Goal: Task Accomplishment & Management: Use online tool/utility

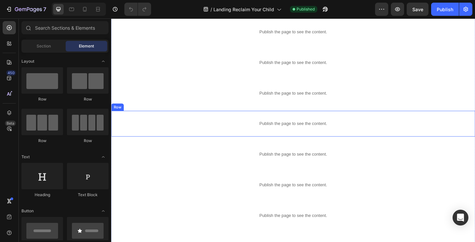
scroll to position [61, 0]
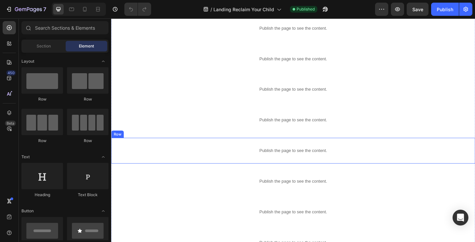
click at [177, 150] on div "Publish the page to see the content. More Products Row" at bounding box center [309, 162] width 396 height 28
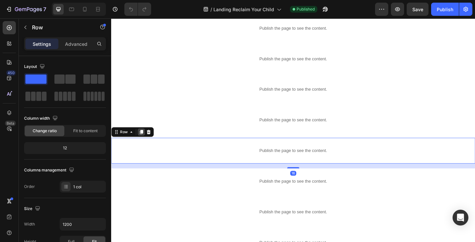
click at [143, 141] on icon at bounding box center [144, 142] width 4 height 5
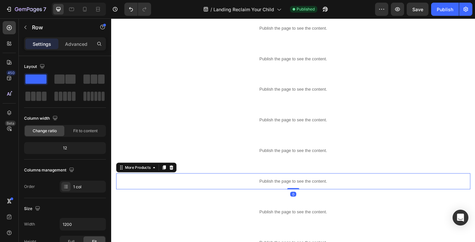
click at [154, 191] on div "Publish the page to see the content." at bounding box center [308, 195] width 385 height 17
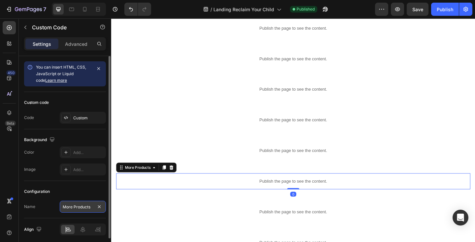
click at [94, 205] on input "More Products" at bounding box center [83, 207] width 46 height 12
click at [93, 205] on input "More Products" at bounding box center [83, 207] width 46 height 12
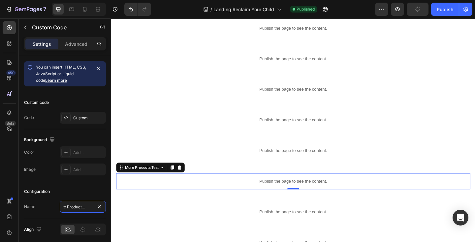
type input "More Products Test"
click at [213, 193] on p "Publish the page to see the content." at bounding box center [308, 195] width 385 height 7
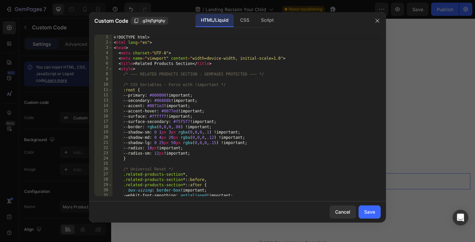
click at [204, 137] on div "<! DOCTYPE html > < html lang = "en" > < head > < meta charset = "UTF-8" > < me…" at bounding box center [246, 121] width 268 height 172
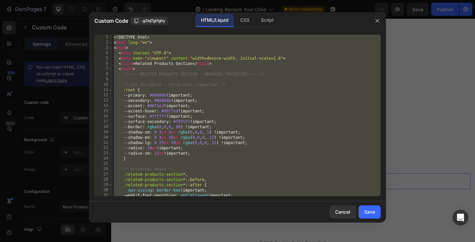
paste textarea
type textarea "</html>"
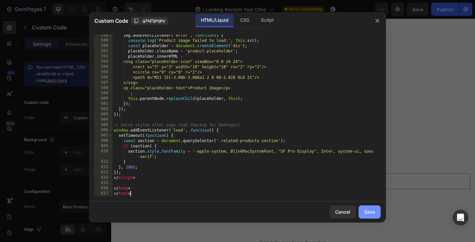
click at [375, 211] on button "Save" at bounding box center [370, 212] width 22 height 13
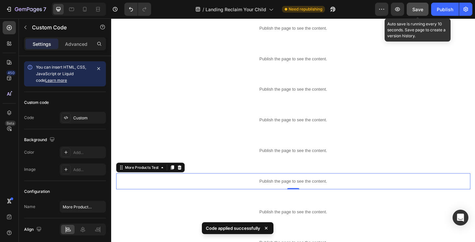
click at [423, 10] on span "Save" at bounding box center [417, 10] width 11 height 6
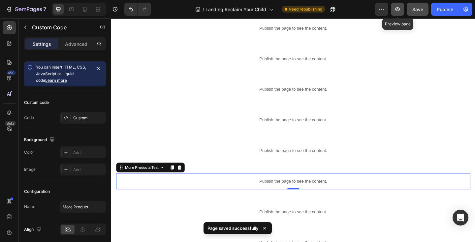
click at [400, 10] on icon "button" at bounding box center [397, 9] width 7 height 7
click at [399, 11] on icon "button" at bounding box center [397, 9] width 5 height 4
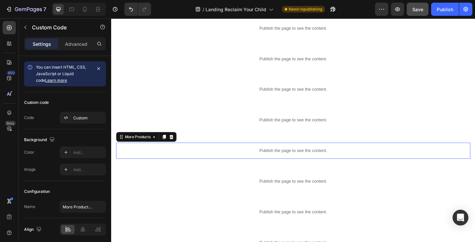
click at [208, 167] on div "Publish the page to see the content." at bounding box center [308, 162] width 385 height 17
click at [208, 163] on p "Publish the page to see the content." at bounding box center [308, 162] width 385 height 7
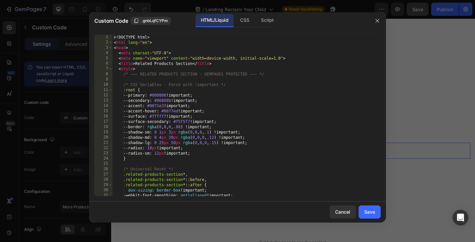
click at [200, 151] on div "<! DOCTYPE html > < html lang = "en" > < head > < meta charset = "UTF-8" > < me…" at bounding box center [246, 121] width 268 height 172
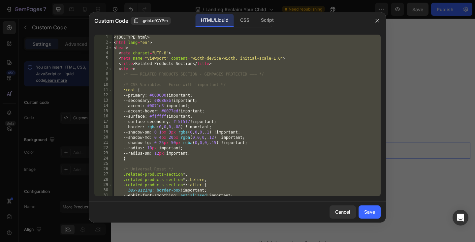
click at [164, 112] on div "<! DOCTYPE html > < html lang = "en" > < head > < meta charset = "UTF-8" > < me…" at bounding box center [246, 121] width 268 height 172
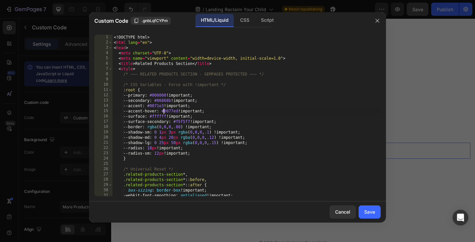
type textarea "</body> </html>"
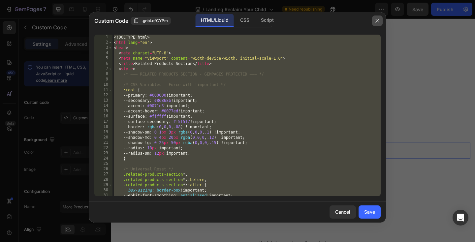
click at [376, 22] on icon "button" at bounding box center [377, 21] width 4 height 4
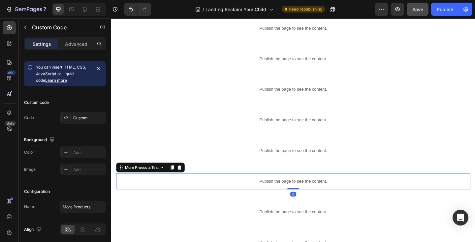
click at [239, 193] on p "Publish the page to see the content." at bounding box center [308, 195] width 385 height 7
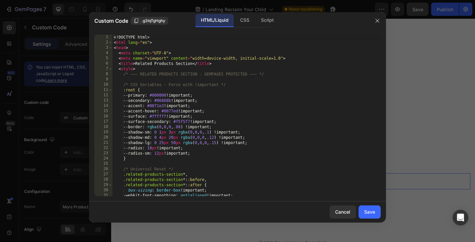
click at [228, 174] on div "<! DOCTYPE html > < html lang = "en" > < head > < meta charset = "UTF-8" > < me…" at bounding box center [246, 121] width 268 height 172
type textarea "</body> </html>"
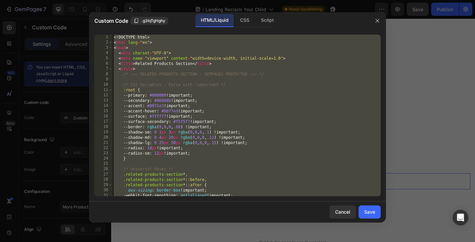
paste textarea
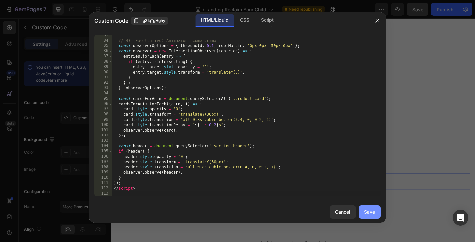
click at [373, 209] on div "Save" at bounding box center [369, 211] width 11 height 7
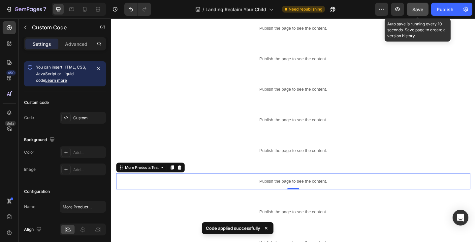
click at [418, 11] on span "Save" at bounding box center [417, 10] width 11 height 6
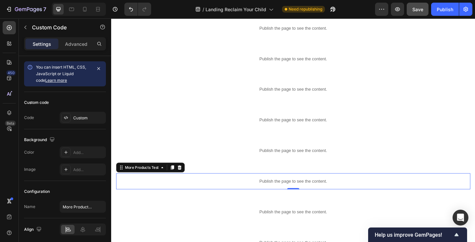
click at [176, 194] on p "Publish the page to see the content." at bounding box center [308, 195] width 385 height 7
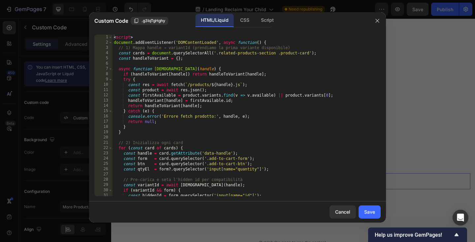
click at [183, 153] on div "< script > document . addEventListener ( 'DOMContentLoaded' , async function ( …" at bounding box center [246, 121] width 268 height 172
type textarea "</script>"
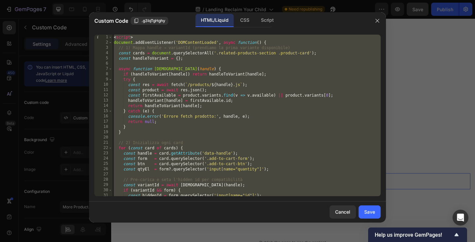
paste textarea
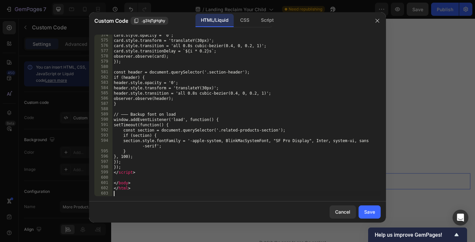
scroll to position [3116, 0]
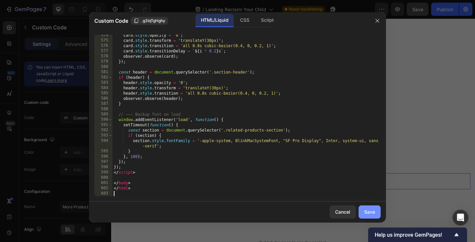
click at [376, 213] on button "Save" at bounding box center [370, 212] width 22 height 13
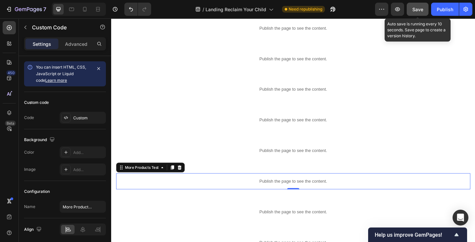
click at [416, 7] on span "Save" at bounding box center [417, 10] width 11 height 6
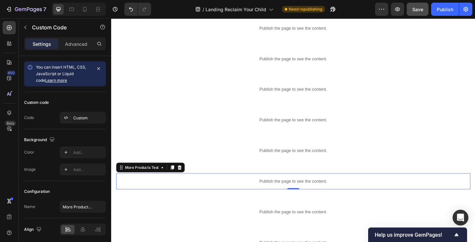
click at [194, 195] on p "Publish the page to see the content." at bounding box center [308, 195] width 385 height 7
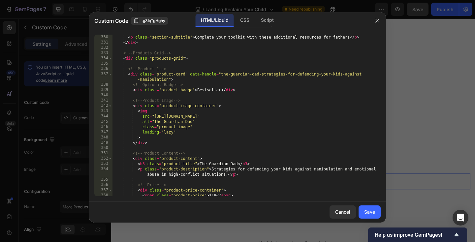
scroll to position [1794, 0]
click at [343, 210] on div "Cancel" at bounding box center [342, 211] width 15 height 7
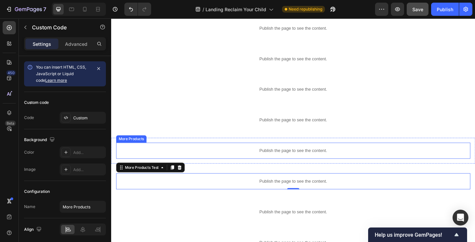
click at [182, 162] on p "Publish the page to see the content." at bounding box center [308, 162] width 385 height 7
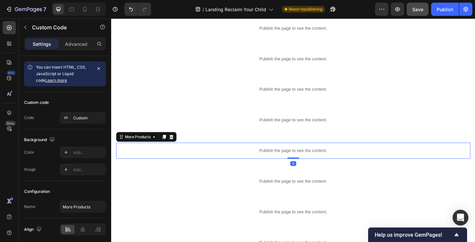
click at [182, 162] on p "Publish the page to see the content." at bounding box center [308, 162] width 385 height 7
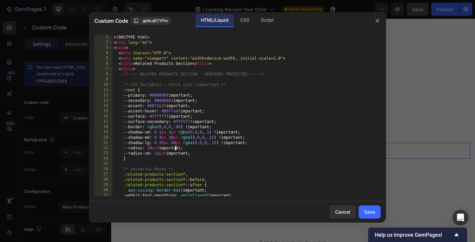
click at [176, 150] on div "<! DOCTYPE html > < html lang = "en" > < head > < meta charset = "UTF-8" > < me…" at bounding box center [246, 121] width 268 height 172
type textarea "</body> </html>"
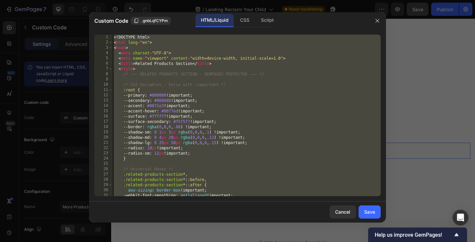
paste textarea
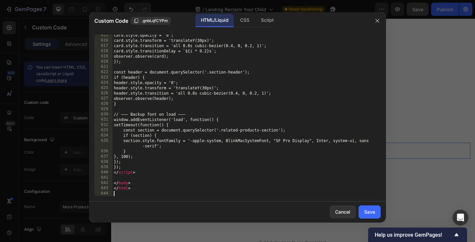
scroll to position [3348, 0]
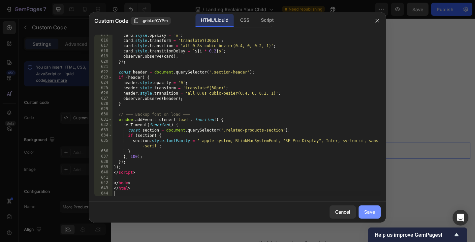
click at [371, 209] on div "Save" at bounding box center [369, 211] width 11 height 7
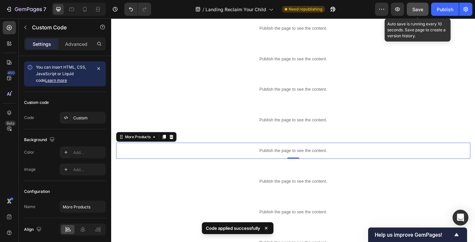
click at [413, 12] on span "Save" at bounding box center [417, 10] width 11 height 6
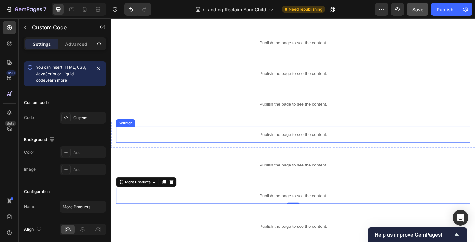
scroll to position [0, 0]
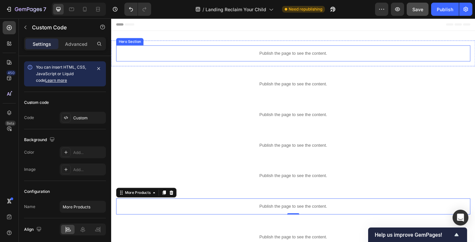
click at [224, 55] on p "Publish the page to see the content." at bounding box center [308, 56] width 385 height 7
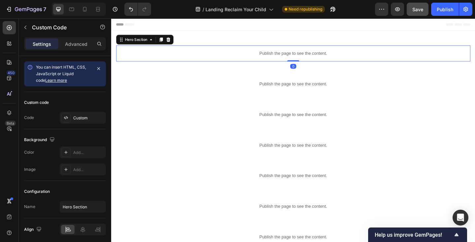
click at [224, 55] on p "Publish the page to see the content." at bounding box center [308, 56] width 385 height 7
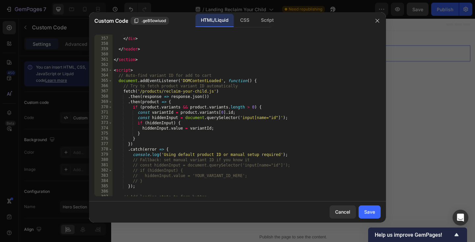
scroll to position [1925, 0]
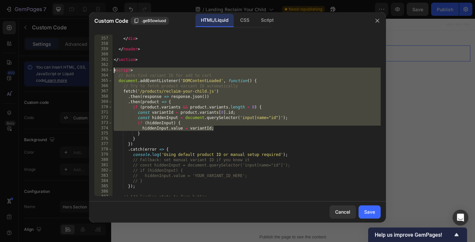
drag, startPoint x: 215, startPoint y: 128, endPoint x: 114, endPoint y: 69, distance: 117.3
click at [114, 69] on div "> </ div > </ header > </ section > < script > // Auto-find variant ID for add …" at bounding box center [246, 117] width 268 height 172
type textarea "<script> // Auto-find variant ID for add to cart"
click at [379, 18] on icon "button" at bounding box center [377, 20] width 5 height 5
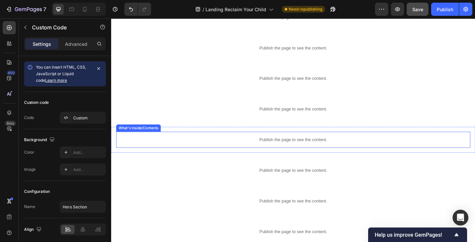
scroll to position [133, 0]
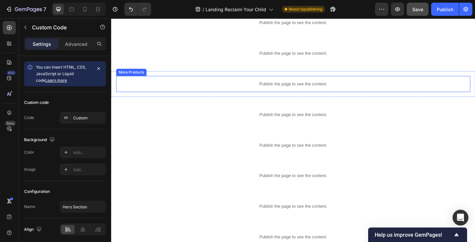
click at [263, 87] on p "Publish the page to see the content." at bounding box center [308, 89] width 385 height 7
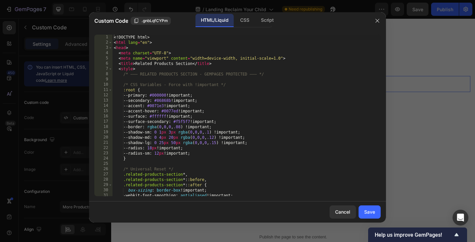
click at [251, 82] on div "<! DOCTYPE html > < html lang = "en" > < head > < meta charset = "UTF-8" > < me…" at bounding box center [246, 121] width 268 height 172
type textarea "</html>"
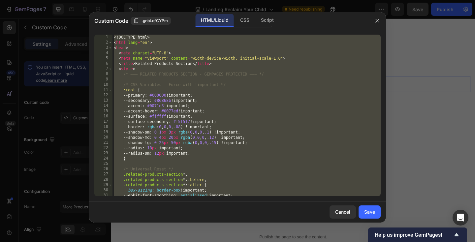
paste textarea
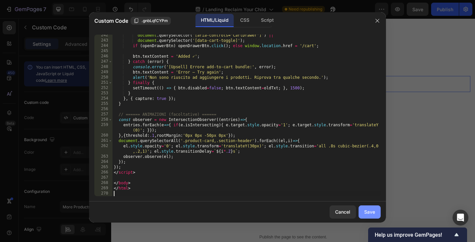
click at [366, 209] on div "Save" at bounding box center [369, 211] width 11 height 7
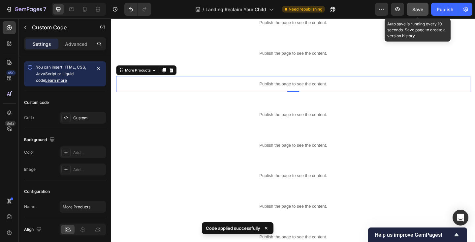
click at [421, 11] on span "Save" at bounding box center [417, 10] width 11 height 6
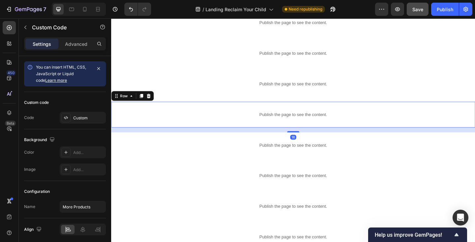
click at [168, 111] on div "Publish the page to see the content. More Products Test Row 16" at bounding box center [309, 123] width 396 height 28
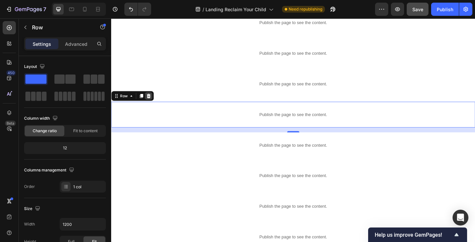
click at [153, 103] on icon at bounding box center [152, 103] width 4 height 5
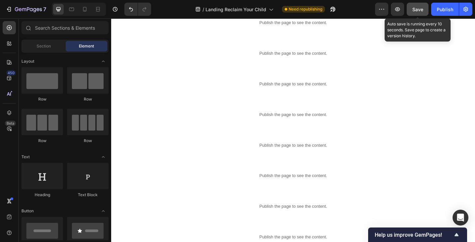
click at [417, 7] on span "Save" at bounding box center [417, 10] width 11 height 6
click at [417, 10] on span "Save" at bounding box center [417, 10] width 11 height 6
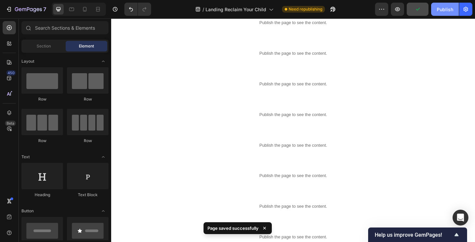
click at [447, 9] on div "Publish" at bounding box center [445, 9] width 16 height 7
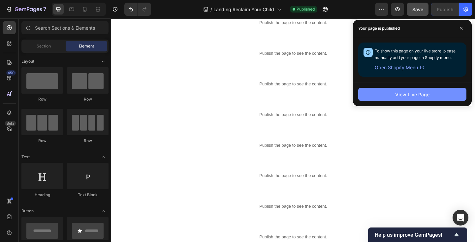
click at [414, 96] on div "View Live Page" at bounding box center [412, 94] width 34 height 7
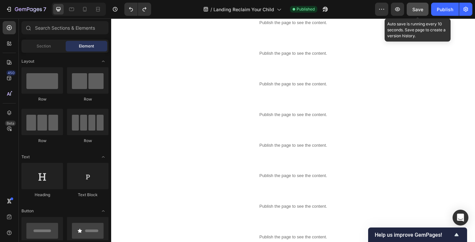
click at [416, 9] on span "Save" at bounding box center [417, 10] width 11 height 6
click at [416, 7] on span "Save" at bounding box center [417, 10] width 11 height 6
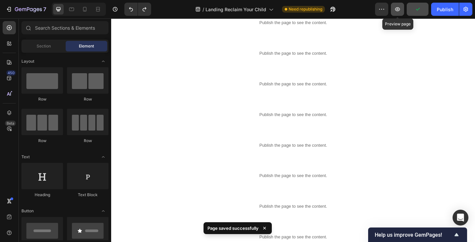
click at [400, 10] on icon "button" at bounding box center [397, 9] width 7 height 7
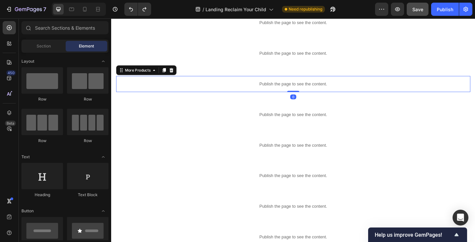
click at [167, 86] on p "Publish the page to see the content." at bounding box center [308, 89] width 385 height 7
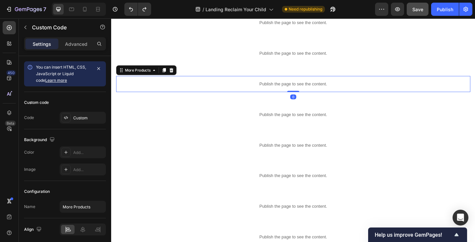
click at [167, 86] on p "Publish the page to see the content." at bounding box center [308, 89] width 385 height 7
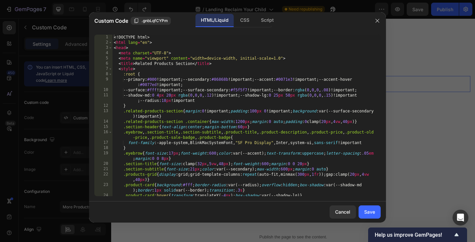
click at [163, 80] on div "<! DOCTYPE html > < html lang = "en" > < head > < meta charset = "UTF-8" > < me…" at bounding box center [246, 123] width 268 height 177
type textarea "</html>"
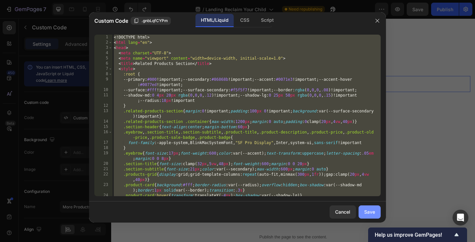
click at [372, 208] on button "Save" at bounding box center [370, 212] width 22 height 13
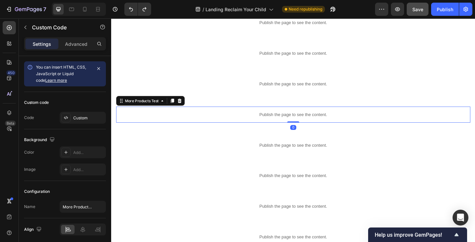
click at [161, 121] on p "Publish the page to see the content." at bounding box center [308, 123] width 385 height 7
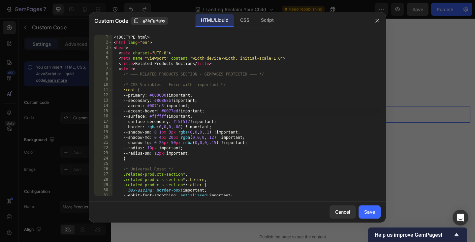
click at [157, 113] on div "<! DOCTYPE html > < html lang = "en" > < head > < meta charset = "UTF-8" > < me…" at bounding box center [246, 121] width 268 height 172
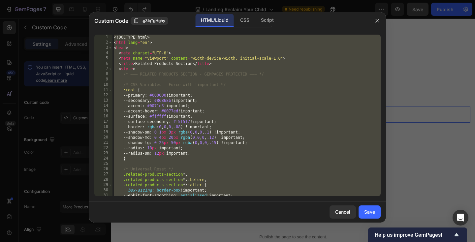
paste textarea
type textarea "</html>"
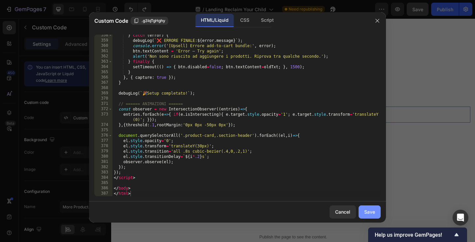
click at [376, 213] on button "Save" at bounding box center [370, 212] width 22 height 13
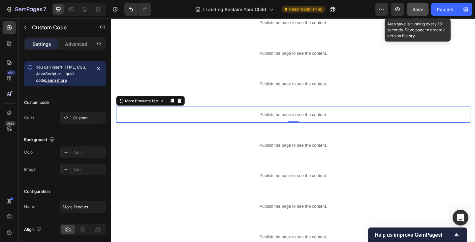
click at [420, 11] on span "Save" at bounding box center [417, 10] width 11 height 6
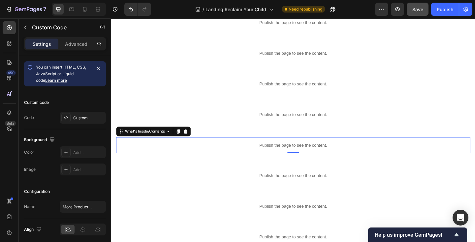
click at [198, 156] on p "Publish the page to see the content." at bounding box center [308, 156] width 385 height 7
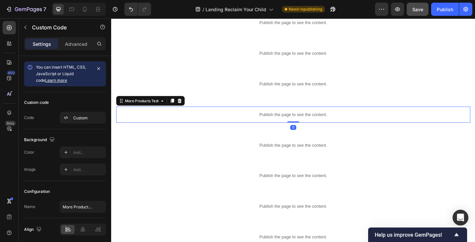
click at [213, 124] on p "Publish the page to see the content." at bounding box center [308, 123] width 385 height 7
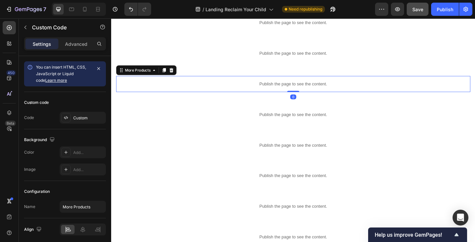
click at [219, 86] on p "Publish the page to see the content." at bounding box center [308, 89] width 385 height 7
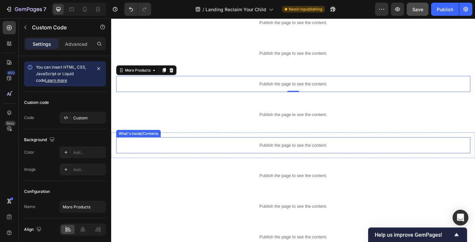
click at [201, 158] on p "Publish the page to see the content." at bounding box center [308, 156] width 385 height 7
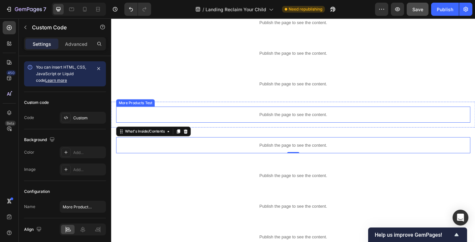
click at [162, 123] on p "Publish the page to see the content." at bounding box center [308, 123] width 385 height 7
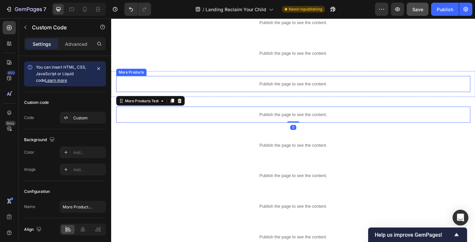
click at [167, 88] on p "Publish the page to see the content." at bounding box center [308, 89] width 385 height 7
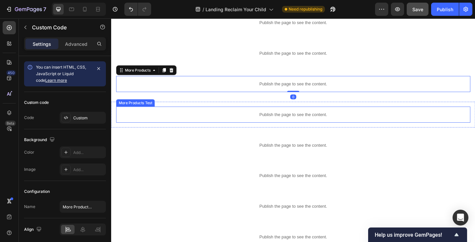
click at [175, 122] on p "Publish the page to see the content." at bounding box center [308, 123] width 385 height 7
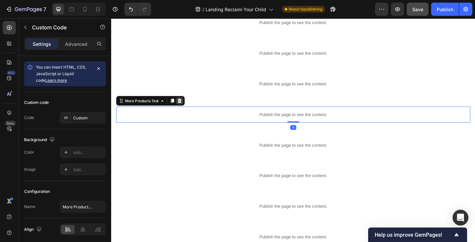
click at [186, 107] on icon at bounding box center [185, 108] width 4 height 5
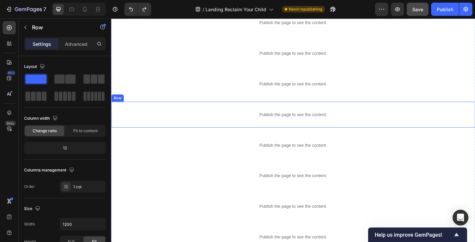
click at [257, 111] on div "Publish the page to see the content. More Products Test Row" at bounding box center [309, 123] width 396 height 28
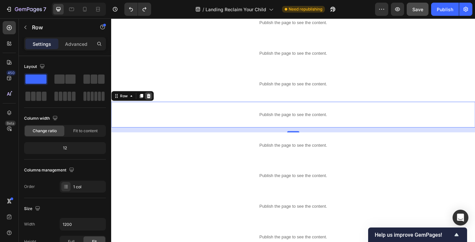
click at [153, 101] on icon at bounding box center [152, 103] width 4 height 5
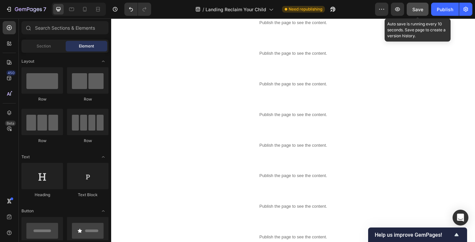
click at [415, 7] on span "Save" at bounding box center [417, 10] width 11 height 6
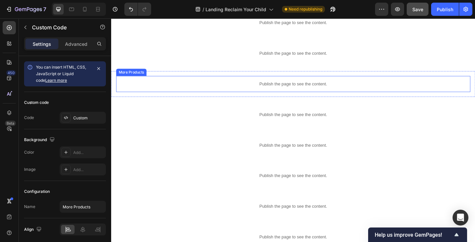
click at [183, 90] on p "Publish the page to see the content." at bounding box center [308, 89] width 385 height 7
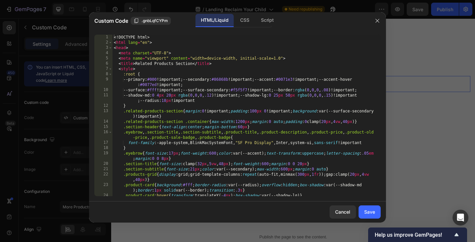
click at [177, 84] on div "<! DOCTYPE html > < html lang = "en" > < head > < meta charset = "UTF-8" > < me…" at bounding box center [246, 123] width 268 height 177
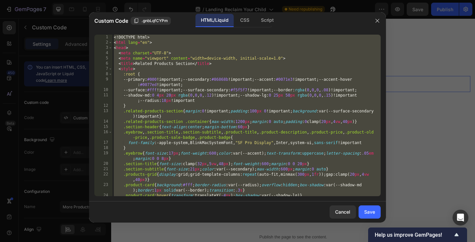
paste textarea
type textarea "</html>"
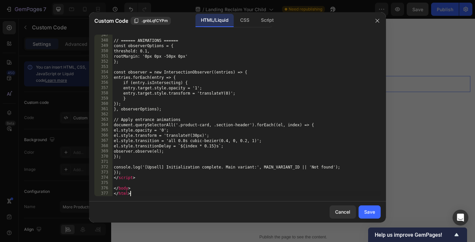
scroll to position [1960, 0]
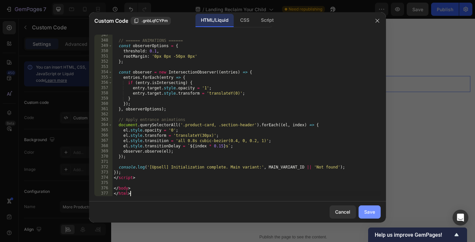
click at [369, 210] on div "Save" at bounding box center [369, 211] width 11 height 7
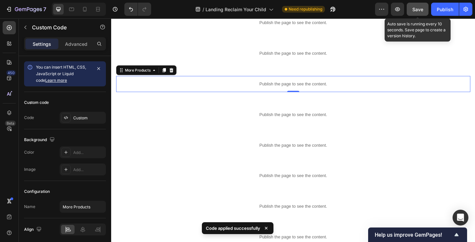
click at [418, 12] on span "Save" at bounding box center [417, 10] width 11 height 6
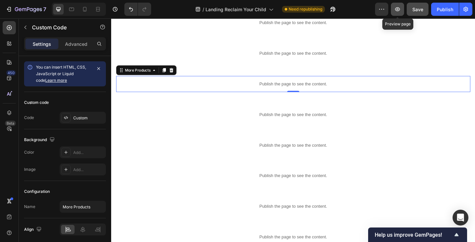
click at [397, 8] on icon "button" at bounding box center [398, 9] width 2 height 2
click at [181, 91] on p "Publish the page to see the content." at bounding box center [308, 89] width 385 height 7
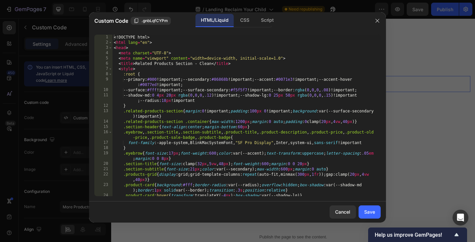
click at [176, 85] on div "<! DOCTYPE html > < html lang = "en" > < head > < meta charset = "UTF-8" > < me…" at bounding box center [246, 123] width 268 height 177
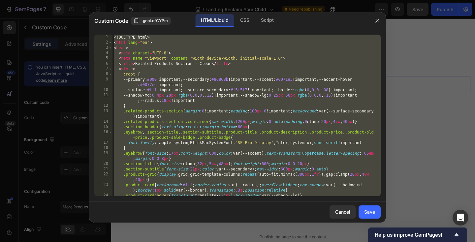
paste textarea
type textarea "</html>"
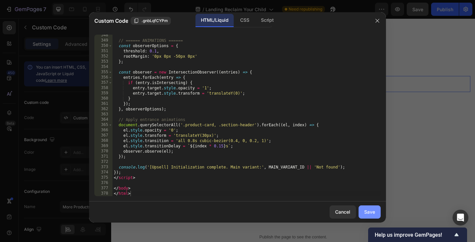
click at [368, 210] on div "Save" at bounding box center [369, 211] width 11 height 7
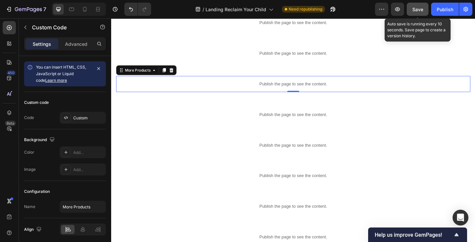
click at [419, 14] on button "Save" at bounding box center [418, 9] width 22 height 13
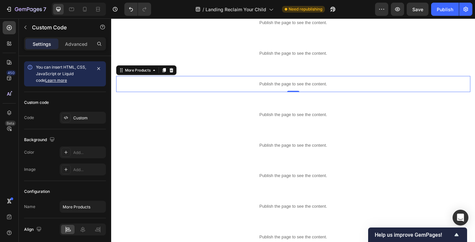
click at [196, 85] on div "Publish the page to see the content." at bounding box center [308, 89] width 385 height 17
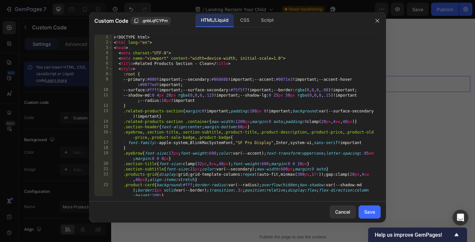
click at [189, 80] on div "<! DOCTYPE html > < html lang = "en" > < head > < meta charset = "UTF-8" > < me…" at bounding box center [246, 121] width 268 height 172
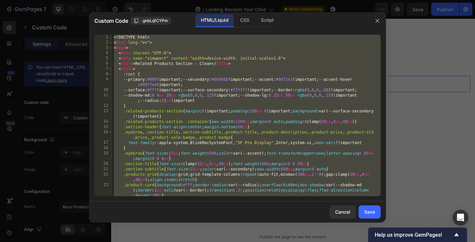
paste textarea
type textarea "</html>"
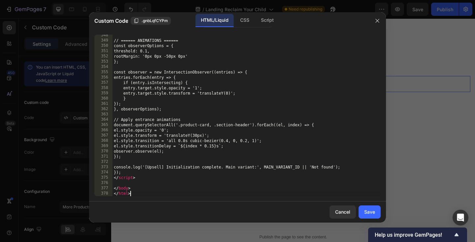
scroll to position [2002, 0]
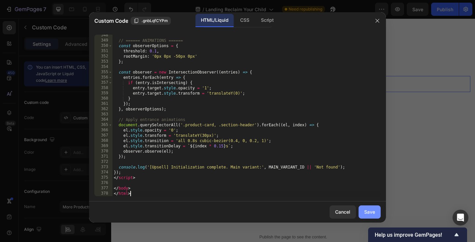
click at [377, 212] on button "Save" at bounding box center [370, 212] width 22 height 13
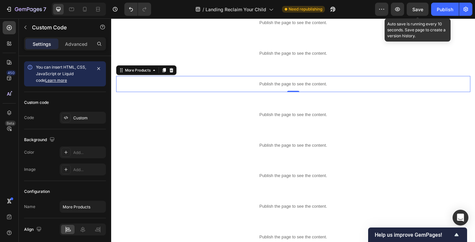
click at [418, 11] on span "Save" at bounding box center [417, 10] width 11 height 6
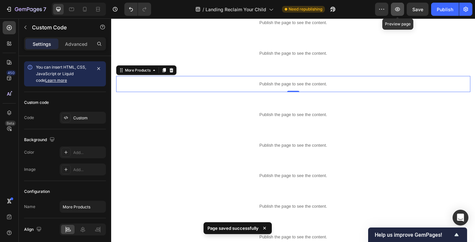
click at [394, 10] on button "button" at bounding box center [397, 9] width 13 height 13
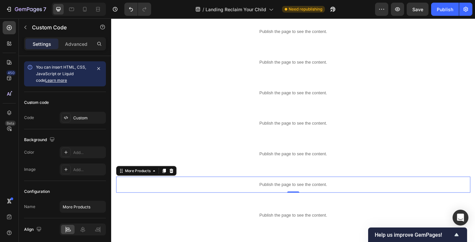
scroll to position [0, 0]
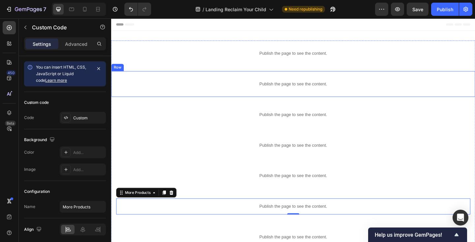
click at [177, 77] on div "Publish the page to see the content. Frase Row" at bounding box center [309, 90] width 396 height 28
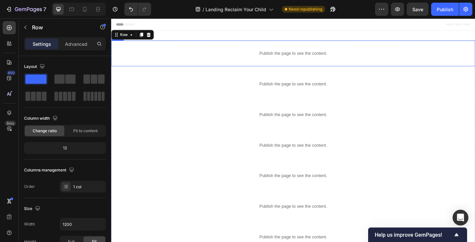
click at [189, 70] on div "Publish the page to see the content. Hero Section Row" at bounding box center [309, 57] width 396 height 28
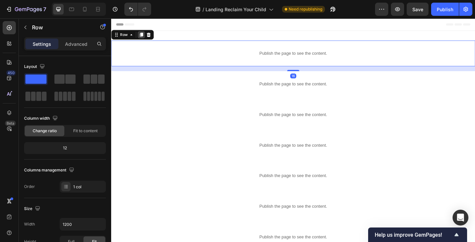
click at [143, 38] on icon at bounding box center [143, 36] width 5 height 5
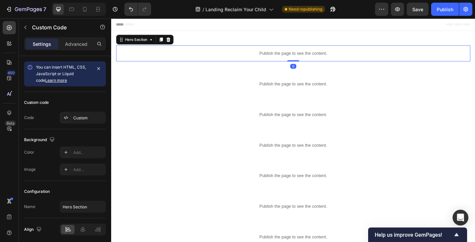
click at [194, 59] on p "Publish the page to see the content." at bounding box center [308, 56] width 385 height 7
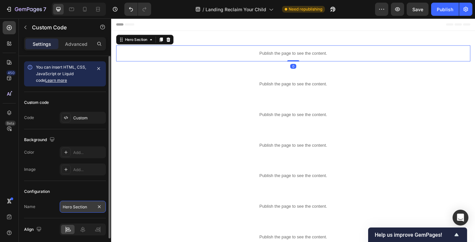
click at [82, 208] on input "Hero Section" at bounding box center [83, 207] width 46 height 12
click at [69, 206] on input "CArt PopUp" at bounding box center [83, 207] width 46 height 12
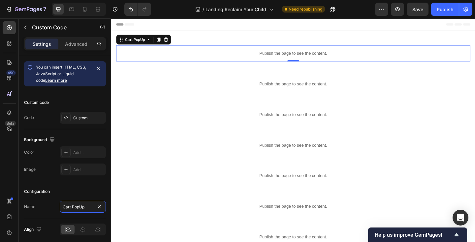
type input "Cart PopUp"
click at [194, 56] on p "Publish the page to see the content." at bounding box center [308, 56] width 385 height 7
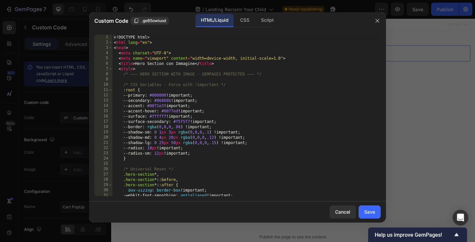
click at [179, 71] on div "<! DOCTYPE html > < html lang = "en" > < head > < meta charset = "UTF-8" > < me…" at bounding box center [246, 121] width 268 height 172
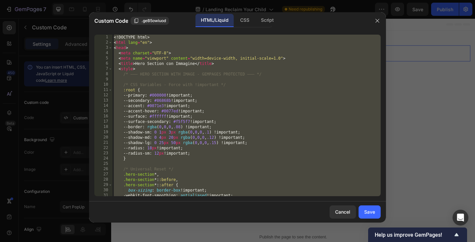
paste textarea "});"
type textarea "});"
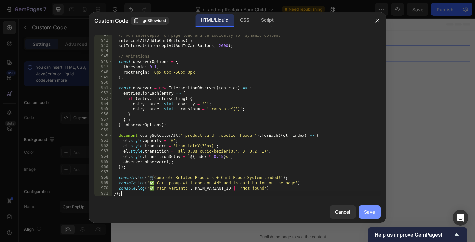
click at [370, 210] on div "Save" at bounding box center [369, 211] width 11 height 7
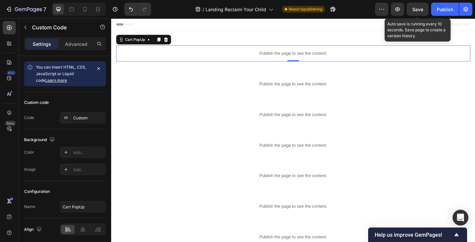
click at [415, 8] on span "Save" at bounding box center [417, 10] width 11 height 6
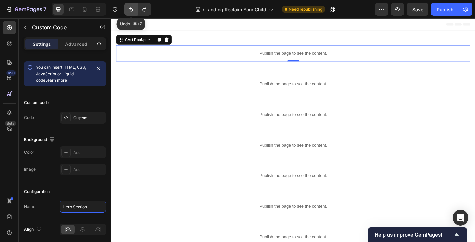
type input "Hero Section"
click at [133, 8] on icon "Undo/Redo" at bounding box center [131, 9] width 7 height 7
click at [208, 27] on div "Header" at bounding box center [308, 24] width 385 height 13
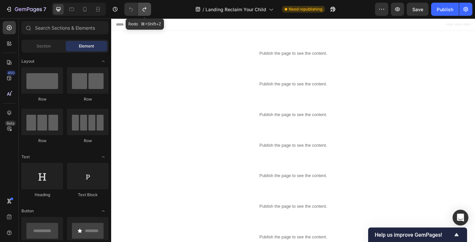
click at [145, 7] on icon "Undo/Redo" at bounding box center [144, 9] width 7 height 7
click at [130, 9] on icon "Undo/Redo" at bounding box center [131, 9] width 4 height 4
click at [144, 10] on icon "Undo/Redo" at bounding box center [144, 9] width 7 height 7
click at [148, 5] on button "Undo/Redo" at bounding box center [144, 9] width 13 height 13
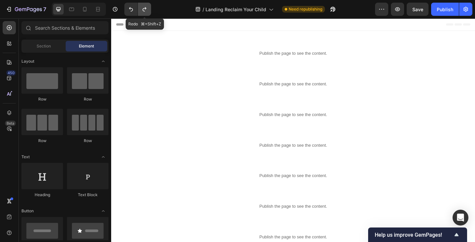
click at [147, 7] on icon "Undo/Redo" at bounding box center [144, 9] width 7 height 7
click at [134, 23] on span "Header" at bounding box center [131, 25] width 15 height 7
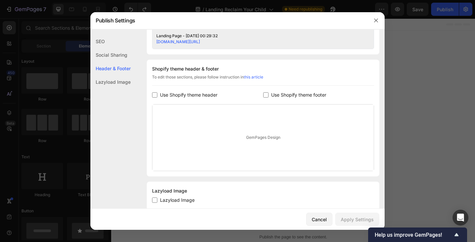
scroll to position [302, 0]
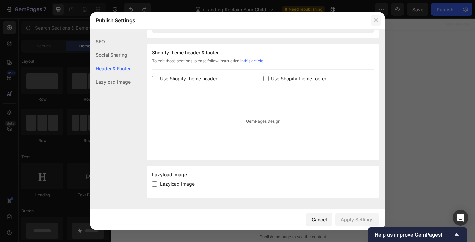
click at [378, 19] on icon "button" at bounding box center [375, 20] width 5 height 5
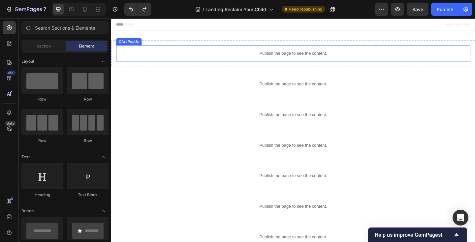
click at [218, 56] on p "Publish the page to see the content." at bounding box center [308, 56] width 385 height 7
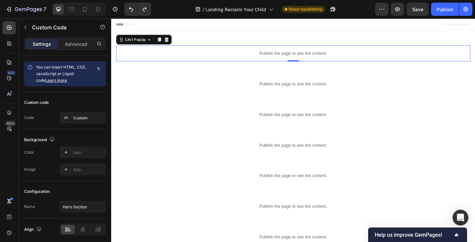
click at [154, 55] on p "Publish the page to see the content." at bounding box center [308, 56] width 385 height 7
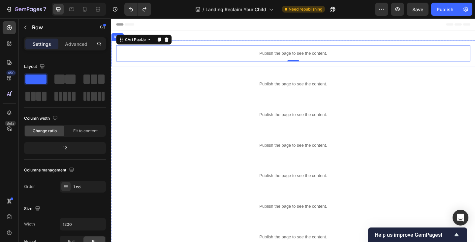
click at [153, 66] on div "Publish the page to see the content. CArt PopUp 0 Row" at bounding box center [309, 57] width 396 height 28
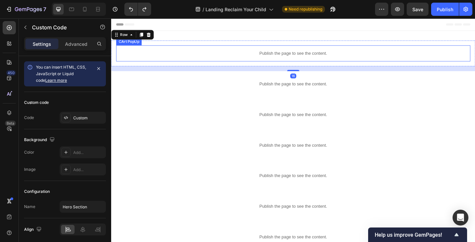
click at [153, 61] on div "Publish the page to see the content." at bounding box center [308, 56] width 385 height 17
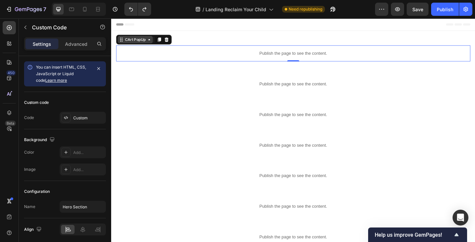
click at [144, 42] on div "CArt PopUp" at bounding box center [137, 42] width 25 height 6
click at [157, 58] on p "Publish the page to see the content." at bounding box center [308, 56] width 385 height 7
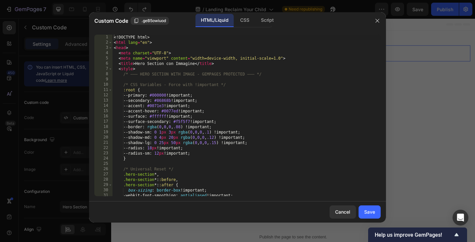
click at [185, 127] on div "<! DOCTYPE html > < html lang = "en" > < head > < meta charset = "UTF-8" > < me…" at bounding box center [246, 121] width 268 height 172
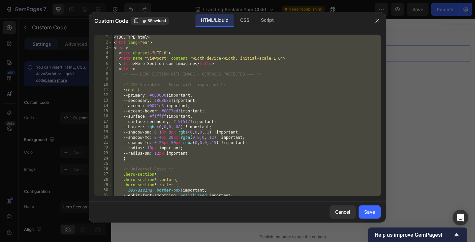
paste textarea
type textarea "</html>"
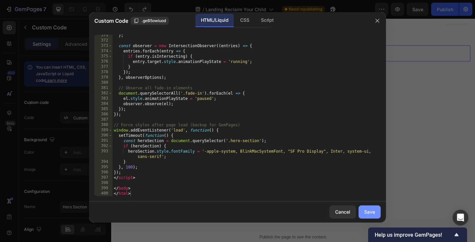
click at [378, 211] on button "Save" at bounding box center [370, 212] width 22 height 13
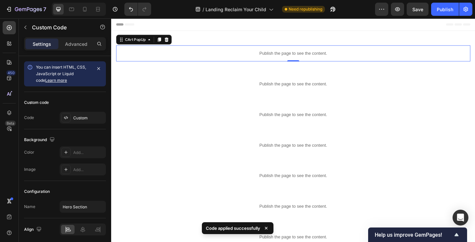
click at [139, 60] on p "Publish the page to see the content." at bounding box center [308, 56] width 385 height 7
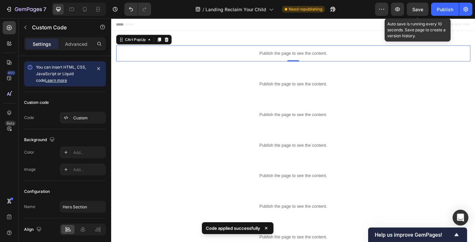
click at [417, 9] on span "Save" at bounding box center [417, 10] width 11 height 6
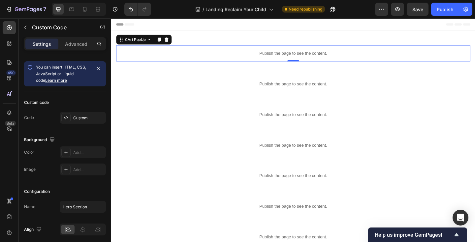
click at [198, 54] on p "Publish the page to see the content." at bounding box center [308, 56] width 385 height 7
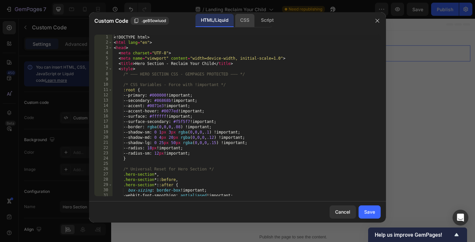
click at [244, 22] on div "CSS" at bounding box center [244, 20] width 19 height 13
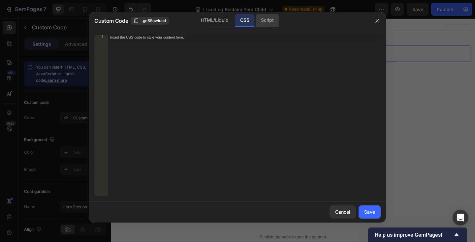
click at [257, 21] on div "Script" at bounding box center [267, 20] width 23 height 13
click at [211, 21] on div "HTML/Liquid" at bounding box center [215, 20] width 38 height 13
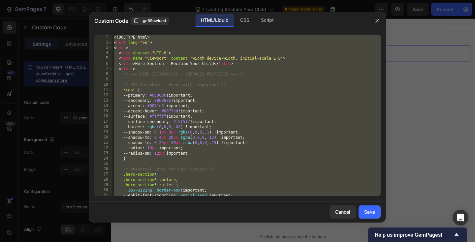
type textarea "</body> </html>"
click at [282, 80] on div "<! DOCTYPE html > < html lang = "en" > < head > < meta charset = "UTF-8" > < me…" at bounding box center [246, 121] width 268 height 172
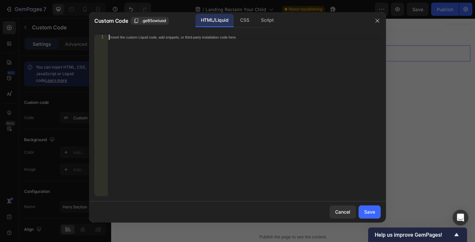
type textarea "</body> </html>"
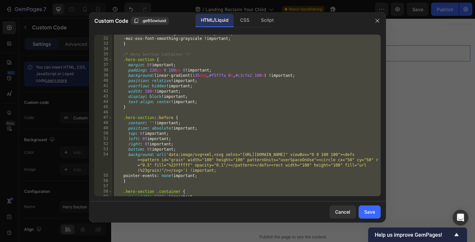
scroll to position [0, 0]
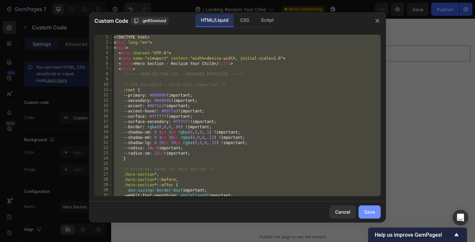
click at [370, 208] on div "Save" at bounding box center [369, 211] width 11 height 7
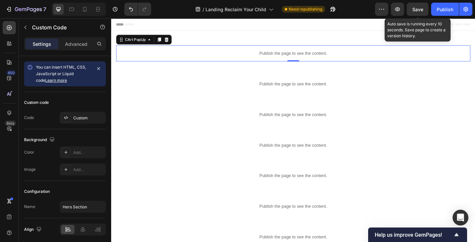
click at [418, 7] on span "Save" at bounding box center [417, 10] width 11 height 6
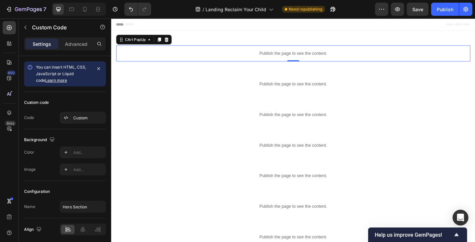
click at [167, 50] on div "Publish the page to see the content." at bounding box center [308, 56] width 385 height 17
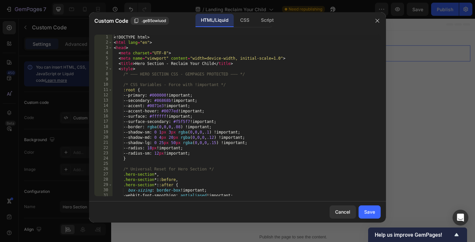
click at [168, 81] on div "<! DOCTYPE html > < html lang = "en" > < head > < meta charset = "UTF-8" > < me…" at bounding box center [246, 121] width 268 height 172
click at [343, 207] on button "Cancel" at bounding box center [343, 212] width 26 height 13
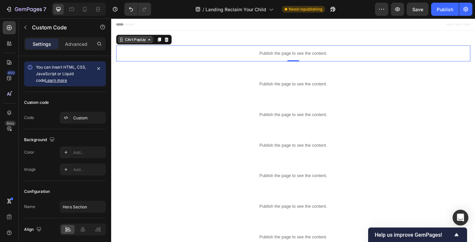
click at [151, 42] on icon at bounding box center [152, 41] width 2 height 1
click at [151, 42] on icon at bounding box center [152, 41] width 5 height 5
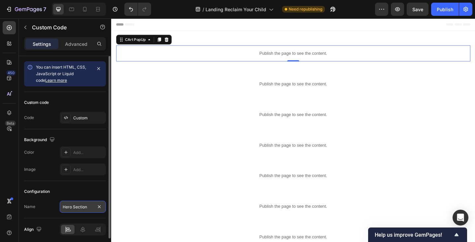
click at [82, 208] on input "Hero Section" at bounding box center [83, 207] width 46 height 12
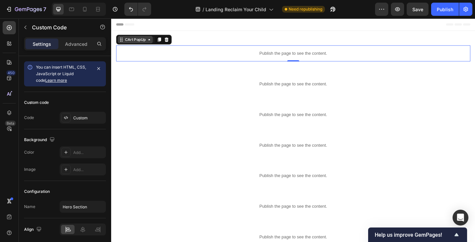
click at [152, 44] on icon at bounding box center [152, 41] width 5 height 5
click at [162, 59] on p "Publish the page to see the content." at bounding box center [308, 56] width 385 height 7
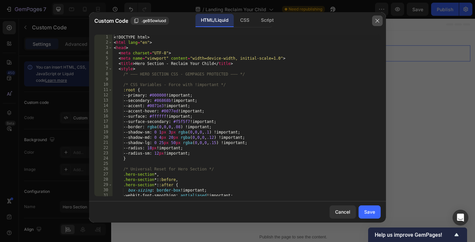
click at [376, 22] on icon "button" at bounding box center [377, 21] width 4 height 4
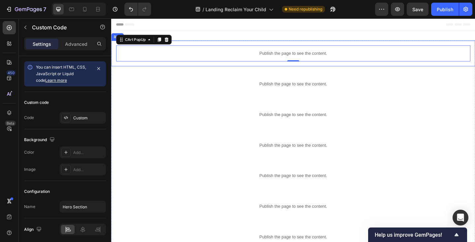
click at [202, 44] on div "Publish the page to see the content. CArt PopUp 0 Row" at bounding box center [309, 57] width 396 height 28
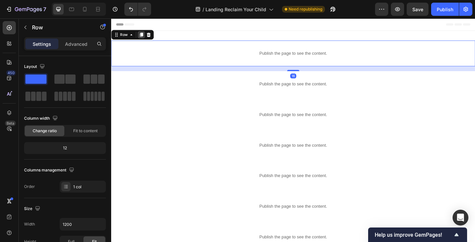
click at [144, 37] on icon at bounding box center [144, 36] width 4 height 5
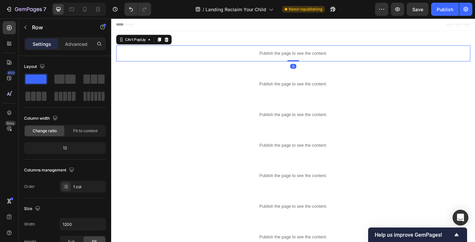
click at [182, 57] on p "Publish the page to see the content." at bounding box center [308, 56] width 385 height 7
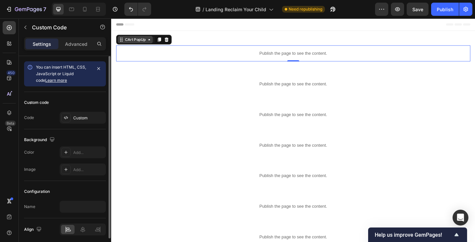
click at [139, 42] on div "CArt PopUp" at bounding box center [137, 42] width 25 height 6
click at [151, 58] on p "Publish the page to see the content." at bounding box center [308, 56] width 385 height 7
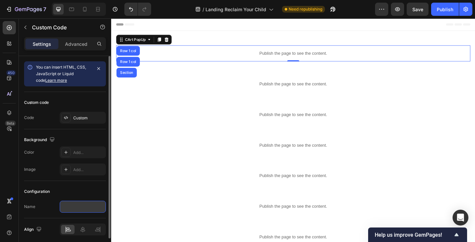
click at [86, 208] on input "text" at bounding box center [83, 207] width 46 height 12
type input "Hero"
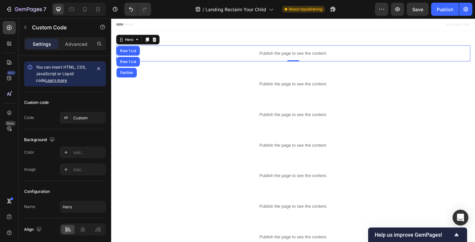
click at [203, 55] on p "Publish the page to see the content." at bounding box center [308, 56] width 385 height 7
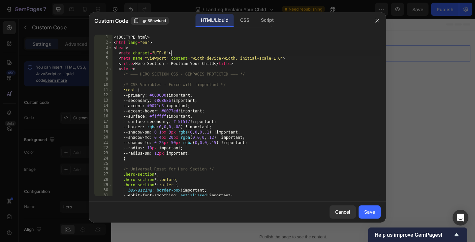
click at [196, 52] on div "<! DOCTYPE html > < html lang = "en" > < head > < meta charset = "UTF-8" > < me…" at bounding box center [246, 121] width 268 height 172
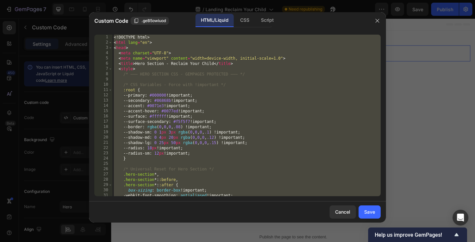
paste textarea
type textarea "</html>"
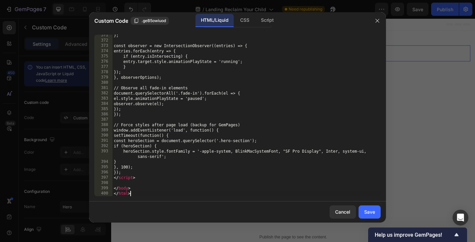
scroll to position [2034, 0]
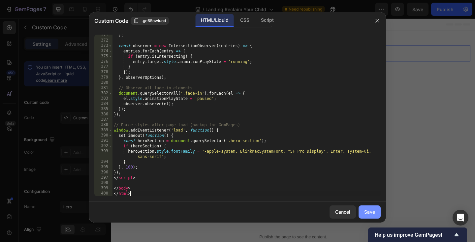
click at [364, 208] on div "Save" at bounding box center [369, 211] width 11 height 7
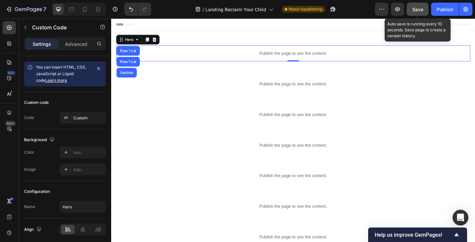
click at [413, 3] on button "Save" at bounding box center [418, 9] width 22 height 13
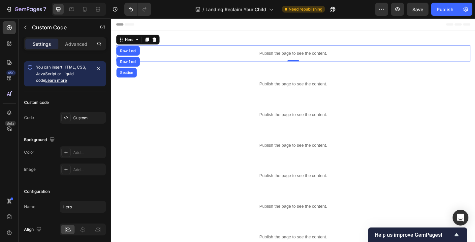
click at [218, 58] on p "Publish the page to see the content." at bounding box center [308, 56] width 385 height 7
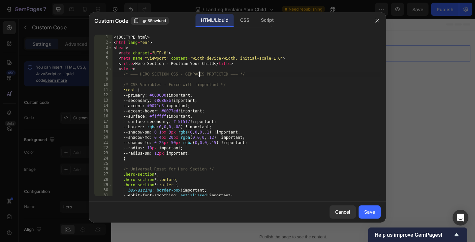
click at [199, 74] on div "<! DOCTYPE html > < html lang = "en" > < head > < meta charset = "UTF-8" > < me…" at bounding box center [246, 121] width 268 height 172
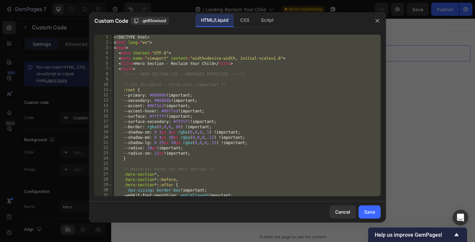
paste textarea "script"
type textarea "</script>"
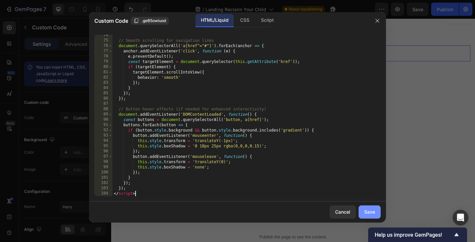
click at [364, 212] on div "Save" at bounding box center [369, 211] width 11 height 7
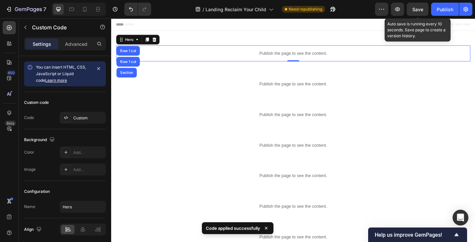
click at [415, 9] on span "Save" at bounding box center [417, 10] width 11 height 6
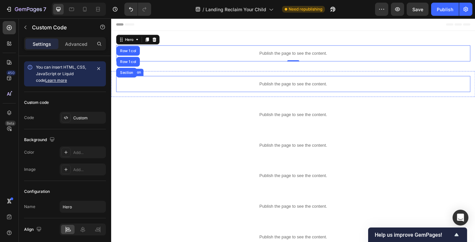
click at [175, 82] on div "Publish the page to see the content." at bounding box center [308, 89] width 385 height 17
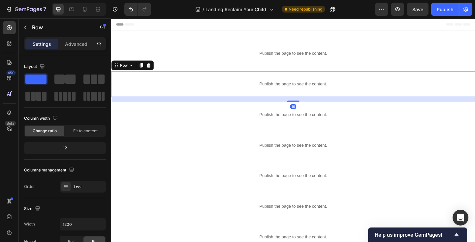
click at [185, 77] on div "Publish the page to see the content. Hero Section Row 16" at bounding box center [309, 90] width 396 height 28
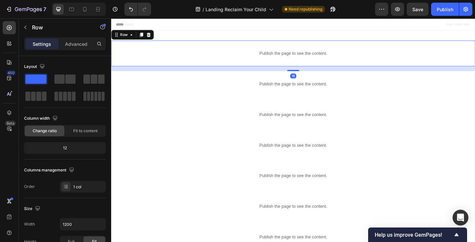
click at [184, 45] on div "Publish the page to see the content. Hero Row 16" at bounding box center [309, 57] width 396 height 28
click at [178, 73] on div "16" at bounding box center [309, 73] width 396 height 5
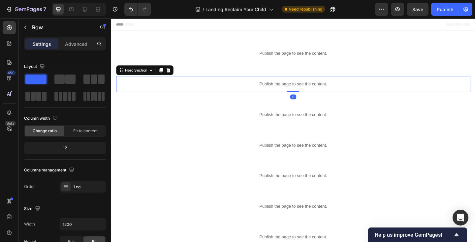
click at [177, 83] on div "Publish the page to see the content." at bounding box center [308, 89] width 385 height 17
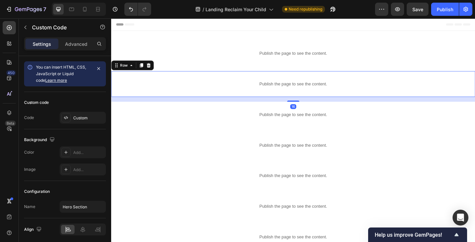
click at [185, 77] on div "Publish the page to see the content. Hero Section Row 16" at bounding box center [309, 90] width 396 height 28
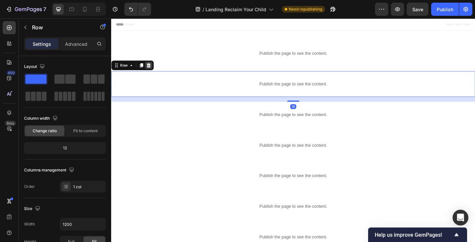
click at [152, 68] on icon at bounding box center [152, 69] width 4 height 5
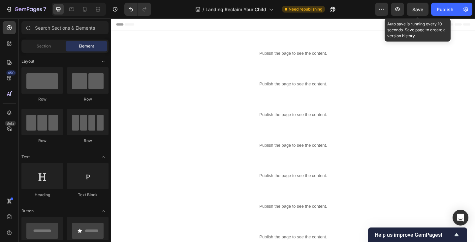
click at [422, 8] on span "Save" at bounding box center [417, 10] width 11 height 6
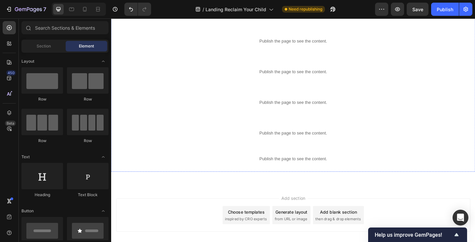
scroll to position [398, 0]
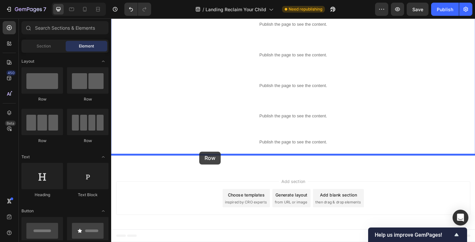
drag, startPoint x: 164, startPoint y: 101, endPoint x: 207, endPoint y: 163, distance: 75.6
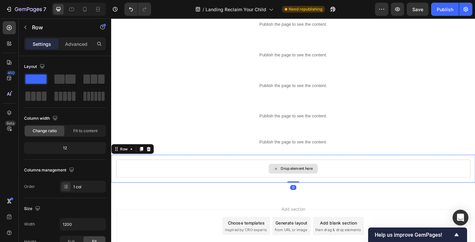
click at [201, 183] on div "Drop element here" at bounding box center [308, 182] width 385 height 20
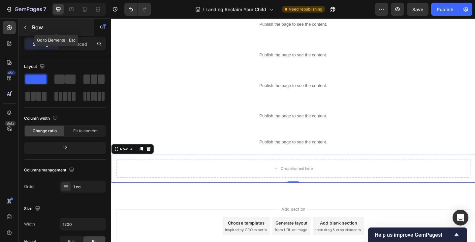
click at [27, 28] on icon "button" at bounding box center [25, 27] width 5 height 5
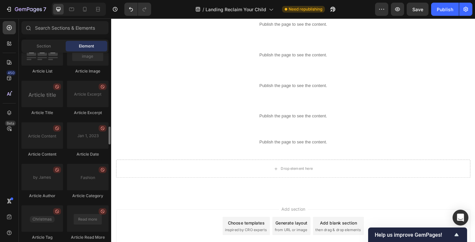
scroll to position [1768, 0]
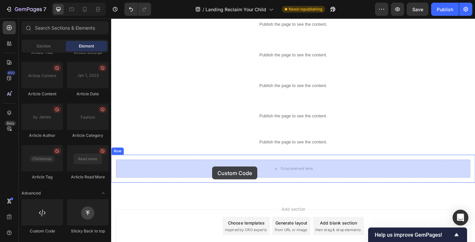
drag, startPoint x: 155, startPoint y: 236, endPoint x: 221, endPoint y: 179, distance: 86.8
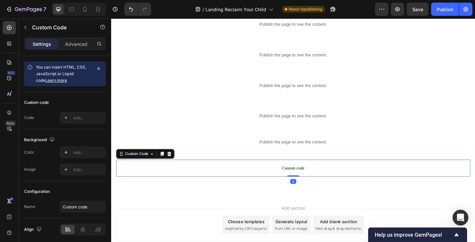
click at [221, 179] on span "Custom code" at bounding box center [308, 181] width 385 height 8
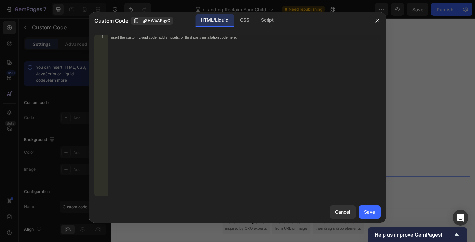
click at [160, 129] on div "Insert the custom Liquid code, add snippets, or third-party installation code h…" at bounding box center [244, 121] width 273 height 172
paste textarea "});"
type textarea "});"
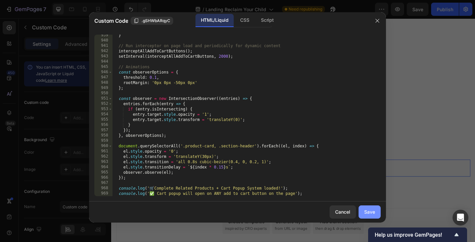
click at [365, 208] on button "Save" at bounding box center [370, 212] width 22 height 13
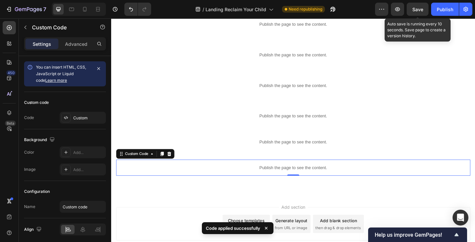
click at [414, 10] on span "Save" at bounding box center [417, 10] width 11 height 6
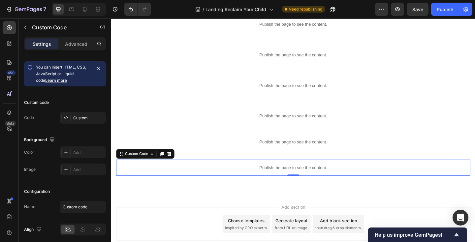
click at [176, 179] on p "Publish the page to see the content." at bounding box center [308, 180] width 385 height 7
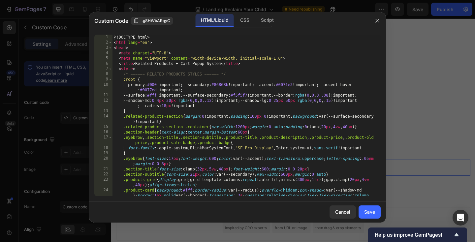
click at [171, 167] on div "<! DOCTYPE html > < html lang = "en" > < head > < meta charset = "UTF-8" > < me…" at bounding box center [246, 126] width 268 height 183
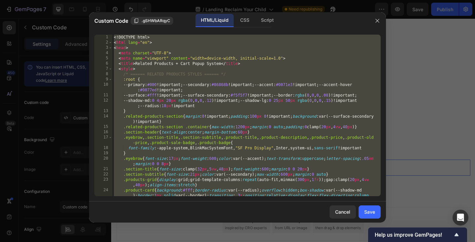
paste textarea "</html>"
type textarea "</html>"
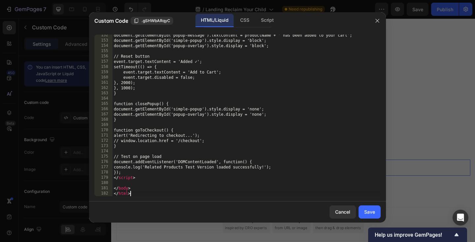
scroll to position [873, 0]
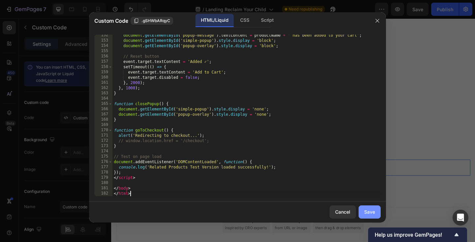
click at [370, 212] on div "Save" at bounding box center [369, 211] width 11 height 7
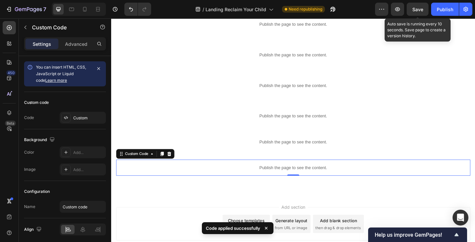
click at [418, 10] on span "Save" at bounding box center [417, 10] width 11 height 6
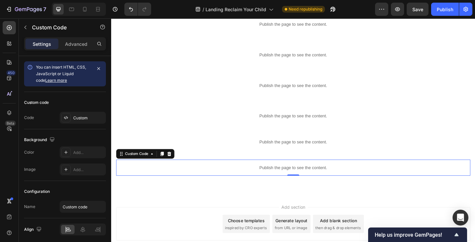
click at [197, 181] on p "Publish the page to see the content." at bounding box center [308, 180] width 385 height 7
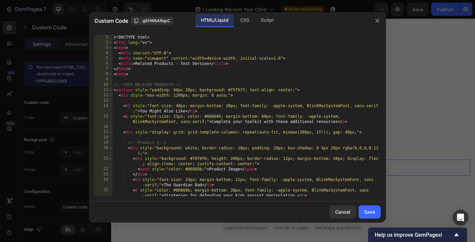
type textarea "<span style="color: #86868b;">Product Image</span>"
click at [190, 168] on div "<! DOCTYPE html > < html lang = "en" > < head > < meta charset = "UTF-8" > < me…" at bounding box center [246, 121] width 268 height 172
click at [339, 206] on button "Cancel" at bounding box center [343, 212] width 26 height 13
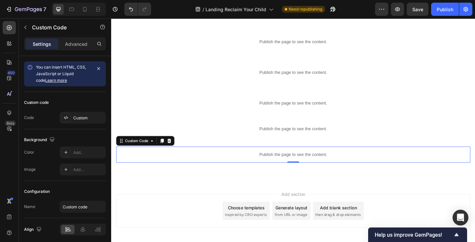
scroll to position [414, 0]
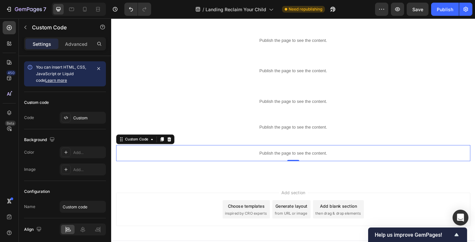
click at [205, 163] on p "Publish the page to see the content." at bounding box center [308, 165] width 385 height 7
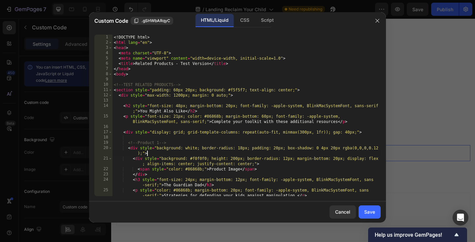
click at [197, 151] on div "<! DOCTYPE html > < html lang = "en" > < head > < meta charset = "UTF-8" > < me…" at bounding box center [246, 121] width 268 height 172
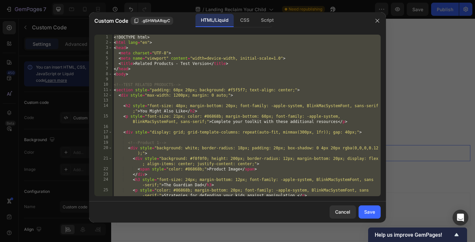
paste textarea
type textarea "</html>"
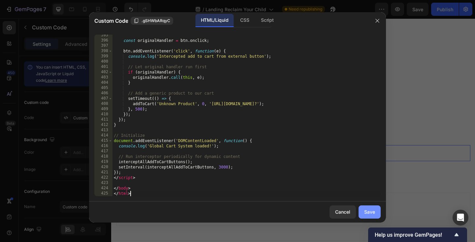
click at [372, 212] on div "Save" at bounding box center [369, 211] width 11 height 7
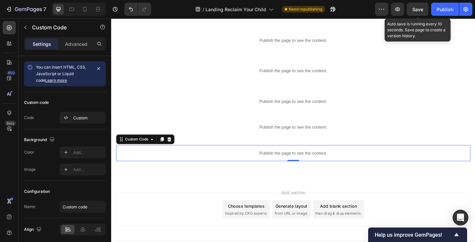
click at [419, 9] on span "Save" at bounding box center [417, 10] width 11 height 6
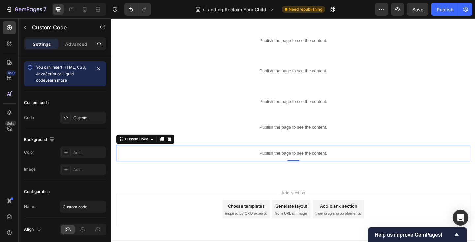
click at [167, 164] on p "Publish the page to see the content." at bounding box center [308, 165] width 385 height 7
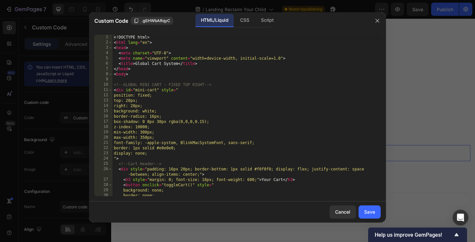
click at [162, 152] on div "<! DOCTYPE html > < html lang = "en" > < head > < meta charset = "UTF-8" > < me…" at bounding box center [246, 121] width 268 height 172
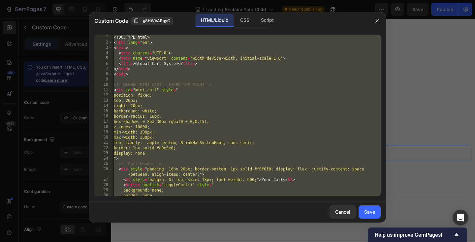
paste textarea
type textarea "</html>"
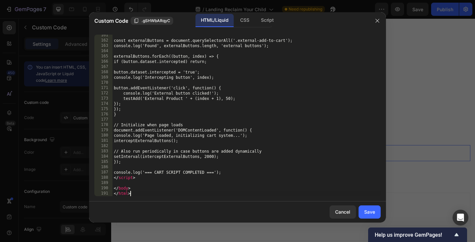
scroll to position [846, 0]
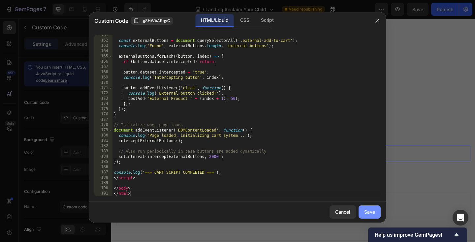
click at [369, 214] on div "Save" at bounding box center [369, 211] width 11 height 7
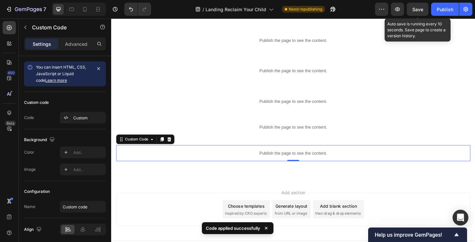
click at [420, 11] on span "Save" at bounding box center [417, 10] width 11 height 6
click at [416, 9] on span "Save" at bounding box center [417, 10] width 11 height 6
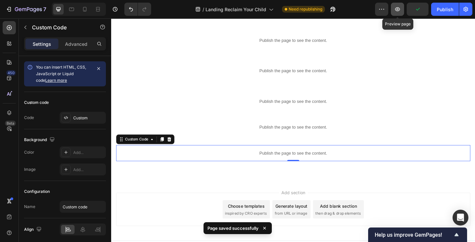
click at [400, 11] on icon "button" at bounding box center [397, 9] width 7 height 7
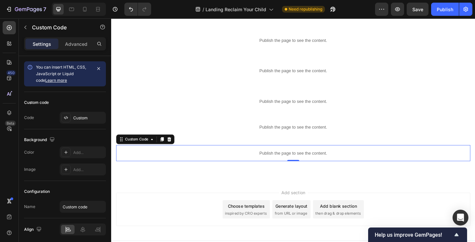
click at [204, 166] on p "Publish the page to see the content." at bounding box center [308, 165] width 385 height 7
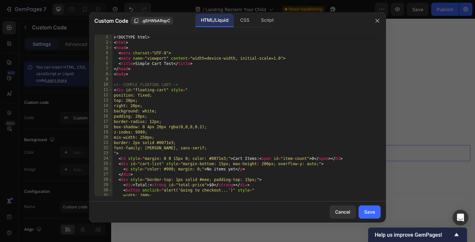
click at [196, 154] on div "<! DOCTYPE html > < html > < head > < meta charset = "UTF-8" > < meta name = "v…" at bounding box center [246, 121] width 268 height 172
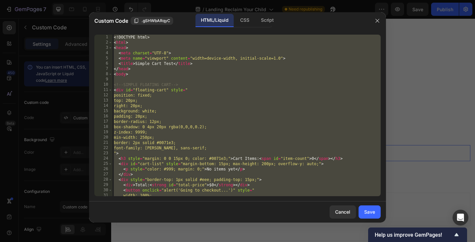
paste textarea
type textarea "</html>"
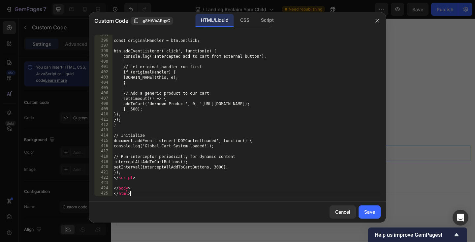
scroll to position [2346, 0]
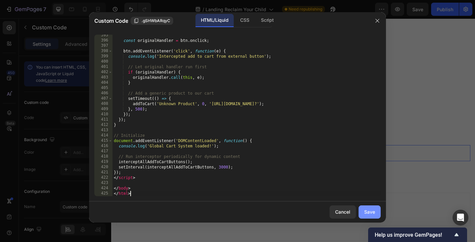
click at [370, 206] on button "Save" at bounding box center [370, 212] width 22 height 13
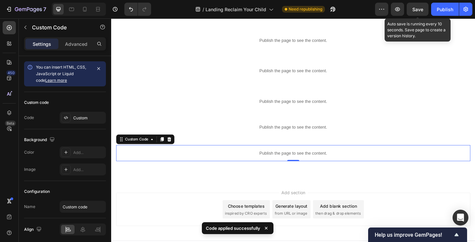
click at [418, 11] on span "Save" at bounding box center [417, 10] width 11 height 6
click at [419, 6] on div "Save" at bounding box center [417, 9] width 11 height 7
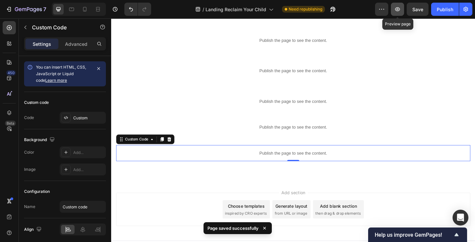
click at [397, 8] on icon "button" at bounding box center [397, 9] width 5 height 4
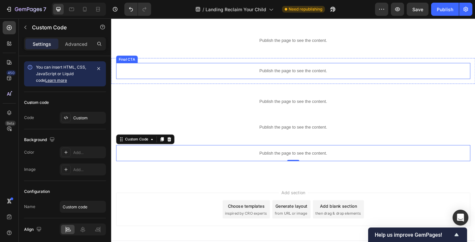
scroll to position [426, 0]
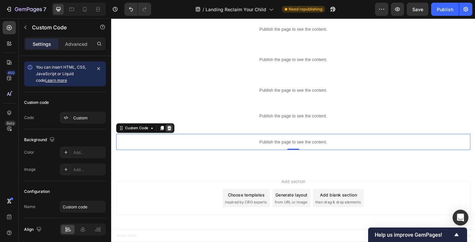
click at [175, 137] on icon at bounding box center [174, 138] width 4 height 5
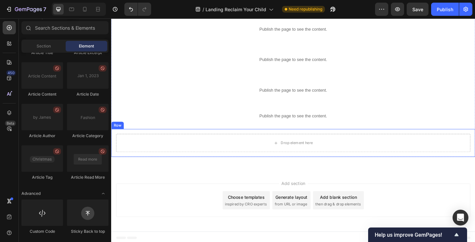
click at [239, 168] on div "Drop element here Row" at bounding box center [309, 154] width 396 height 30
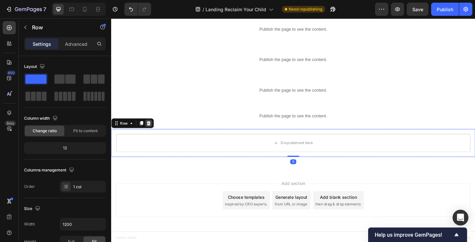
click at [149, 132] on icon at bounding box center [151, 132] width 5 height 5
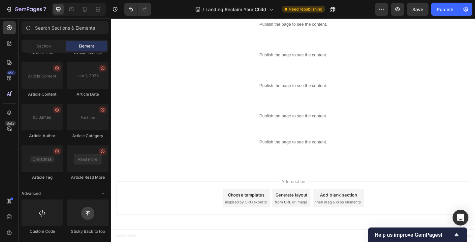
scroll to position [398, 0]
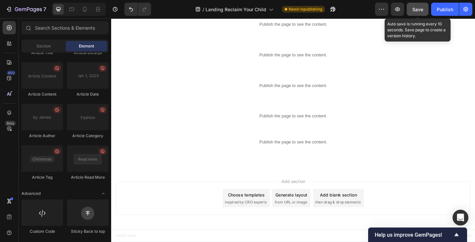
click at [417, 9] on span "Save" at bounding box center [417, 10] width 11 height 6
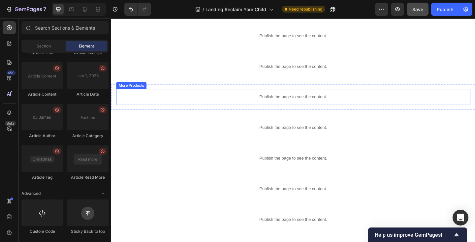
scroll to position [140, 0]
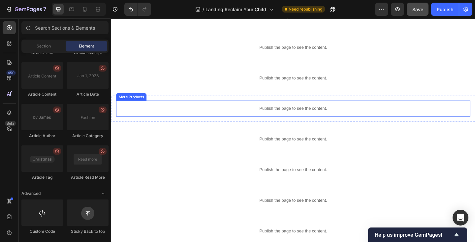
click at [187, 117] on p "Publish the page to see the content." at bounding box center [308, 116] width 385 height 7
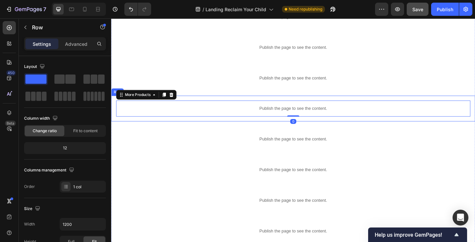
click at [205, 104] on div "Publish the page to see the content. More Products 0 Row" at bounding box center [309, 117] width 396 height 28
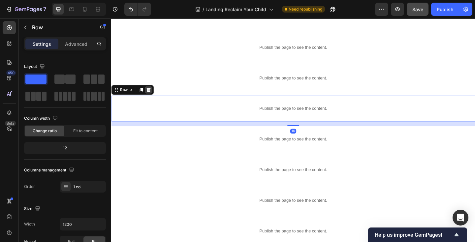
click at [152, 94] on icon at bounding box center [151, 96] width 5 height 5
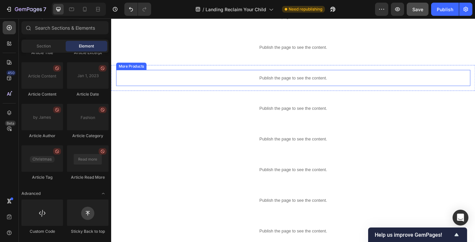
click at [173, 80] on div "Publish the page to see the content." at bounding box center [308, 83] width 385 height 17
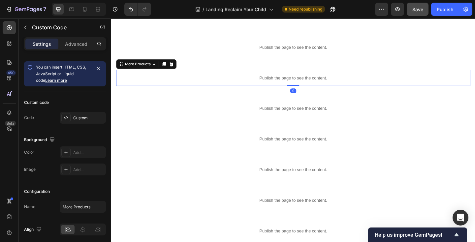
click at [171, 82] on p "Publish the page to see the content." at bounding box center [308, 83] width 385 height 7
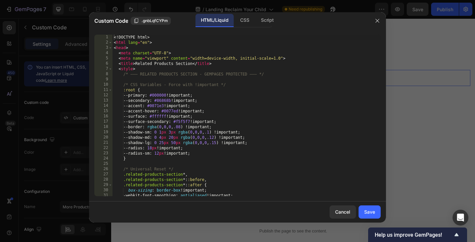
click at [214, 68] on div "<! DOCTYPE html > < html lang = "en" > < head > < meta charset = "UTF-8" > < me…" at bounding box center [246, 121] width 268 height 172
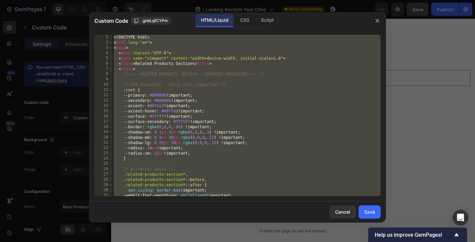
paste textarea
type textarea "</html>"
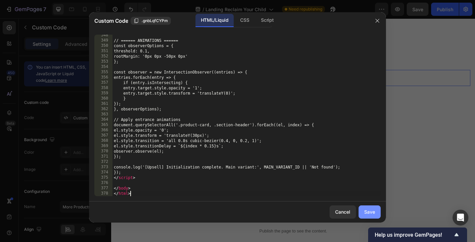
click at [374, 210] on div "Save" at bounding box center [369, 211] width 11 height 7
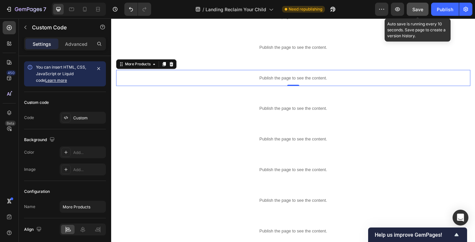
click at [418, 5] on button "Save" at bounding box center [418, 9] width 22 height 13
click at [421, 8] on span "Save" at bounding box center [417, 10] width 11 height 6
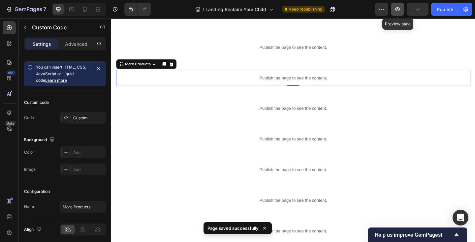
click at [397, 7] on icon "button" at bounding box center [397, 9] width 7 height 7
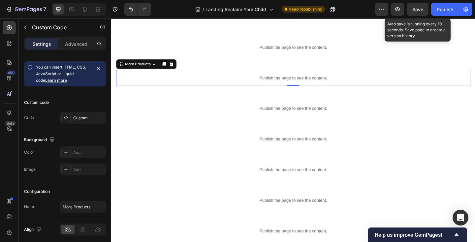
click at [421, 7] on span "Save" at bounding box center [417, 10] width 11 height 6
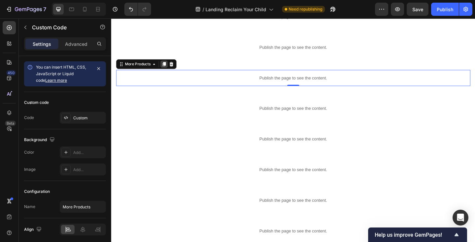
click at [168, 66] on icon at bounding box center [169, 68] width 4 height 5
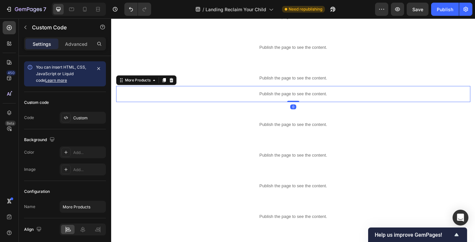
click at [168, 100] on p "Publish the page to see the content." at bounding box center [308, 100] width 385 height 7
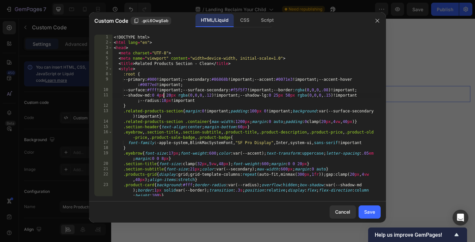
click at [163, 94] on div "<! DOCTYPE html > < html lang = "en" > < head > < meta charset = "UTF-8" > < me…" at bounding box center [246, 121] width 268 height 172
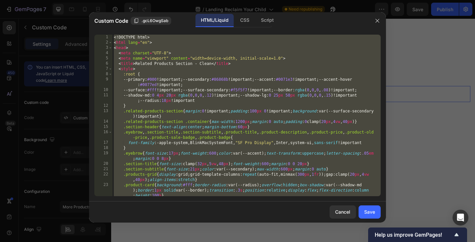
paste textarea
type textarea "</html>"
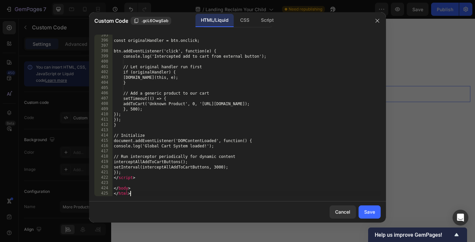
scroll to position [2346, 0]
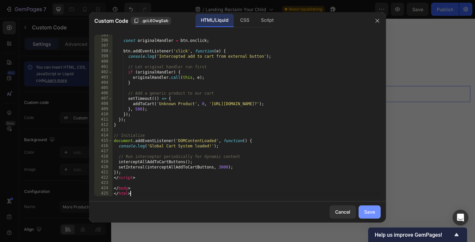
click at [368, 209] on div "Save" at bounding box center [369, 211] width 11 height 7
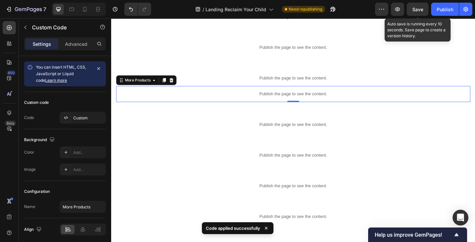
click at [417, 10] on span "Save" at bounding box center [417, 10] width 11 height 6
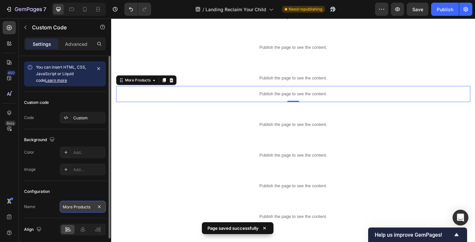
click at [92, 209] on input "More Products" at bounding box center [83, 207] width 46 height 12
type input "More Products2"
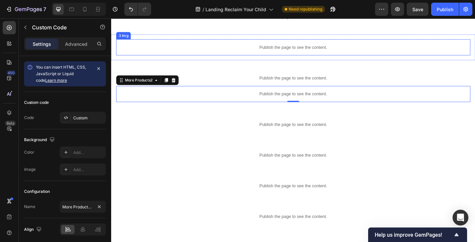
click at [178, 41] on div "Publish the page to see the content." at bounding box center [308, 49] width 385 height 17
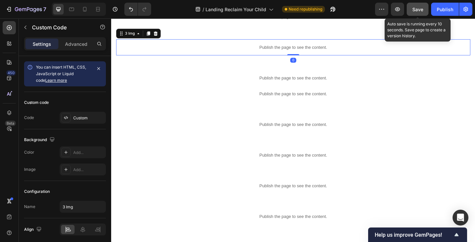
click at [412, 6] on button "Save" at bounding box center [418, 9] width 22 height 13
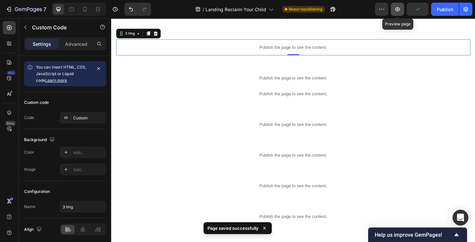
click at [395, 9] on icon "button" at bounding box center [397, 9] width 5 height 4
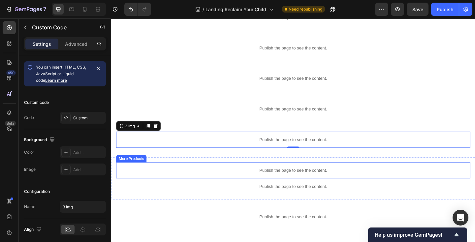
scroll to position [54, 0]
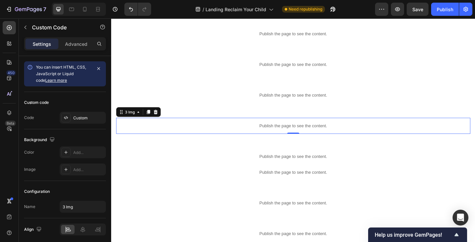
click at [160, 133] on p "Publish the page to see the content." at bounding box center [308, 135] width 385 height 7
click at [190, 126] on div "Publish the page to see the content. 3 Img 0 Row" at bounding box center [309, 135] width 396 height 28
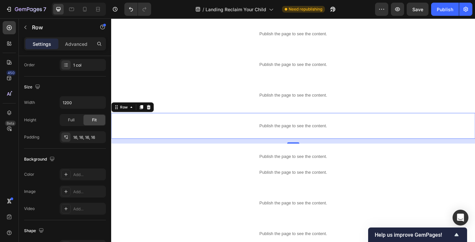
scroll to position [0, 0]
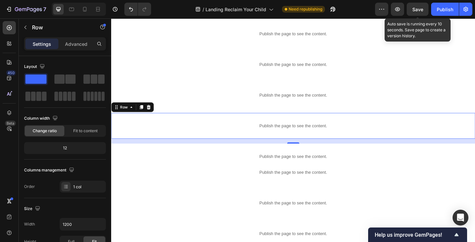
click at [419, 7] on span "Save" at bounding box center [417, 10] width 11 height 6
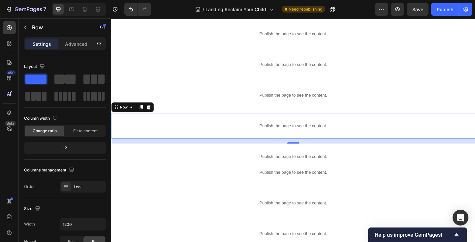
click at [179, 124] on div "Publish the page to see the content. 3 Img Row 16" at bounding box center [309, 135] width 396 height 28
click at [381, 10] on icon "button" at bounding box center [381, 9] width 7 height 7
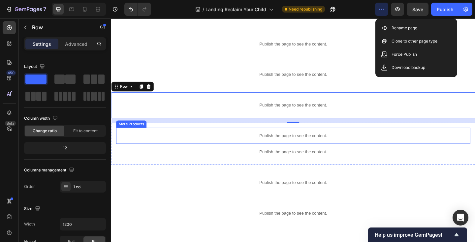
scroll to position [86, 0]
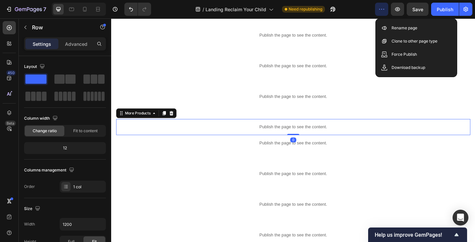
click at [182, 139] on p "Publish the page to see the content." at bounding box center [308, 136] width 385 height 7
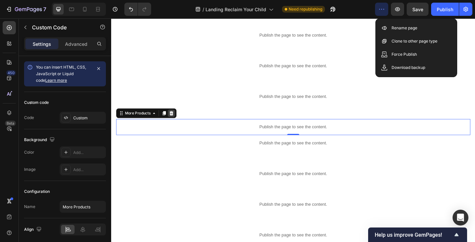
click at [177, 122] on icon at bounding box center [177, 121] width 4 height 5
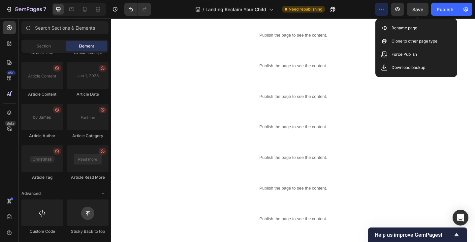
click at [418, 8] on span "Save" at bounding box center [417, 10] width 11 height 6
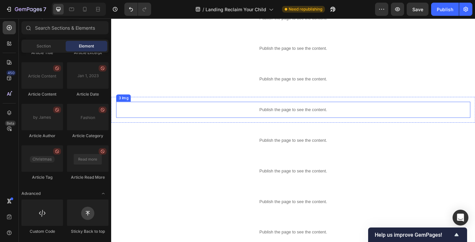
scroll to position [70, 0]
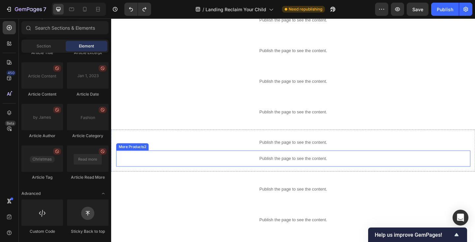
click at [213, 170] on p "Publish the page to see the content." at bounding box center [308, 171] width 385 height 7
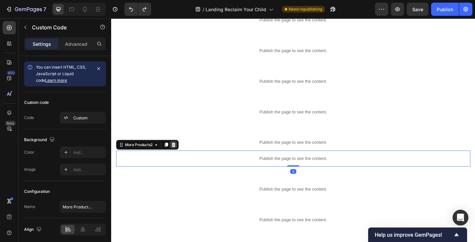
click at [179, 154] on icon at bounding box center [178, 155] width 5 height 5
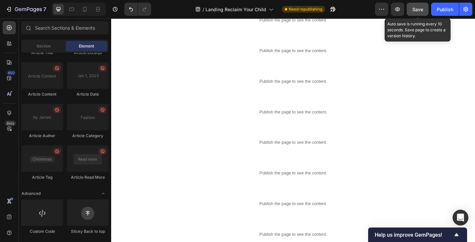
click at [414, 13] on button "Save" at bounding box center [418, 9] width 22 height 13
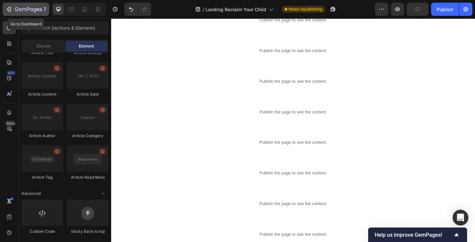
click at [35, 12] on icon "button" at bounding box center [34, 10] width 3 height 4
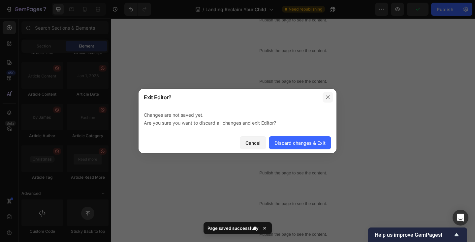
click at [326, 93] on button "button" at bounding box center [328, 97] width 11 height 11
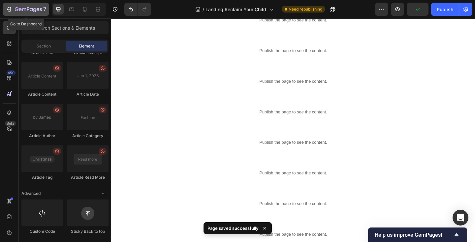
click at [27, 9] on icon "button" at bounding box center [28, 10] width 27 height 6
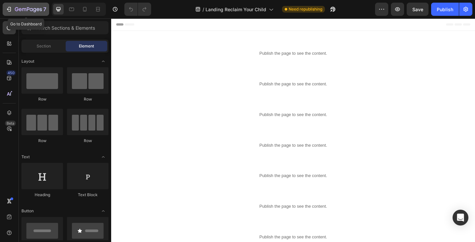
click at [35, 14] on button "7" at bounding box center [26, 9] width 47 height 13
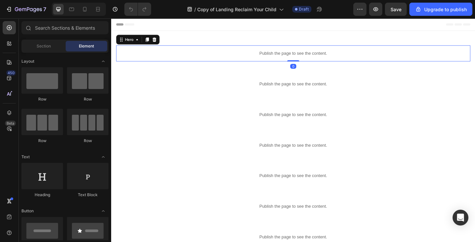
click at [244, 53] on p "Publish the page to see the content." at bounding box center [308, 56] width 385 height 7
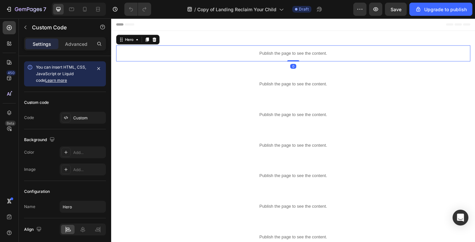
click at [244, 53] on p "Publish the page to see the content." at bounding box center [308, 56] width 385 height 7
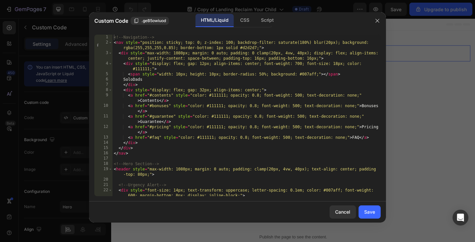
click at [322, 160] on div "<!-- Navigation --> < nav style = "position: sticky; top: 0; z-index: 100; back…" at bounding box center [246, 121] width 268 height 172
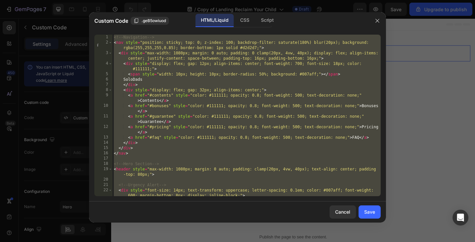
click at [161, 65] on div "<!-- Navigation --> < nav style = "position: sticky; top: 0; z-index: 100; back…" at bounding box center [246, 121] width 268 height 172
paste textarea
type textarea "</script>"
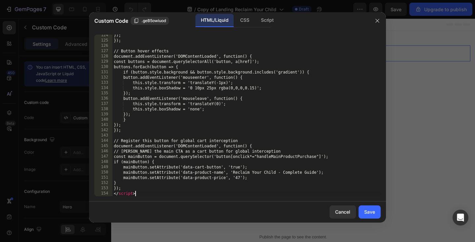
scroll to position [831, 0]
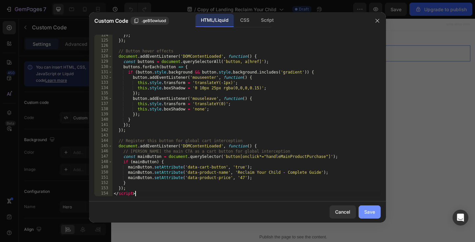
click at [370, 216] on button "Save" at bounding box center [370, 212] width 22 height 13
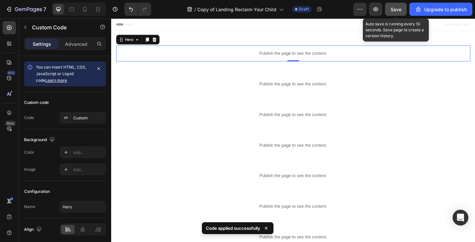
click at [394, 10] on span "Save" at bounding box center [396, 10] width 11 height 6
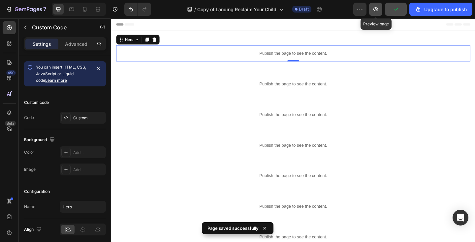
click at [378, 9] on icon "button" at bounding box center [375, 9] width 5 height 4
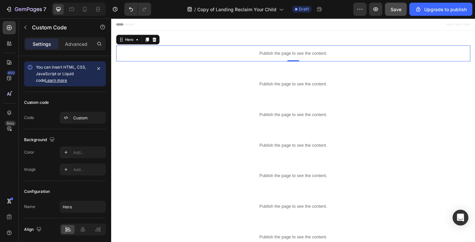
click at [248, 54] on p "Publish the page to see the content." at bounding box center [308, 56] width 385 height 7
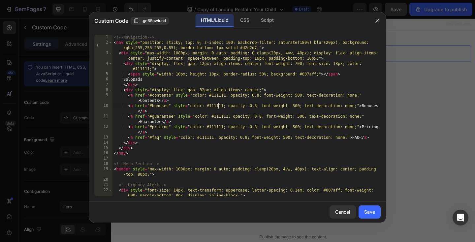
click at [218, 105] on div "<!-- Navigation --> < nav style = "position: sticky; top: 0; z-index: 100; back…" at bounding box center [246, 121] width 268 height 172
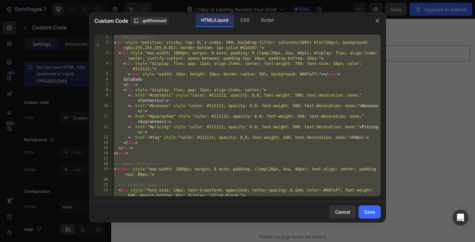
paste textarea "</html"
type textarea "</html>"
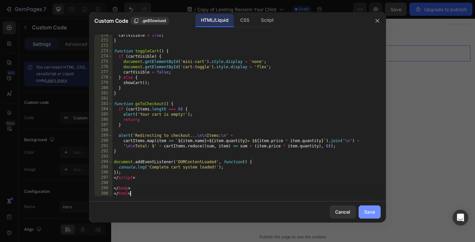
click at [371, 209] on div "Save" at bounding box center [369, 211] width 11 height 7
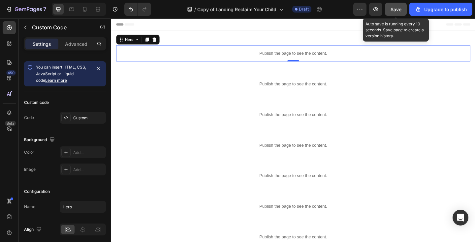
click at [399, 7] on span "Save" at bounding box center [396, 10] width 11 height 6
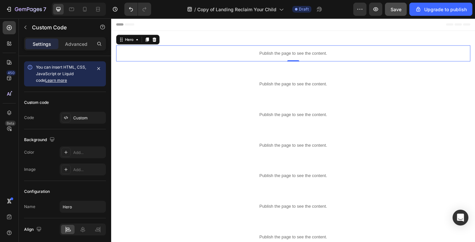
click at [215, 53] on p "Publish the page to see the content." at bounding box center [308, 56] width 385 height 7
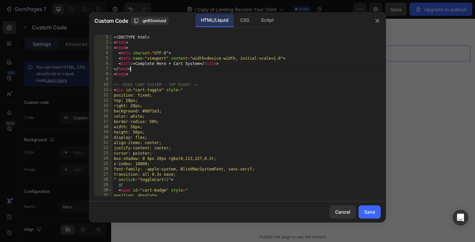
click at [202, 68] on div "<! DOCTYPE html > < html > < head > < meta charset = "UTF-8" > < meta name = "v…" at bounding box center [246, 121] width 268 height 172
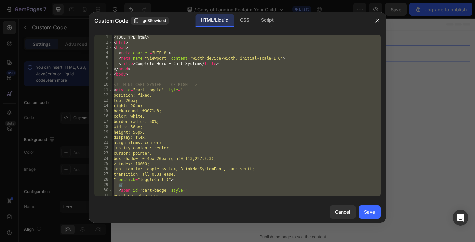
paste textarea
type textarea "</html>"
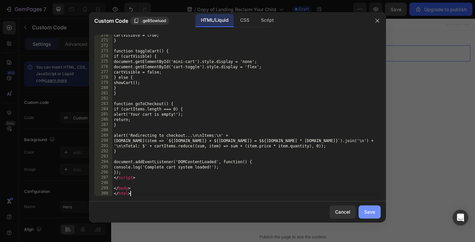
click at [370, 212] on div "Save" at bounding box center [369, 211] width 11 height 7
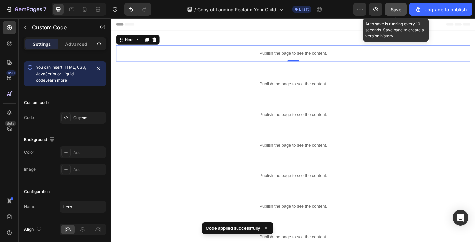
click at [398, 8] on span "Save" at bounding box center [396, 10] width 11 height 6
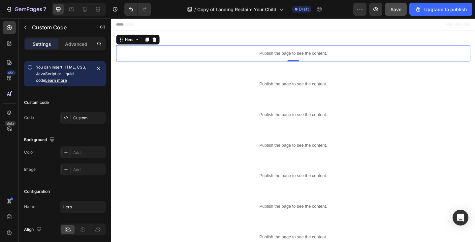
click at [205, 59] on p "Publish the page to see the content." at bounding box center [308, 56] width 385 height 7
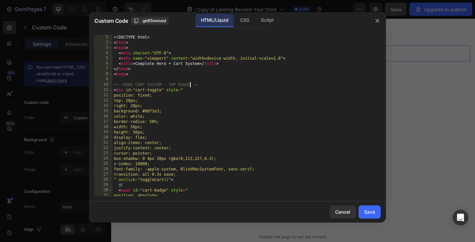
click at [189, 87] on div "<! DOCTYPE html > < html > < head > < meta charset = "UTF-8" > < meta name = "v…" at bounding box center [246, 121] width 268 height 172
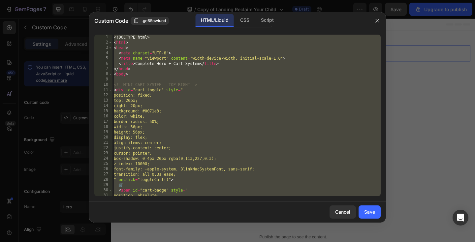
paste textarea
type textarea "</html>"
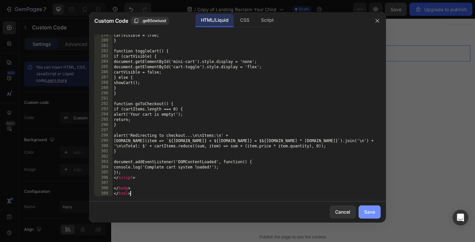
click at [366, 215] on div "Save" at bounding box center [369, 211] width 11 height 7
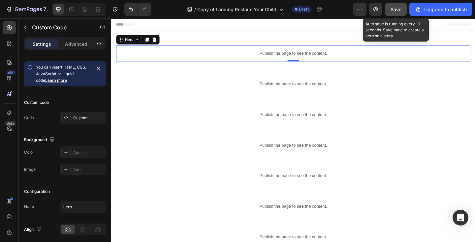
click at [394, 8] on span "Save" at bounding box center [396, 10] width 11 height 6
click at [395, 11] on span "Save" at bounding box center [396, 10] width 11 height 6
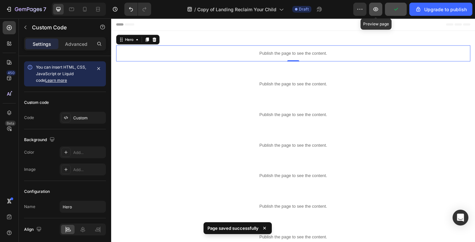
click at [380, 11] on button "button" at bounding box center [375, 9] width 13 height 13
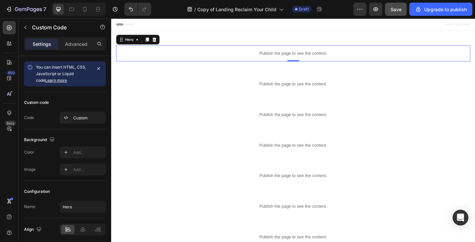
click at [206, 56] on p "Publish the page to see the content." at bounding box center [308, 56] width 385 height 7
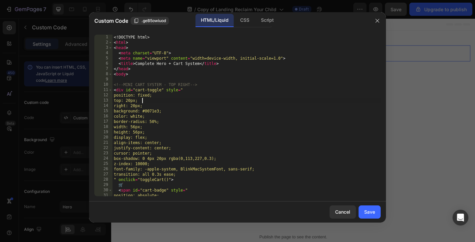
click at [196, 98] on div "<! DOCTYPE html > < html > < head > < meta charset = "UTF-8" > < meta name = "v…" at bounding box center [246, 121] width 268 height 172
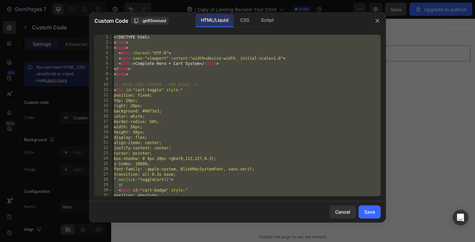
paste textarea
type textarea "</html>"
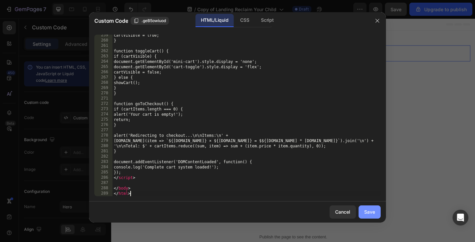
click at [369, 212] on div "Save" at bounding box center [369, 211] width 11 height 7
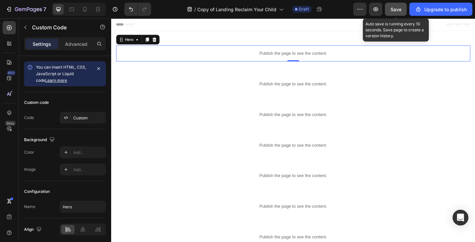
click at [398, 10] on span "Save" at bounding box center [396, 10] width 11 height 6
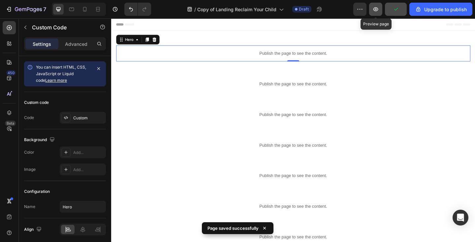
click at [377, 10] on icon "button" at bounding box center [375, 9] width 7 height 7
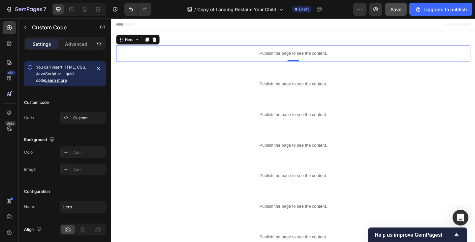
click at [169, 56] on p "Publish the page to see the content." at bounding box center [308, 56] width 385 height 7
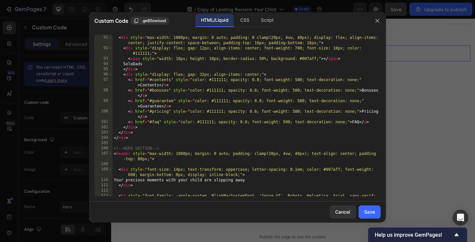
scroll to position [506, 0]
click at [152, 65] on div "< nav style = "position: sticky; top: 0; z-index: 100; backdrop-filter: saturat…" at bounding box center [246, 120] width 268 height 193
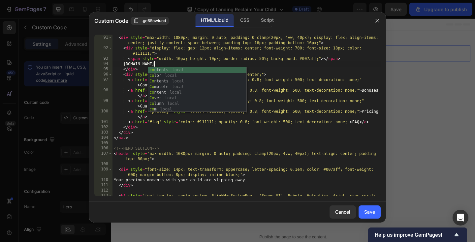
scroll to position [0, 3]
click at [203, 58] on div "< nav style = "position: sticky; top: 0; z-index: 100; backdrop-filter: saturat…" at bounding box center [246, 120] width 268 height 193
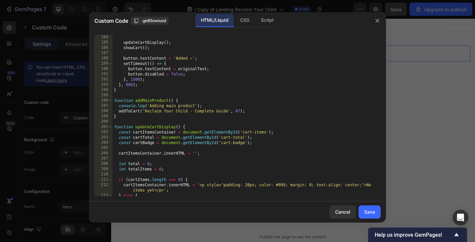
scroll to position [1174, 0]
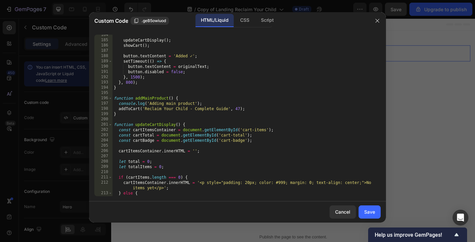
click at [239, 109] on div "updateCartDisplay ( ) ; showCart ( ) ; button . textContent = 'Added ✓' ; setTi…" at bounding box center [246, 118] width 268 height 172
click at [258, 97] on div "updateCartDisplay ( ) ; showCart ( ) ; button . textContent = 'Added ✓' ; setTi…" at bounding box center [246, 118] width 268 height 172
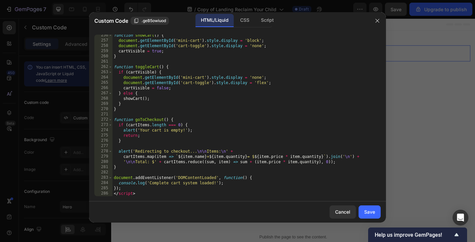
scroll to position [1596, 0]
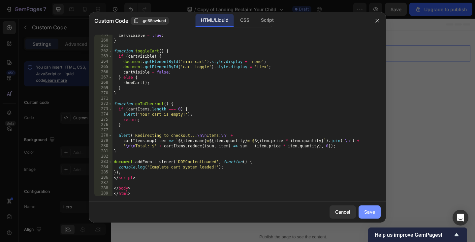
type textarea "function addMainProduct() {"
click at [373, 212] on div "Save" at bounding box center [369, 211] width 11 height 7
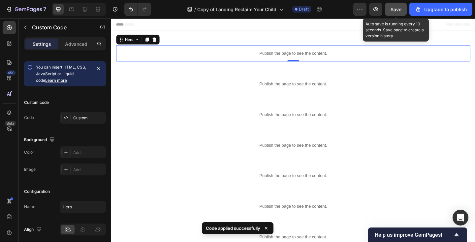
click at [397, 10] on span "Save" at bounding box center [396, 10] width 11 height 6
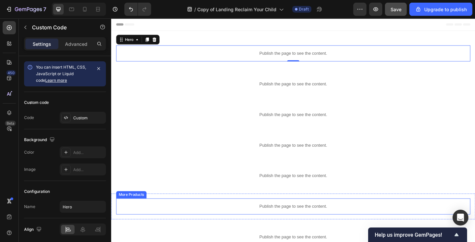
click at [147, 223] on p "Publish the page to see the content." at bounding box center [308, 223] width 385 height 7
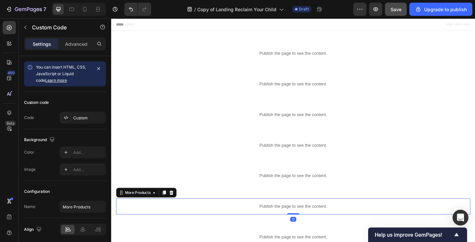
click at [147, 223] on p "Publish the page to see the content." at bounding box center [308, 223] width 385 height 7
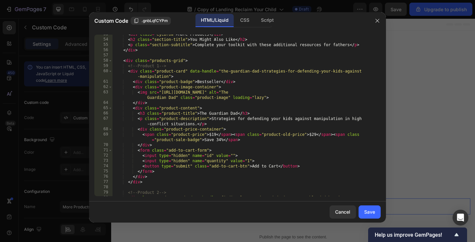
scroll to position [394, 0]
click at [312, 135] on div "< div class = "eyebrow" > More Products </ div > < h2 class = "section-title" >…" at bounding box center [246, 118] width 268 height 172
click at [219, 140] on div "< div class = "eyebrow" > More Products </ div > < h2 class = "section-title" >…" at bounding box center [246, 118] width 268 height 172
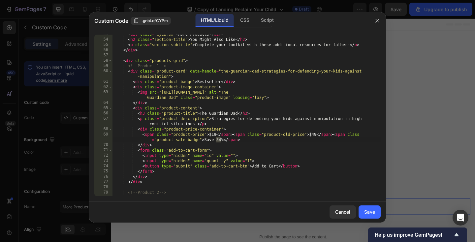
scroll to position [0, 26]
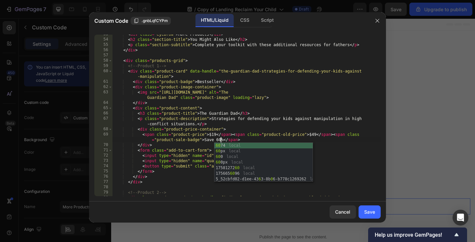
click at [276, 127] on div "< div class = "eyebrow" > More Products </ div > < h2 class = "section-title" >…" at bounding box center [246, 118] width 268 height 172
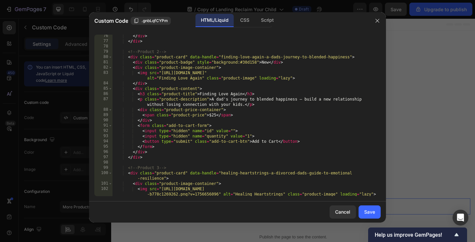
scroll to position [541, 0]
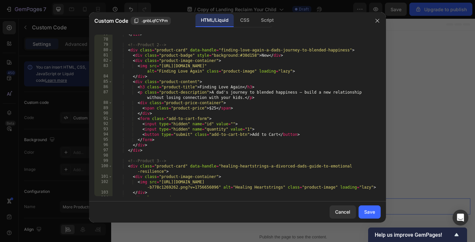
click at [213, 108] on div "</ div > <!-- Product 2 --> < div class = "product-card" data-handle = "finding…" at bounding box center [246, 118] width 268 height 172
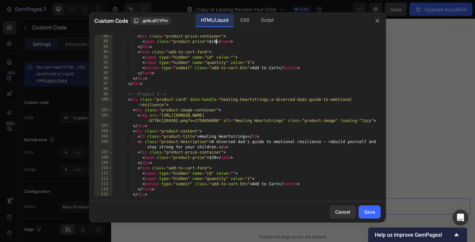
scroll to position [614, 0]
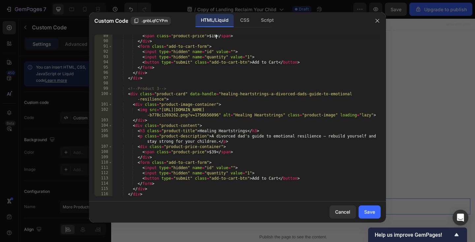
click at [213, 152] on div "< span class = "product-price" > $19 </ span > </ div > < form class = "add-to-…" at bounding box center [246, 119] width 268 height 172
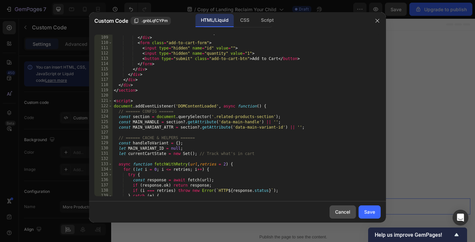
scroll to position [735, 0]
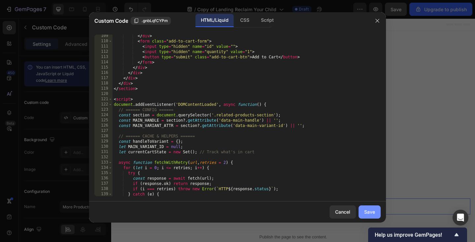
type textarea "<span class="product-price">$19</span>"
click at [369, 209] on div "Save" at bounding box center [369, 211] width 11 height 7
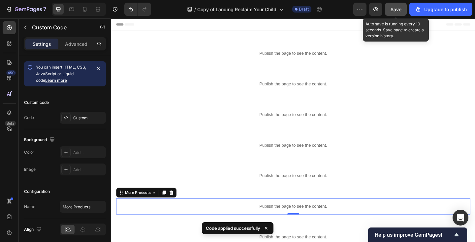
click at [393, 7] on span "Save" at bounding box center [396, 10] width 11 height 6
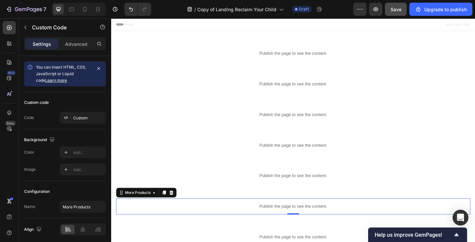
click at [185, 221] on p "Publish the page to see the content." at bounding box center [308, 223] width 385 height 7
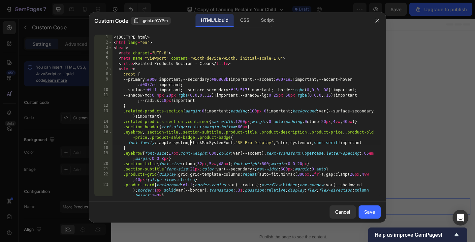
click at [190, 141] on div "<! DOCTYPE html > < html lang = "en" > < head > < meta charset = "UTF-8" > < me…" at bounding box center [246, 121] width 268 height 172
type textarea "</body> </html>"
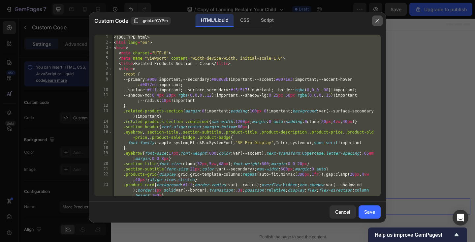
click at [379, 20] on icon "button" at bounding box center [377, 20] width 5 height 5
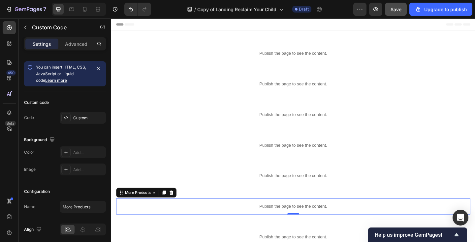
click at [206, 223] on p "Publish the page to see the content." at bounding box center [308, 223] width 385 height 7
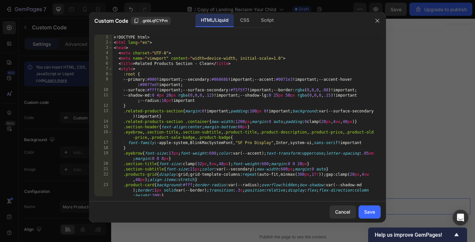
click at [203, 173] on div "<! DOCTYPE html > < html lang = "en" > < head > < meta charset = "UTF-8" > < me…" at bounding box center [246, 121] width 268 height 172
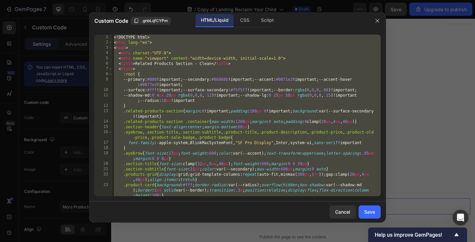
paste textarea
type textarea "</html>"
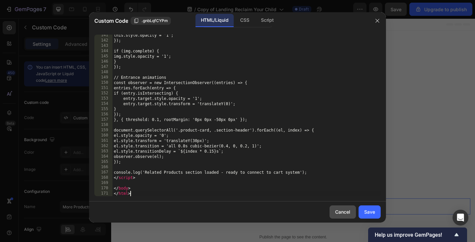
scroll to position [899, 0]
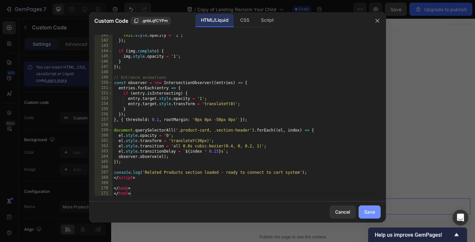
click at [369, 211] on div "Save" at bounding box center [369, 211] width 11 height 7
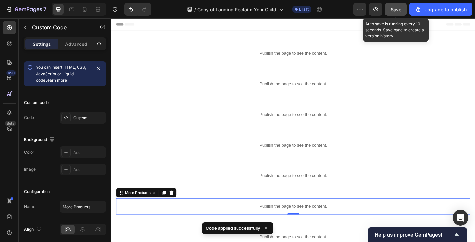
click at [396, 6] on div "Save" at bounding box center [396, 9] width 11 height 7
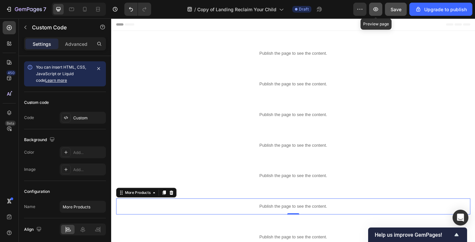
click at [381, 9] on button "button" at bounding box center [375, 9] width 13 height 13
click at [173, 222] on p "Publish the page to see the content." at bounding box center [308, 223] width 385 height 7
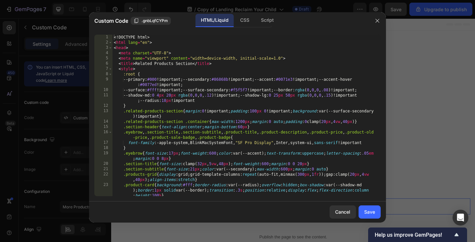
click at [176, 156] on div "<! DOCTYPE html > < html lang = "en" > < head > < meta charset = "UTF-8" > < me…" at bounding box center [246, 121] width 268 height 172
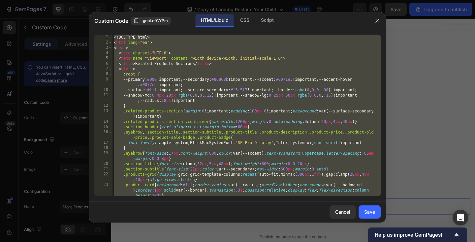
paste textarea
type textarea "</html>"
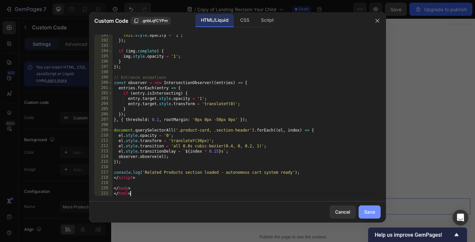
click at [366, 208] on button "Save" at bounding box center [370, 212] width 22 height 13
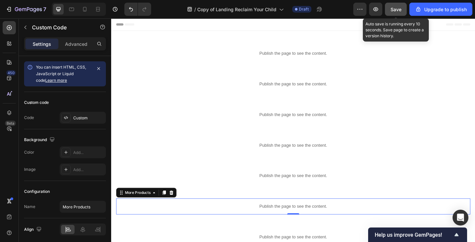
click at [390, 6] on button "Save" at bounding box center [396, 9] width 22 height 13
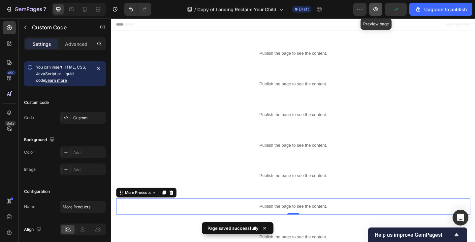
click at [376, 9] on icon "button" at bounding box center [375, 9] width 7 height 7
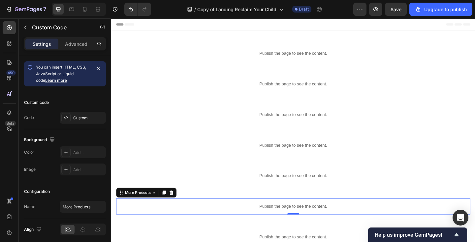
click at [165, 220] on p "Publish the page to see the content." at bounding box center [308, 223] width 385 height 7
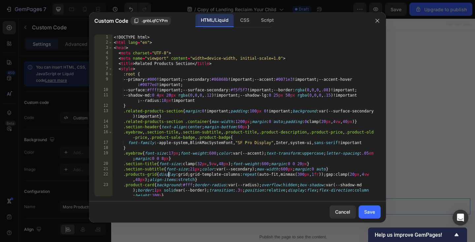
click at [169, 176] on div "<! DOCTYPE html > < html lang = "en" > < head > < meta charset = "UTF-8" > < me…" at bounding box center [246, 121] width 268 height 172
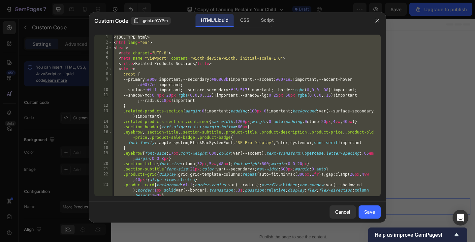
paste textarea
type textarea "</html>"
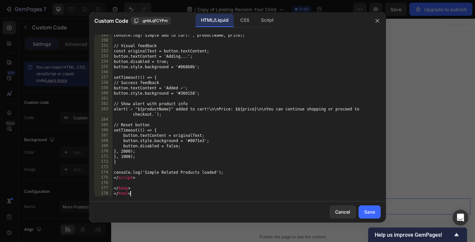
scroll to position [1047, 0]
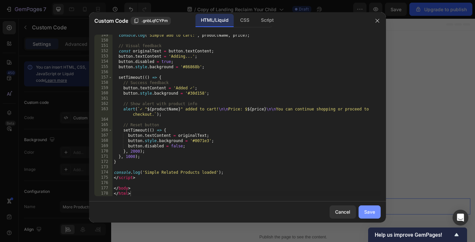
click at [376, 210] on button "Save" at bounding box center [370, 212] width 22 height 13
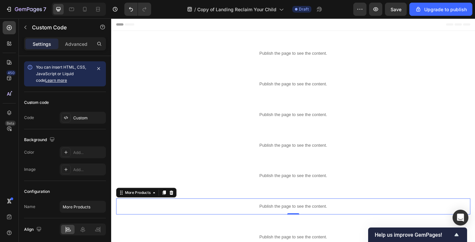
click at [397, 10] on span "Save" at bounding box center [396, 10] width 11 height 6
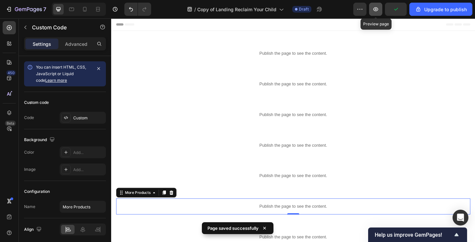
click at [376, 13] on button "button" at bounding box center [375, 9] width 13 height 13
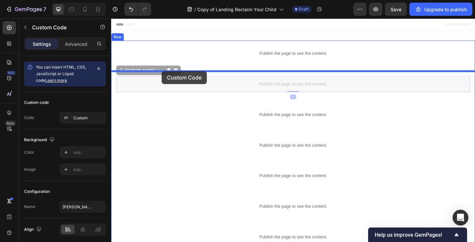
drag, startPoint x: 166, startPoint y: 88, endPoint x: 166, endPoint y: 76, distance: 12.5
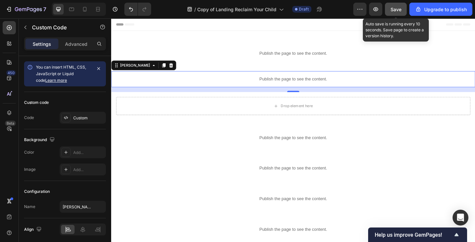
click at [394, 13] on button "Save" at bounding box center [396, 9] width 22 height 13
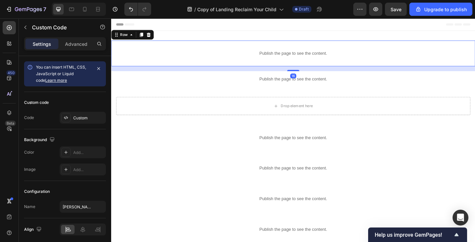
click at [190, 44] on div "Publish the page to see the content. Hero Row 16" at bounding box center [309, 57] width 396 height 28
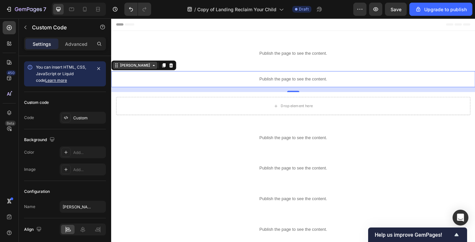
click at [124, 68] on div "Frase" at bounding box center [136, 70] width 35 height 6
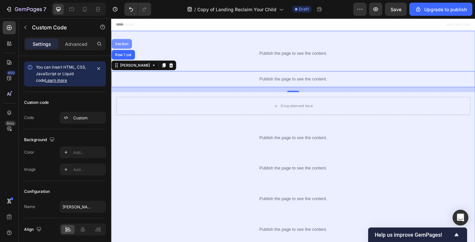
click at [124, 46] on div "Section" at bounding box center [122, 46] width 17 height 4
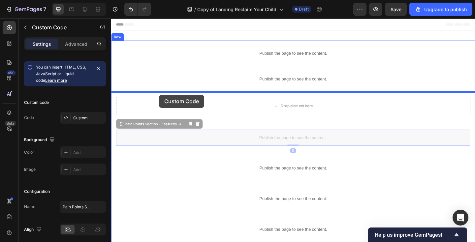
drag, startPoint x: 162, startPoint y: 137, endPoint x: 163, endPoint y: 102, distance: 35.0
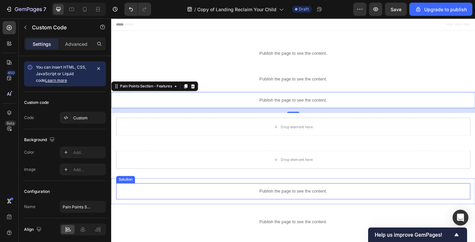
click at [162, 206] on p "Publish the page to see the content." at bounding box center [308, 206] width 385 height 7
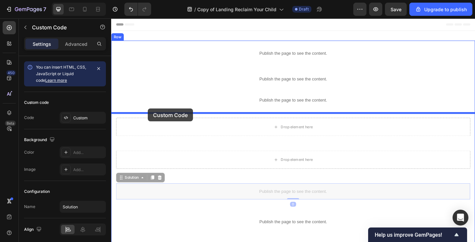
drag, startPoint x: 136, startPoint y: 192, endPoint x: 151, endPoint y: 117, distance: 75.8
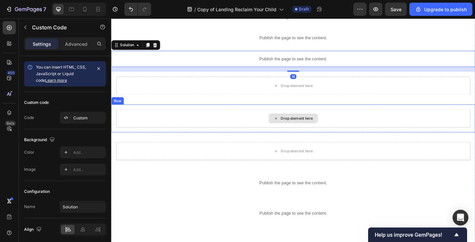
scroll to position [73, 0]
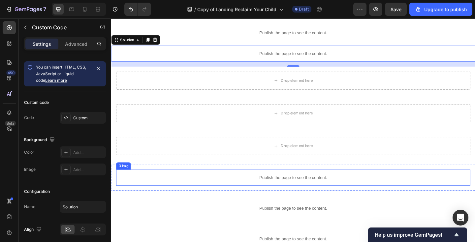
click at [144, 187] on div "Publish the page to see the content." at bounding box center [308, 191] width 385 height 17
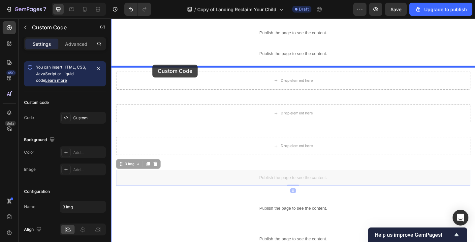
drag, startPoint x: 135, startPoint y: 176, endPoint x: 156, endPoint y: 69, distance: 109.6
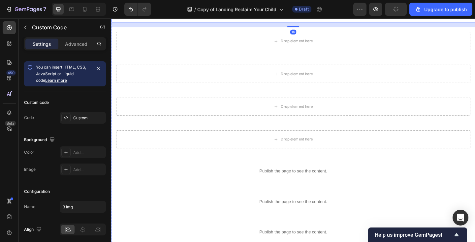
scroll to position [148, 0]
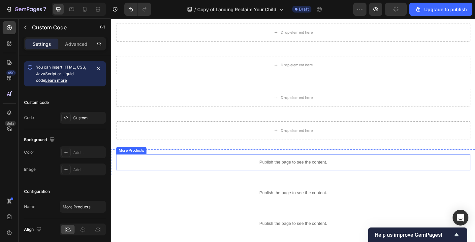
click at [162, 173] on p "Publish the page to see the content." at bounding box center [308, 175] width 385 height 7
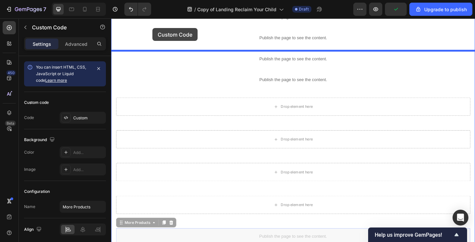
scroll to position [45, 0]
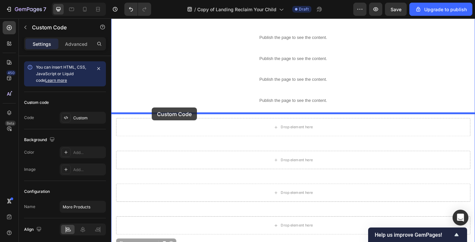
drag, startPoint x: 147, startPoint y: 160, endPoint x: 155, endPoint y: 115, distance: 45.3
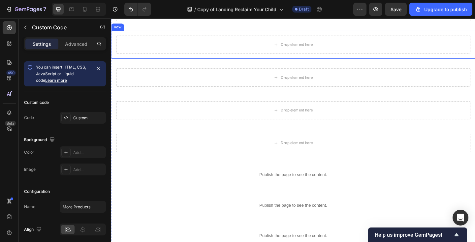
scroll to position [196, 0]
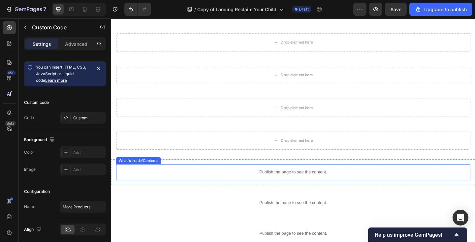
click at [168, 183] on p "Publish the page to see the content." at bounding box center [308, 185] width 385 height 7
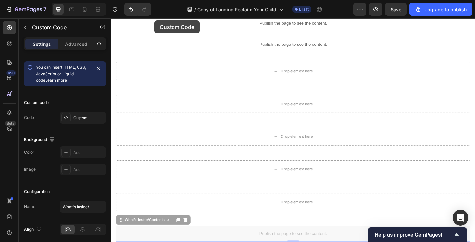
scroll to position [56, 0]
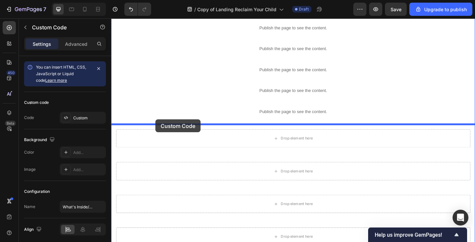
drag, startPoint x: 154, startPoint y: 171, endPoint x: 159, endPoint y: 128, distance: 42.5
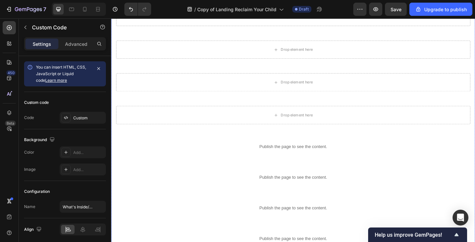
scroll to position [283, 0]
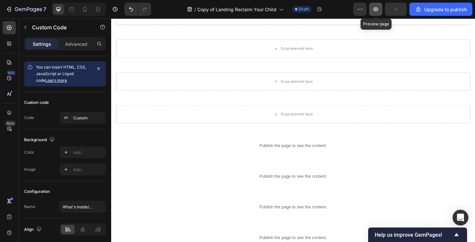
click at [373, 9] on icon "button" at bounding box center [375, 9] width 7 height 7
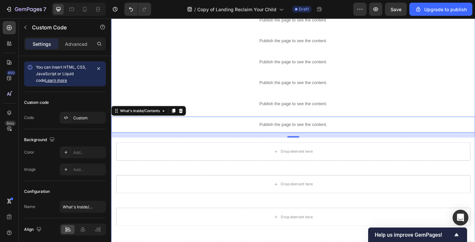
scroll to position [62, 0]
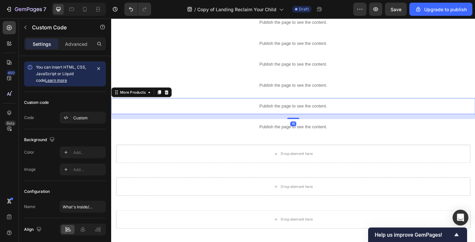
click at [204, 112] on p "Publish the page to see the content." at bounding box center [309, 114] width 396 height 7
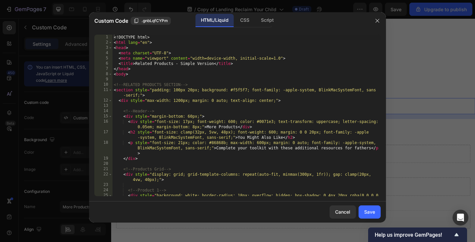
click at [196, 104] on div "<! DOCTYPE html > < html lang = "en" > < head > < meta charset = "UTF-8" > < me…" at bounding box center [246, 131] width 268 height 193
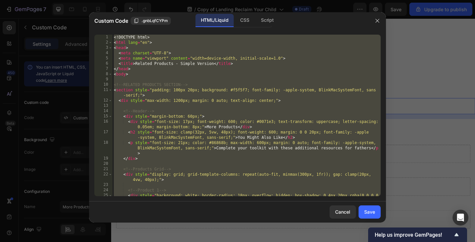
paste textarea
type textarea "</html>"
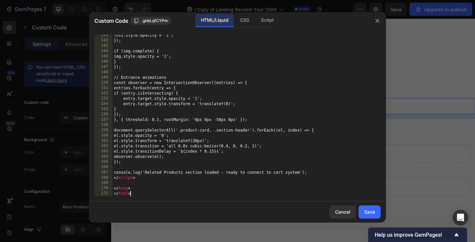
scroll to position [899, 0]
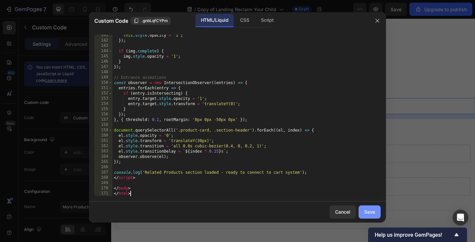
click at [370, 211] on div "Save" at bounding box center [369, 211] width 11 height 7
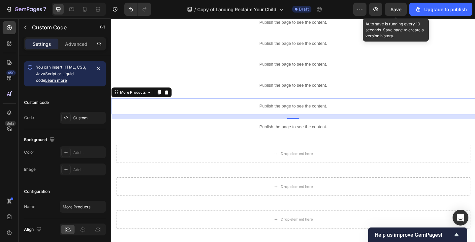
click at [396, 11] on span "Save" at bounding box center [396, 10] width 11 height 6
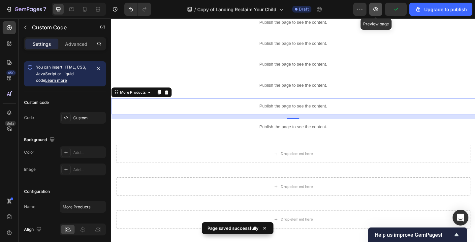
click at [376, 11] on icon "button" at bounding box center [375, 9] width 5 height 4
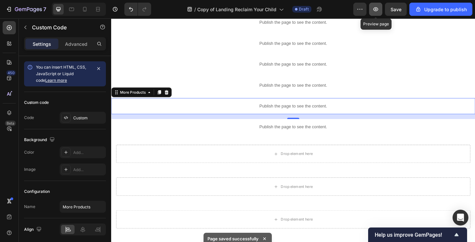
click at [379, 9] on icon "button" at bounding box center [375, 9] width 7 height 7
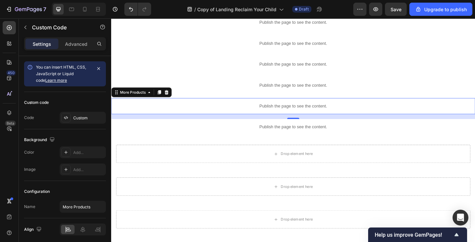
click at [220, 114] on p "Publish the page to see the content." at bounding box center [309, 114] width 396 height 7
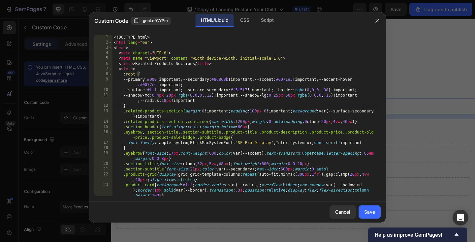
click at [211, 107] on div "<! DOCTYPE html > < html lang = "en" > < head > < meta charset = "UTF-8" > < me…" at bounding box center [246, 121] width 268 height 172
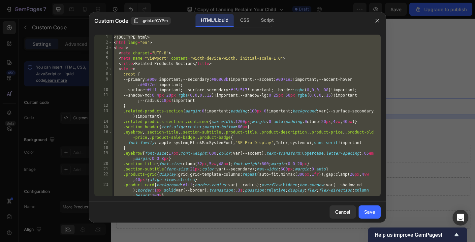
paste textarea
type textarea "</html>"
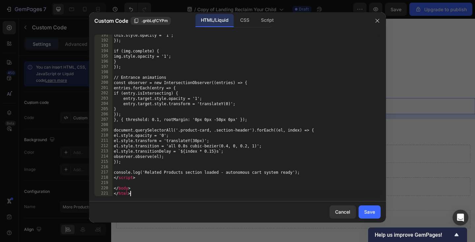
scroll to position [1168, 0]
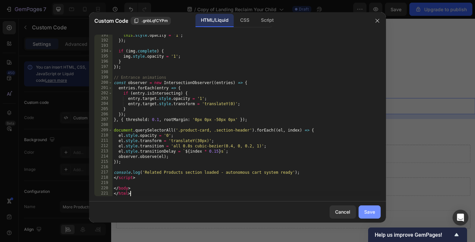
click at [370, 208] on div "Save" at bounding box center [369, 211] width 11 height 7
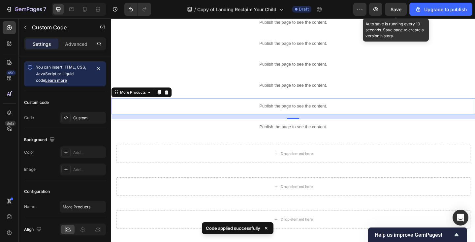
click at [397, 11] on span "Save" at bounding box center [396, 10] width 11 height 6
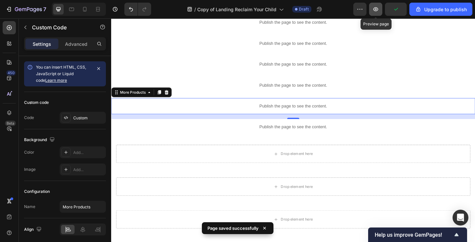
click at [379, 9] on icon "button" at bounding box center [375, 9] width 7 height 7
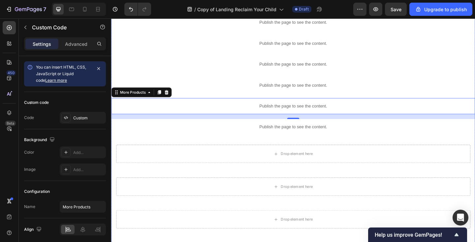
scroll to position [0, 0]
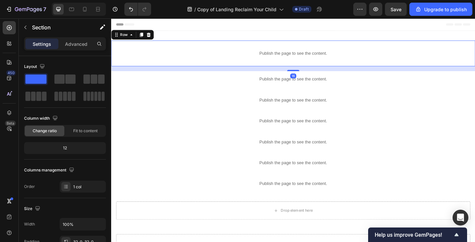
click at [114, 49] on div "Publish the page to see the content. Hero Row 16" at bounding box center [309, 57] width 396 height 28
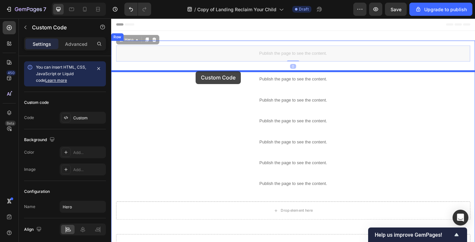
drag, startPoint x: 202, startPoint y: 55, endPoint x: 203, endPoint y: 76, distance: 20.8
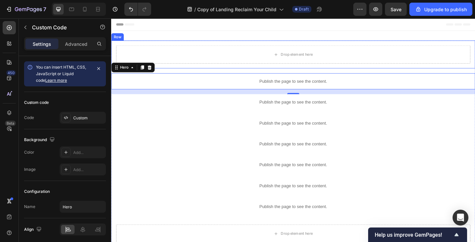
click at [117, 40] on div "Row" at bounding box center [117, 39] width 11 height 6
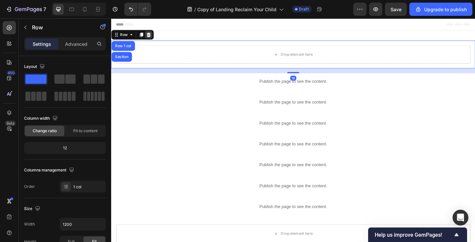
click at [150, 37] on icon at bounding box center [152, 36] width 4 height 5
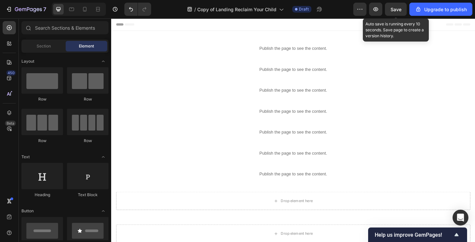
click at [396, 9] on span "Save" at bounding box center [396, 10] width 11 height 6
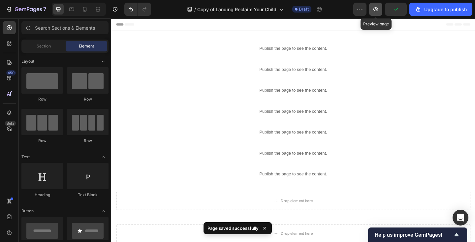
click at [378, 11] on icon "button" at bounding box center [375, 9] width 7 height 7
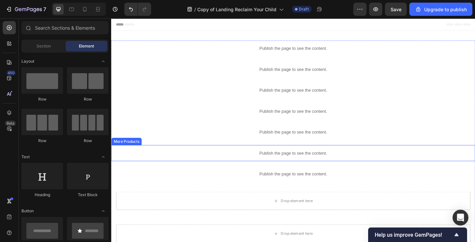
click at [200, 162] on p "Publish the page to see the content." at bounding box center [309, 165] width 396 height 7
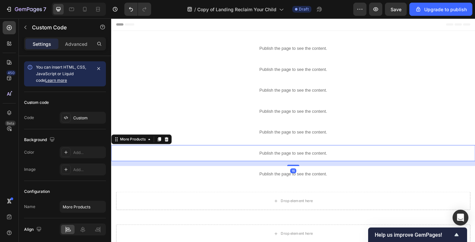
click at [200, 162] on p "Publish the page to see the content." at bounding box center [309, 165] width 396 height 7
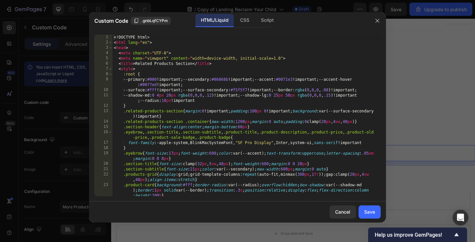
click at [197, 135] on div "<! DOCTYPE html > < html lang = "en" > < head > < meta charset = "UTF-8" > < me…" at bounding box center [246, 121] width 268 height 172
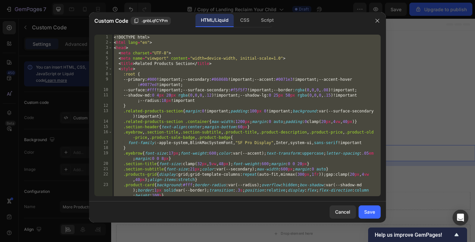
paste textarea
type textarea "</html>"
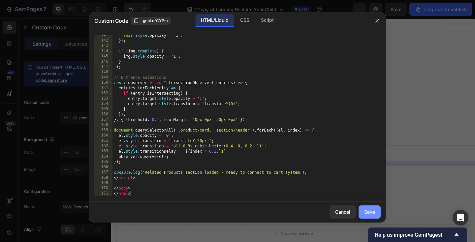
click at [372, 210] on div "Save" at bounding box center [369, 211] width 11 height 7
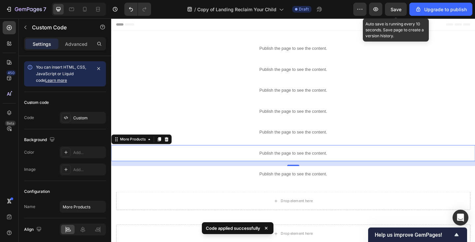
click at [399, 9] on span "Save" at bounding box center [396, 10] width 11 height 6
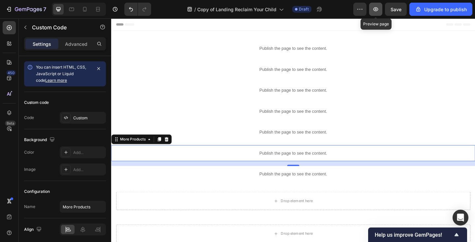
click at [379, 7] on icon "button" at bounding box center [375, 9] width 7 height 7
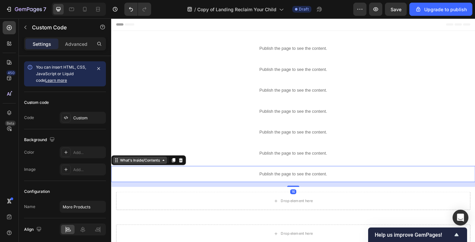
click at [148, 176] on div "What's Inside/Contents" at bounding box center [142, 173] width 59 height 8
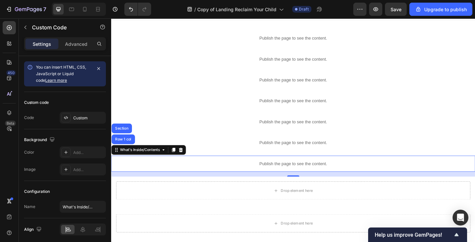
scroll to position [14, 0]
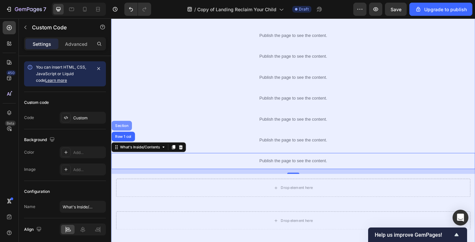
click at [129, 135] on div "Section" at bounding box center [122, 135] width 17 height 4
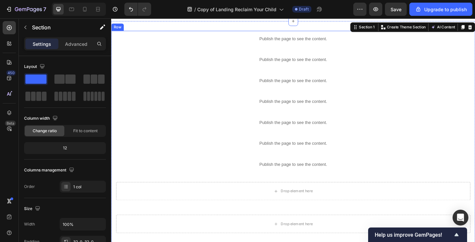
scroll to position [0, 0]
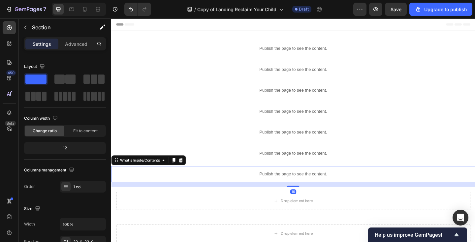
click at [176, 192] on div "Publish the page to see the content." at bounding box center [309, 187] width 396 height 17
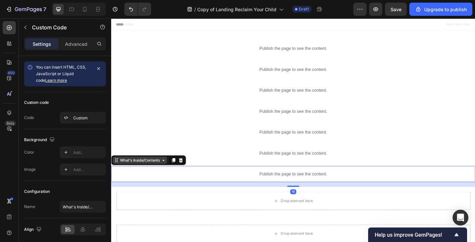
click at [142, 172] on div "What's Inside/Contents" at bounding box center [142, 173] width 46 height 6
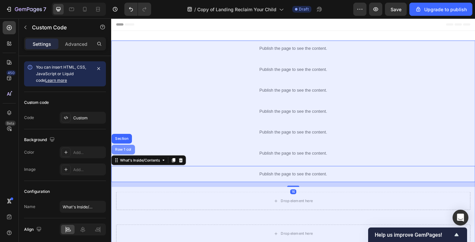
click at [125, 160] on div "Row 1 col" at bounding box center [124, 161] width 20 height 4
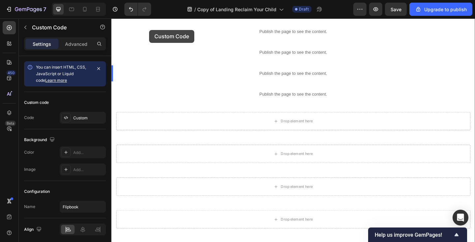
scroll to position [81, 0]
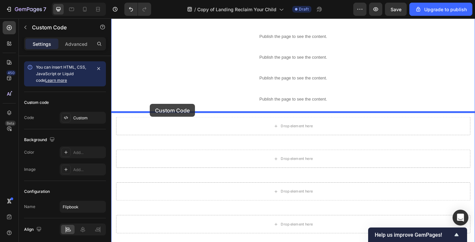
drag, startPoint x: 129, startPoint y: 161, endPoint x: 153, endPoint y: 112, distance: 54.9
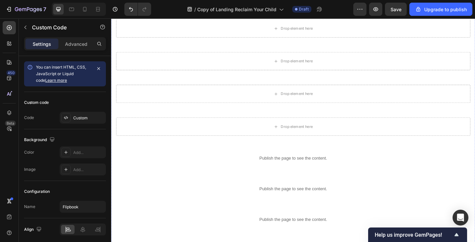
scroll to position [376, 0]
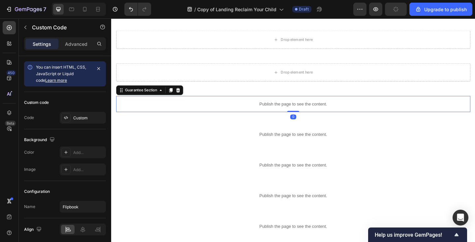
click at [192, 112] on p "Publish the page to see the content." at bounding box center [308, 111] width 385 height 7
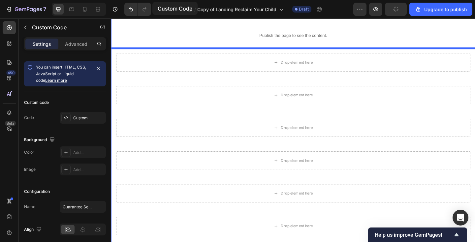
scroll to position [127, 0]
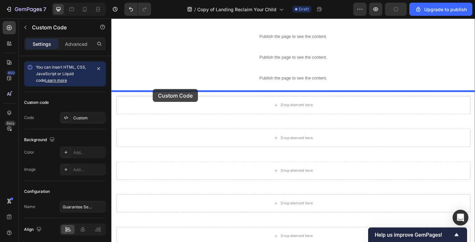
drag, startPoint x: 147, startPoint y: 99, endPoint x: 156, endPoint y: 95, distance: 10.2
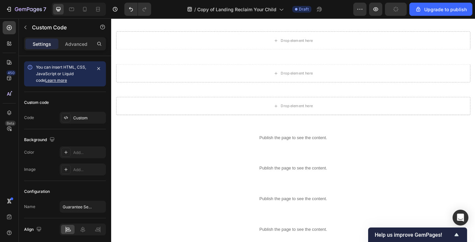
scroll to position [405, 0]
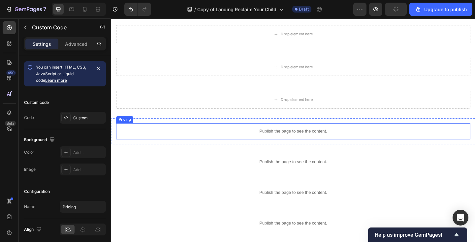
click at [158, 138] on div "Publish the page to see the content." at bounding box center [308, 141] width 385 height 17
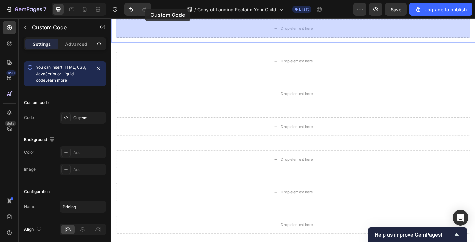
scroll to position [196, 0]
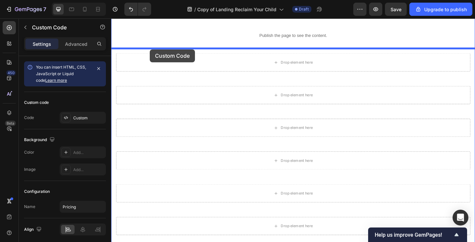
drag, startPoint x: 140, startPoint y: 127, endPoint x: 153, endPoint y: 52, distance: 75.7
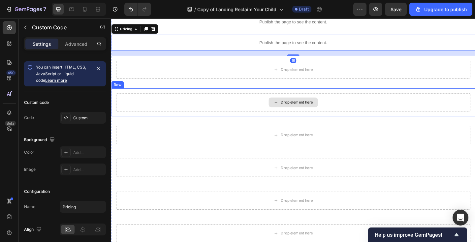
scroll to position [214, 0]
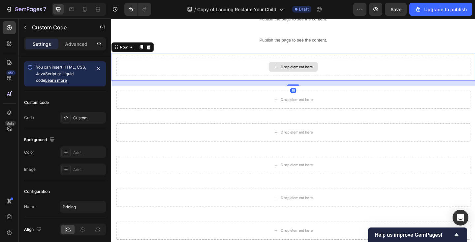
click at [177, 73] on div "Drop element here" at bounding box center [308, 71] width 385 height 20
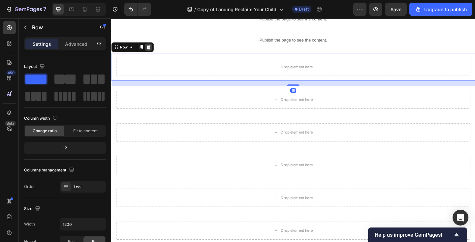
click at [150, 49] on icon at bounding box center [151, 49] width 5 height 5
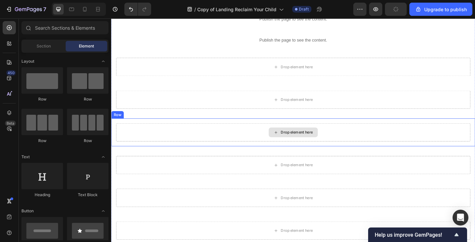
click at [157, 139] on div "Drop element here" at bounding box center [308, 143] width 385 height 20
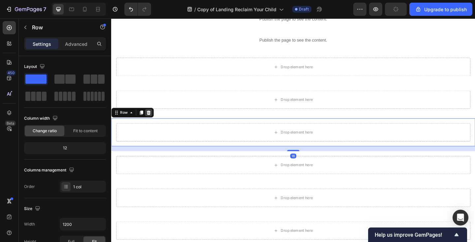
click at [150, 122] on icon at bounding box center [152, 121] width 4 height 5
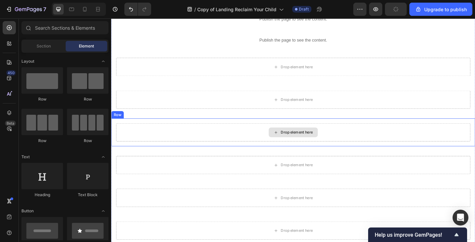
click at [150, 138] on div "Drop element here" at bounding box center [308, 143] width 385 height 20
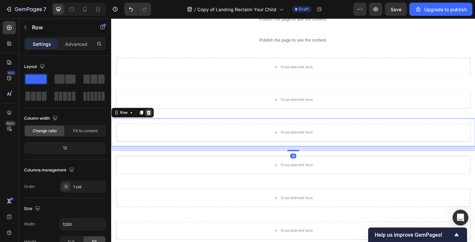
click at [151, 118] on icon at bounding box center [151, 120] width 5 height 5
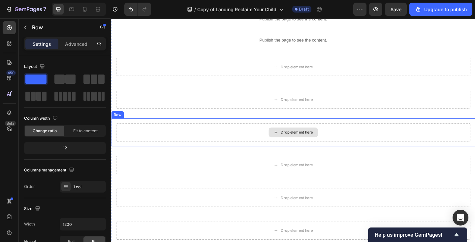
click at [151, 134] on div "Drop element here" at bounding box center [308, 143] width 385 height 20
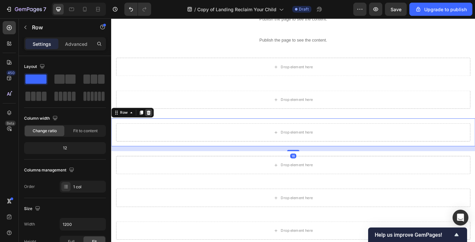
click at [152, 117] on div at bounding box center [152, 121] width 8 height 8
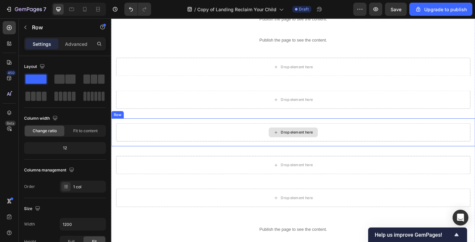
click at [152, 135] on div "Drop element here" at bounding box center [308, 143] width 385 height 20
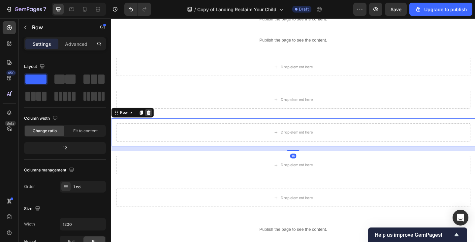
click at [153, 121] on icon at bounding box center [152, 121] width 4 height 5
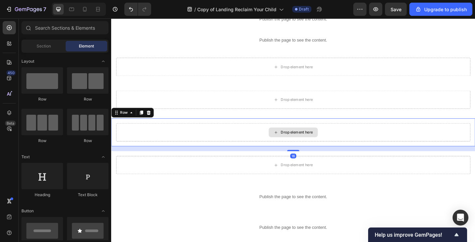
click at [154, 136] on div "Drop element here" at bounding box center [308, 143] width 385 height 20
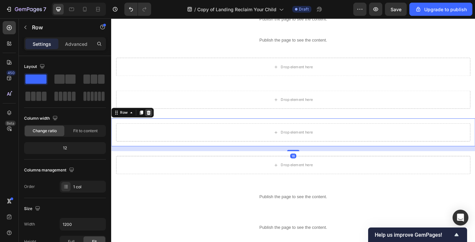
click at [152, 121] on icon at bounding box center [152, 121] width 4 height 5
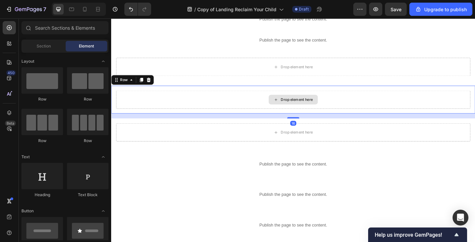
click at [153, 104] on div "Drop element here" at bounding box center [308, 107] width 385 height 20
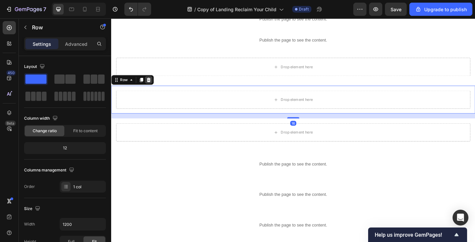
click at [151, 82] on div at bounding box center [152, 85] width 8 height 8
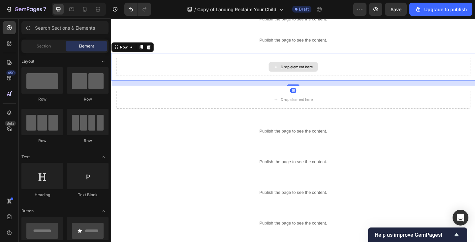
click at [154, 73] on div "Drop element here" at bounding box center [308, 71] width 385 height 20
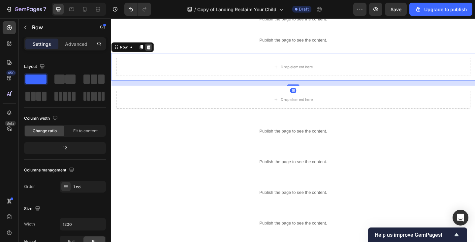
click at [152, 50] on icon at bounding box center [151, 49] width 5 height 5
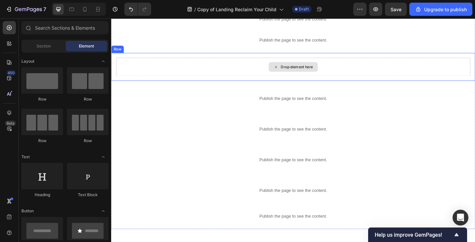
click at [155, 73] on div "Drop element here" at bounding box center [308, 71] width 385 height 20
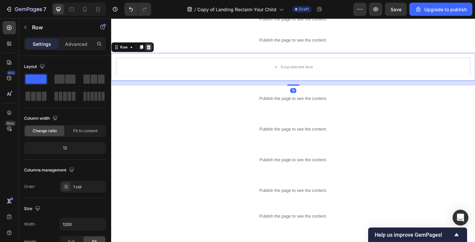
click at [152, 51] on icon at bounding box center [152, 50] width 4 height 5
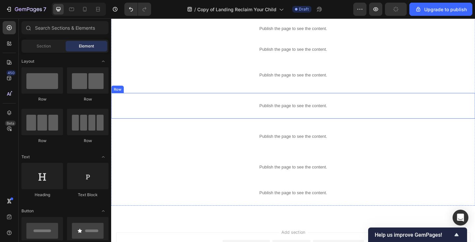
scroll to position [197, 0]
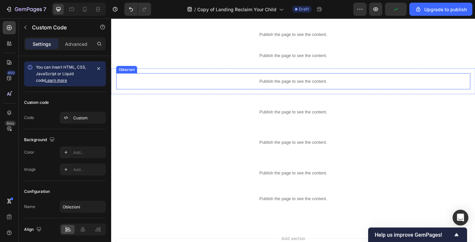
click at [225, 90] on p "Publish the page to see the content." at bounding box center [308, 86] width 385 height 7
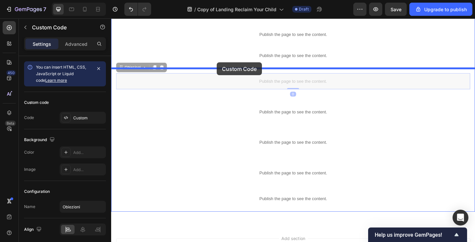
drag, startPoint x: 226, startPoint y: 83, endPoint x: 226, endPoint y: 66, distance: 16.8
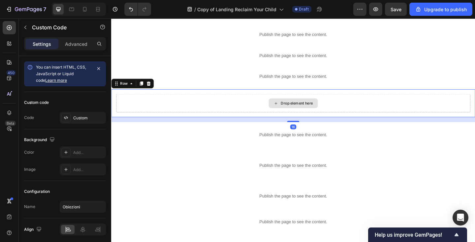
click at [236, 110] on div "Drop element here" at bounding box center [308, 111] width 385 height 20
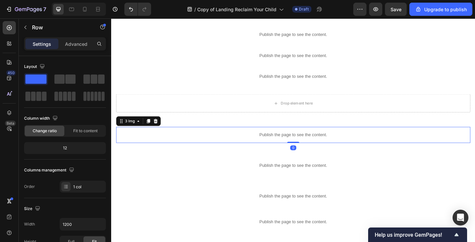
click at [236, 148] on p "Publish the page to see the content." at bounding box center [308, 145] width 385 height 7
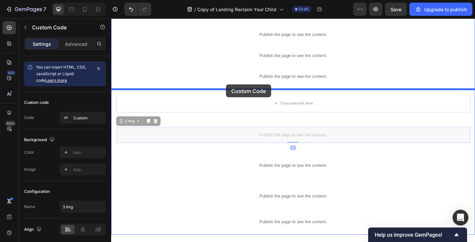
drag, startPoint x: 236, startPoint y: 147, endPoint x: 236, endPoint y: 91, distance: 56.4
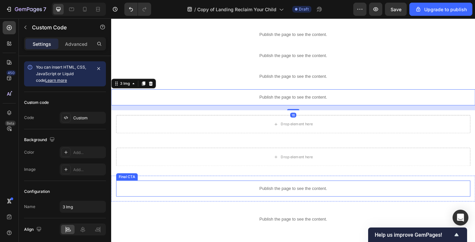
click at [246, 200] on div "Publish the page to see the content." at bounding box center [308, 203] width 385 height 17
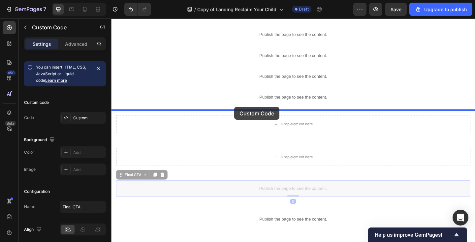
drag, startPoint x: 246, startPoint y: 202, endPoint x: 245, endPoint y: 115, distance: 86.8
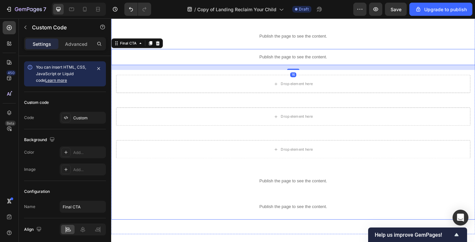
scroll to position [268, 0]
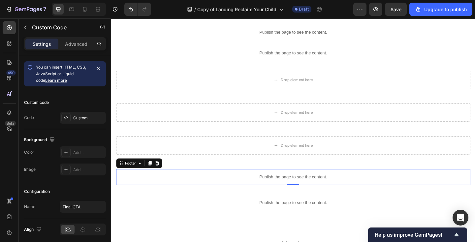
click at [257, 191] on p "Publish the page to see the content." at bounding box center [308, 191] width 385 height 7
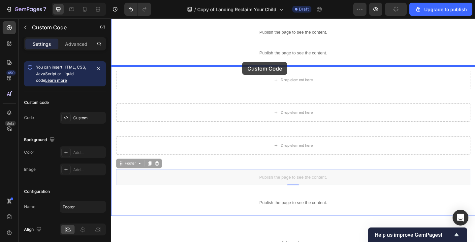
drag, startPoint x: 257, startPoint y: 191, endPoint x: 254, endPoint y: 66, distance: 124.7
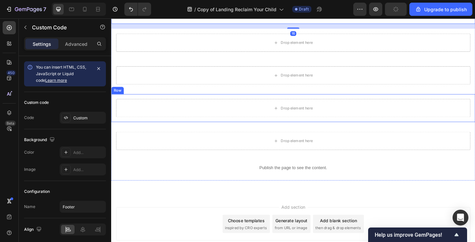
scroll to position [341, 0]
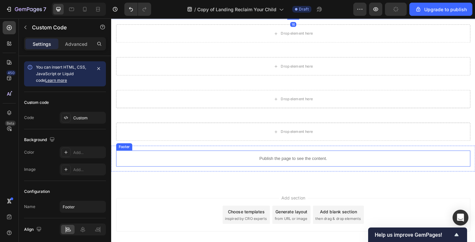
click at [255, 168] on p "Publish the page to see the content." at bounding box center [308, 171] width 385 height 7
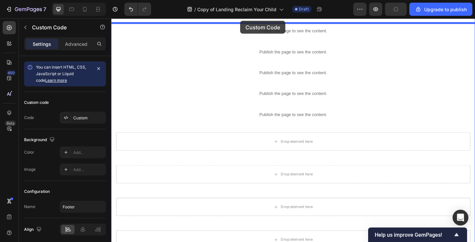
scroll to position [203, 0]
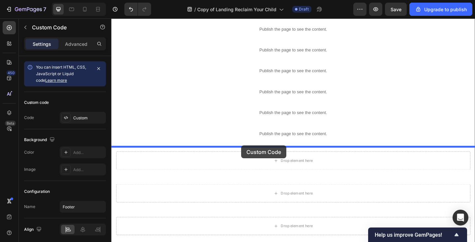
drag, startPoint x: 255, startPoint y: 168, endPoint x: 253, endPoint y: 157, distance: 11.5
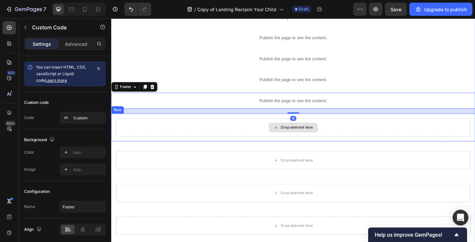
scroll to position [274, 0]
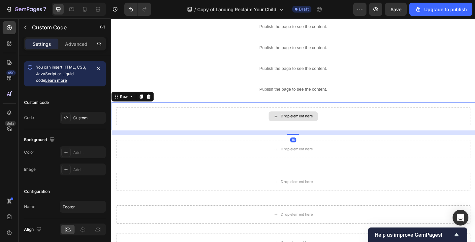
click at [165, 126] on div "Drop element here" at bounding box center [308, 125] width 385 height 20
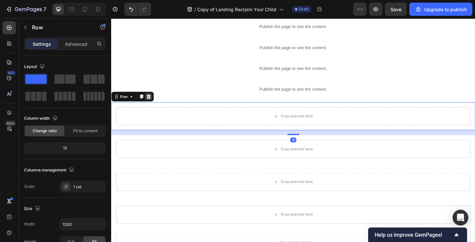
click at [151, 106] on icon at bounding box center [151, 103] width 5 height 5
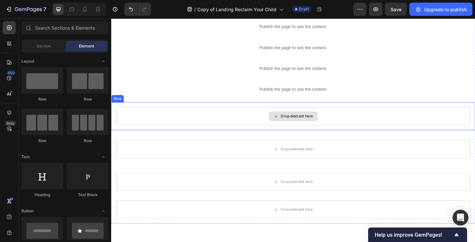
click at [161, 131] on div "Drop element here" at bounding box center [308, 125] width 385 height 20
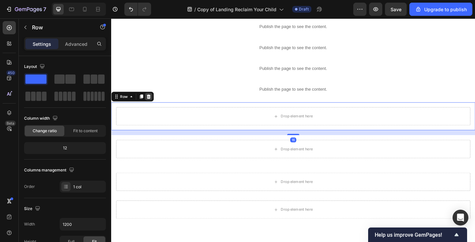
click at [153, 104] on icon at bounding box center [151, 103] width 5 height 5
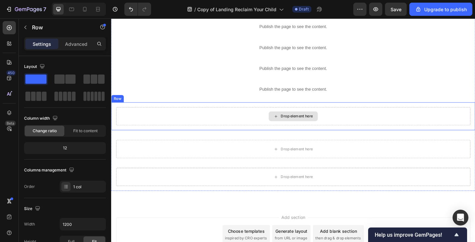
click at [158, 128] on div "Drop element here" at bounding box center [308, 125] width 385 height 20
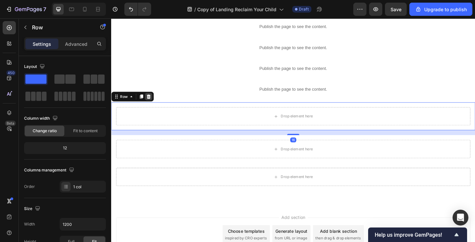
click at [152, 105] on icon at bounding box center [152, 103] width 4 height 5
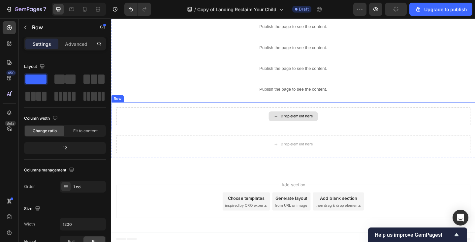
click at [156, 122] on div "Drop element here" at bounding box center [308, 125] width 385 height 20
click at [152, 102] on icon at bounding box center [152, 103] width 4 height 5
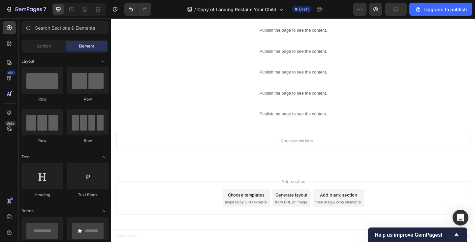
scroll to position [247, 0]
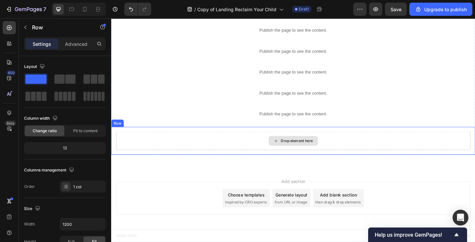
click at [154, 148] on div "Drop element here" at bounding box center [308, 152] width 385 height 20
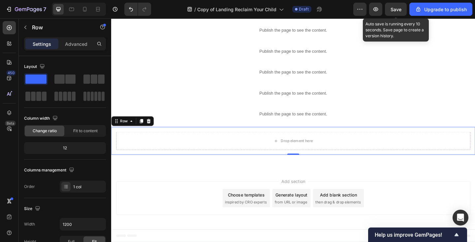
click at [398, 11] on span "Save" at bounding box center [396, 10] width 11 height 6
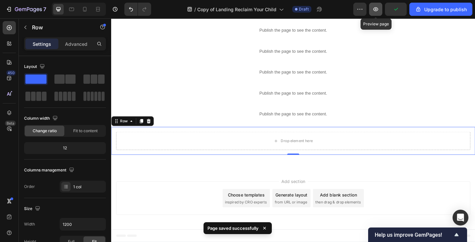
click at [376, 12] on icon "button" at bounding box center [375, 9] width 7 height 7
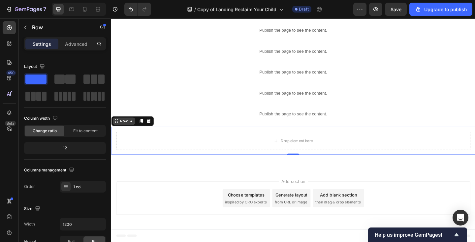
click at [129, 131] on div "Row" at bounding box center [124, 130] width 11 height 6
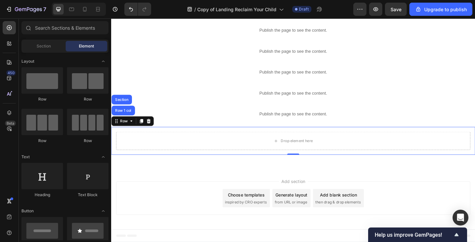
click at [175, 193] on div "Add section Choose templates inspired by CRO experts Generate layout from URL o…" at bounding box center [309, 215] width 396 height 65
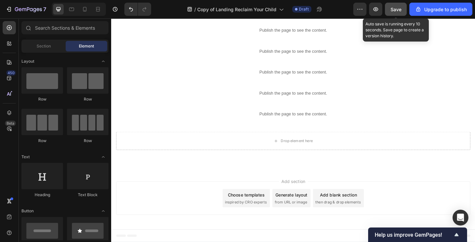
click at [402, 11] on button "Save" at bounding box center [396, 9] width 22 height 13
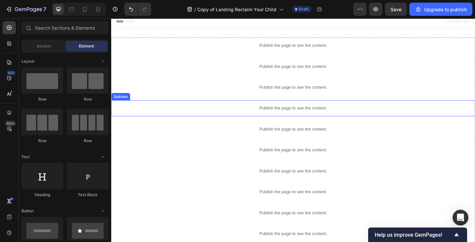
scroll to position [0, 0]
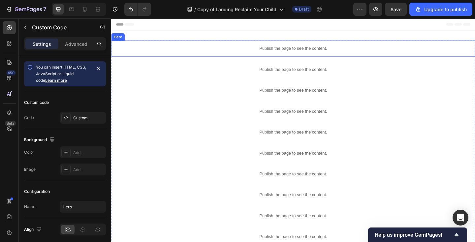
click at [171, 50] on p "Publish the page to see the content." at bounding box center [309, 51] width 396 height 7
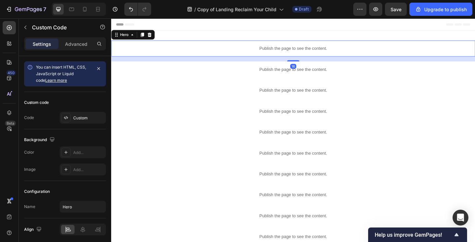
click at [171, 50] on p "Publish the page to see the content." at bounding box center [309, 51] width 396 height 7
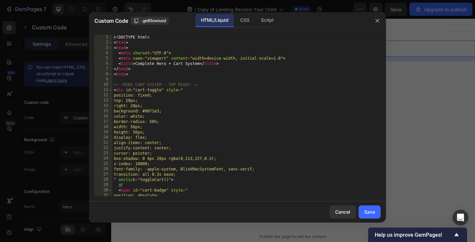
click at [180, 70] on div "<! DOCTYPE html > < html > < head > < meta charset = "UTF-8" > < meta name = "v…" at bounding box center [246, 121] width 268 height 172
type textarea "</body> </html>"
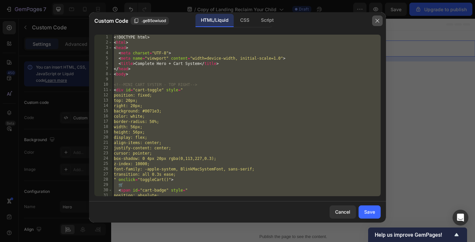
click at [378, 20] on icon "button" at bounding box center [377, 20] width 5 height 5
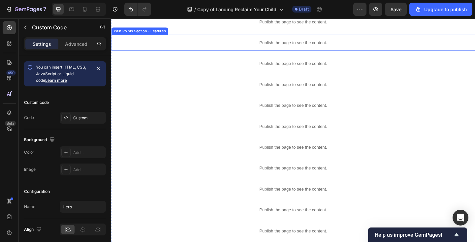
scroll to position [54, 0]
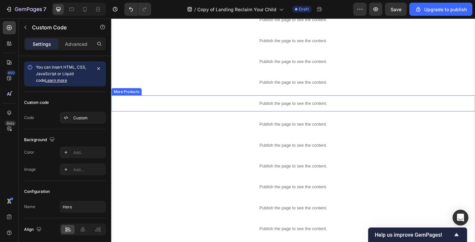
click at [233, 108] on p "Publish the page to see the content." at bounding box center [309, 111] width 396 height 7
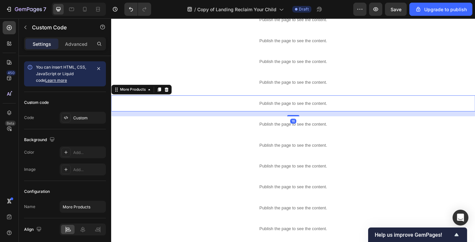
click at [233, 108] on p "Publish the page to see the content." at bounding box center [309, 111] width 396 height 7
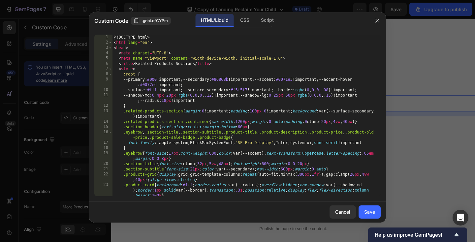
click at [223, 101] on div "<! DOCTYPE html > < html lang = "en" > < head > < meta charset = "UTF-8" > < me…" at bounding box center [246, 121] width 268 height 172
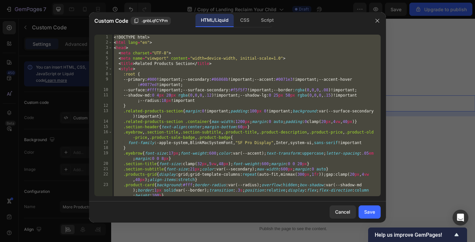
click at [207, 89] on div "<! DOCTYPE html > < html lang = "en" > < head > < meta charset = "UTF-8" > < me…" at bounding box center [246, 121] width 268 height 172
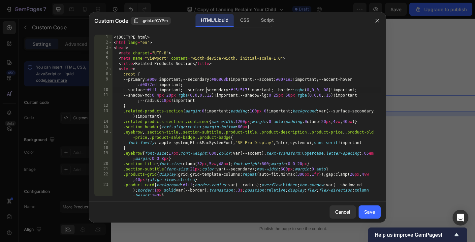
type textarea "</body> </html>"
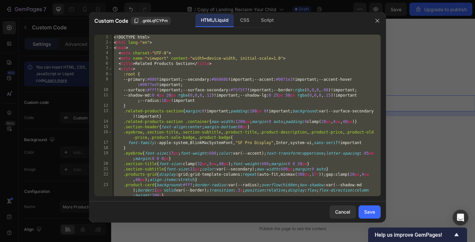
paste textarea
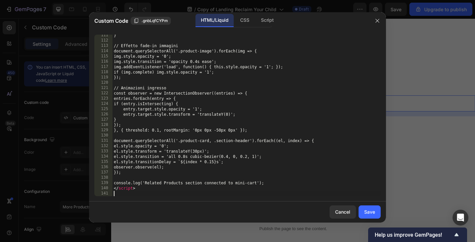
scroll to position [635, 0]
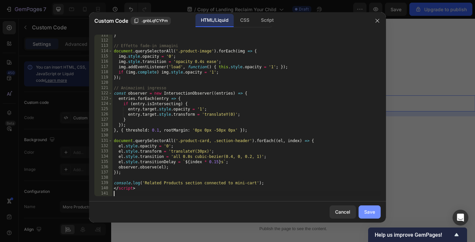
click at [370, 214] on div "Save" at bounding box center [369, 211] width 11 height 7
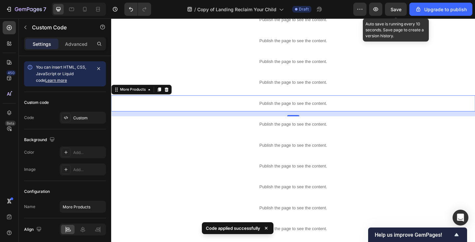
click at [396, 9] on span "Save" at bounding box center [396, 10] width 11 height 6
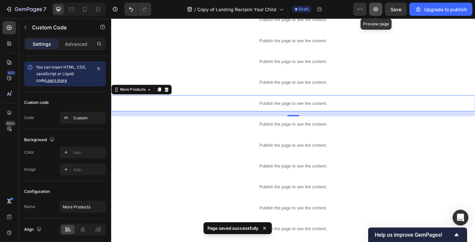
click at [374, 14] on button "button" at bounding box center [375, 9] width 13 height 13
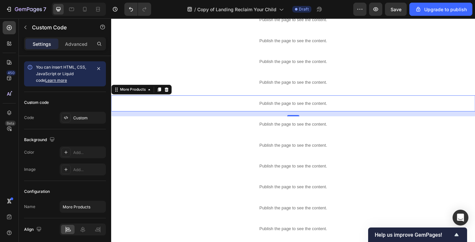
click at [180, 110] on p "Publish the page to see the content." at bounding box center [309, 111] width 396 height 7
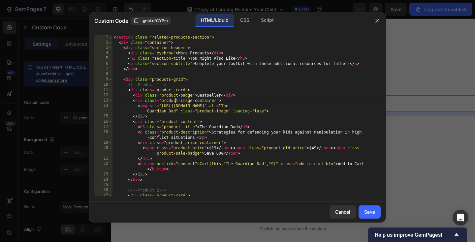
click at [175, 103] on div "< section class = "related-products-section" > < div class = "container" > < di…" at bounding box center [246, 121] width 268 height 172
type textarea "</script>"
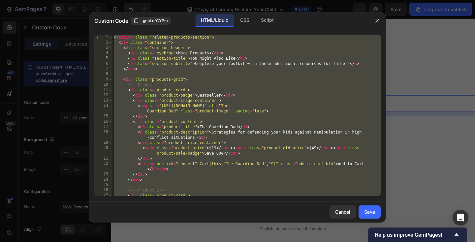
paste textarea
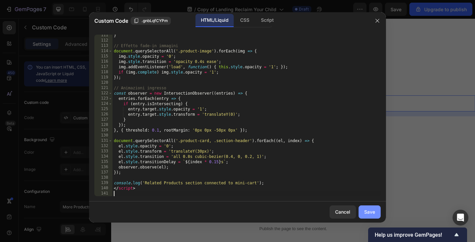
click at [368, 210] on div "Save" at bounding box center [369, 211] width 11 height 7
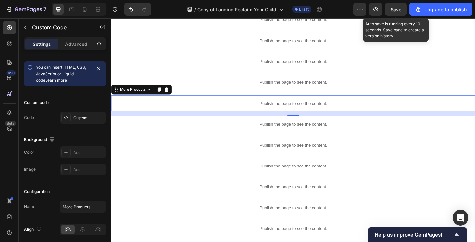
click at [394, 10] on span "Save" at bounding box center [396, 10] width 11 height 6
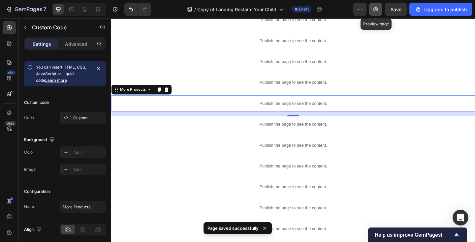
click at [378, 10] on icon "button" at bounding box center [375, 9] width 7 height 7
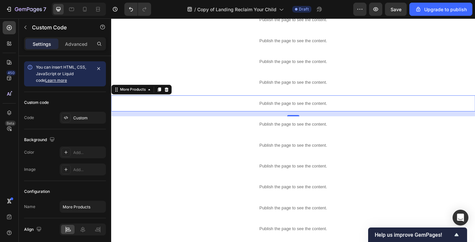
click at [192, 108] on p "Publish the page to see the content." at bounding box center [309, 111] width 396 height 7
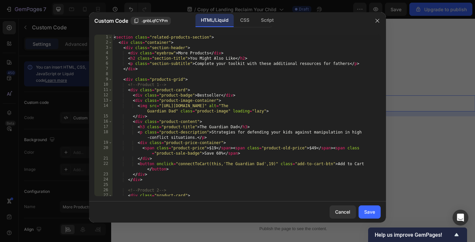
click at [185, 101] on div "< section class = "related-products-section" > < div class = "container" > < di…" at bounding box center [246, 121] width 268 height 172
type textarea "</script>"
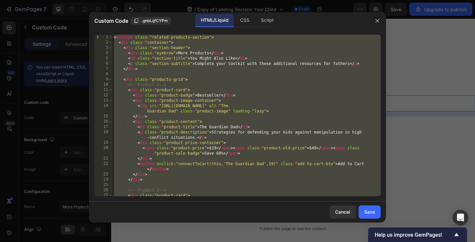
paste textarea
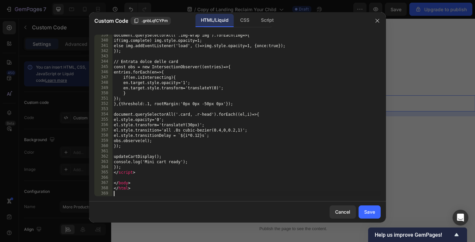
scroll to position [1950, 0]
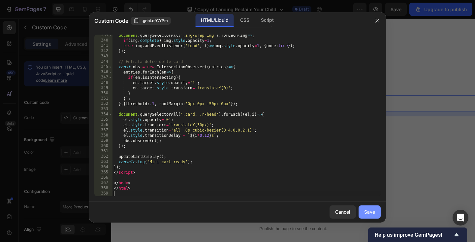
click at [368, 210] on div "Save" at bounding box center [369, 211] width 11 height 7
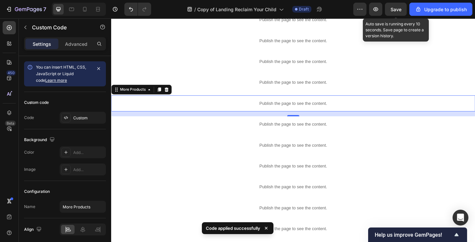
click at [393, 10] on span "Save" at bounding box center [396, 10] width 11 height 6
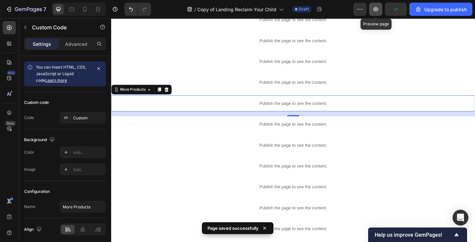
click at [377, 10] on icon "button" at bounding box center [375, 9] width 7 height 7
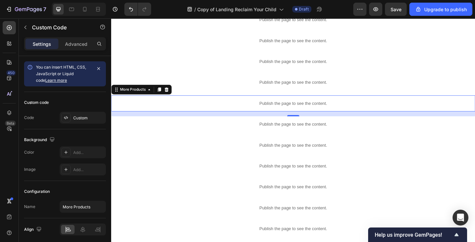
click at [203, 107] on div "Publish the page to see the content." at bounding box center [309, 110] width 396 height 17
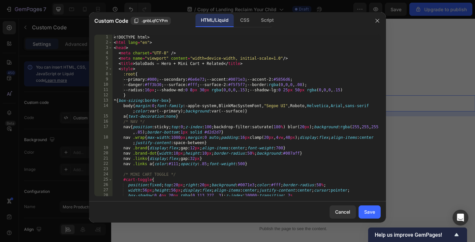
click at [196, 100] on div "<! DOCTYPE html > < html lang = "en" > < head > < meta charset = "UTF-8" /> < m…" at bounding box center [246, 121] width 268 height 172
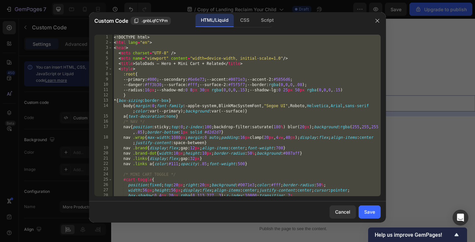
paste textarea
type textarea "</html>"
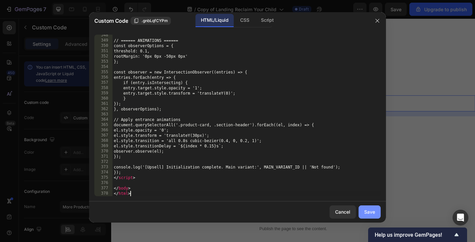
click at [369, 207] on button "Save" at bounding box center [370, 212] width 22 height 13
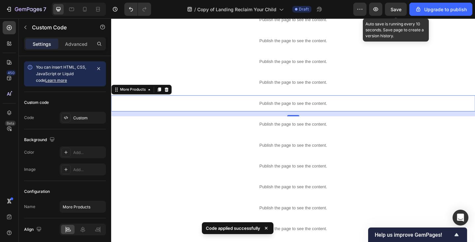
click at [394, 11] on span "Save" at bounding box center [396, 10] width 11 height 6
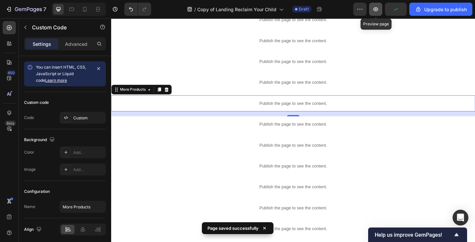
click at [375, 12] on icon "button" at bounding box center [375, 9] width 7 height 7
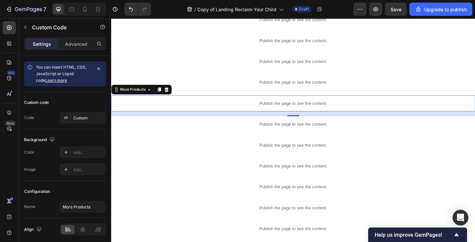
click at [199, 111] on p "Publish the page to see the content." at bounding box center [309, 111] width 396 height 7
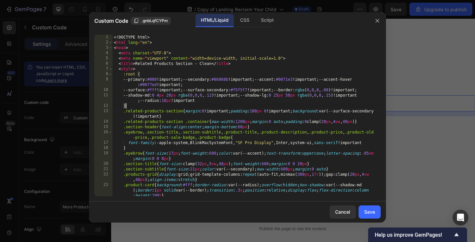
click at [192, 104] on div "<! DOCTYPE html > < html lang = "en" > < head > < meta charset = "UTF-8" > < me…" at bounding box center [246, 121] width 268 height 172
type textarea "</body> </html>"
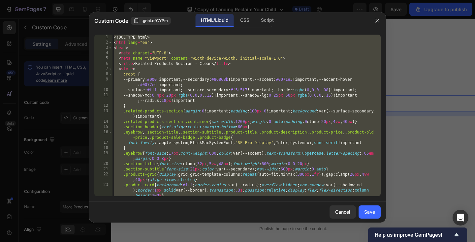
paste textarea
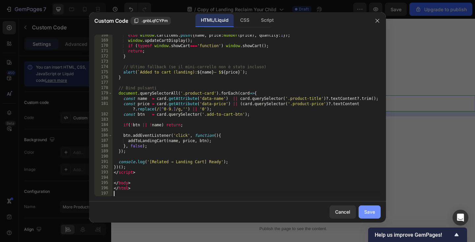
click at [363, 209] on button "Save" at bounding box center [370, 212] width 22 height 13
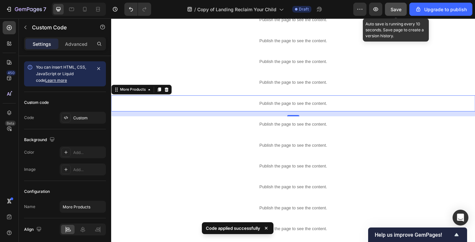
click at [395, 5] on button "Save" at bounding box center [396, 9] width 22 height 13
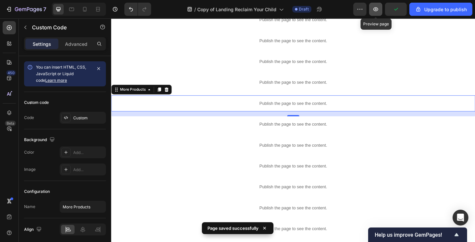
click at [378, 9] on icon "button" at bounding box center [375, 9] width 7 height 7
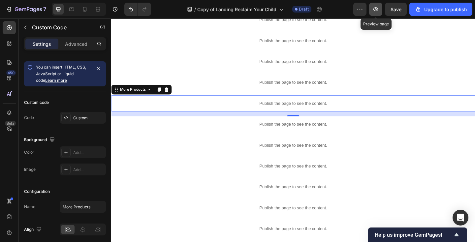
click at [374, 11] on icon "button" at bounding box center [375, 9] width 7 height 7
click at [160, 109] on p "Publish the page to see the content." at bounding box center [309, 111] width 396 height 7
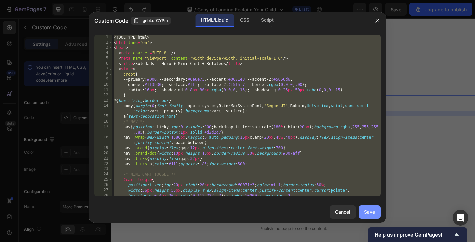
click at [368, 210] on div "Save" at bounding box center [369, 211] width 11 height 7
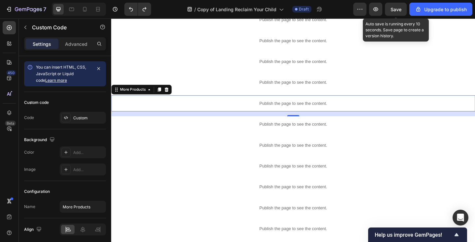
click at [399, 11] on span "Save" at bounding box center [396, 10] width 11 height 6
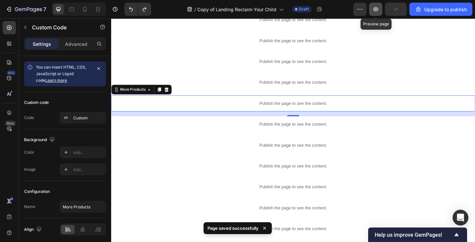
click at [376, 10] on icon "button" at bounding box center [375, 9] width 7 height 7
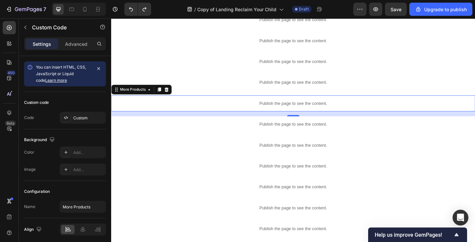
click at [186, 109] on p "Publish the page to see the content." at bounding box center [309, 111] width 396 height 7
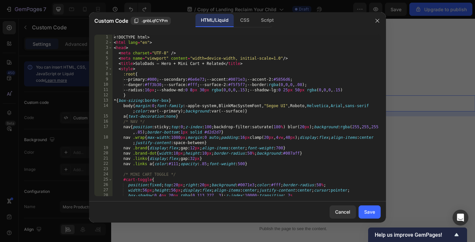
click at [180, 102] on div "<! DOCTYPE html > < html lang = "en" > < head > < meta charset = "UTF-8" /> < m…" at bounding box center [246, 121] width 268 height 172
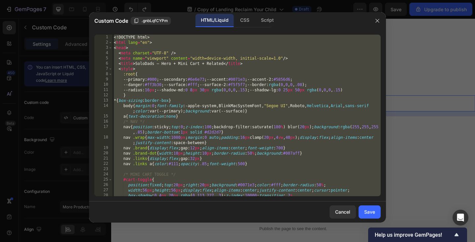
paste textarea
type textarea "</html>"
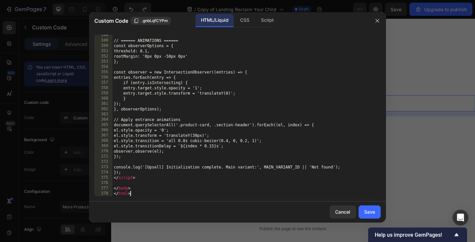
scroll to position [2002, 0]
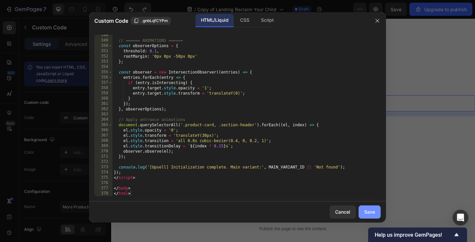
click at [373, 212] on div "Save" at bounding box center [369, 211] width 11 height 7
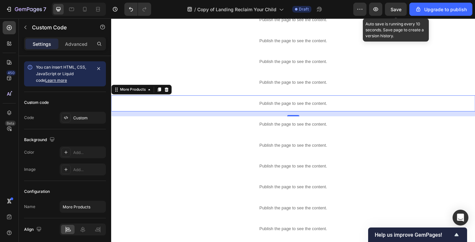
click at [394, 12] on div "Save" at bounding box center [396, 9] width 11 height 7
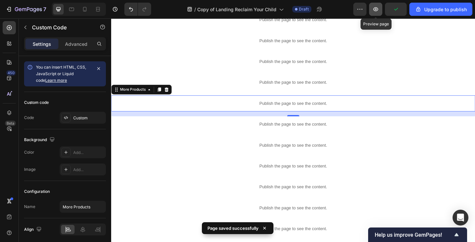
click at [377, 10] on icon "button" at bounding box center [375, 9] width 7 height 7
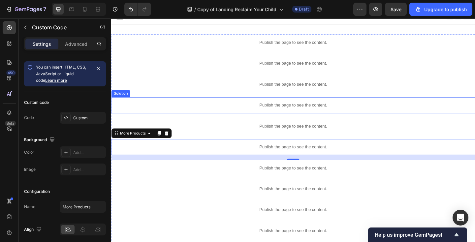
scroll to position [0, 0]
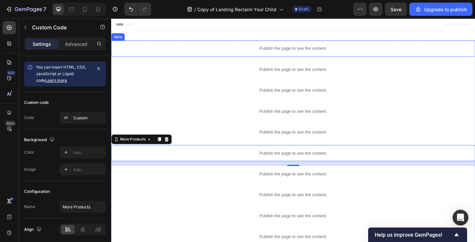
click at [201, 55] on div "Publish the page to see the content." at bounding box center [309, 51] width 396 height 17
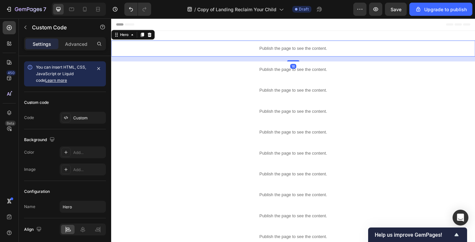
click at [201, 55] on div "Publish the page to see the content." at bounding box center [309, 51] width 396 height 17
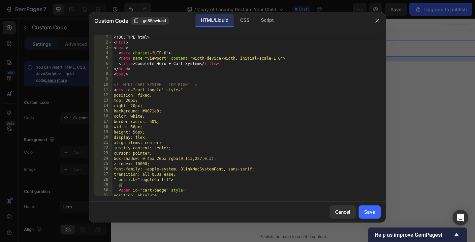
click at [193, 81] on div "<! DOCTYPE html > < html > < head > < meta charset = "UTF-8" > < meta name = "v…" at bounding box center [246, 121] width 268 height 172
type textarea "</body> </html>"
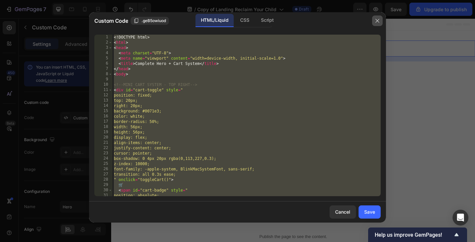
click at [378, 21] on icon "button" at bounding box center [377, 20] width 5 height 5
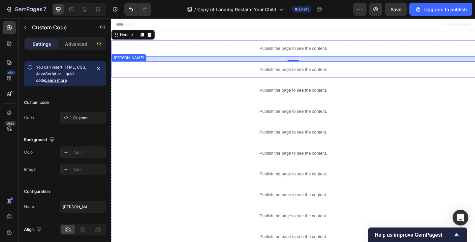
click at [267, 72] on p "Publish the page to see the content." at bounding box center [309, 74] width 396 height 7
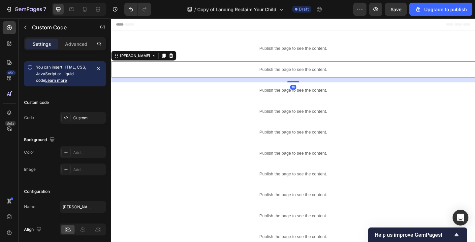
click at [267, 72] on p "Publish the page to see the content." at bounding box center [309, 74] width 396 height 7
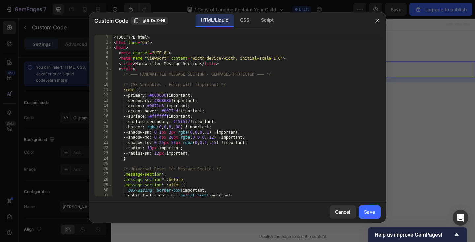
click at [254, 67] on div "<! DOCTYPE html > < html lang = "en" > < head > < meta charset = "UTF-8" > < me…" at bounding box center [246, 121] width 268 height 172
type textarea "</body> </html>"
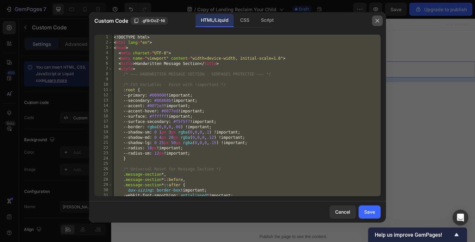
click at [379, 19] on icon "button" at bounding box center [377, 20] width 5 height 5
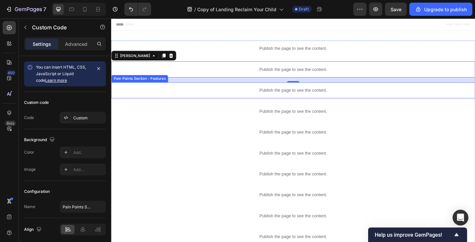
click at [284, 98] on p "Publish the page to see the content." at bounding box center [309, 96] width 396 height 7
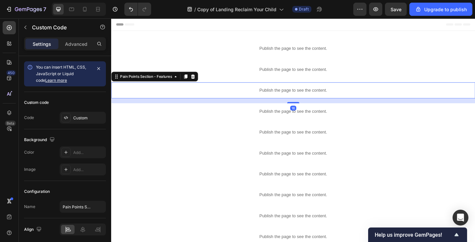
click at [284, 98] on p "Publish the page to see the content." at bounding box center [309, 96] width 396 height 7
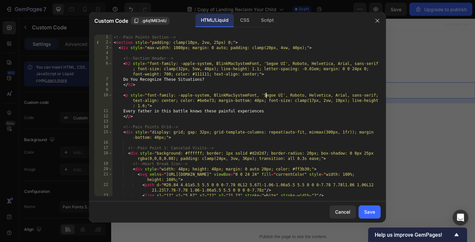
click at [265, 93] on div "<!-- Pain Points Section --> < section style = "padding: clamp(10px, 2vw, 25px)…" at bounding box center [246, 121] width 268 height 172
type textarea "}); </script>"
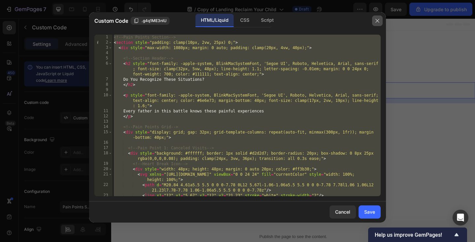
click at [379, 17] on button "button" at bounding box center [377, 21] width 11 height 11
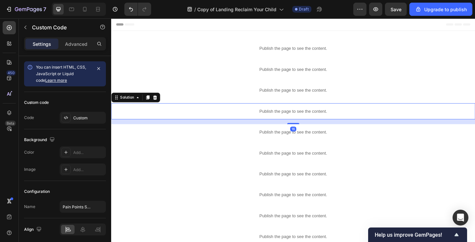
click at [296, 121] on p "Publish the page to see the content." at bounding box center [309, 119] width 396 height 7
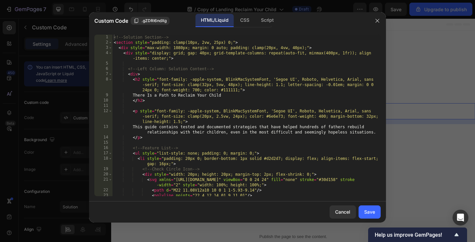
click at [281, 113] on div "<!-- Solution Section --> < section style = "padding: clamp(10px, 2vw, 25px) 0;…" at bounding box center [246, 121] width 268 height 172
type textarea "}); </script>"
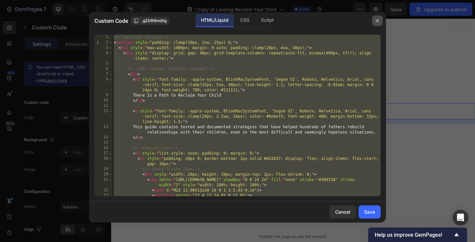
click at [378, 21] on icon "button" at bounding box center [377, 20] width 5 height 5
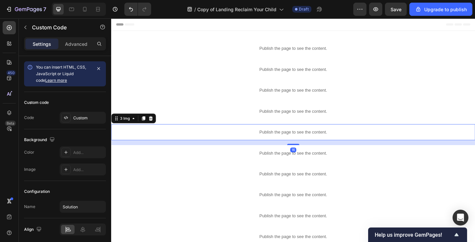
click at [290, 141] on p "Publish the page to see the content." at bounding box center [309, 142] width 396 height 7
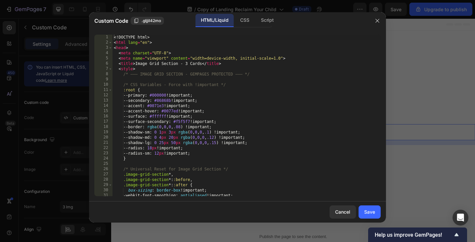
click at [261, 162] on div "<! DOCTYPE html > < html lang = "en" > < head > < meta charset = "UTF-8" > < me…" at bounding box center [246, 121] width 268 height 172
type textarea "</body> </html>"
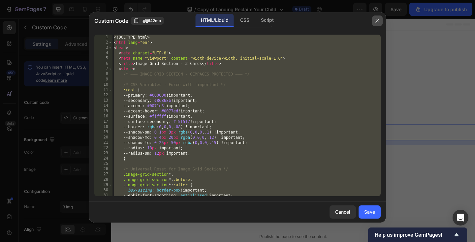
click at [377, 22] on icon "button" at bounding box center [377, 20] width 5 height 5
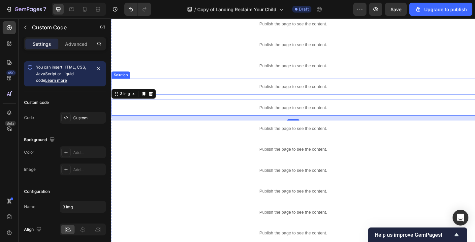
scroll to position [37, 0]
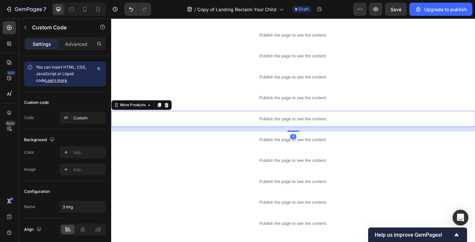
click at [298, 127] on p "Publish the page to see the content." at bounding box center [309, 127] width 396 height 7
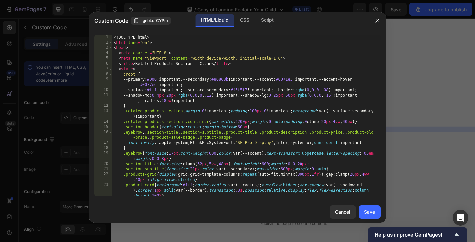
click at [279, 126] on div "<! DOCTYPE html > < html lang = "en" > < head > < meta charset = "UTF-8" > < me…" at bounding box center [246, 121] width 268 height 172
type textarea "</body> </html>"
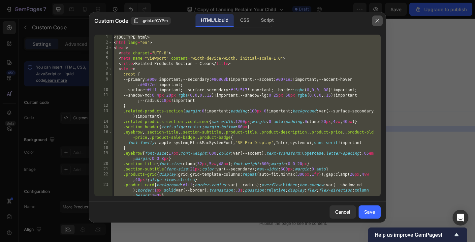
click at [377, 20] on icon "button" at bounding box center [377, 21] width 4 height 4
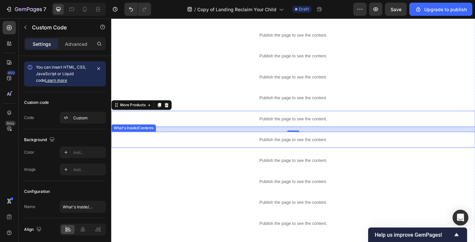
click at [298, 147] on p "Publish the page to see the content." at bounding box center [309, 150] width 396 height 7
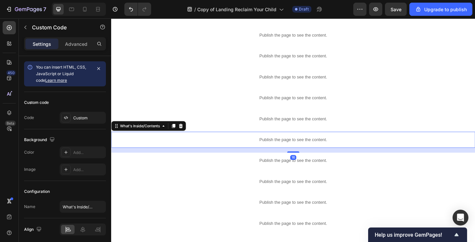
click at [298, 147] on p "Publish the page to see the content." at bounding box center [309, 150] width 396 height 7
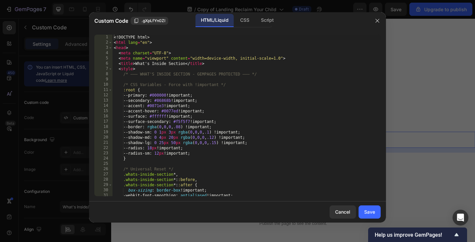
click at [283, 137] on div "<! DOCTYPE html > < html lang = "en" > < head > < meta charset = "UTF-8" > < me…" at bounding box center [246, 121] width 268 height 172
type textarea "</body> </html>"
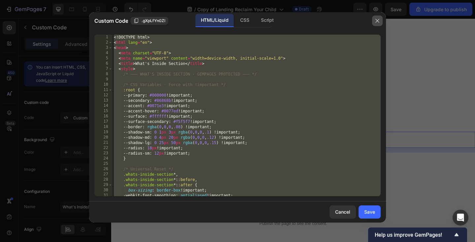
click at [376, 21] on icon "button" at bounding box center [377, 20] width 5 height 5
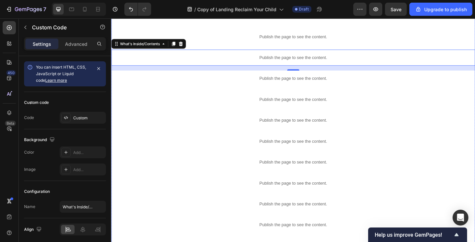
scroll to position [145, 0]
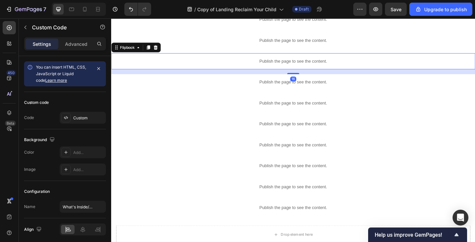
click at [299, 64] on p "Publish the page to see the content." at bounding box center [309, 65] width 396 height 7
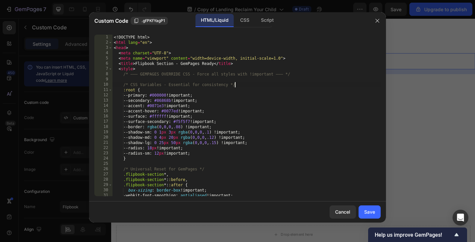
click at [269, 82] on div "<! DOCTYPE html > < html lang = "en" > < head > < meta charset = "UTF-8" > < me…" at bounding box center [246, 121] width 268 height 172
type textarea "</body> </html>"
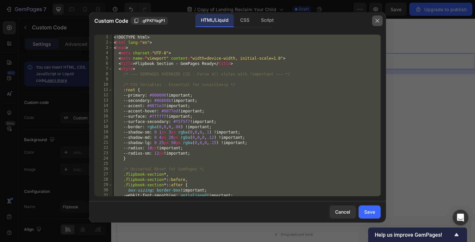
click at [377, 21] on icon "button" at bounding box center [377, 21] width 4 height 4
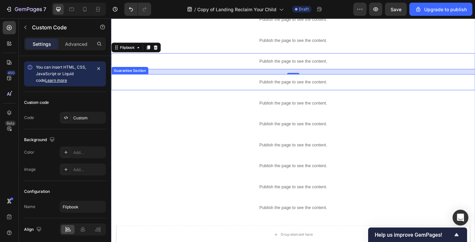
click at [310, 87] on p "Publish the page to see the content." at bounding box center [309, 87] width 396 height 7
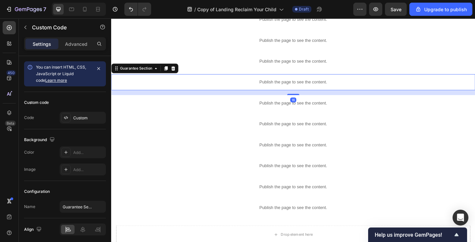
click at [310, 87] on p "Publish the page to see the content." at bounding box center [309, 87] width 396 height 7
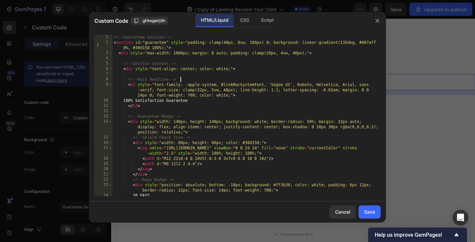
click at [294, 82] on div "<!-- Guarantee Section --> < section id = "guarantee" style = "padding: clamp(4…" at bounding box center [246, 121] width 268 height 172
type textarea "}); </script>"
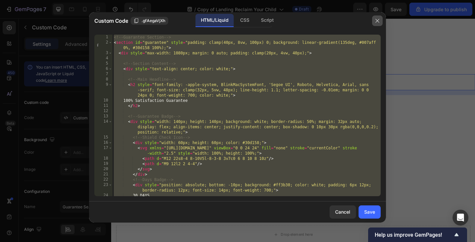
click at [379, 18] on icon "button" at bounding box center [377, 20] width 5 height 5
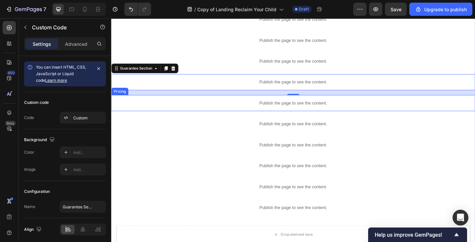
click at [323, 112] on p "Publish the page to see the content." at bounding box center [309, 110] width 396 height 7
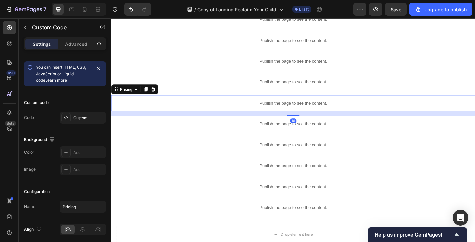
click at [323, 112] on p "Publish the page to see the content." at bounding box center [309, 110] width 396 height 7
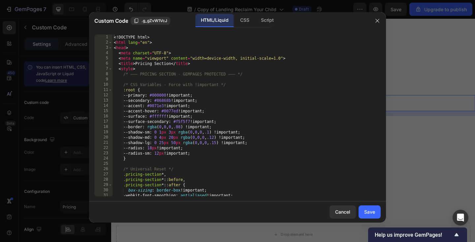
click at [271, 135] on div "<! DOCTYPE html > < html lang = "en" > < head > < meta charset = "UTF-8" > < me…" at bounding box center [246, 121] width 268 height 172
type textarea "el.style.transform = 'translateY(30px)'; el.style.transition = 'all 0.8s cubic-…"
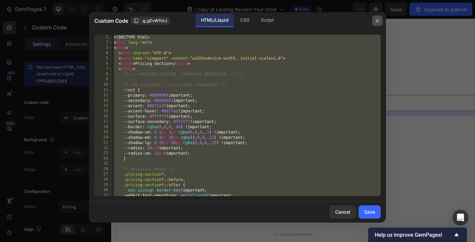
click at [376, 20] on icon "button" at bounding box center [377, 20] width 5 height 5
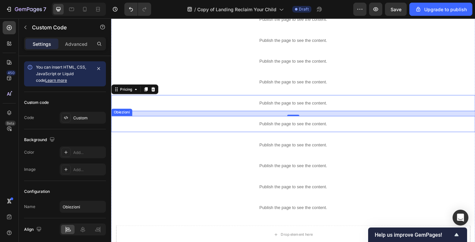
click at [261, 134] on p "Publish the page to see the content." at bounding box center [309, 133] width 396 height 7
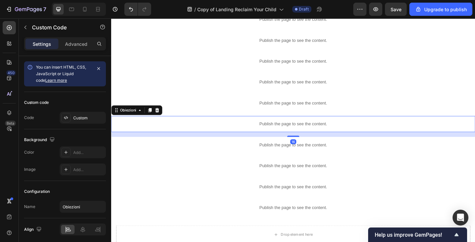
click at [261, 134] on p "Publish the page to see the content." at bounding box center [309, 133] width 396 height 7
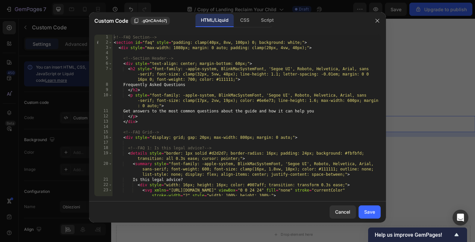
click at [244, 146] on div "<!-- FAQ Section --> < section id = "faq" style = "padding: clamp(40px, 8vw, 10…" at bounding box center [246, 121] width 268 height 172
type textarea "}); </script>"
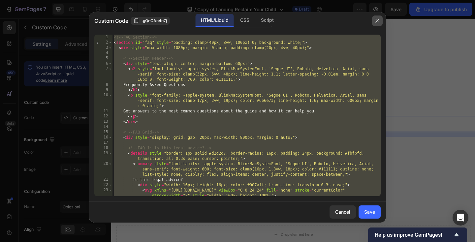
click at [376, 18] on icon "button" at bounding box center [377, 20] width 5 height 5
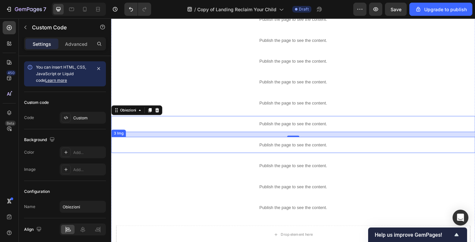
click at [291, 155] on p "Publish the page to see the content." at bounding box center [309, 156] width 396 height 7
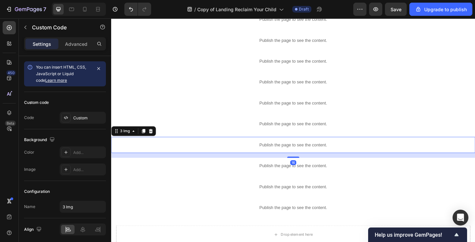
click at [291, 155] on p "Publish the page to see the content." at bounding box center [309, 156] width 396 height 7
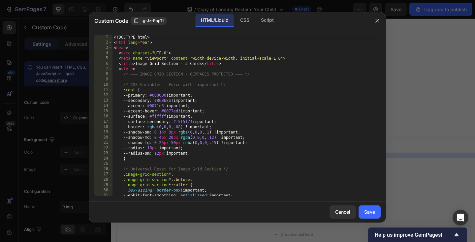
click at [224, 138] on div "<! DOCTYPE html > < html lang = "en" > < head > < meta charset = "UTF-8" > < me…" at bounding box center [246, 121] width 268 height 172
type textarea "</body> </html>"
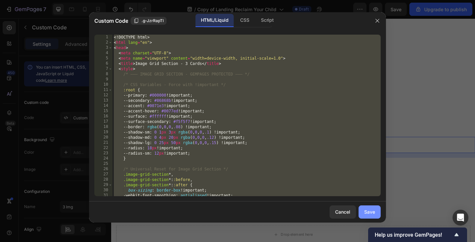
click at [363, 210] on button "Save" at bounding box center [370, 212] width 22 height 13
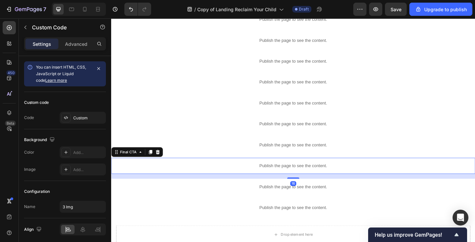
click at [211, 180] on p "Publish the page to see the content." at bounding box center [309, 179] width 396 height 7
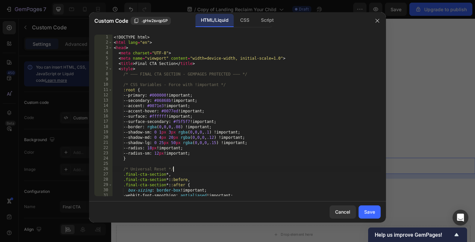
type textarea "// Apply fade-in animations to key elements const elements = document.querySele…"
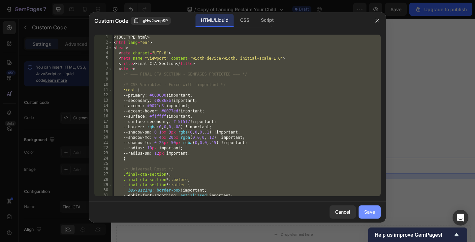
click at [374, 208] on button "Save" at bounding box center [370, 212] width 22 height 13
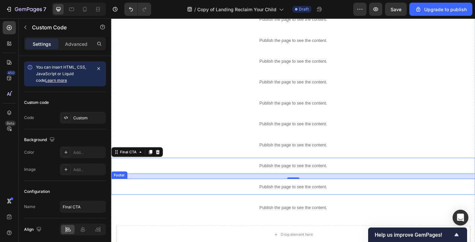
click at [190, 197] on div "Publish the page to see the content." at bounding box center [309, 201] width 396 height 17
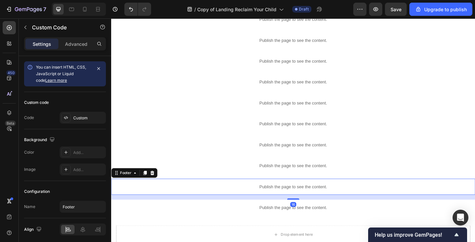
click at [190, 197] on div "Publish the page to see the content." at bounding box center [309, 201] width 396 height 17
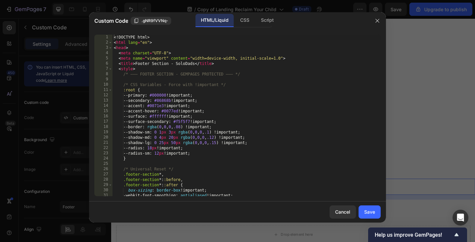
click at [184, 183] on div "<! DOCTYPE html > < html lang = "en" > < head > < meta charset = "UTF-8" > < me…" at bounding box center [246, 121] width 268 height 172
type textarea "</body> </html>"
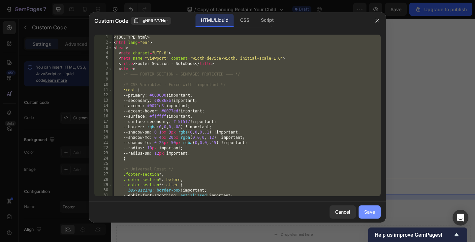
click at [367, 212] on div "Save" at bounding box center [369, 211] width 11 height 7
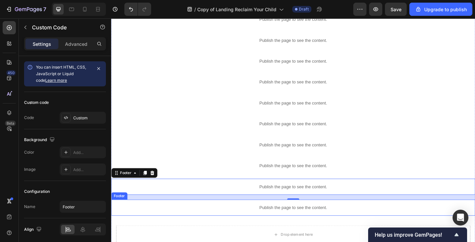
scroll to position [149, 0]
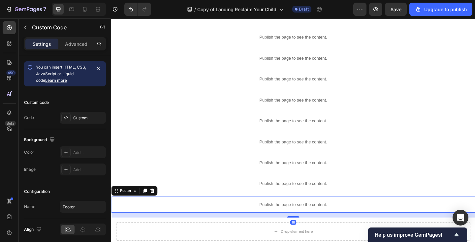
click at [198, 218] on p "Publish the page to see the content." at bounding box center [309, 221] width 396 height 7
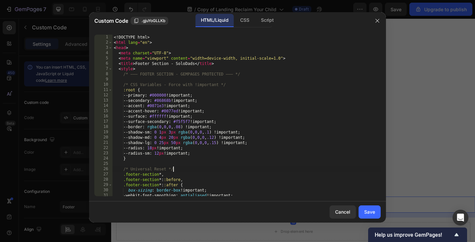
click at [206, 170] on div "<! DOCTYPE html > < html lang = "en" > < head > < meta charset = "UTF-8" > < me…" at bounding box center [246, 121] width 268 height 172
type textarea "</body> </html>"
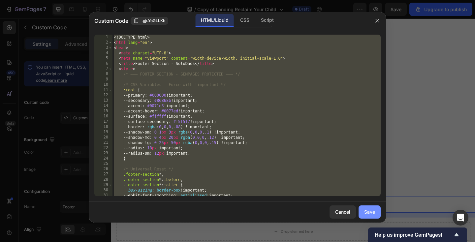
click at [367, 214] on div "Save" at bounding box center [369, 211] width 11 height 7
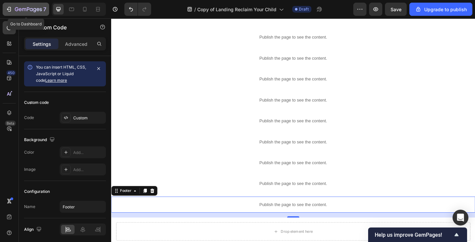
click at [28, 5] on button "7" at bounding box center [26, 9] width 47 height 13
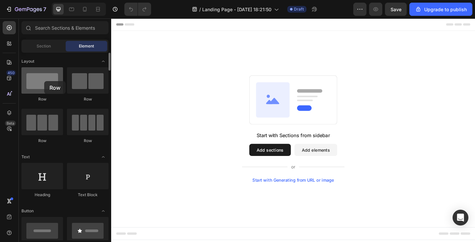
click at [44, 81] on div at bounding box center [42, 80] width 42 height 26
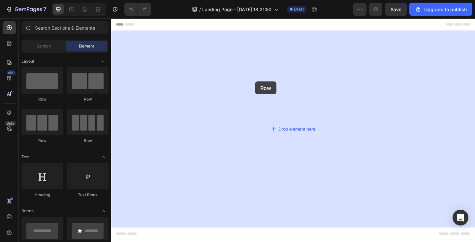
drag, startPoint x: 155, startPoint y: 100, endPoint x: 268, endPoint y: 87, distance: 112.9
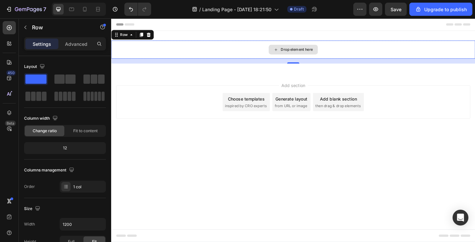
click at [264, 52] on div "Drop element here" at bounding box center [309, 53] width 396 height 20
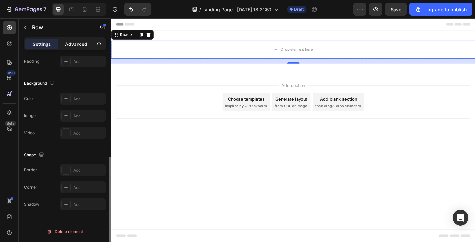
click at [89, 41] on div "Advanced" at bounding box center [76, 44] width 33 height 11
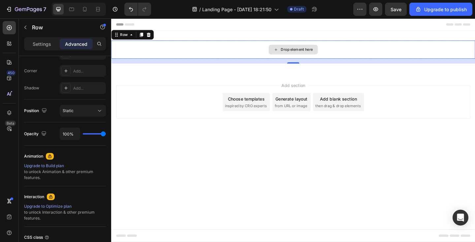
click at [172, 53] on div "Drop element here" at bounding box center [309, 53] width 396 height 20
click at [300, 53] on div "Drop element here" at bounding box center [313, 52] width 35 height 5
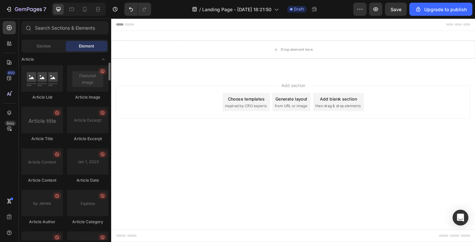
scroll to position [1768, 0]
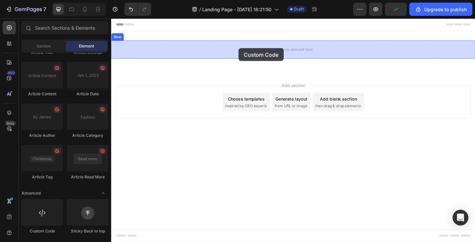
drag, startPoint x: 157, startPoint y: 228, endPoint x: 250, endPoint y: 51, distance: 199.9
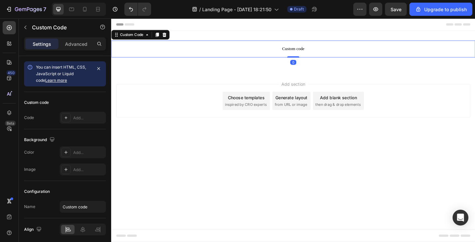
click at [250, 51] on span "Custom code" at bounding box center [309, 52] width 396 height 8
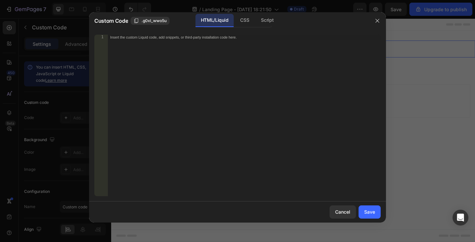
click at [239, 48] on div "Insert the custom Liquid code, add snippets, or third-party installation code h…" at bounding box center [244, 121] width 273 height 172
click at [379, 20] on icon "button" at bounding box center [377, 20] width 5 height 5
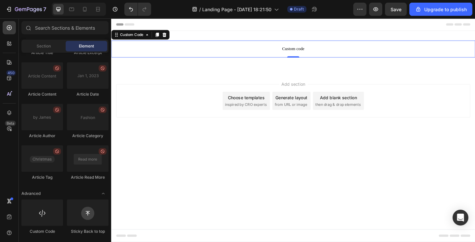
click at [130, 26] on span "Header" at bounding box center [131, 25] width 15 height 7
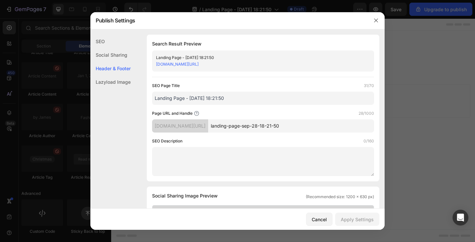
click at [128, 25] on div "Publish Settings" at bounding box center [228, 20] width 277 height 17
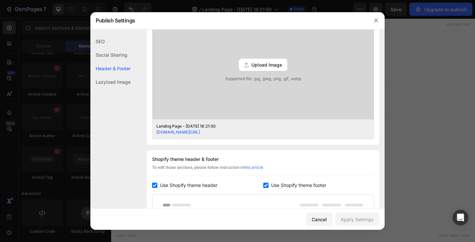
click at [128, 25] on div "Publish Settings" at bounding box center [228, 20] width 277 height 17
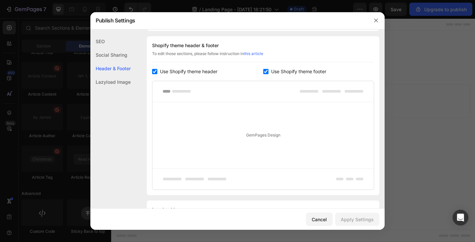
scroll to position [309, 0]
click at [154, 72] on input "checkbox" at bounding box center [154, 71] width 5 height 5
checkbox input "false"
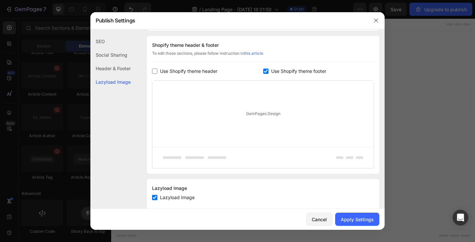
click at [266, 71] on input "checkbox" at bounding box center [265, 71] width 5 height 5
checkbox input "false"
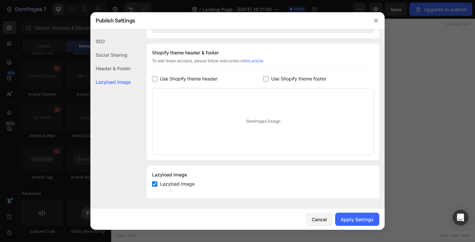
scroll to position [302, 0]
click at [349, 219] on div "Apply Settings" at bounding box center [357, 219] width 33 height 7
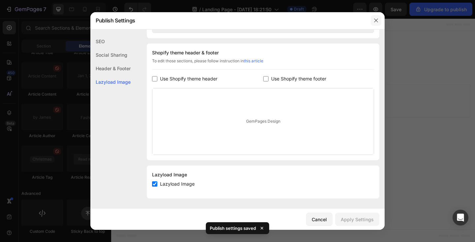
click at [376, 19] on icon "button" at bounding box center [375, 20] width 5 height 5
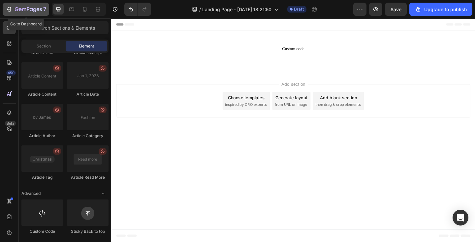
click at [29, 9] on icon "button" at bounding box center [28, 9] width 3 height 4
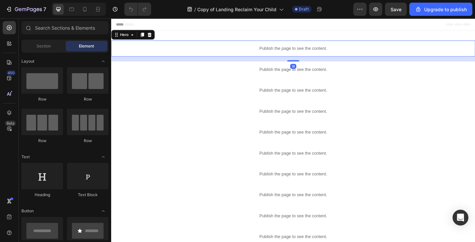
click at [253, 49] on p "Publish the page to see the content." at bounding box center [309, 51] width 396 height 7
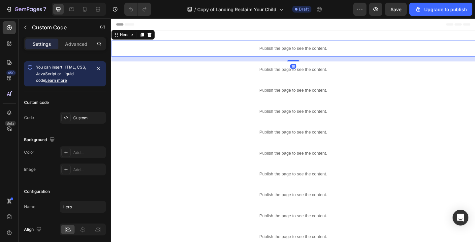
click at [253, 49] on p "Publish the page to see the content." at bounding box center [309, 51] width 396 height 7
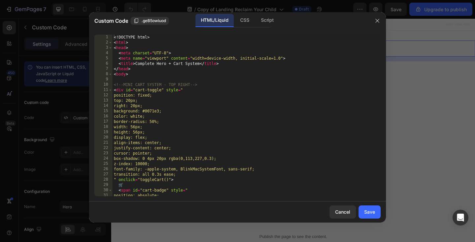
click at [237, 70] on div "<! DOCTYPE html > < html > < head > < meta charset = "UTF-8" > < meta name = "v…" at bounding box center [246, 121] width 268 height 172
type textarea "</body> </html>"
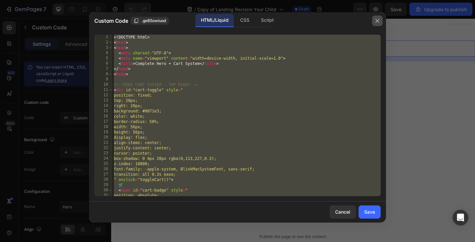
click at [379, 20] on icon "button" at bounding box center [377, 20] width 5 height 5
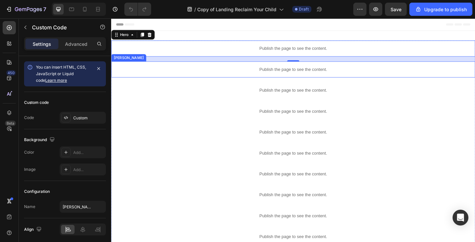
click at [332, 72] on p "Publish the page to see the content." at bounding box center [309, 74] width 396 height 7
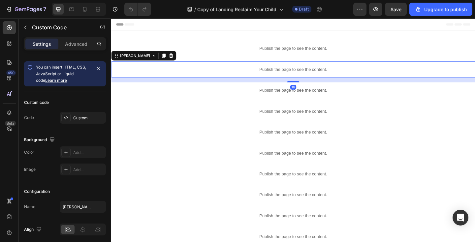
click at [332, 72] on p "Publish the page to see the content." at bounding box center [309, 74] width 396 height 7
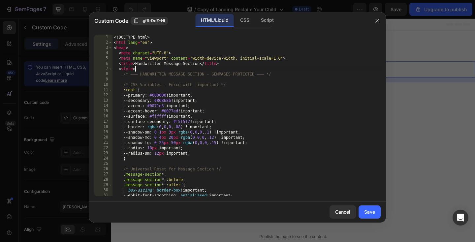
click at [314, 68] on div "<! DOCTYPE html > < html lang = "en" > < head > < meta charset = "UTF-8" > < me…" at bounding box center [246, 121] width 268 height 172
type textarea "</body> </html>"
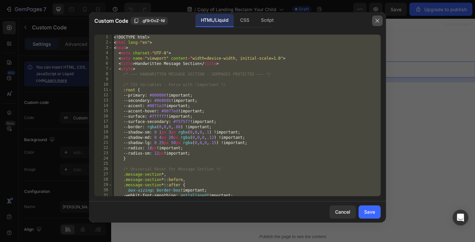
click at [379, 19] on icon "button" at bounding box center [377, 21] width 4 height 4
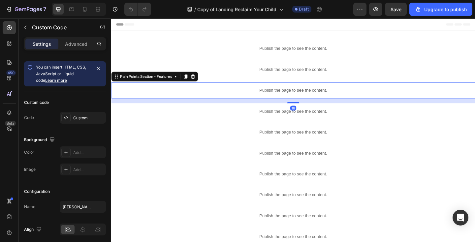
click at [319, 95] on p "Publish the page to see the content." at bounding box center [309, 96] width 396 height 7
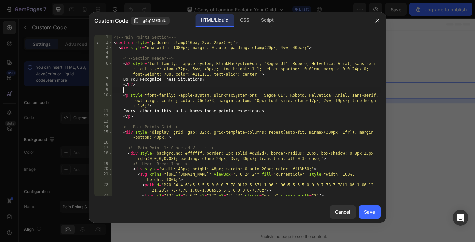
click at [302, 88] on div "<!-- Pain Points Section --> < section style = "padding: clamp(10px, 2vw, 25px)…" at bounding box center [246, 121] width 268 height 172
type textarea "}); </script>"
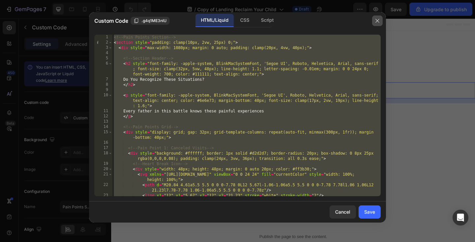
click at [377, 23] on button "button" at bounding box center [377, 21] width 11 height 11
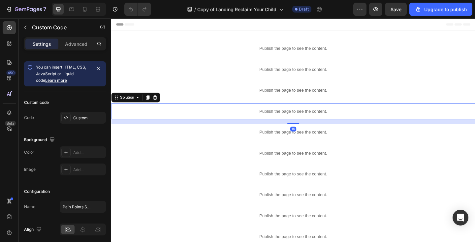
click at [308, 120] on p "Publish the page to see the content." at bounding box center [309, 119] width 396 height 7
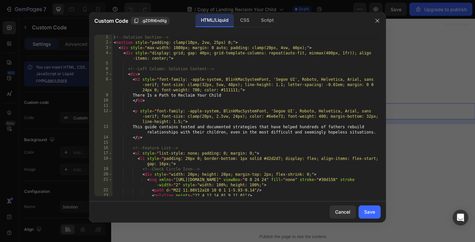
click at [292, 112] on div "<!-- Solution Section --> < section style = "padding: clamp(10px, 2vw, 25px) 0;…" at bounding box center [246, 121] width 268 height 172
type textarea "}); </script>"
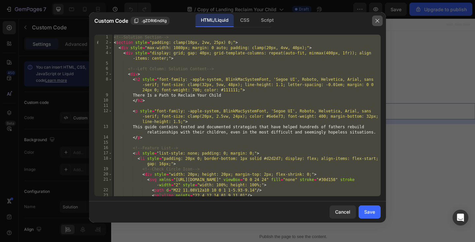
click at [380, 20] on button "button" at bounding box center [377, 21] width 11 height 11
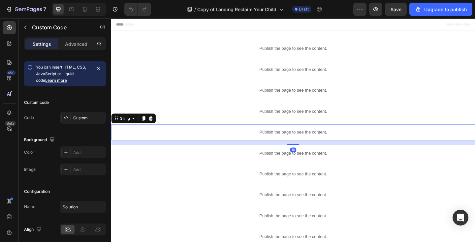
click at [337, 144] on p "Publish the page to see the content." at bounding box center [309, 142] width 396 height 7
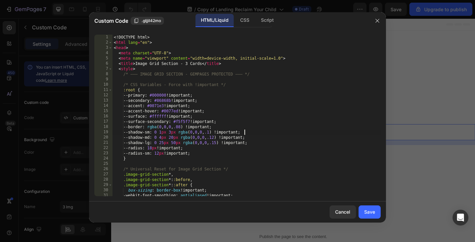
click at [319, 134] on div "<! DOCTYPE html > < html lang = "en" > < head > < meta charset = "UTF-8" > < me…" at bounding box center [246, 121] width 268 height 172
type textarea "</body> </html>"
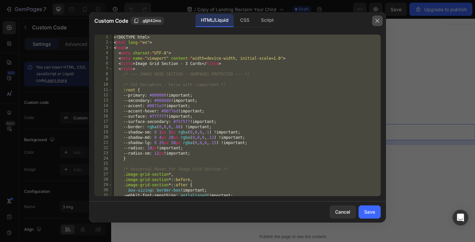
click at [377, 17] on button "button" at bounding box center [377, 21] width 11 height 11
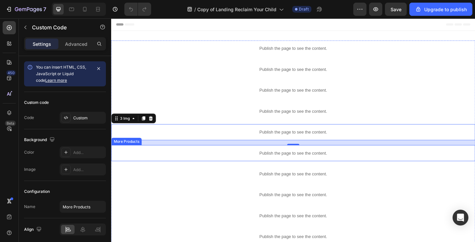
click at [292, 165] on p "Publish the page to see the content." at bounding box center [309, 165] width 396 height 7
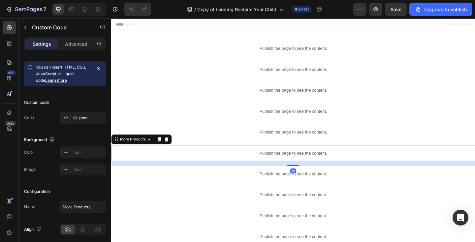
click at [292, 165] on p "Publish the page to see the content." at bounding box center [309, 165] width 396 height 7
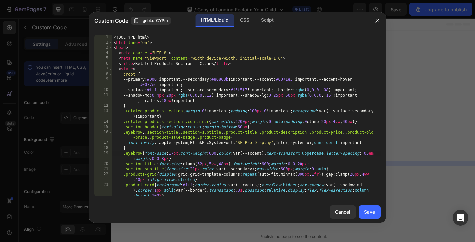
click at [278, 153] on div "<! DOCTYPE html > < html lang = "en" > < head > < meta charset = "UTF-8" > < me…" at bounding box center [246, 121] width 268 height 172
type textarea "</body> </html>"
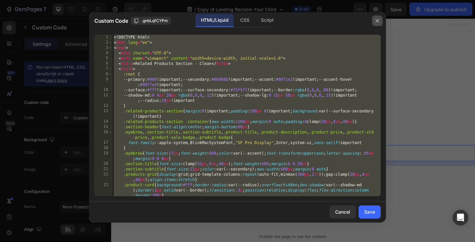
click at [377, 21] on icon "button" at bounding box center [377, 20] width 5 height 5
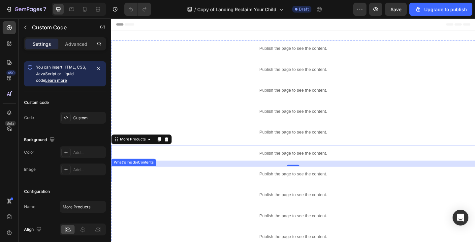
click at [284, 185] on p "Publish the page to see the content." at bounding box center [309, 187] width 396 height 7
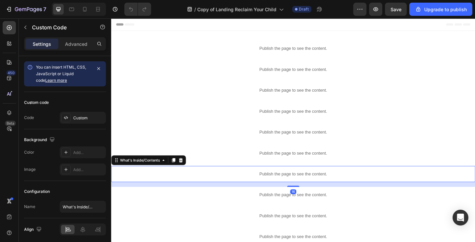
click at [284, 185] on p "Publish the page to see the content." at bounding box center [309, 187] width 396 height 7
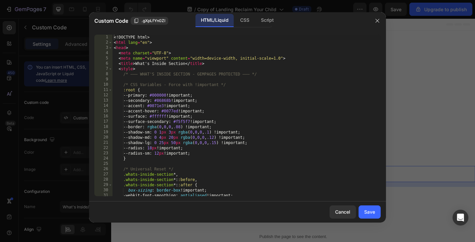
click at [270, 172] on div "<! DOCTYPE html > < html lang = "en" > < head > < meta charset = "UTF-8" > < me…" at bounding box center [246, 121] width 268 height 172
type textarea "</body> </html>"
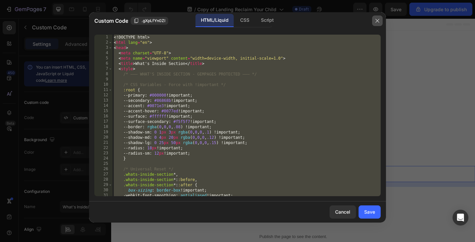
click at [375, 21] on icon "button" at bounding box center [377, 20] width 5 height 5
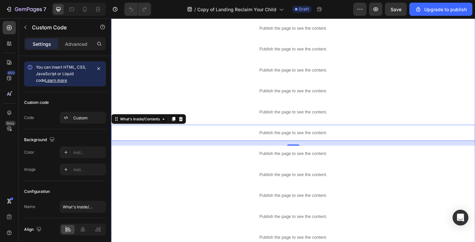
scroll to position [77, 0]
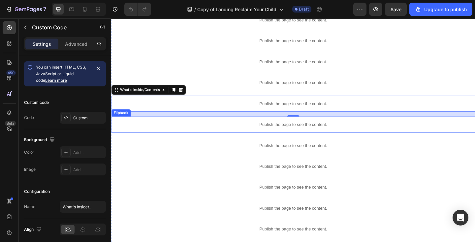
click at [298, 137] on p "Publish the page to see the content." at bounding box center [309, 134] width 396 height 7
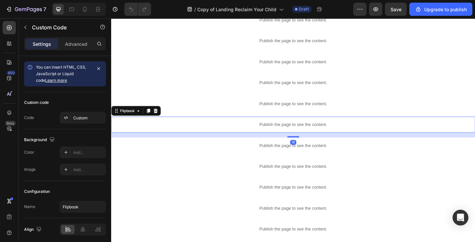
click at [298, 137] on p "Publish the page to see the content." at bounding box center [309, 134] width 396 height 7
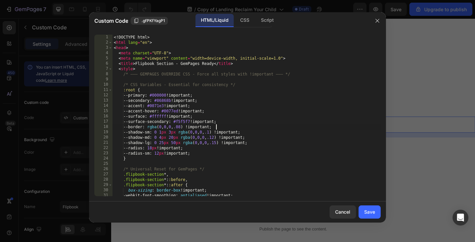
click at [283, 127] on div "<! DOCTYPE html > < html lang = "en" > < head > < meta charset = "UTF-8" > < me…" at bounding box center [246, 121] width 268 height 172
type textarea "</body> </html>"
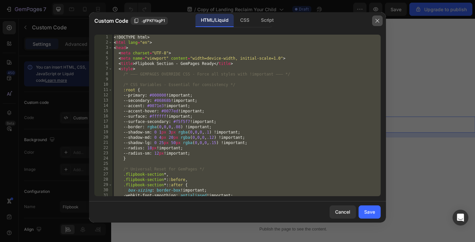
click at [378, 20] on icon "button" at bounding box center [377, 21] width 4 height 4
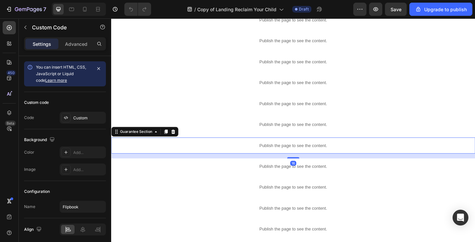
click at [329, 156] on p "Publish the page to see the content." at bounding box center [309, 156] width 396 height 7
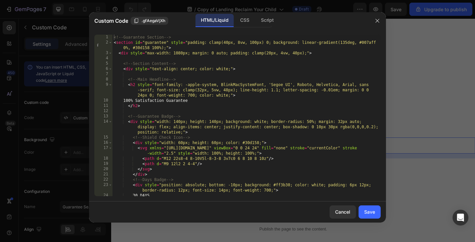
click at [311, 145] on div "<!-- Guarantee Section --> < section id = "guarantee" style = "padding: clamp(4…" at bounding box center [246, 121] width 268 height 172
type textarea "}); </script>"
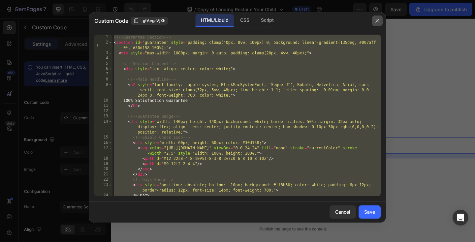
click at [376, 21] on icon "button" at bounding box center [377, 20] width 5 height 5
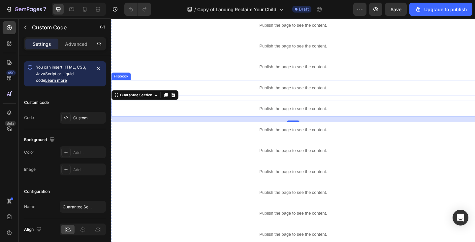
scroll to position [138, 0]
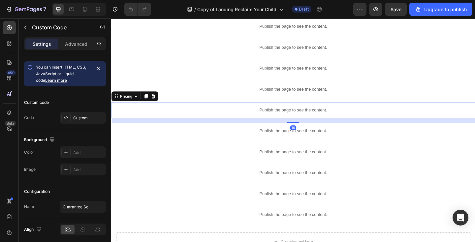
click at [294, 117] on p "Publish the page to see the content." at bounding box center [309, 118] width 396 height 7
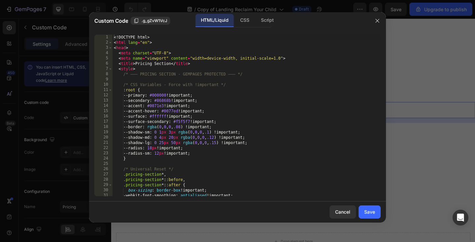
click at [279, 110] on div "<! DOCTYPE html > < html lang = "en" > < head > < meta charset = "UTF-8" > < me…" at bounding box center [246, 121] width 268 height 172
type textarea "el.style.transform = 'translateY(30px)'; el.style.transition = 'all 0.8s cubic-…"
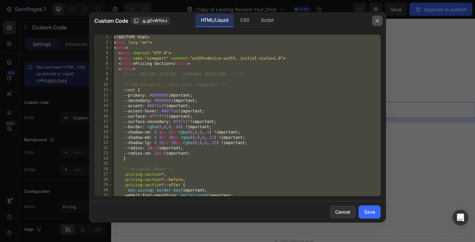
click at [378, 24] on button "button" at bounding box center [377, 21] width 11 height 11
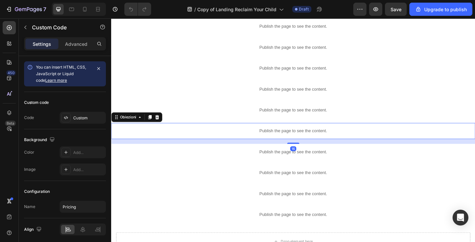
click at [324, 138] on p "Publish the page to see the content." at bounding box center [309, 141] width 396 height 7
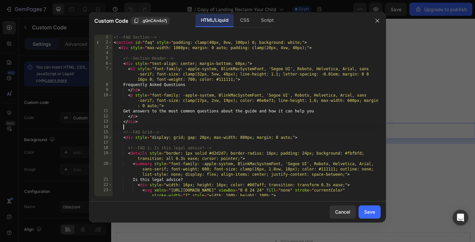
click at [307, 128] on div "<!-- FAQ Section --> < section id = "faq" style = "padding: clamp(40px, 8vw, 10…" at bounding box center [246, 121] width 268 height 172
type textarea "}); </script>"
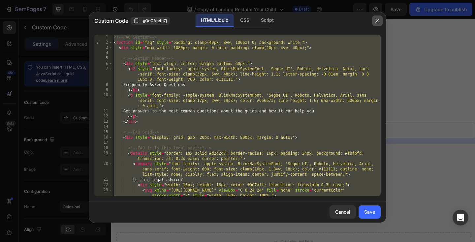
click at [379, 17] on button "button" at bounding box center [377, 21] width 11 height 11
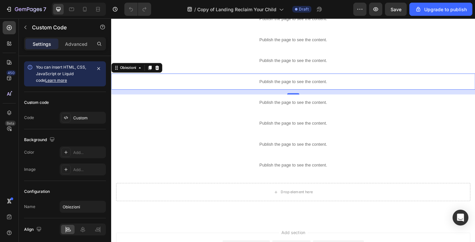
scroll to position [211, 0]
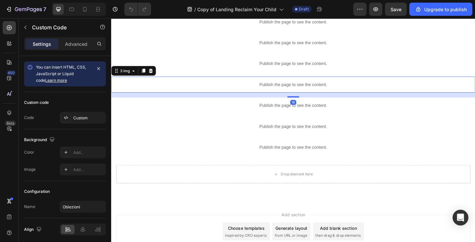
click at [290, 86] on div "Publish the page to see the content." at bounding box center [309, 90] width 396 height 17
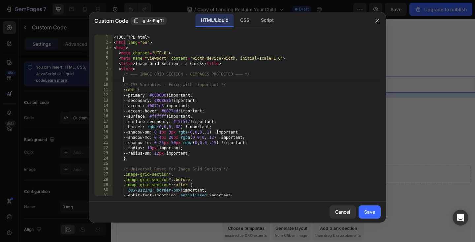
click at [276, 81] on div "<! DOCTYPE html > < html lang = "en" > < head > < meta charset = "UTF-8" > < me…" at bounding box center [246, 121] width 268 height 172
type textarea "</body> </html>"
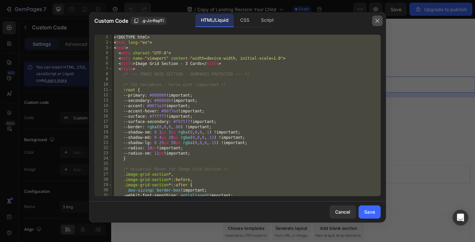
click at [376, 21] on icon "button" at bounding box center [377, 21] width 4 height 4
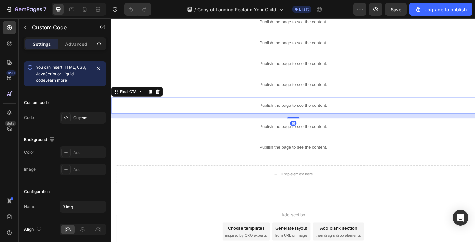
click at [305, 113] on p "Publish the page to see the content." at bounding box center [309, 113] width 396 height 7
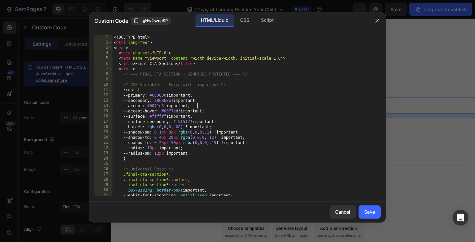
click at [290, 106] on div "<! DOCTYPE html > < html lang = "en" > < head > < meta charset = "UTF-8" > < me…" at bounding box center [246, 121] width 268 height 172
type textarea "// Apply fade-in animations to key elements const elements = document.querySele…"
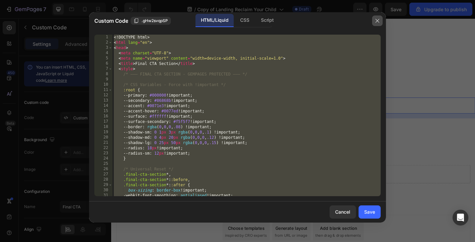
click at [377, 20] on icon "button" at bounding box center [377, 21] width 4 height 4
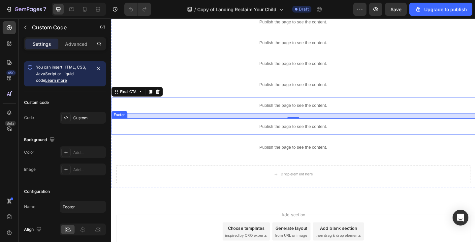
click at [309, 138] on p "Publish the page to see the content." at bounding box center [309, 136] width 396 height 7
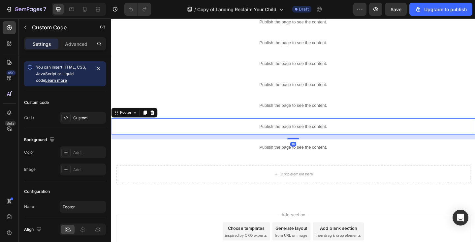
click at [309, 138] on p "Publish the page to see the content." at bounding box center [309, 136] width 396 height 7
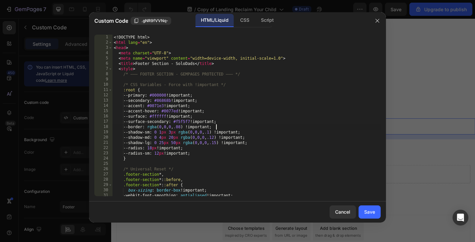
click at [293, 128] on div "<! DOCTYPE html > < html lang = "en" > < head > < meta charset = "UTF-8" > < me…" at bounding box center [246, 121] width 268 height 172
type textarea "</body> </html>"
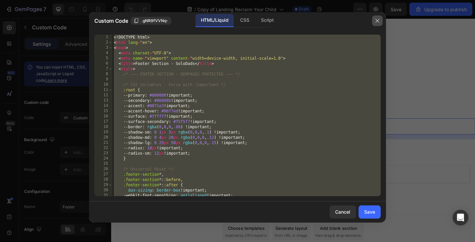
click at [377, 22] on icon "button" at bounding box center [377, 20] width 5 height 5
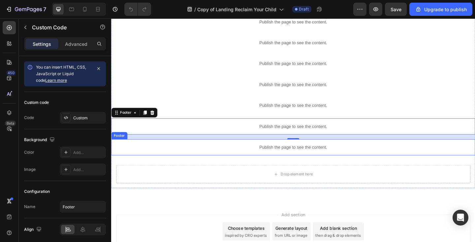
click at [310, 160] on p "Publish the page to see the content." at bounding box center [309, 158] width 396 height 7
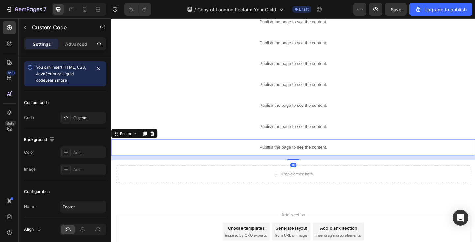
click at [310, 160] on p "Publish the page to see the content." at bounding box center [309, 158] width 396 height 7
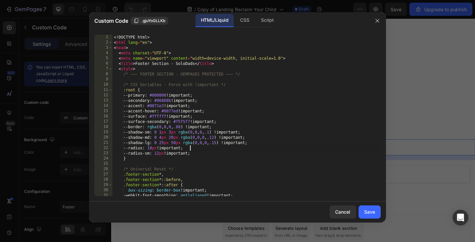
click at [294, 148] on div "<! DOCTYPE html > < html lang = "en" > < head > < meta charset = "UTF-8" > < me…" at bounding box center [246, 121] width 268 height 172
type textarea "</body> </html>"
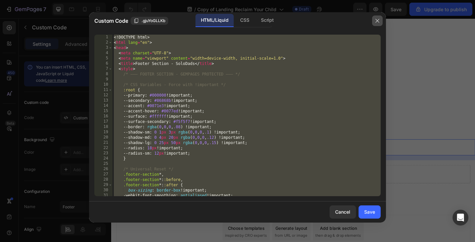
click at [377, 20] on icon "button" at bounding box center [377, 21] width 4 height 4
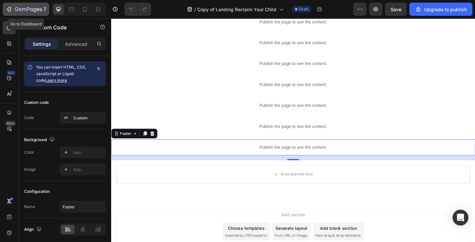
click at [39, 9] on icon "button" at bounding box center [38, 9] width 3 height 3
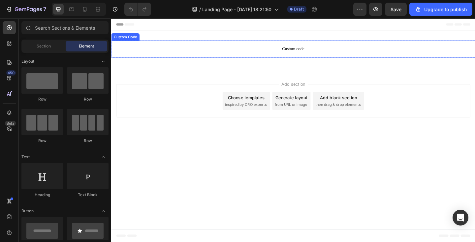
click at [260, 56] on p "Custom code" at bounding box center [309, 52] width 396 height 18
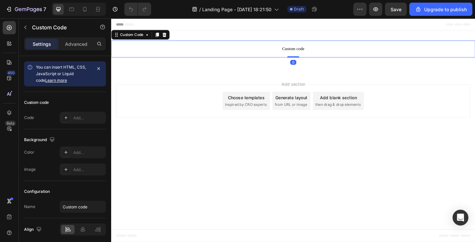
click at [260, 56] on p "Custom code" at bounding box center [309, 52] width 396 height 18
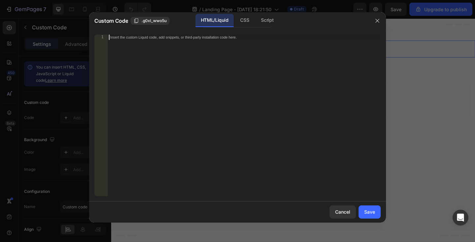
click at [248, 53] on div "Insert the custom Liquid code, add snippets, or third-party installation code h…" at bounding box center [244, 121] width 273 height 172
paste textarea "</html>"
type textarea "</html>"
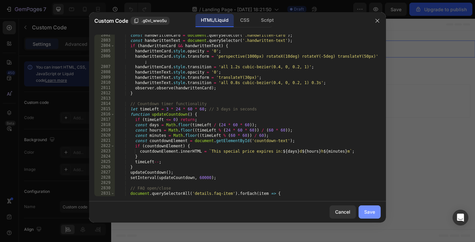
click at [375, 208] on div "Save" at bounding box center [369, 211] width 11 height 7
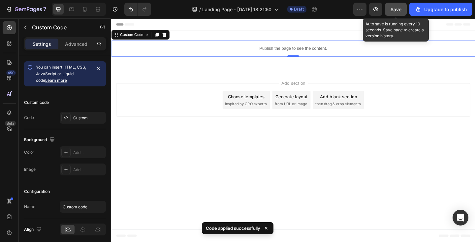
click at [400, 7] on span "Save" at bounding box center [396, 10] width 11 height 6
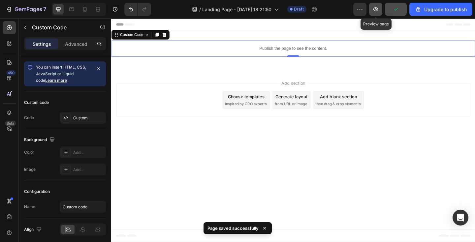
click at [375, 11] on icon "button" at bounding box center [375, 9] width 7 height 7
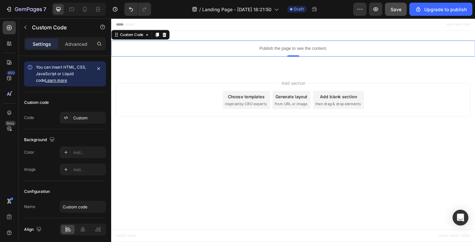
click at [221, 52] on p "Publish the page to see the content." at bounding box center [309, 51] width 396 height 7
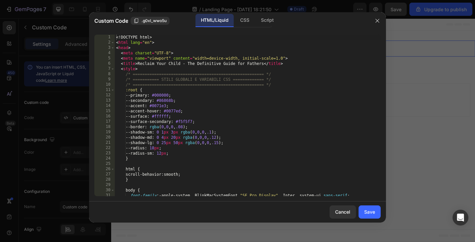
click at [208, 87] on div "<! DOCTYPE html > < html lang = "en" > < head > < meta charset = "UTF-8" > < me…" at bounding box center [248, 121] width 266 height 172
type textarea "</body> </html>"
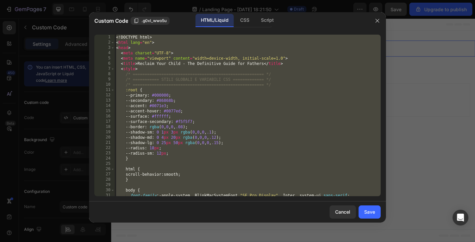
paste textarea
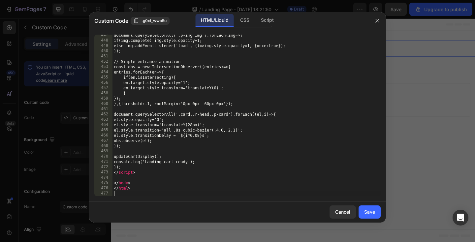
scroll to position [2752, 0]
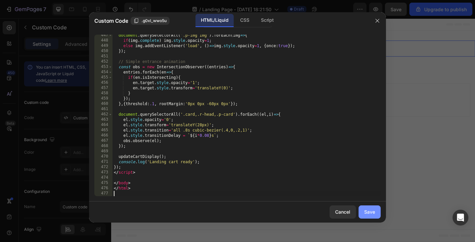
click at [373, 212] on div "Save" at bounding box center [369, 211] width 11 height 7
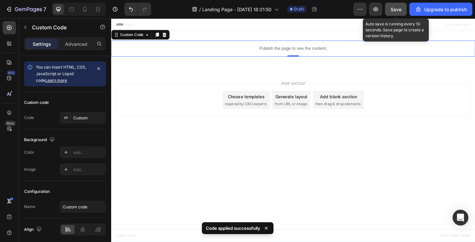
click at [399, 9] on span "Save" at bounding box center [396, 10] width 11 height 6
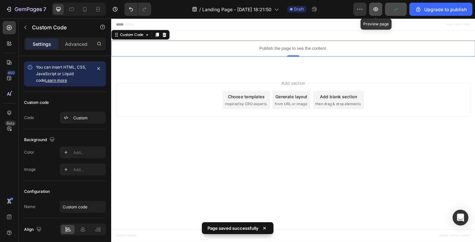
click at [376, 9] on icon "button" at bounding box center [375, 9] width 7 height 7
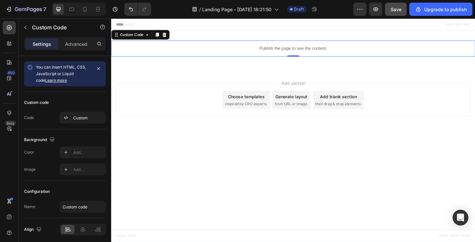
click at [229, 47] on div "Publish the page to see the content." at bounding box center [309, 51] width 396 height 17
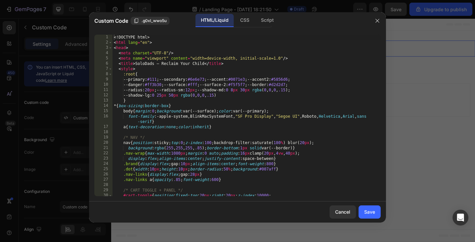
click at [204, 82] on div "<! DOCTYPE html > < html lang = "en" > < head > < meta charset = "UTF-8" /> < m…" at bounding box center [246, 121] width 268 height 172
type textarea "</html>"
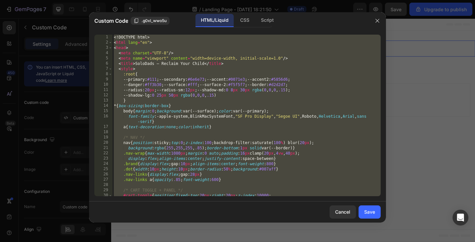
paste textarea
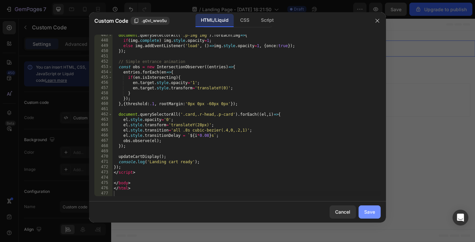
click at [371, 209] on div "Save" at bounding box center [369, 211] width 11 height 7
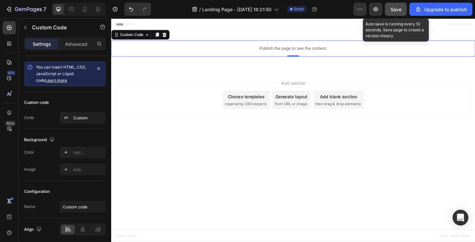
click at [400, 5] on button "Save" at bounding box center [396, 9] width 22 height 13
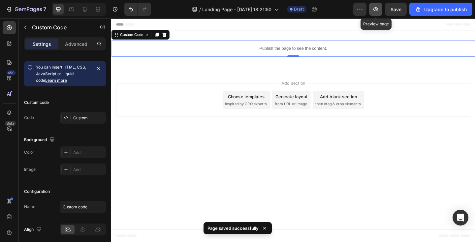
click at [376, 8] on icon "button" at bounding box center [375, 9] width 7 height 7
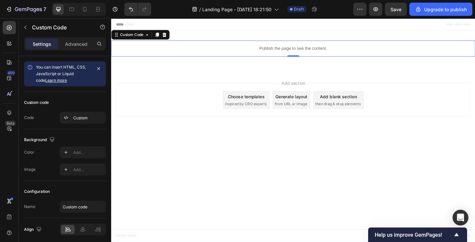
click at [221, 50] on p "Publish the page to see the content." at bounding box center [309, 51] width 396 height 7
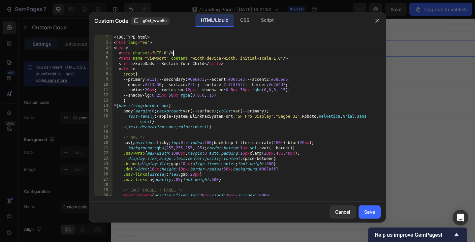
click at [212, 51] on div "<! DOCTYPE html > < html lang = "en" > < head > < meta charset = "UTF-8" /> < m…" at bounding box center [246, 121] width 268 height 172
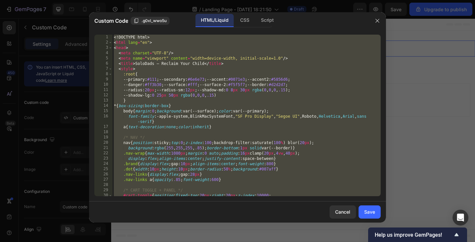
paste textarea
type textarea "</html>"
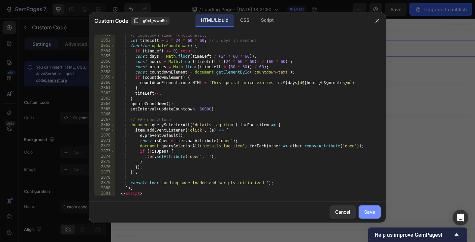
click at [370, 211] on div "Save" at bounding box center [369, 211] width 11 height 7
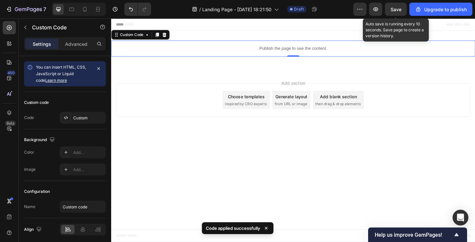
click at [393, 7] on span "Save" at bounding box center [396, 10] width 11 height 6
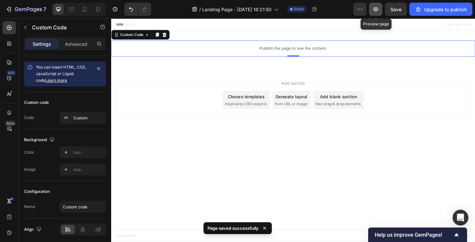
click at [375, 11] on icon "button" at bounding box center [375, 9] width 5 height 4
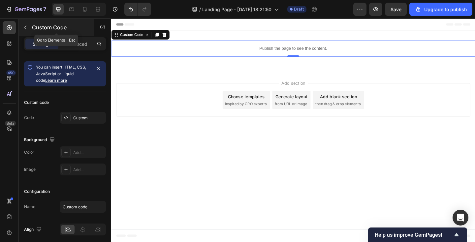
click at [42, 28] on p "Custom Code" at bounding box center [60, 27] width 56 height 8
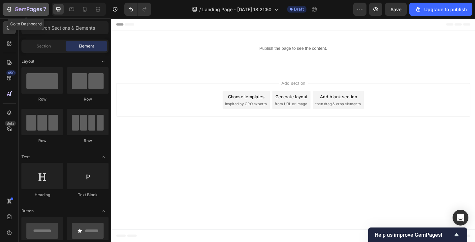
click at [37, 10] on icon "button" at bounding box center [38, 9] width 3 height 3
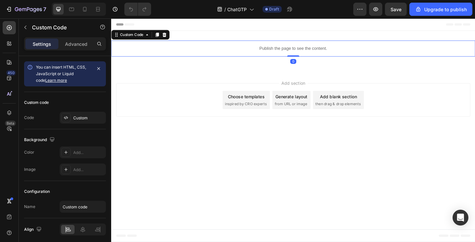
click at [262, 51] on p "Publish the page to see the content." at bounding box center [309, 51] width 396 height 7
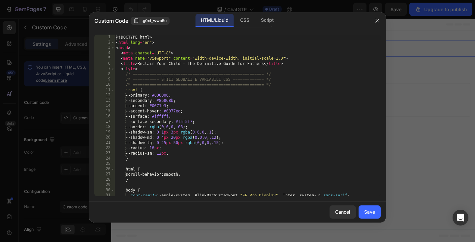
click at [242, 74] on div "<! DOCTYPE html > < html lang = "en" > < head > < meta charset = "UTF-8" > < me…" at bounding box center [248, 121] width 266 height 172
type textarea "</body> </html>"
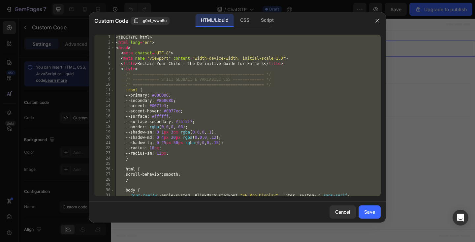
paste textarea
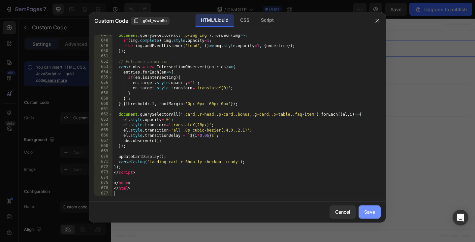
click at [376, 211] on button "Save" at bounding box center [370, 212] width 22 height 13
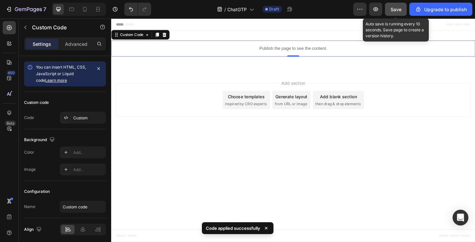
click at [396, 10] on span "Save" at bounding box center [396, 10] width 11 height 6
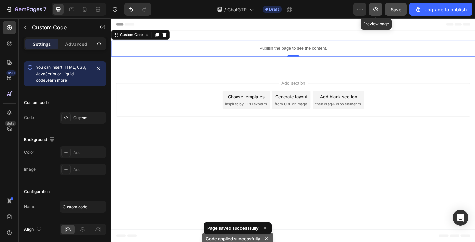
click at [375, 8] on icon "button" at bounding box center [375, 9] width 5 height 4
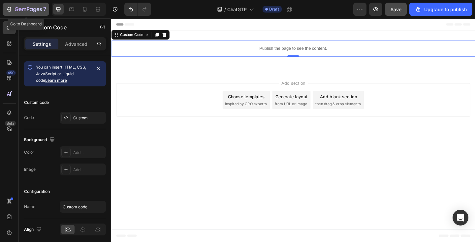
click at [36, 8] on icon "button" at bounding box center [28, 10] width 27 height 6
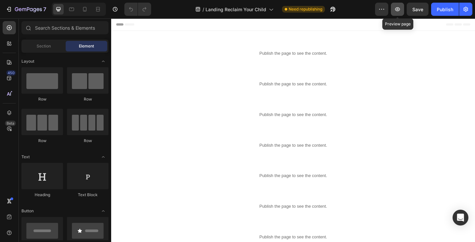
click at [396, 8] on icon "button" at bounding box center [397, 9] width 5 height 4
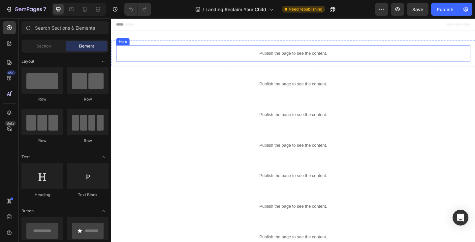
click at [180, 59] on p "Publish the page to see the content." at bounding box center [308, 56] width 385 height 7
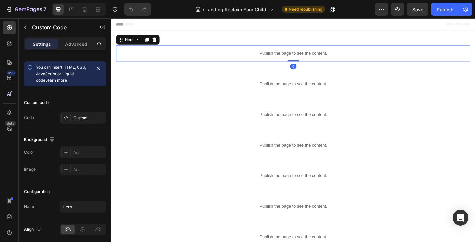
click at [180, 59] on p "Publish the page to see the content." at bounding box center [308, 56] width 385 height 7
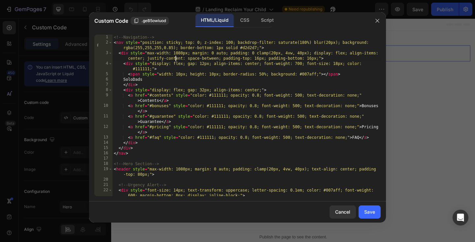
click at [175, 56] on div "<!-- Navigation --> < nav style = "position: sticky; top: 0; z-index: 100; back…" at bounding box center [246, 121] width 268 height 172
type textarea "}); </script>"
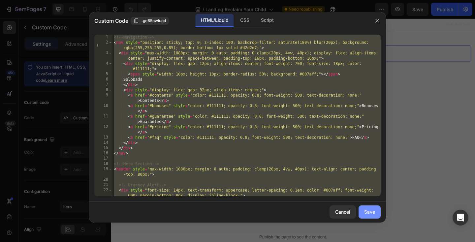
click at [370, 209] on div "Save" at bounding box center [369, 211] width 11 height 7
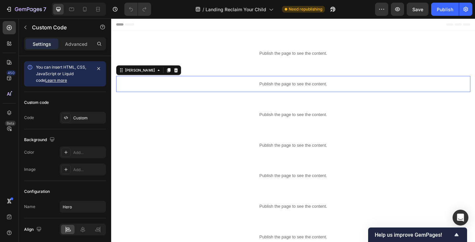
click at [181, 83] on div "Publish the page to see the content." at bounding box center [308, 89] width 385 height 17
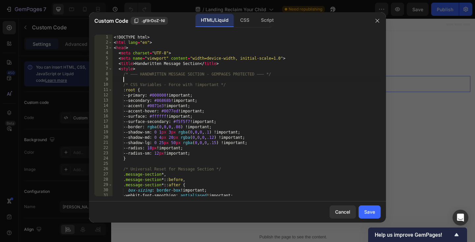
click at [176, 78] on div "<! DOCTYPE html > < html lang = "en" > < head > < meta charset = "UTF-8" > < me…" at bounding box center [246, 121] width 268 height 172
type textarea "</body> </html>"
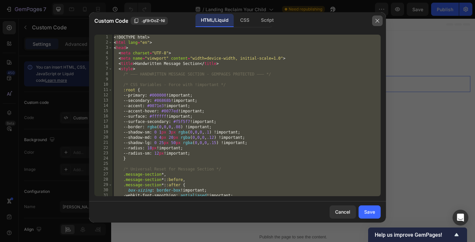
click at [381, 18] on button "button" at bounding box center [377, 21] width 11 height 11
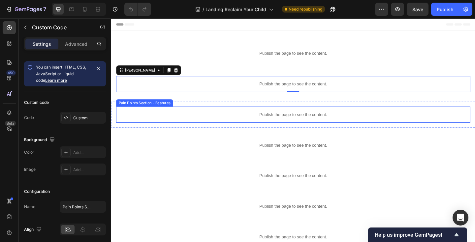
click at [219, 119] on div "Publish the page to see the content." at bounding box center [308, 122] width 385 height 17
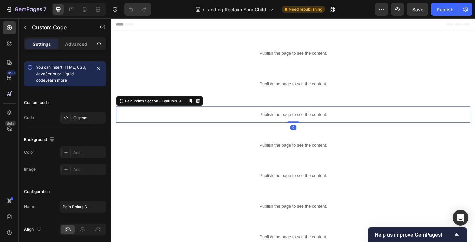
click at [219, 119] on div "Publish the page to see the content." at bounding box center [308, 122] width 385 height 17
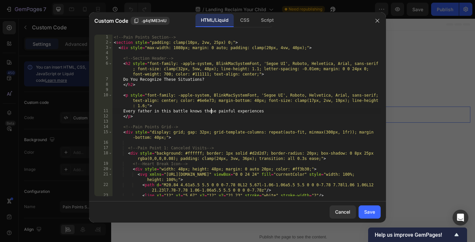
click at [211, 111] on div "<!-- Pain Points Section --> < section style = "padding: clamp(10px, 2vw, 25px)…" at bounding box center [246, 121] width 268 height 172
type textarea "}); </script>"
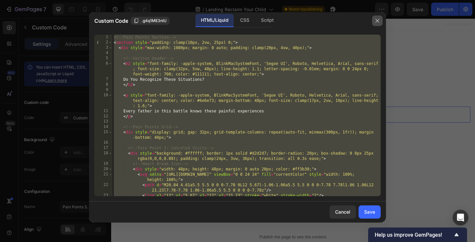
click at [380, 19] on button "button" at bounding box center [377, 21] width 11 height 11
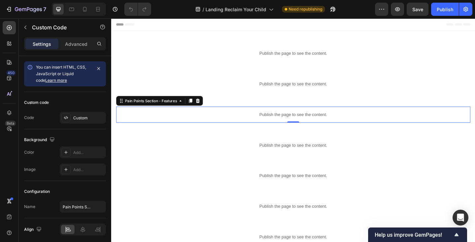
click at [176, 122] on p "Publish the page to see the content." at bounding box center [308, 123] width 385 height 7
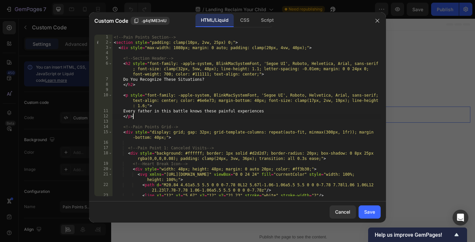
click at [171, 114] on div "<!-- Pain Points Section --> < section style = "padding: clamp(10px, 2vw, 25px)…" at bounding box center [246, 121] width 268 height 172
type textarea "}); </script>"
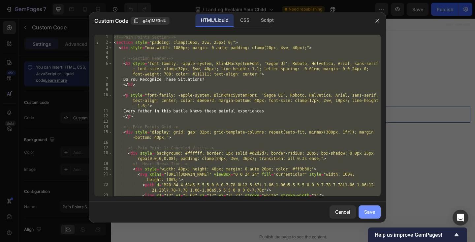
click at [370, 215] on div "Save" at bounding box center [369, 211] width 11 height 7
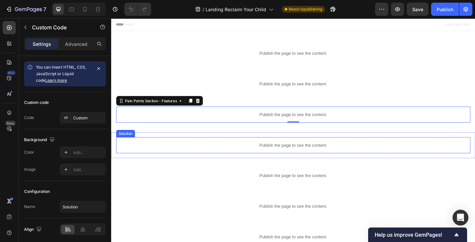
click at [216, 156] on p "Publish the page to see the content." at bounding box center [308, 156] width 385 height 7
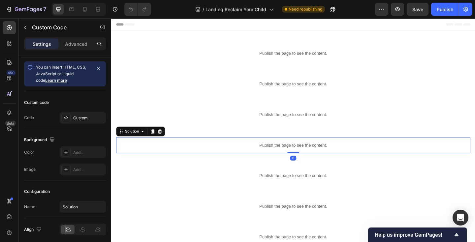
click at [216, 156] on p "Publish the page to see the content." at bounding box center [308, 156] width 385 height 7
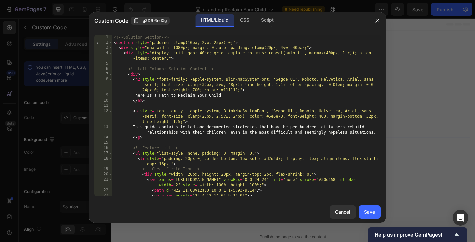
click at [208, 145] on div "<!-- Solution Section --> < section style = "padding: clamp(10px, 2vw, 25px) 0;…" at bounding box center [246, 121] width 268 height 172
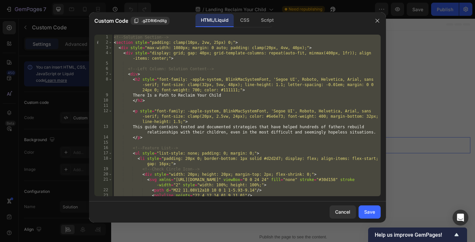
click at [200, 77] on div "<!-- Solution Section --> < section style = "padding: clamp(10px, 2vw, 25px) 0;…" at bounding box center [246, 121] width 268 height 172
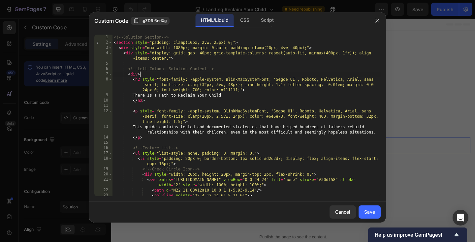
type textarea "}); </script>"
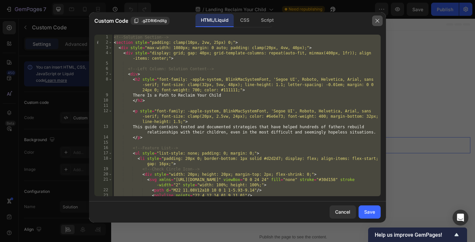
click at [376, 20] on icon "button" at bounding box center [377, 20] width 5 height 5
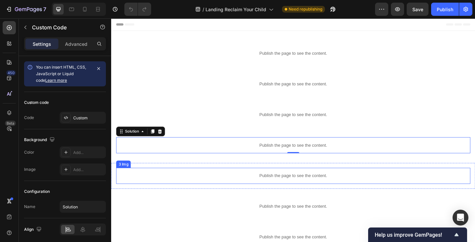
click at [240, 185] on div "Publish the page to see the content." at bounding box center [308, 189] width 385 height 17
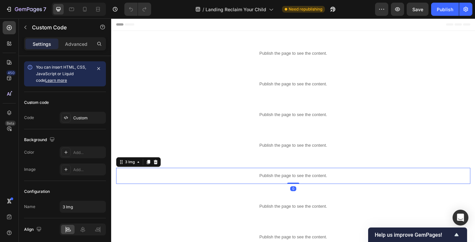
click at [240, 185] on div "Publish the page to see the content." at bounding box center [308, 189] width 385 height 17
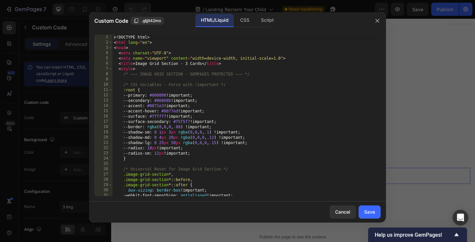
click at [229, 172] on div "<! DOCTYPE html > < html lang = "en" > < head > < meta charset = "UTF-8" > < me…" at bounding box center [246, 121] width 268 height 172
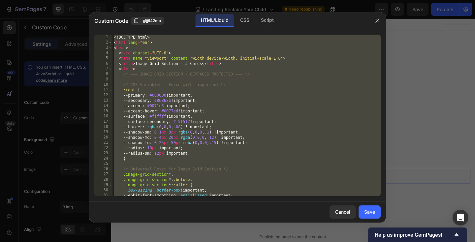
click at [158, 76] on div "<! DOCTYPE html > < html lang = "en" > < head > < meta charset = "UTF-8" > < me…" at bounding box center [246, 121] width 268 height 172
click at [193, 93] on div "<! DOCTYPE html > < html lang = "en" > < head > < meta charset = "UTF-8" > < me…" at bounding box center [246, 121] width 268 height 172
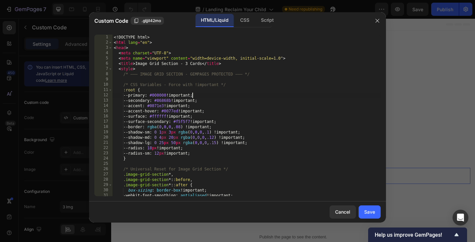
type textarea "</body> </html>"
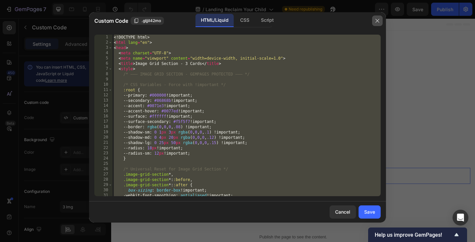
click at [380, 21] on button "button" at bounding box center [377, 21] width 11 height 11
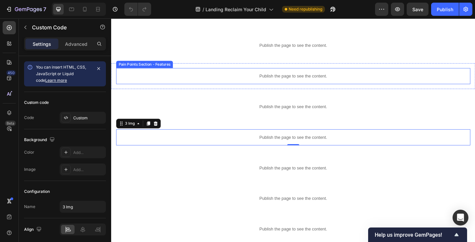
scroll to position [47, 0]
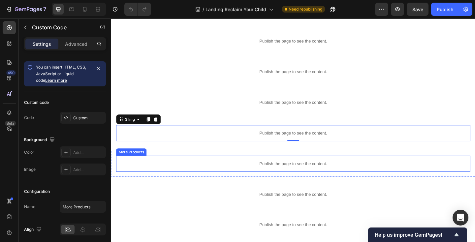
click at [252, 174] on p "Publish the page to see the content." at bounding box center [308, 176] width 385 height 7
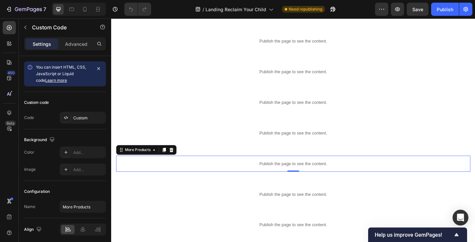
click at [252, 174] on p "Publish the page to see the content." at bounding box center [308, 176] width 385 height 7
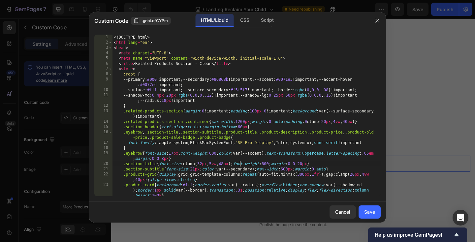
click at [240, 162] on div "<! DOCTYPE html > < html lang = "en" > < head > < meta charset = "UTF-8" > < me…" at bounding box center [246, 121] width 268 height 172
type textarea "</body> </html>"
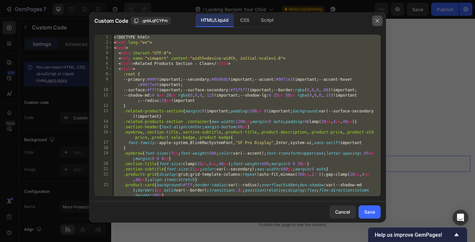
click at [375, 21] on icon "button" at bounding box center [377, 20] width 5 height 5
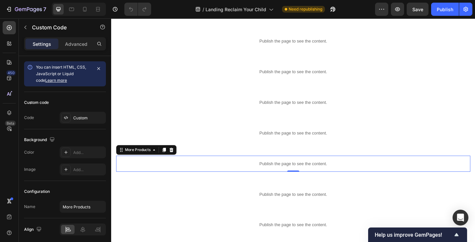
click at [217, 173] on p "Publish the page to see the content." at bounding box center [308, 176] width 385 height 7
click at [177, 174] on p "Publish the page to see the content." at bounding box center [308, 176] width 385 height 7
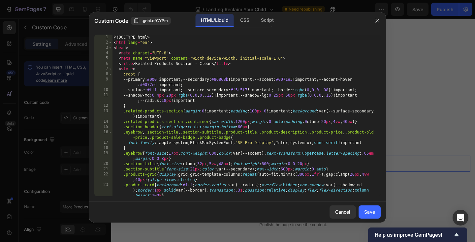
click at [160, 61] on div "<! DOCTYPE html > < html lang = "en" > < head > < meta charset = "UTF-8" > < me…" at bounding box center [246, 121] width 268 height 172
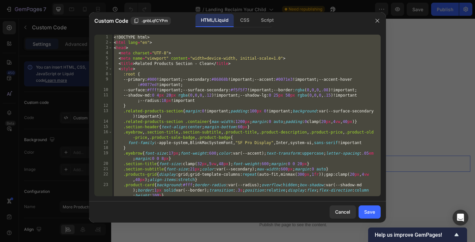
click at [170, 98] on div "<! DOCTYPE html > < html lang = "en" > < head > < meta charset = "UTF-8" > < me…" at bounding box center [246, 121] width 268 height 172
click at [151, 66] on div "<! DOCTYPE html > < html lang = "en" > < head > < meta charset = "UTF-8" > < me…" at bounding box center [246, 121] width 268 height 172
click at [249, 91] on div "<! DOCTYPE html > < html lang = "en" > < head > < meta charset = "UTF-8" > < me…" at bounding box center [246, 121] width 268 height 172
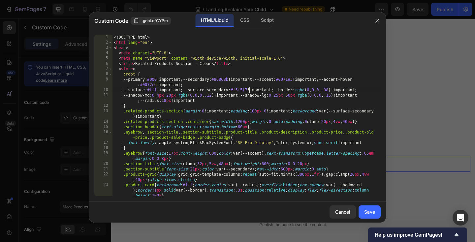
type textarea "</body> </html>"
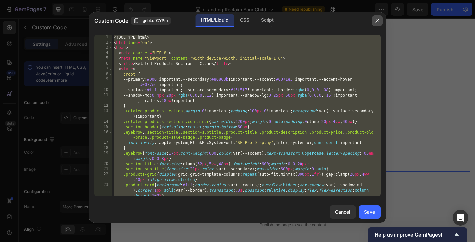
click at [380, 21] on button "button" at bounding box center [377, 21] width 11 height 11
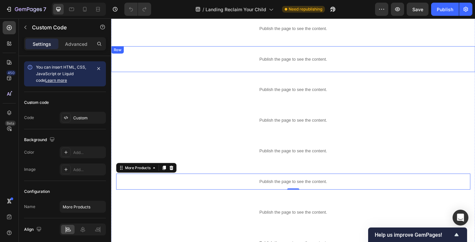
scroll to position [0, 0]
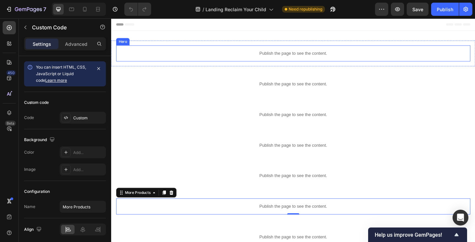
click at [227, 59] on p "Publish the page to see the content." at bounding box center [308, 56] width 385 height 7
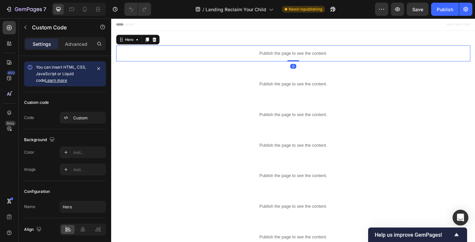
click at [227, 59] on p "Publish the page to see the content." at bounding box center [308, 56] width 385 height 7
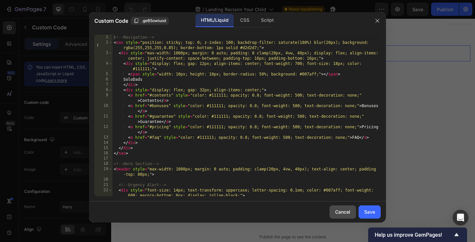
click at [342, 208] on button "Cancel" at bounding box center [343, 212] width 26 height 13
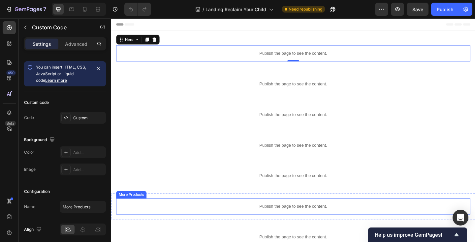
click at [203, 220] on p "Publish the page to see the content." at bounding box center [308, 223] width 385 height 7
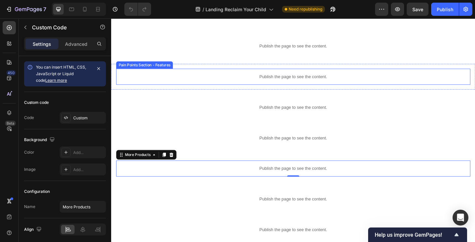
scroll to position [69, 0]
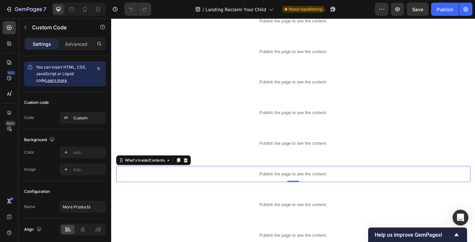
click at [184, 182] on div "Publish the page to see the content." at bounding box center [308, 187] width 385 height 17
click at [184, 183] on div "Publish the page to see the content." at bounding box center [308, 187] width 385 height 17
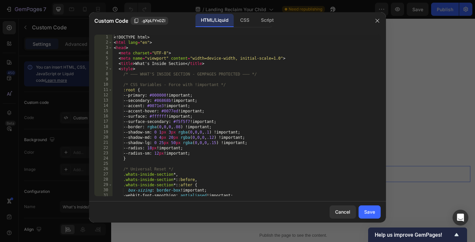
click at [182, 159] on div "<! DOCTYPE html > < html lang = "en" > < head > < meta charset = "UTF-8" > < me…" at bounding box center [246, 121] width 268 height 172
type textarea "</body> </html>"
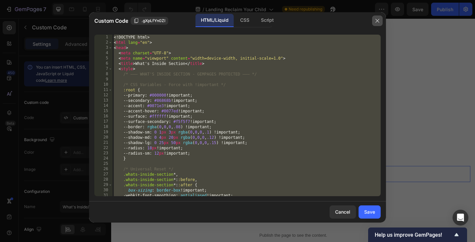
click at [377, 22] on icon "button" at bounding box center [377, 20] width 5 height 5
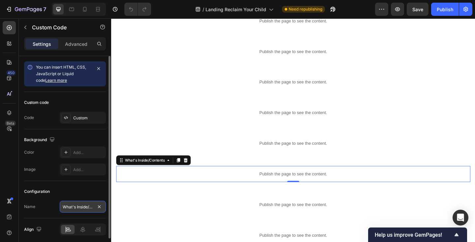
click at [72, 210] on input "What's Inside/Contents" at bounding box center [83, 207] width 46 height 12
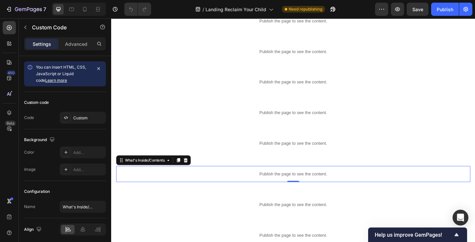
click at [174, 189] on p "Publish the page to see the content." at bounding box center [308, 187] width 385 height 7
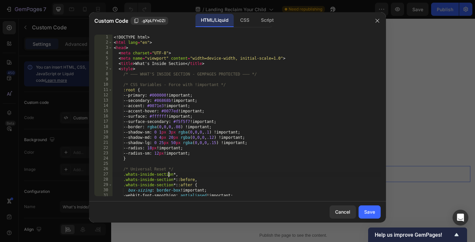
click at [169, 175] on div "<! DOCTYPE html > < html lang = "en" > < head > < meta charset = "UTF-8" > < me…" at bounding box center [246, 121] width 268 height 172
type textarea "</body> </html>"
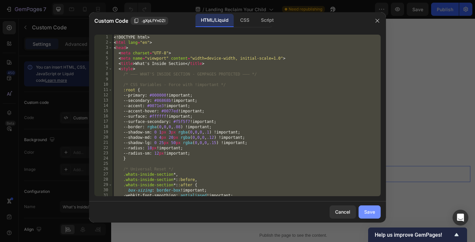
click at [369, 214] on div "Save" at bounding box center [369, 211] width 11 height 7
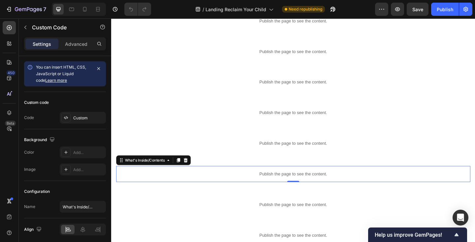
click at [158, 189] on p "Publish the page to see the content." at bounding box center [308, 187] width 385 height 7
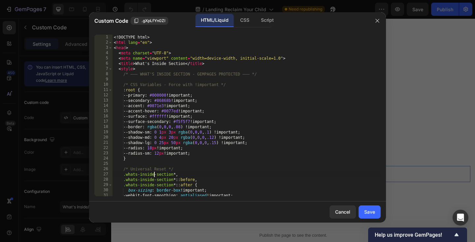
click at [154, 175] on div "<! DOCTYPE html > < html lang = "en" > < head > < meta charset = "UTF-8" > < me…" at bounding box center [246, 121] width 268 height 172
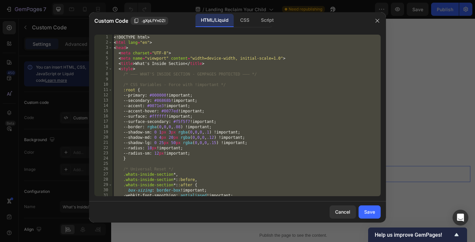
click at [154, 100] on div "<! DOCTYPE html > < html lang = "en" > < head > < meta charset = "UTF-8" > < me…" at bounding box center [246, 121] width 268 height 172
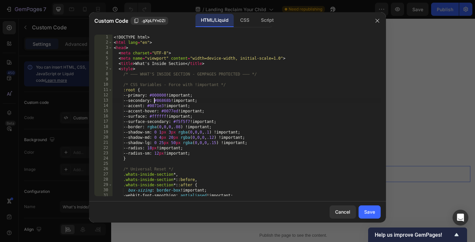
type textarea "</body> </html>"
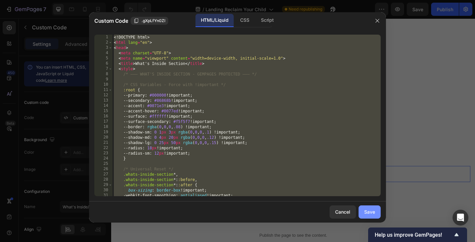
click at [372, 209] on div "Save" at bounding box center [369, 211] width 11 height 7
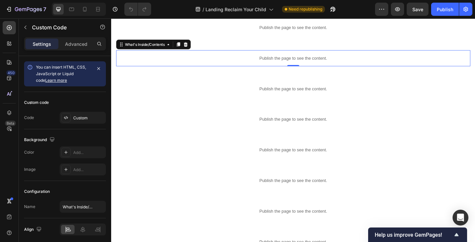
scroll to position [193, 0]
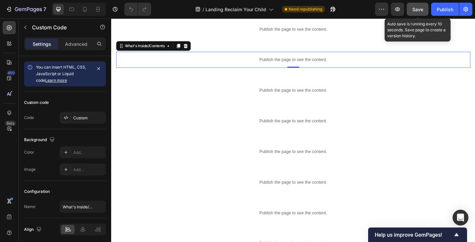
click at [419, 11] on span "Save" at bounding box center [417, 10] width 11 height 6
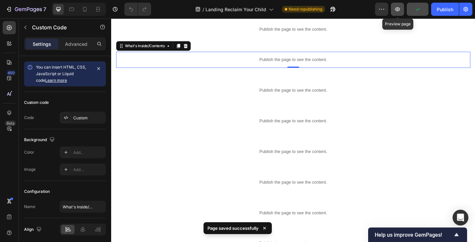
click at [399, 11] on icon "button" at bounding box center [397, 9] width 5 height 4
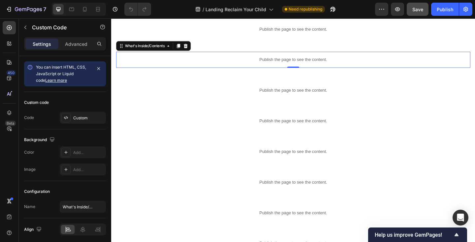
scroll to position [0, 0]
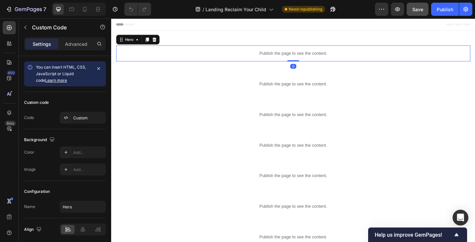
click at [189, 55] on p "Publish the page to see the content." at bounding box center [308, 56] width 385 height 7
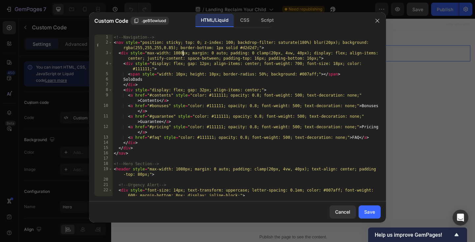
click at [183, 52] on div "<!-- Navigation --> < nav style = "position: sticky; top: 0; z-index: 100; back…" at bounding box center [246, 121] width 268 height 172
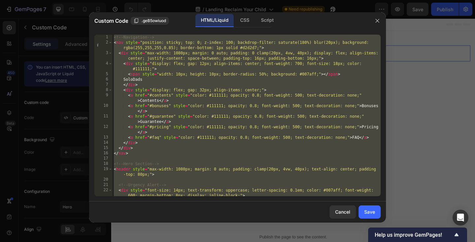
click at [159, 62] on div "<!-- Navigation --> < nav style = "position: sticky; top: 0; z-index: 100; back…" at bounding box center [246, 121] width 268 height 172
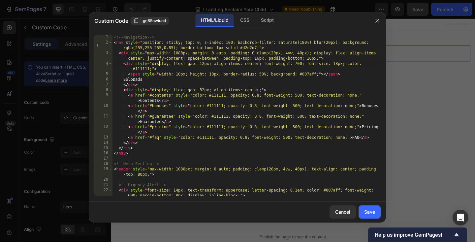
type textarea "}); </script>"
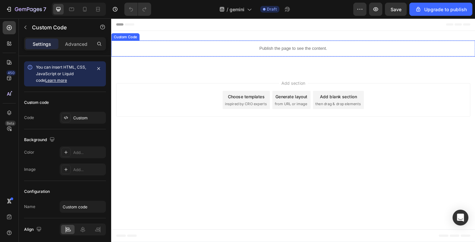
click at [226, 54] on p "Publish the page to see the content." at bounding box center [309, 51] width 396 height 7
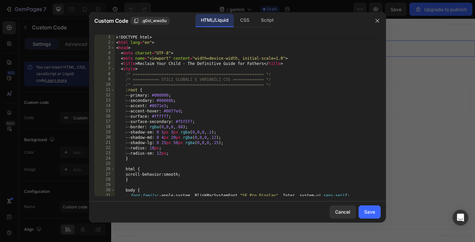
click at [212, 70] on div "<! DOCTYPE html > < html lang = "en" > < head > < meta charset = "UTF-8" > < me…" at bounding box center [248, 121] width 266 height 172
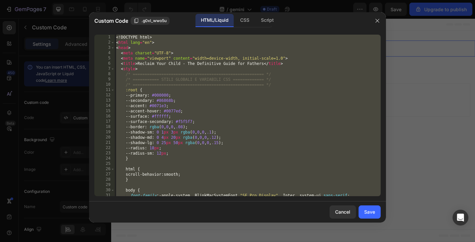
paste textarea
type textarea "</html>"
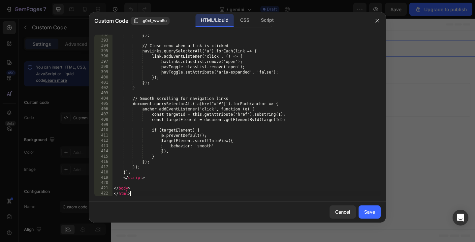
scroll to position [2071, 0]
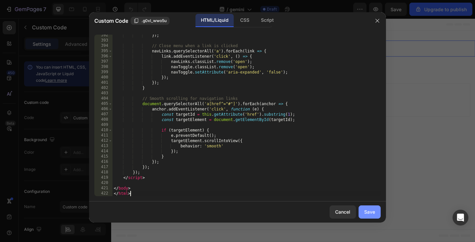
click at [370, 212] on div "Save" at bounding box center [369, 211] width 11 height 7
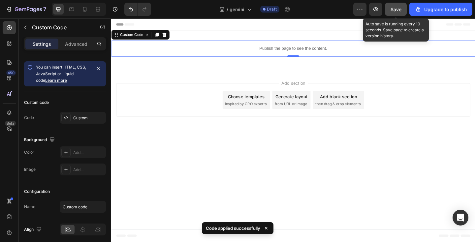
click at [390, 13] on button "Save" at bounding box center [396, 9] width 22 height 13
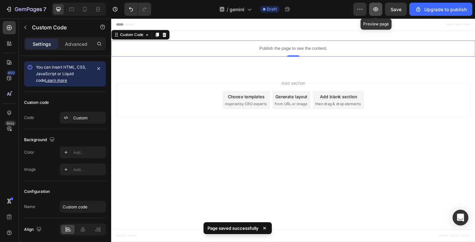
click at [378, 9] on icon "button" at bounding box center [375, 9] width 7 height 7
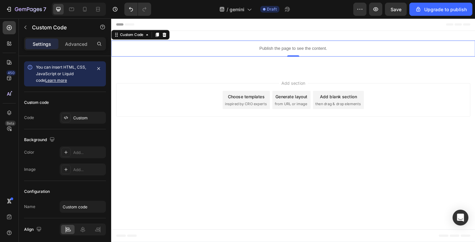
click at [251, 52] on p "Publish the page to see the content." at bounding box center [309, 51] width 396 height 7
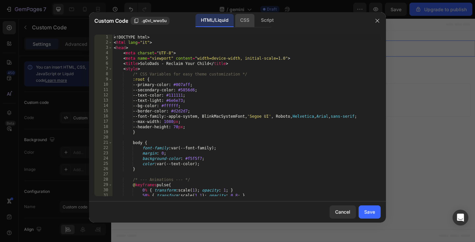
click at [248, 21] on div "CSS" at bounding box center [244, 20] width 19 height 13
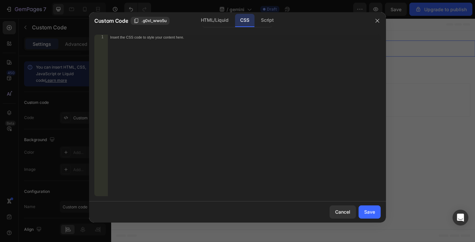
click at [235, 76] on div "Insert the CSS code to style your content here." at bounding box center [244, 121] width 273 height 172
paste textarea "}"
type textarea "}"
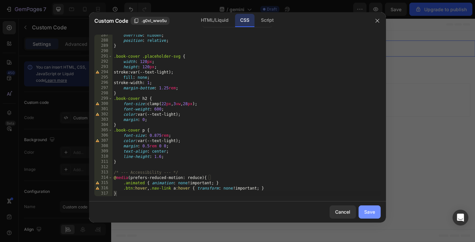
click at [368, 214] on div "Save" at bounding box center [369, 211] width 11 height 7
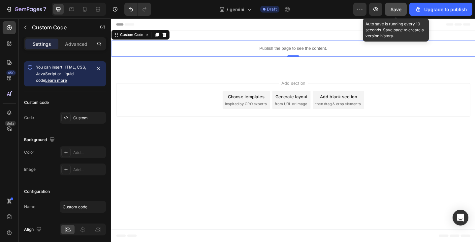
click at [395, 7] on span "Save" at bounding box center [396, 10] width 11 height 6
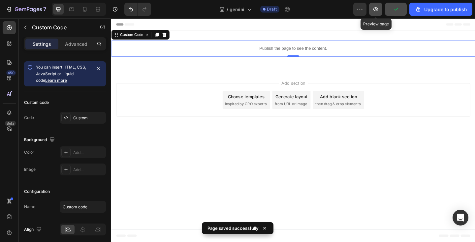
click at [376, 8] on icon "button" at bounding box center [375, 9] width 7 height 7
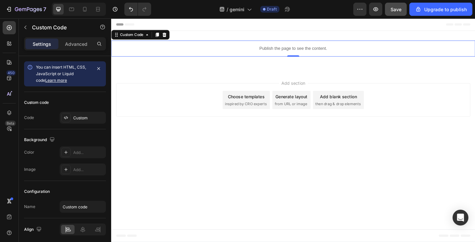
click at [216, 53] on p "Publish the page to see the content." at bounding box center [309, 51] width 396 height 7
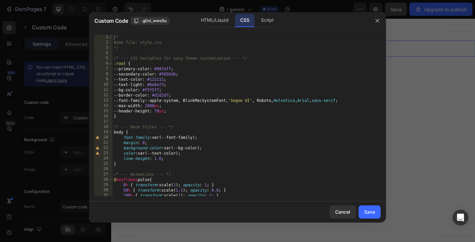
click at [200, 71] on div "/* Nome file: style.css */ /* --- CSS Variables for easy theme customization --…" at bounding box center [246, 121] width 268 height 172
click at [220, 19] on div "HTML/Liquid" at bounding box center [215, 20] width 38 height 13
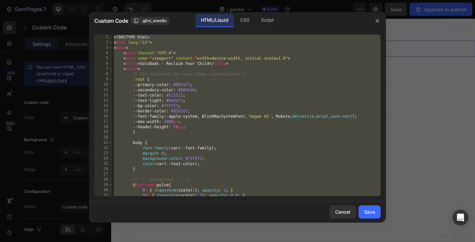
click at [217, 96] on div "<! DOCTYPE html > < html lang = "it" > < head > < meta charset = "UTF-8" > < me…" at bounding box center [246, 121] width 268 height 172
paste textarea "style"
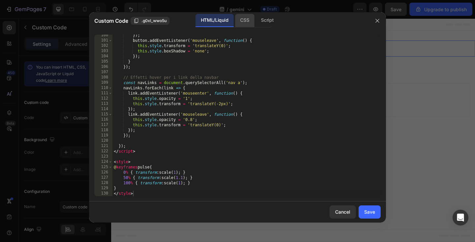
click at [241, 20] on div "CSS" at bounding box center [244, 20] width 19 height 13
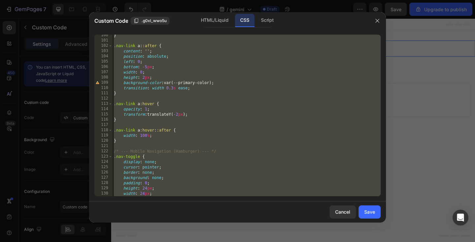
click at [325, 184] on div "} .nav-link a : :after { content : ' ' ; position : absolute ; left : 0 ; botto…" at bounding box center [246, 119] width 268 height 172
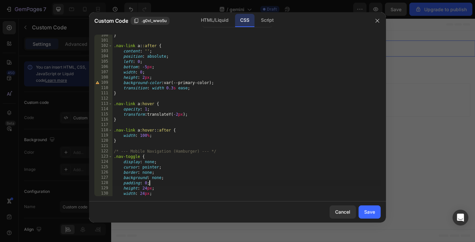
type textarea ".btn:hover, .nav-link a:hover { transform: none !important; } }"
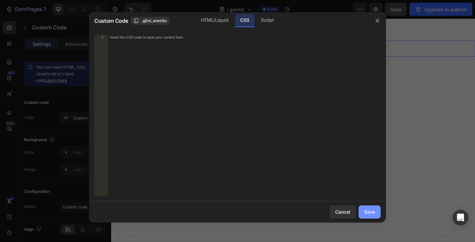
click at [367, 208] on button "Save" at bounding box center [370, 212] width 22 height 13
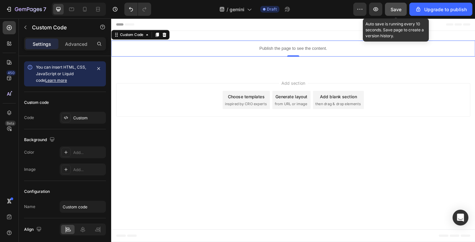
click at [395, 12] on div "Save" at bounding box center [396, 9] width 11 height 7
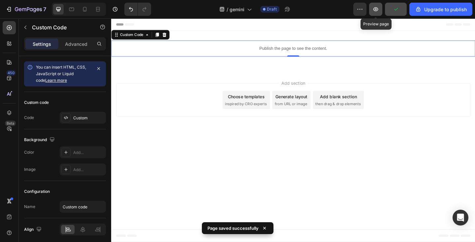
click at [378, 11] on icon "button" at bounding box center [375, 9] width 7 height 7
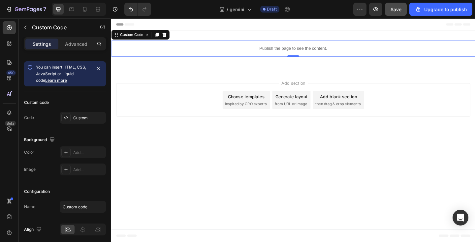
click at [268, 50] on p "Publish the page to see the content." at bounding box center [309, 51] width 396 height 7
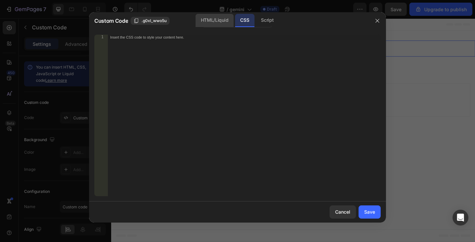
click at [218, 22] on div "HTML/Liquid" at bounding box center [215, 20] width 38 height 13
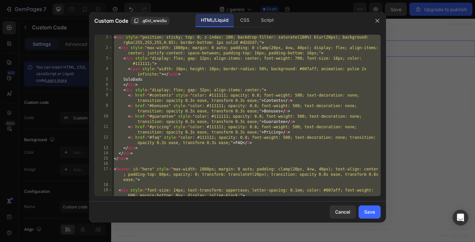
click at [218, 67] on div "< nav style = "position: sticky; top: 0; z-index: 100; backdrop-filter: saturat…" at bounding box center [246, 123] width 268 height 177
paste textarea "</html"
type textarea "</html>"
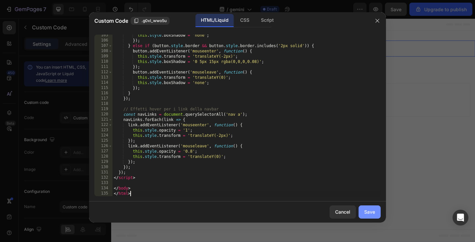
click at [376, 207] on button "Save" at bounding box center [370, 212] width 22 height 13
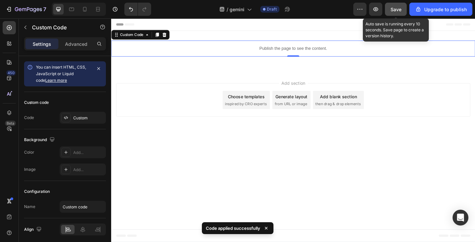
click at [398, 6] on div "Save" at bounding box center [396, 9] width 11 height 7
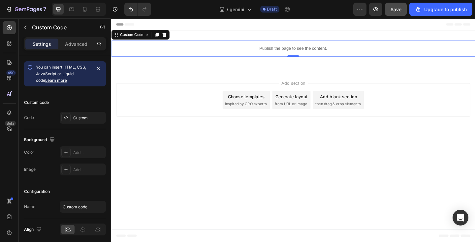
click at [220, 52] on p "Publish the page to see the content." at bounding box center [309, 51] width 396 height 7
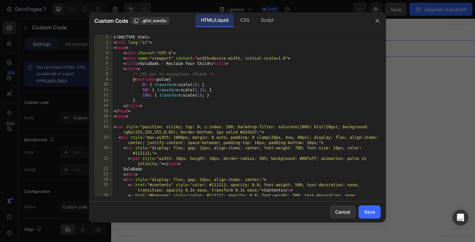
click at [197, 112] on div "<! DOCTYPE html > < html lang = "it" > < head > < meta charset = "UTF-8" > < me…" at bounding box center [246, 123] width 268 height 177
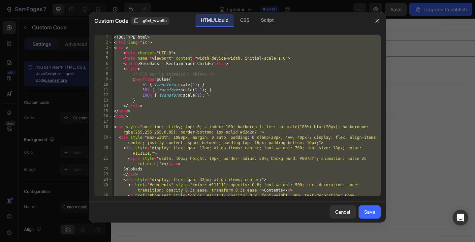
paste textarea
type textarea "</html>"
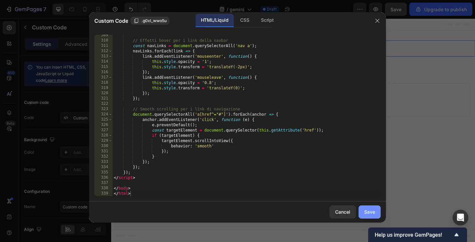
click at [373, 212] on div "Save" at bounding box center [369, 211] width 11 height 7
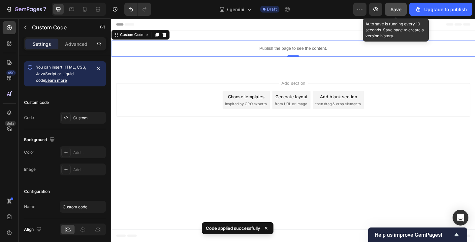
click at [391, 7] on button "Save" at bounding box center [396, 9] width 22 height 13
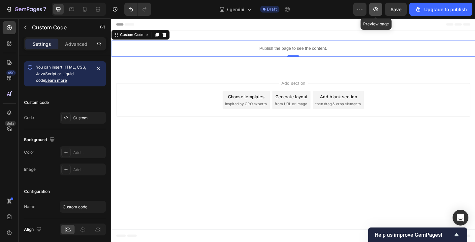
click at [376, 9] on icon "button" at bounding box center [375, 9] width 7 height 7
click at [194, 52] on p "Publish the page to see the content." at bounding box center [309, 51] width 396 height 7
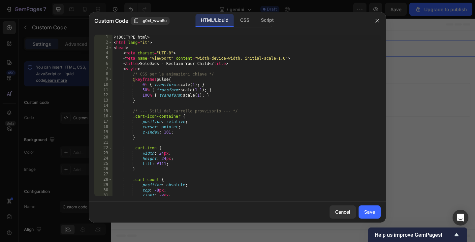
click at [190, 138] on div "<! DOCTYPE html > < html lang = "it" > < head > < meta charset = "UTF-8" > < me…" at bounding box center [246, 121] width 268 height 172
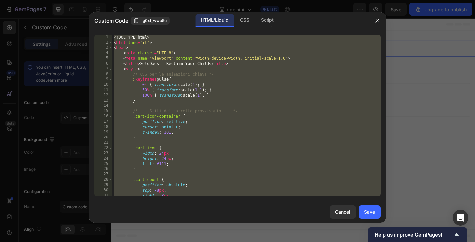
paste textarea
type textarea "</html>"
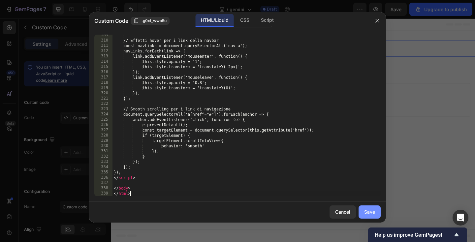
click at [370, 210] on div "Save" at bounding box center [369, 211] width 11 height 7
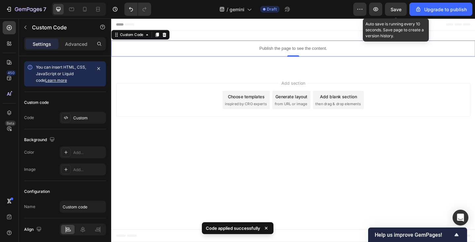
click at [393, 11] on span "Save" at bounding box center [396, 10] width 11 height 6
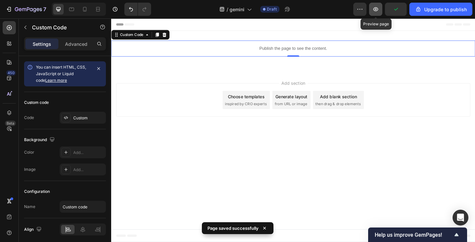
click at [376, 12] on icon "button" at bounding box center [375, 9] width 7 height 7
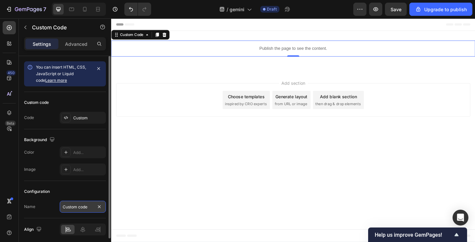
click at [76, 205] on input "Custom code" at bounding box center [83, 207] width 46 height 12
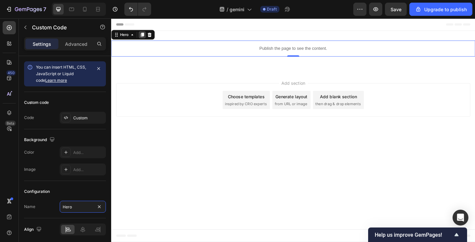
type input "Hero"
click at [145, 37] on icon at bounding box center [145, 36] width 4 height 5
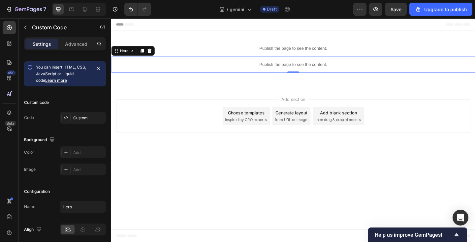
click at [163, 68] on p "Publish the page to see the content." at bounding box center [309, 68] width 396 height 7
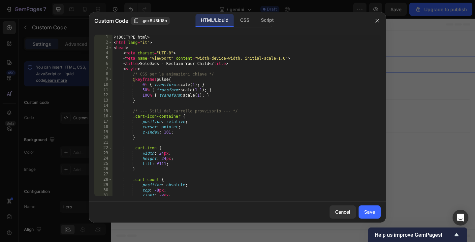
click at [158, 64] on div "<! DOCTYPE html > < html lang = "it" > < head > < meta charset = "UTF-8" > < me…" at bounding box center [246, 121] width 268 height 172
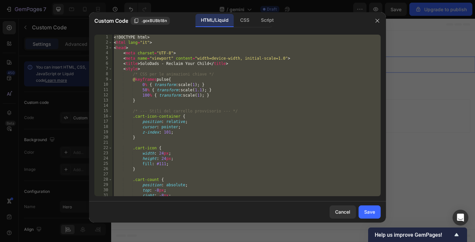
paste textarea
type textarea "</html>"
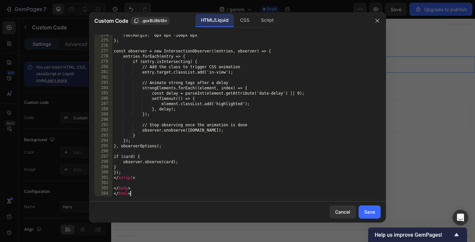
scroll to position [1469, 0]
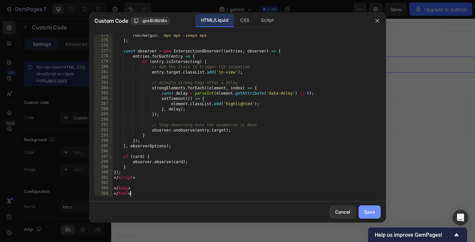
click at [375, 215] on div "Save" at bounding box center [369, 211] width 11 height 7
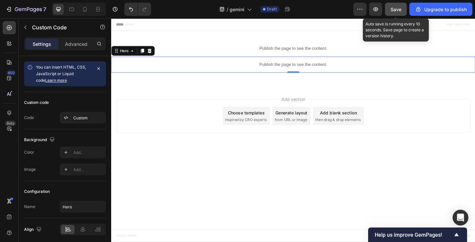
click at [394, 13] on button "Save" at bounding box center [396, 9] width 22 height 13
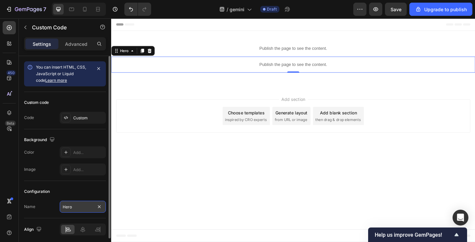
click at [69, 205] on input "Hero" at bounding box center [83, 207] width 46 height 12
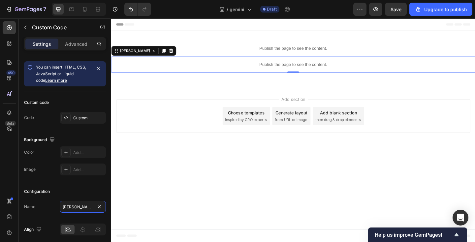
type input "Frase"
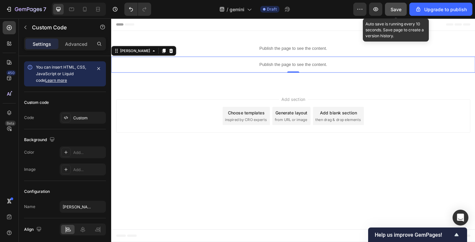
click at [397, 5] on button "Save" at bounding box center [396, 9] width 22 height 13
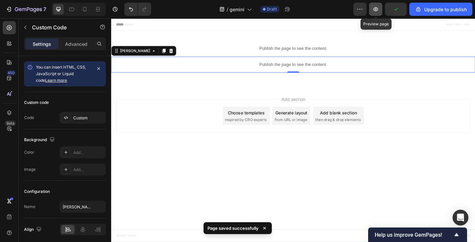
click at [377, 9] on icon "button" at bounding box center [375, 9] width 7 height 7
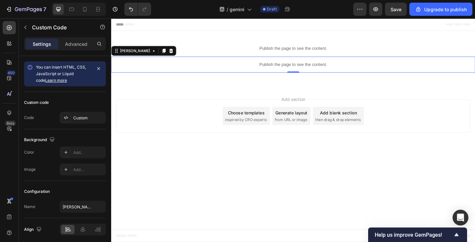
click at [154, 66] on p "Publish the page to see the content." at bounding box center [309, 68] width 396 height 7
click at [166, 51] on icon at bounding box center [168, 53] width 5 height 5
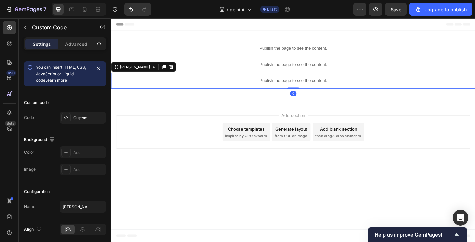
click at [167, 84] on p "Publish the page to see the content." at bounding box center [309, 86] width 396 height 7
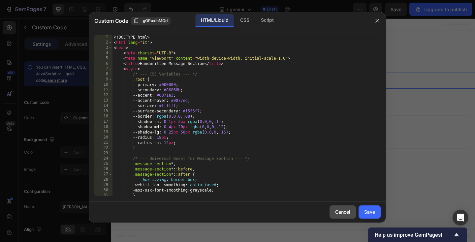
click at [345, 208] on button "Cancel" at bounding box center [343, 212] width 26 height 13
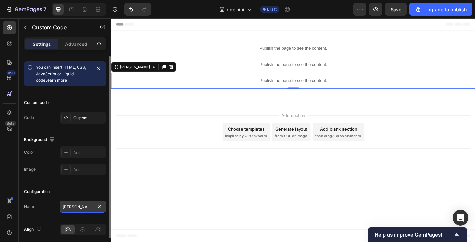
click at [75, 208] on input "Frase" at bounding box center [83, 207] width 46 height 12
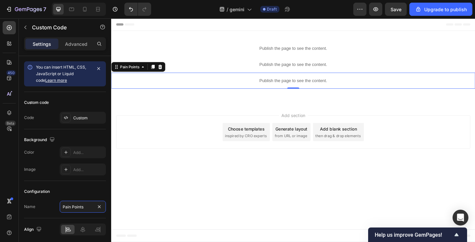
type input "Pain Points"
click at [200, 84] on p "Publish the page to see the content." at bounding box center [309, 86] width 396 height 7
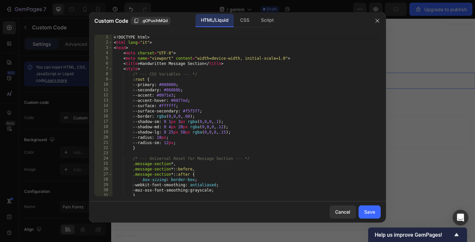
click at [193, 79] on div "<! DOCTYPE html > < html lang = "it" > < head > < meta charset = "UTF-8" > < me…" at bounding box center [246, 121] width 268 height 172
click at [171, 65] on div "<! DOCTYPE html > < html lang = "it" > < head > < meta charset = "UTF-8" > < me…" at bounding box center [246, 121] width 268 height 172
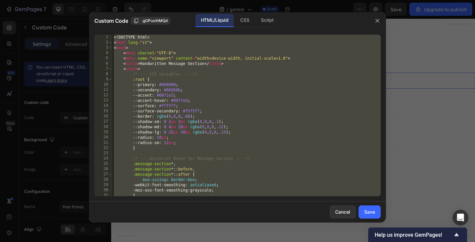
paste textarea "script"
type textarea "</script>"
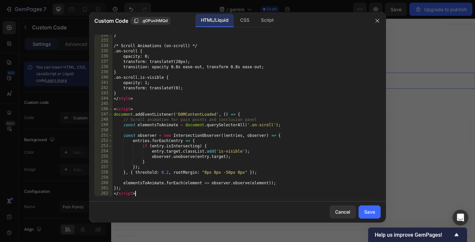
scroll to position [1311, 0]
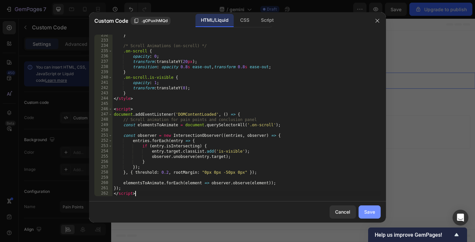
click at [377, 212] on button "Save" at bounding box center [370, 212] width 22 height 13
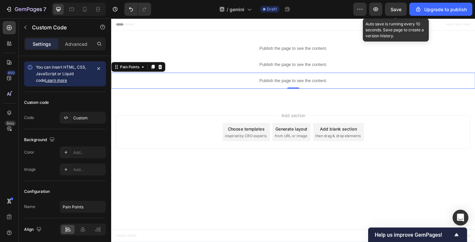
click at [398, 8] on span "Save" at bounding box center [396, 10] width 11 height 6
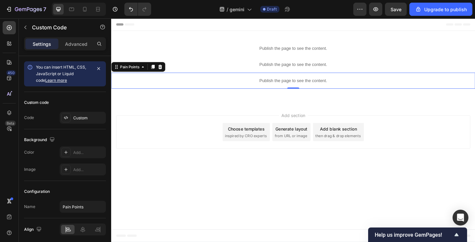
click at [207, 85] on p "Publish the page to see the content." at bounding box center [309, 86] width 396 height 7
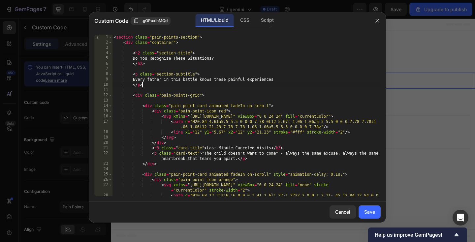
click at [199, 82] on div "< section class = "pain-points-section" > < div class = "container" > < h2 clas…" at bounding box center [246, 129] width 268 height 188
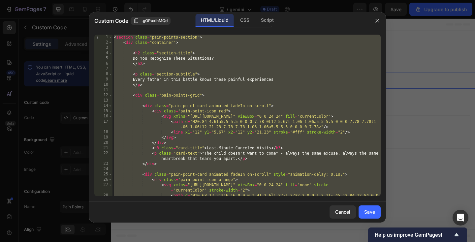
paste textarea
type textarea "</script>"
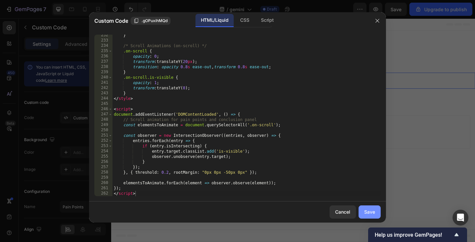
click at [366, 207] on button "Save" at bounding box center [370, 212] width 22 height 13
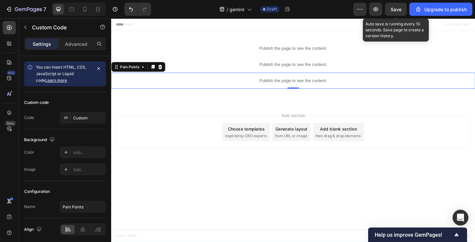
click at [395, 9] on span "Save" at bounding box center [396, 10] width 11 height 6
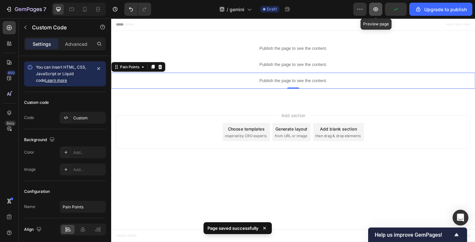
click at [377, 8] on icon "button" at bounding box center [375, 9] width 5 height 4
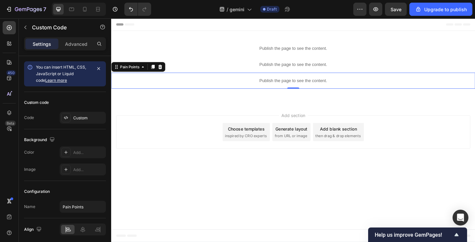
click at [216, 86] on p "Publish the page to see the content." at bounding box center [309, 86] width 396 height 7
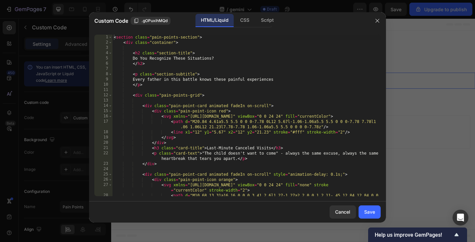
click at [209, 104] on div "< section class = "pain-points-section" > < div class = "container" > < h2 clas…" at bounding box center [246, 129] width 268 height 188
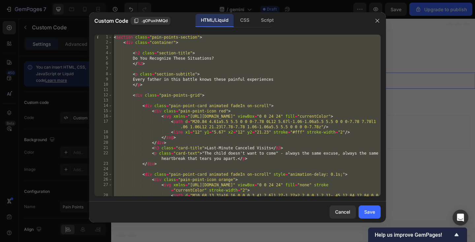
paste textarea "Sei pronto a passare alla prossima sezione?"
type textarea "Sei pronto a passare alla prossima sezione?"
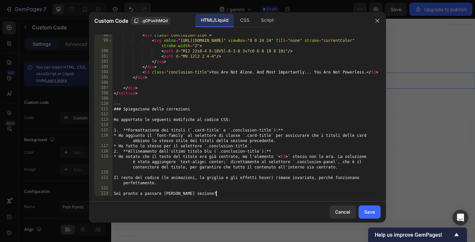
scroll to position [598, 0]
click at [369, 211] on div "Save" at bounding box center [369, 211] width 11 height 7
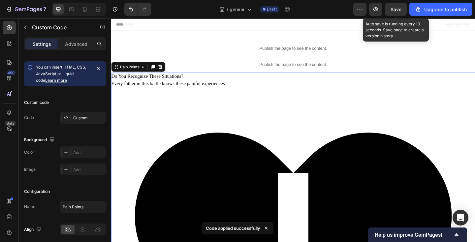
click at [396, 10] on span "Save" at bounding box center [396, 10] width 11 height 6
click at [395, 8] on span "Save" at bounding box center [396, 10] width 11 height 6
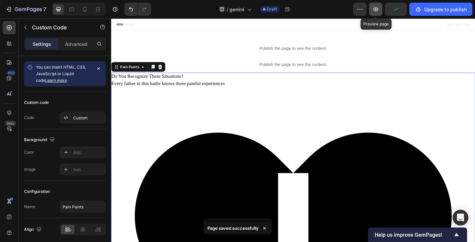
click at [378, 8] on icon "button" at bounding box center [375, 9] width 7 height 7
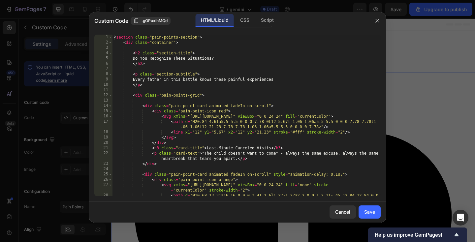
click at [187, 92] on div "< section class = "pain-points-section" > < div class = "container" > < h2 clas…" at bounding box center [246, 129] width 268 height 188
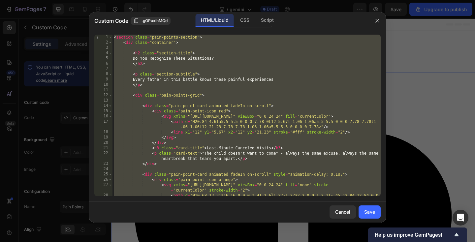
paste textarea
type textarea "Sei pronto a passare alla prossima sezione?"
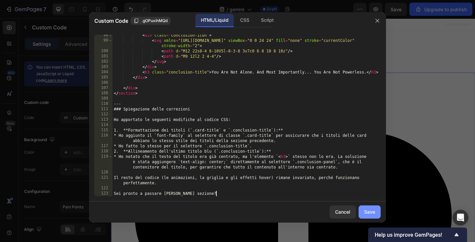
click at [371, 208] on button "Save" at bounding box center [370, 212] width 22 height 13
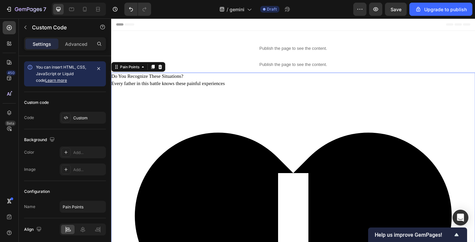
click at [188, 90] on p "Every father in this battle knows these painful experiences" at bounding box center [309, 89] width 396 height 8
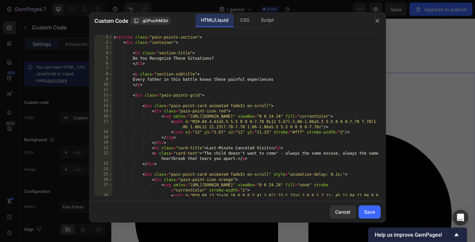
click at [182, 84] on div "< section class = "pain-points-section" > < div class = "container" > < h2 clas…" at bounding box center [246, 129] width 268 height 188
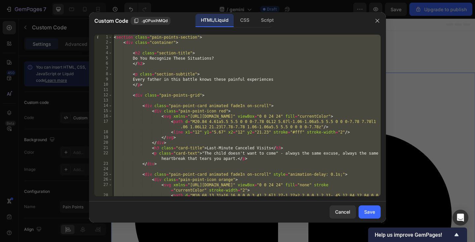
paste textarea "Sei soddisfatto del risultato? Possiamo passare alla prossima sezione."
type textarea "Sei soddisfatto del risultato? Possiamo passare alla prossima sezione."
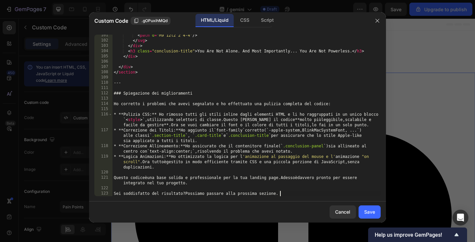
scroll to position [620, 0]
click at [368, 207] on button "Save" at bounding box center [370, 212] width 22 height 13
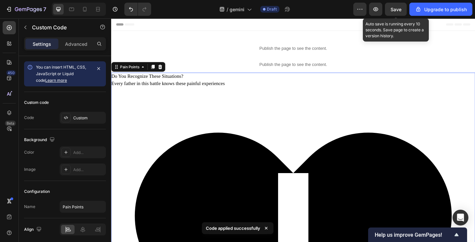
click at [393, 10] on span "Save" at bounding box center [396, 10] width 11 height 6
click at [397, 9] on span "Save" at bounding box center [396, 10] width 11 height 6
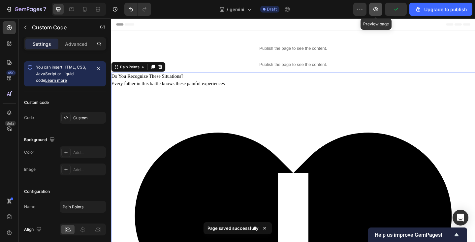
click at [380, 10] on button "button" at bounding box center [375, 9] width 13 height 13
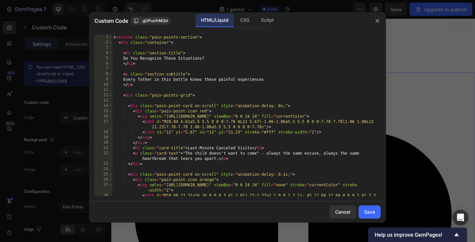
click at [194, 96] on div "< section class = "pain-points-section" > < div class = "container" > < h2 clas…" at bounding box center [246, 129] width 268 height 188
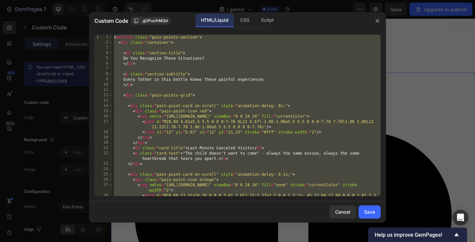
paste textarea "</script>"
type textarea "</script>"
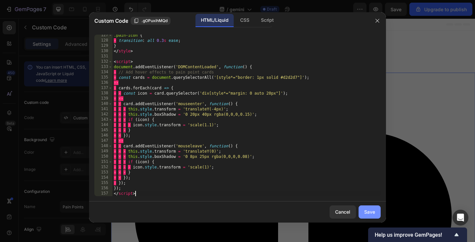
click at [372, 212] on div "Save" at bounding box center [369, 211] width 11 height 7
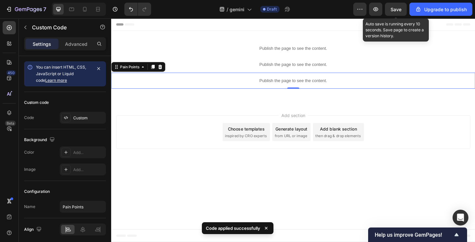
click at [394, 9] on span "Save" at bounding box center [396, 10] width 11 height 6
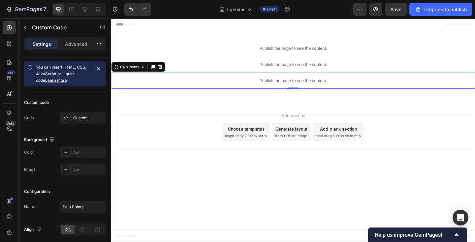
click at [205, 90] on div "Publish the page to see the content." at bounding box center [309, 86] width 396 height 17
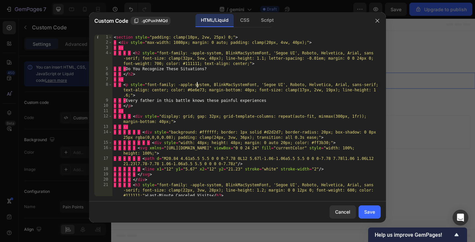
click at [198, 84] on div "< section style = "padding: clamp(10px, 2vw, 25px) 0;" > · < div style = "max-w…" at bounding box center [246, 126] width 268 height 183
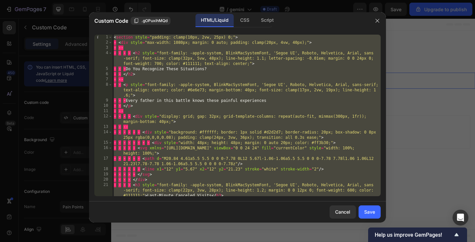
paste textarea
type textarea "</script>"
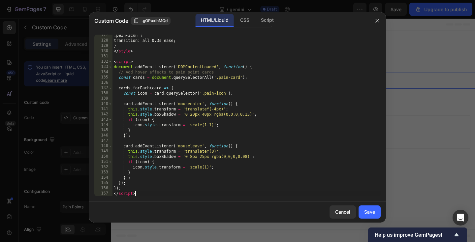
scroll to position [963, 0]
click at [371, 207] on button "Save" at bounding box center [370, 212] width 22 height 13
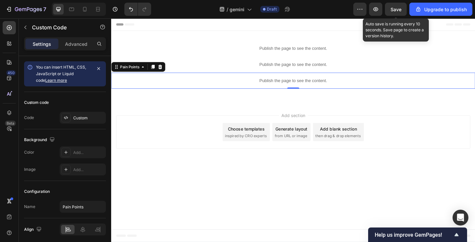
click at [395, 12] on span "Save" at bounding box center [396, 10] width 11 height 6
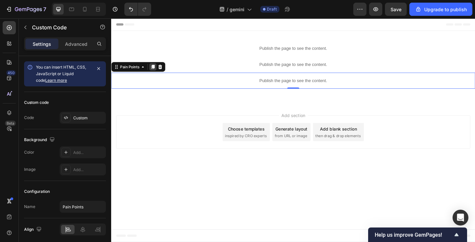
click at [157, 72] on icon at bounding box center [157, 71] width 4 height 5
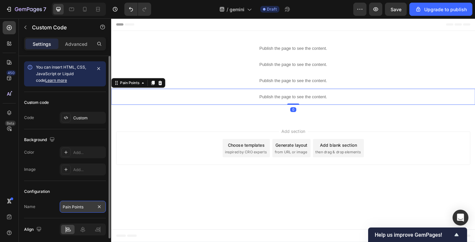
click at [92, 205] on input "Pain Points" at bounding box center [83, 207] width 46 height 12
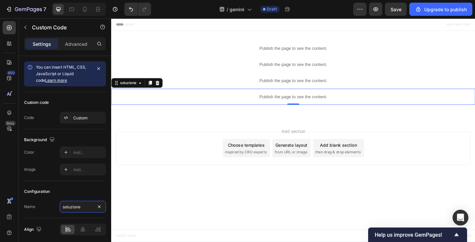
type input "soluzione"
click at [204, 102] on p "Publish the page to see the content." at bounding box center [309, 103] width 396 height 7
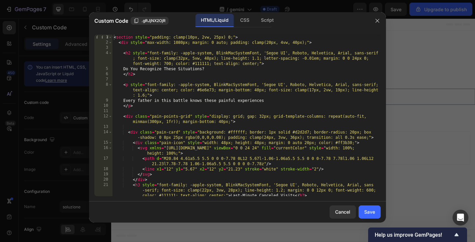
click at [185, 70] on div "< section style = "padding: clamp(10px, 2vw, 25px) 0;" > < div style = "max-wid…" at bounding box center [246, 129] width 268 height 188
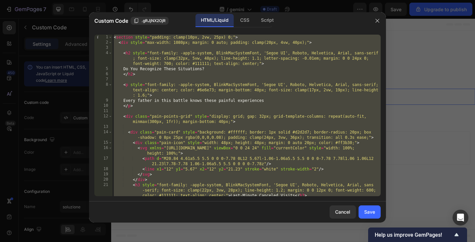
paste textarea
type textarea "</script>"
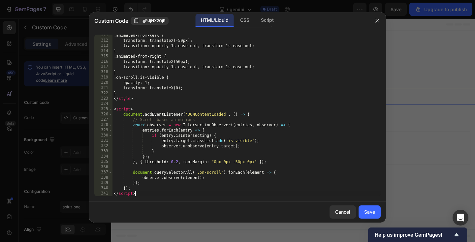
scroll to position [1760, 0]
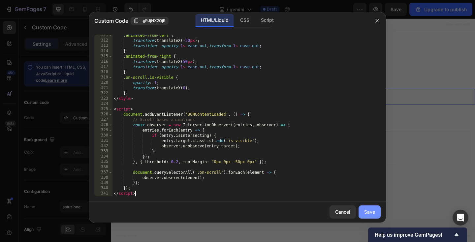
click at [370, 214] on div "Save" at bounding box center [369, 211] width 11 height 7
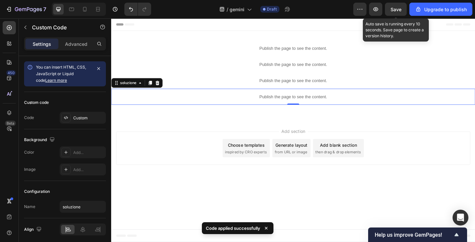
click at [396, 12] on span "Save" at bounding box center [396, 10] width 11 height 6
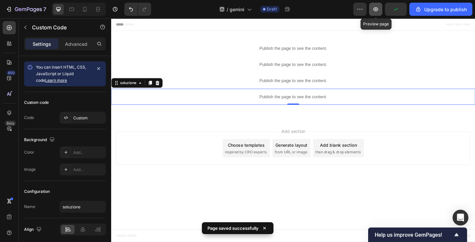
click at [375, 10] on icon "button" at bounding box center [375, 9] width 7 height 7
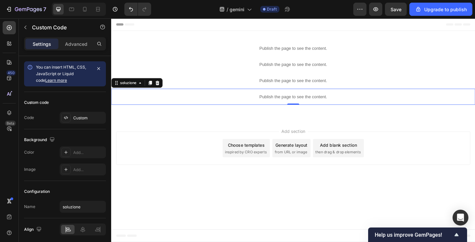
click at [175, 100] on div "Publish the page to see the content." at bounding box center [309, 103] width 396 height 17
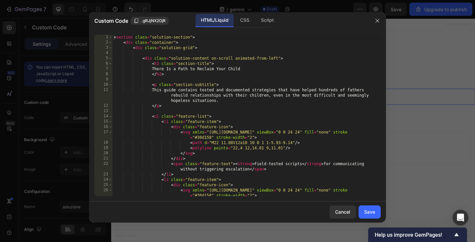
click at [170, 93] on div "< section class = "solution-section" > < div class = "container" > < div class …" at bounding box center [246, 121] width 268 height 172
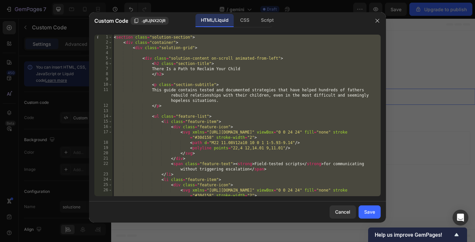
paste textarea
type textarea "</script>"
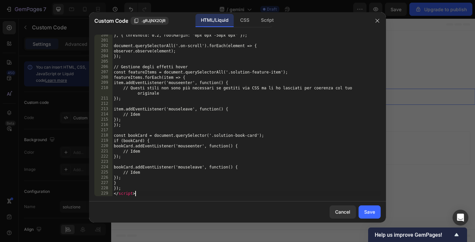
scroll to position [1337, 0]
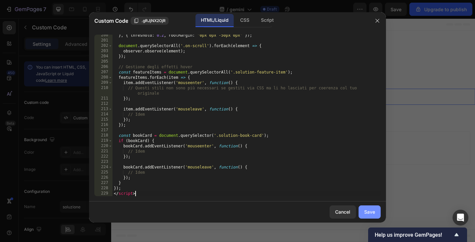
click at [371, 210] on div "Save" at bounding box center [369, 211] width 11 height 7
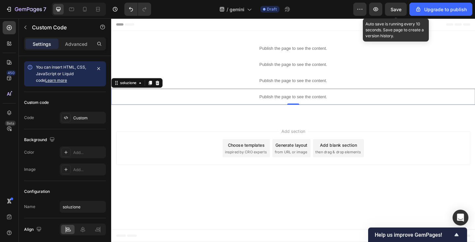
click at [396, 11] on span "Save" at bounding box center [396, 10] width 11 height 6
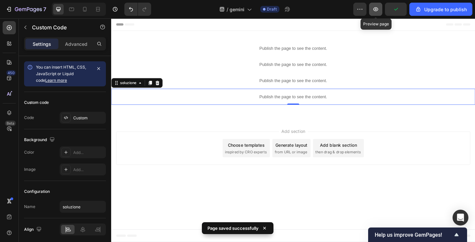
click at [377, 10] on icon "button" at bounding box center [375, 9] width 7 height 7
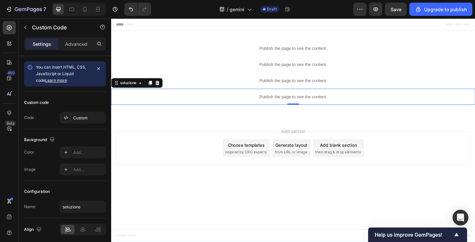
click at [202, 101] on p "Publish the page to see the content." at bounding box center [309, 103] width 396 height 7
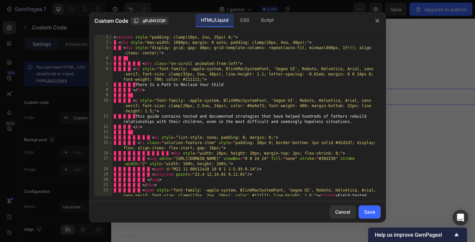
click at [195, 94] on div "< section style = "padding: clamp(10px, 2vw, 25px) 0;" > · < div style = "max-w…" at bounding box center [246, 126] width 268 height 183
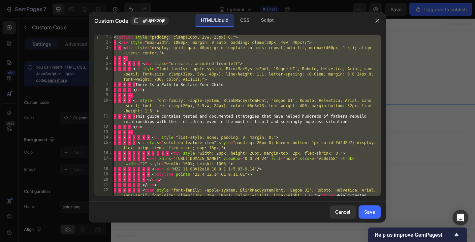
paste textarea
type textarea "</script>"
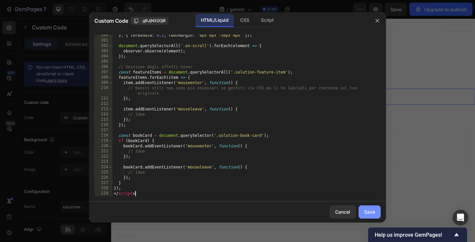
click at [375, 210] on button "Save" at bounding box center [370, 212] width 22 height 13
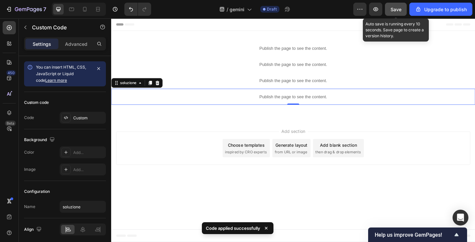
click at [401, 13] on button "Save" at bounding box center [396, 9] width 22 height 13
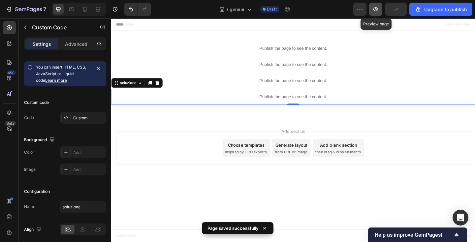
click at [374, 10] on icon "button" at bounding box center [375, 9] width 7 height 7
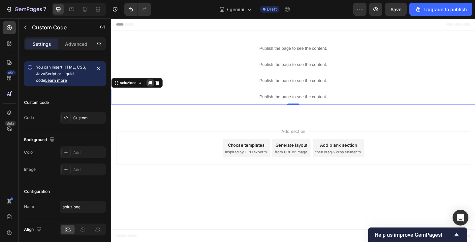
click at [153, 88] on icon at bounding box center [154, 88] width 4 height 5
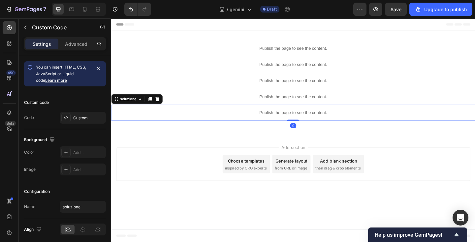
click at [157, 124] on p "Publish the page to see the content." at bounding box center [309, 121] width 396 height 7
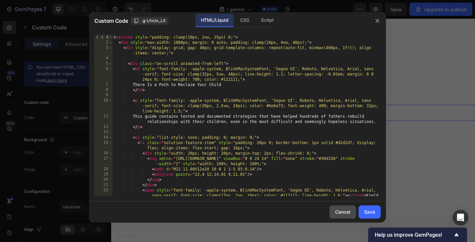
click at [340, 207] on button "Cancel" at bounding box center [343, 212] width 26 height 13
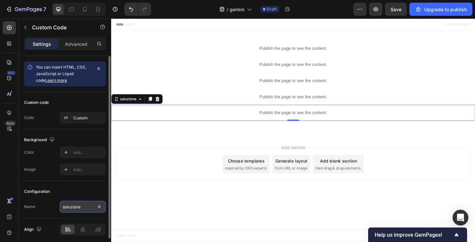
click at [68, 207] on input "soluzione" at bounding box center [83, 207] width 46 height 12
type input "3 img"
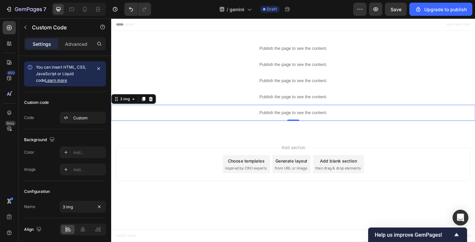
click at [184, 147] on div "Add section Choose templates inspired by CRO experts Generate layout from URL o…" at bounding box center [309, 178] width 396 height 65
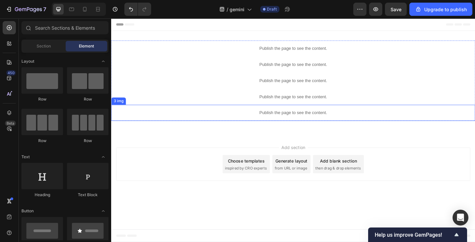
click at [196, 116] on div "Publish the page to see the content." at bounding box center [309, 120] width 396 height 17
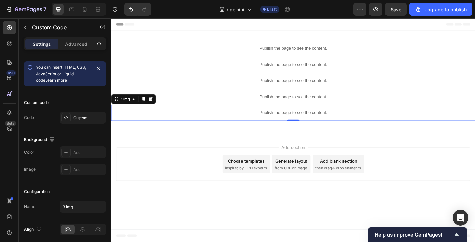
click at [175, 121] on p "Publish the page to see the content." at bounding box center [309, 121] width 396 height 7
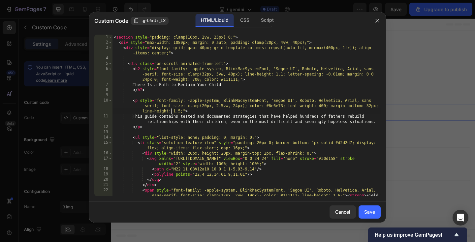
click at [170, 113] on div "< section style = "padding: clamp(10px, 2vw, 25px) 0;" > < div style = "max-wid…" at bounding box center [246, 126] width 268 height 183
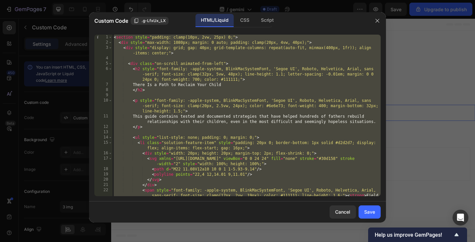
paste textarea
type textarea "</script>"
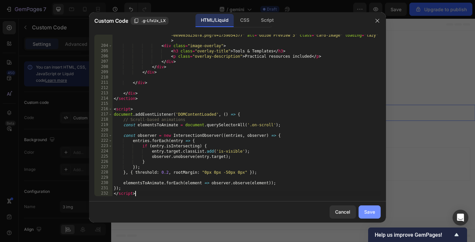
click at [374, 210] on div "Save" at bounding box center [369, 211] width 11 height 7
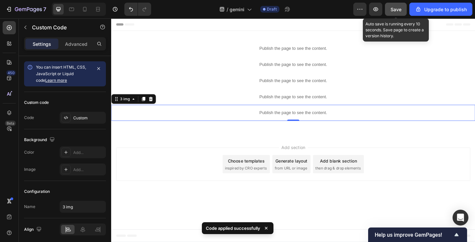
click at [402, 6] on button "Save" at bounding box center [396, 9] width 22 height 13
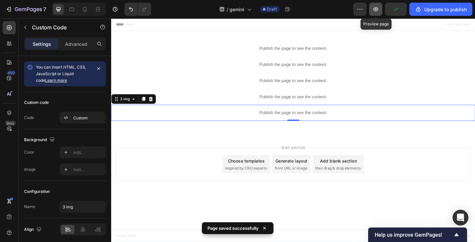
click at [377, 10] on icon "button" at bounding box center [376, 9] width 2 height 2
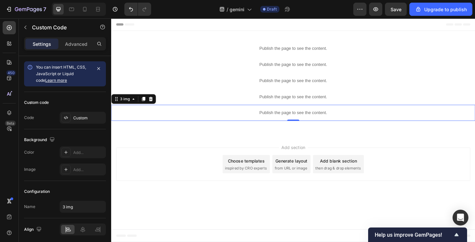
click at [178, 119] on p "Publish the page to see the content." at bounding box center [309, 121] width 396 height 7
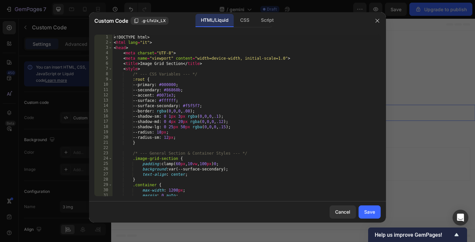
click at [173, 111] on div "<! DOCTYPE html > < html lang = "it" > < head > < meta charset = "UTF-8" > < me…" at bounding box center [246, 121] width 268 height 172
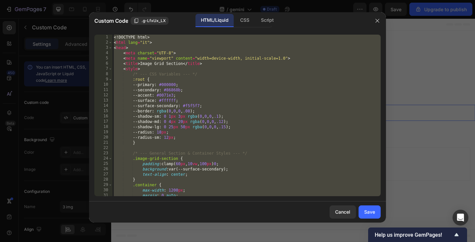
paste textarea
type textarea "</script>"
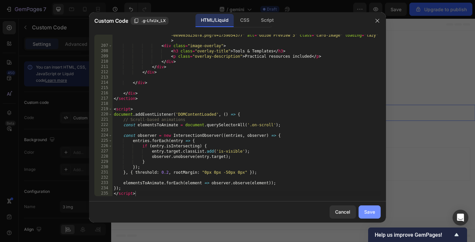
click at [370, 209] on div "Save" at bounding box center [369, 211] width 11 height 7
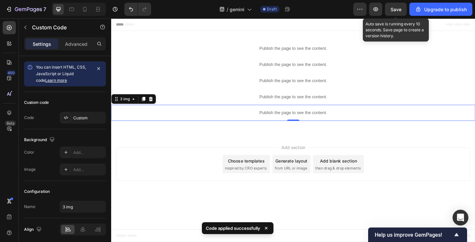
click at [393, 13] on div "Save" at bounding box center [396, 9] width 11 height 7
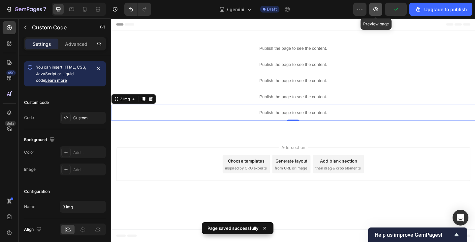
click at [377, 11] on icon "button" at bounding box center [375, 9] width 5 height 4
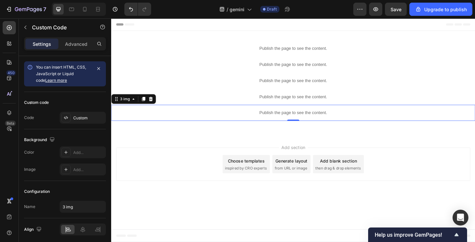
click at [224, 123] on p "Publish the page to see the content." at bounding box center [309, 121] width 396 height 7
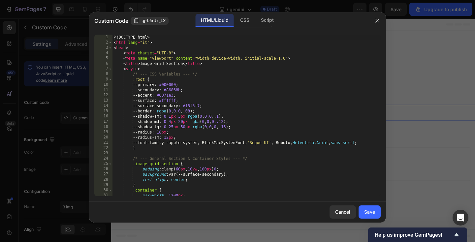
click at [215, 115] on div "<! DOCTYPE html > < html lang = "it" > < head > < meta charset = "UTF-8" > < me…" at bounding box center [246, 121] width 268 height 172
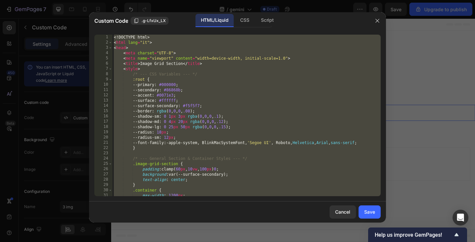
paste textarea
type textarea "</script>"
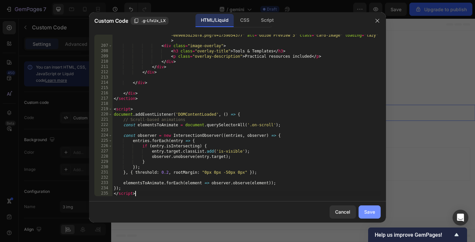
click at [371, 209] on div "Save" at bounding box center [369, 211] width 11 height 7
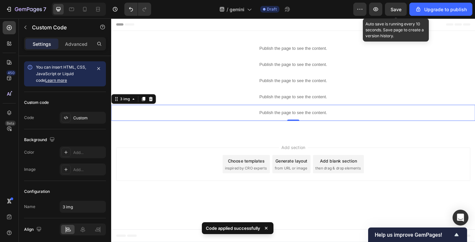
click at [396, 8] on span "Save" at bounding box center [396, 10] width 11 height 6
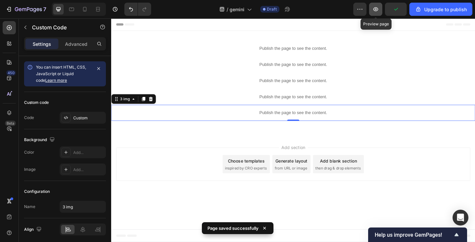
click at [380, 8] on button "button" at bounding box center [375, 9] width 13 height 13
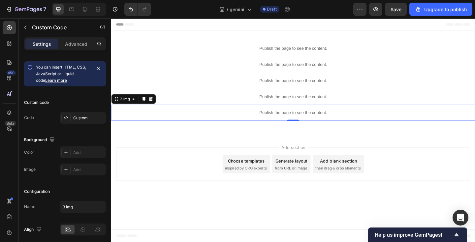
click at [231, 119] on p "Publish the page to see the content." at bounding box center [309, 121] width 396 height 7
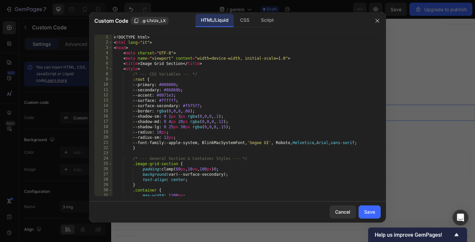
click at [221, 111] on div "<! DOCTYPE html > < html lang = "it" > < head > < meta charset = "UTF-8" > < me…" at bounding box center [246, 121] width 268 height 172
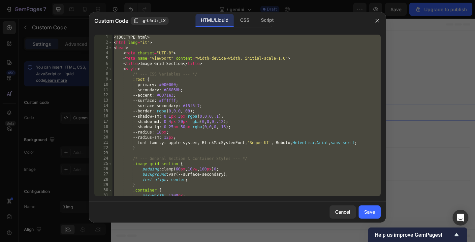
paste textarea
type textarea "</script>"
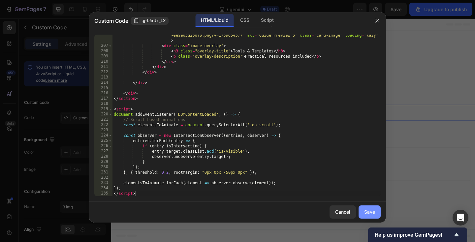
click at [370, 208] on button "Save" at bounding box center [370, 212] width 22 height 13
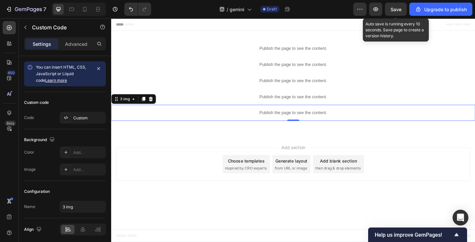
click at [397, 7] on span "Save" at bounding box center [396, 10] width 11 height 6
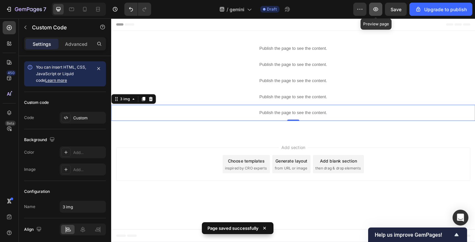
click at [376, 8] on icon "button" at bounding box center [376, 9] width 2 height 2
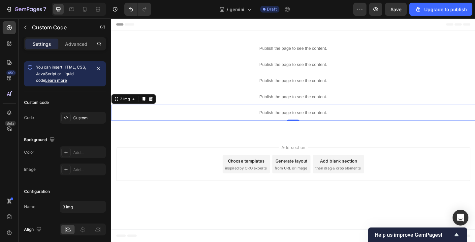
click at [206, 118] on p "Publish the page to see the content." at bounding box center [309, 121] width 396 height 7
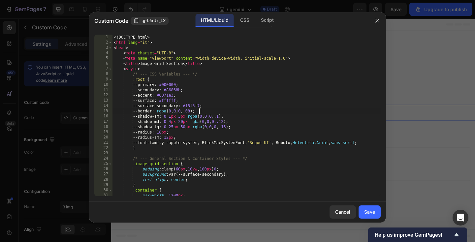
click at [199, 110] on div "<! DOCTYPE html > < html lang = "it" > < head > < meta charset = "UTF-8" > < me…" at bounding box center [246, 121] width 268 height 172
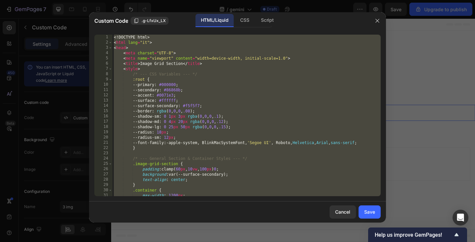
paste textarea
type textarea "</script>"
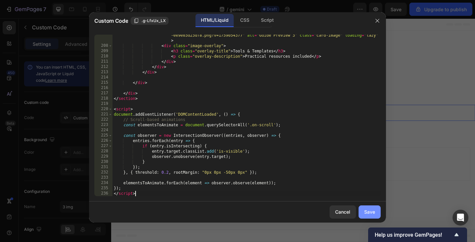
click at [368, 210] on div "Save" at bounding box center [369, 211] width 11 height 7
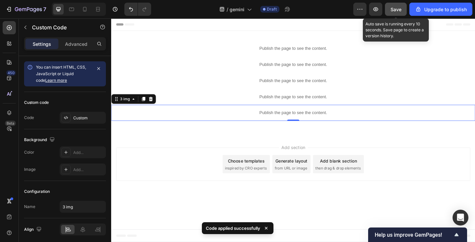
click at [391, 14] on button "Save" at bounding box center [396, 9] width 22 height 13
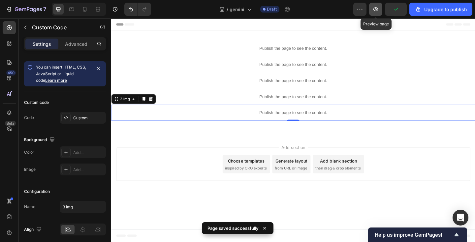
click at [378, 13] on button "button" at bounding box center [375, 9] width 13 height 13
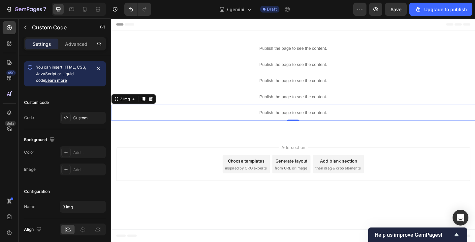
click at [247, 122] on p "Publish the page to see the content." at bounding box center [309, 121] width 396 height 7
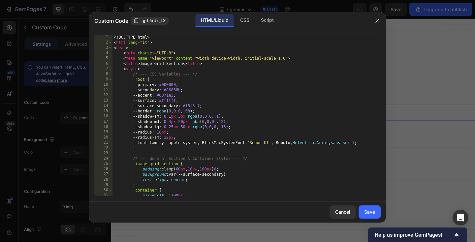
click at [236, 114] on div "<! DOCTYPE html > < html lang = "it" > < head > < meta charset = "UTF-8" > < me…" at bounding box center [246, 121] width 268 height 172
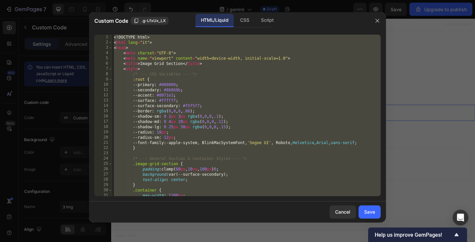
paste textarea
type textarea "</script>"
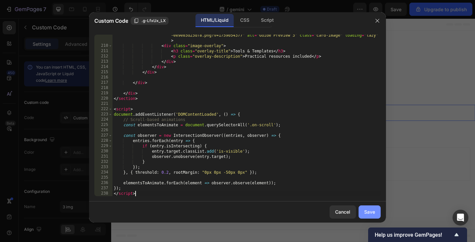
click at [372, 214] on div "Save" at bounding box center [369, 211] width 11 height 7
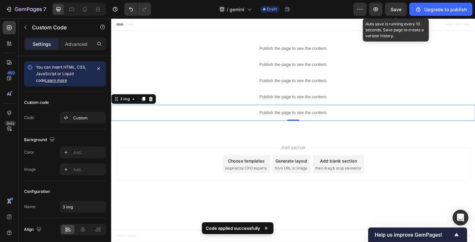
click at [400, 7] on span "Save" at bounding box center [396, 10] width 11 height 6
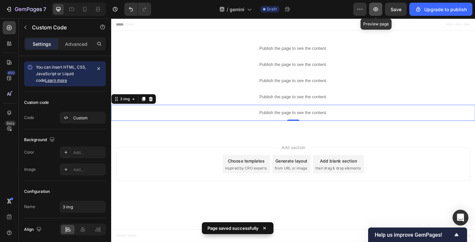
click at [374, 7] on icon "button" at bounding box center [375, 9] width 7 height 7
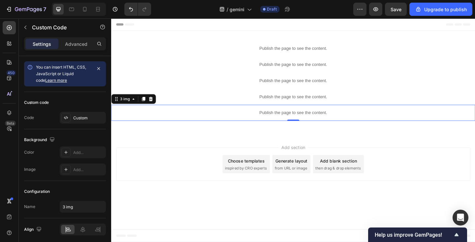
click at [204, 124] on p "Publish the page to see the content." at bounding box center [309, 121] width 396 height 7
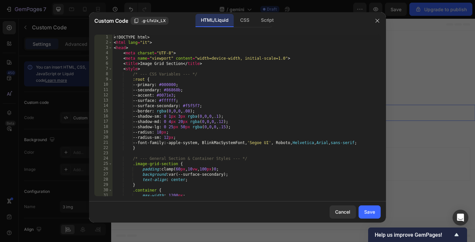
click at [197, 116] on div "<! DOCTYPE html > < html lang = "it" > < head > < meta charset = "UTF-8" > < me…" at bounding box center [246, 121] width 268 height 172
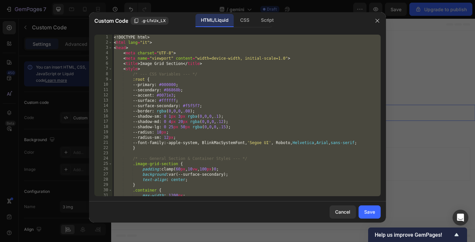
paste textarea "</html"
type textarea "</html>"
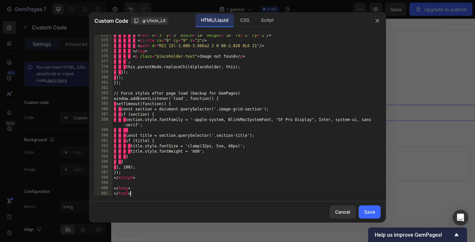
scroll to position [2002, 0]
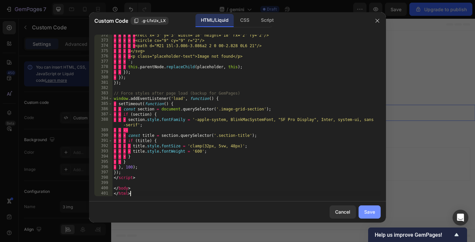
click at [367, 210] on div "Save" at bounding box center [369, 211] width 11 height 7
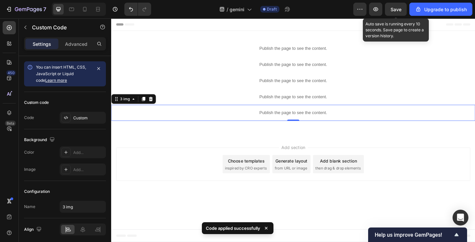
click at [395, 10] on span "Save" at bounding box center [396, 10] width 11 height 6
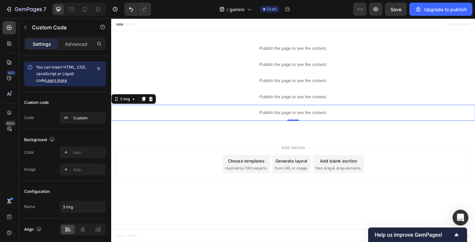
click at [203, 116] on div "Publish the page to see the content." at bounding box center [309, 120] width 396 height 17
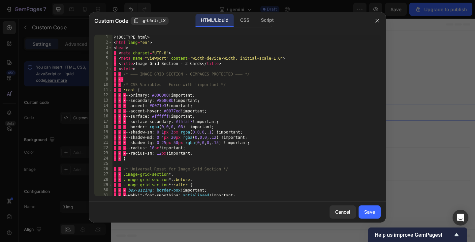
click at [195, 108] on div "<! DOCTYPE html > < html lang = "en" > < head > · < meta charset = "UTF-8" > · …" at bounding box center [246, 121] width 268 height 172
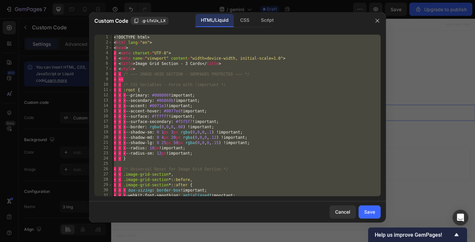
paste textarea
type textarea "</html>"
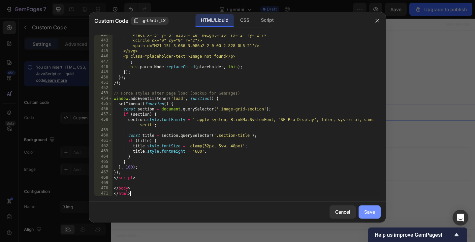
click at [365, 213] on div "Save" at bounding box center [369, 211] width 11 height 7
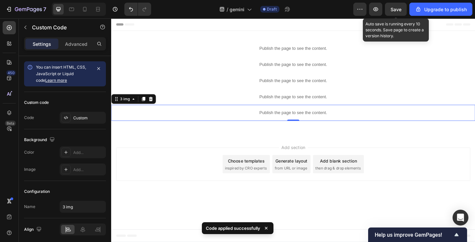
click at [400, 11] on span "Save" at bounding box center [396, 10] width 11 height 6
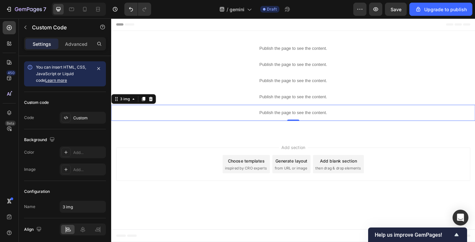
click at [205, 118] on p "Publish the page to see the content." at bounding box center [309, 121] width 396 height 7
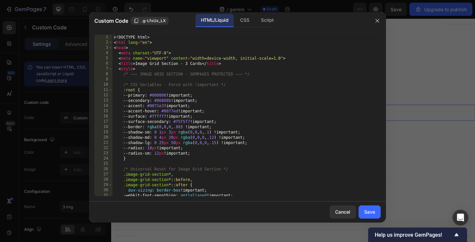
click at [197, 111] on div "<! DOCTYPE html > < html lang = "en" > < head > < meta charset = "UTF-8" > < me…" at bounding box center [246, 121] width 268 height 172
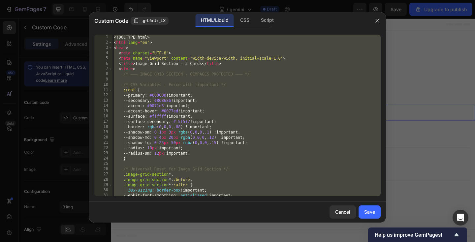
paste textarea
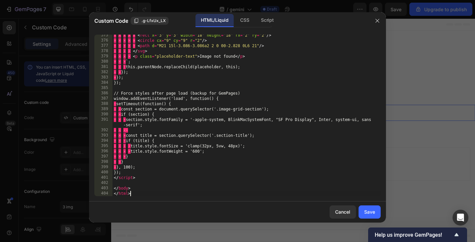
scroll to position [2018, 0]
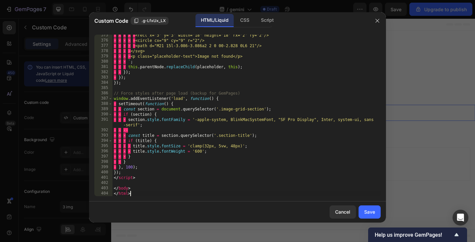
type textarea "</body> </html>"
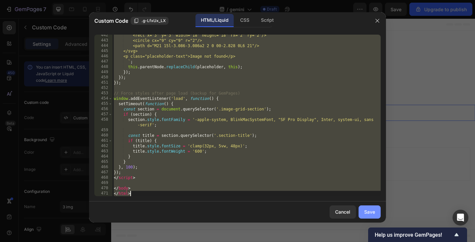
click at [371, 212] on div "Save" at bounding box center [369, 211] width 11 height 7
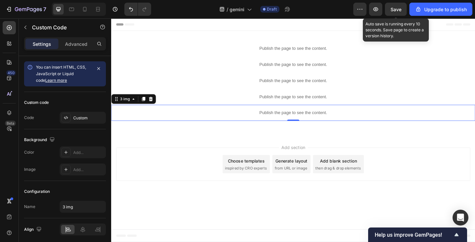
click at [393, 9] on span "Save" at bounding box center [396, 10] width 11 height 6
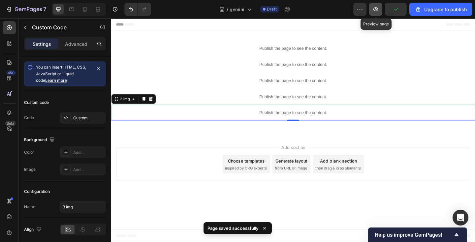
click at [376, 8] on icon "button" at bounding box center [376, 9] width 2 height 2
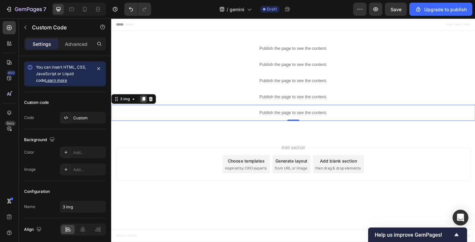
click at [146, 107] on icon at bounding box center [146, 106] width 4 height 5
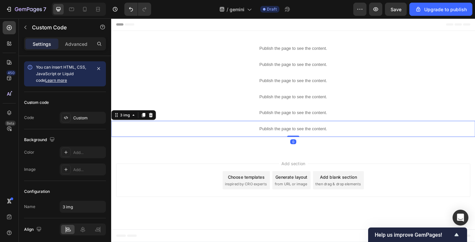
click at [154, 140] on p "Publish the page to see the content." at bounding box center [309, 138] width 396 height 7
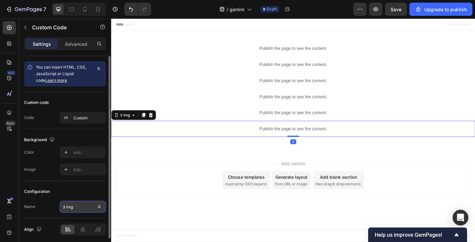
click at [82, 206] on input "3 img" at bounding box center [83, 207] width 46 height 12
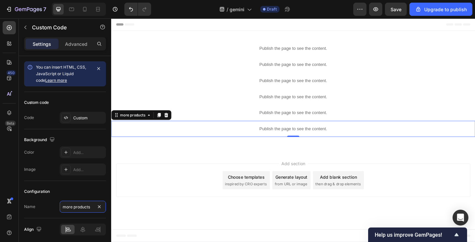
type input "more products"
click at [207, 134] on div "Publish the page to see the content." at bounding box center [309, 138] width 396 height 17
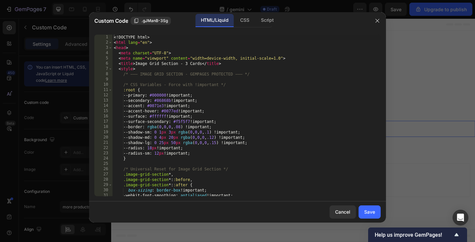
click at [199, 124] on div "<! DOCTYPE html > < html lang = "en" > < head > < meta charset = "UTF-8" > < me…" at bounding box center [246, 121] width 268 height 172
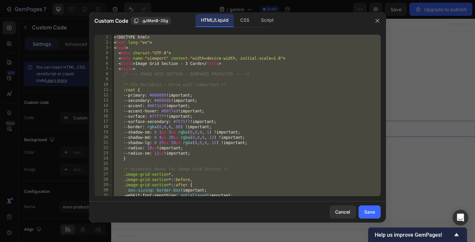
paste textarea
type textarea "</html>"
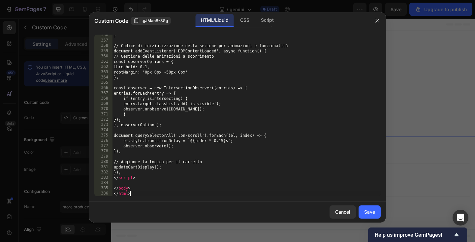
scroll to position [1971, 0]
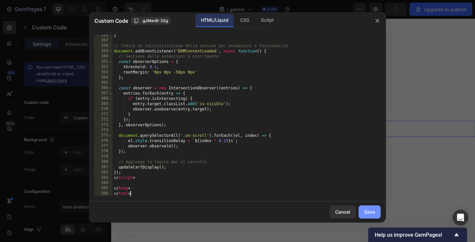
click at [372, 210] on div "Save" at bounding box center [369, 211] width 11 height 7
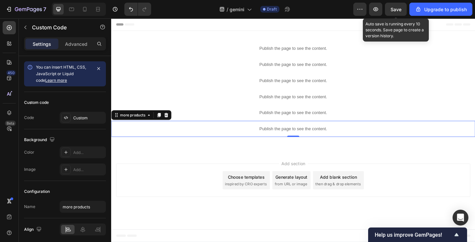
click at [397, 11] on span "Save" at bounding box center [396, 10] width 11 height 6
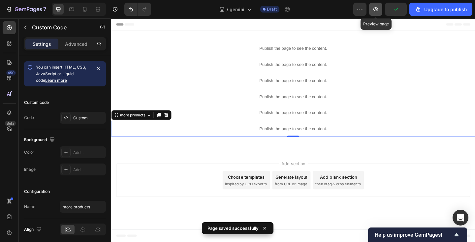
click at [375, 10] on icon "button" at bounding box center [375, 9] width 7 height 7
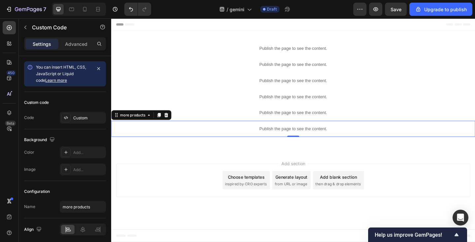
click at [186, 140] on p "Publish the page to see the content." at bounding box center [309, 138] width 396 height 7
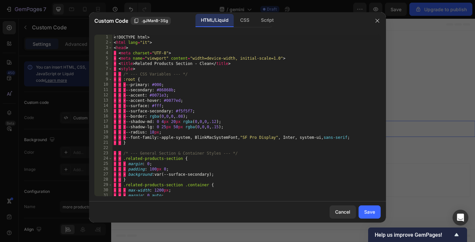
click at [180, 130] on div "<! DOCTYPE html > < html lang = "it" > < head > · < meta charset = "UTF-8" > · …" at bounding box center [246, 121] width 268 height 172
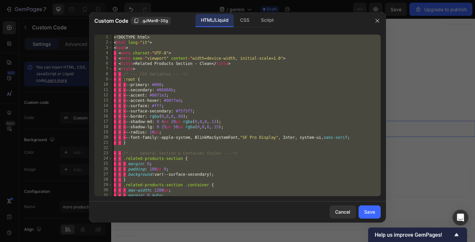
paste textarea "html> ]"
type textarea "</html> ]"
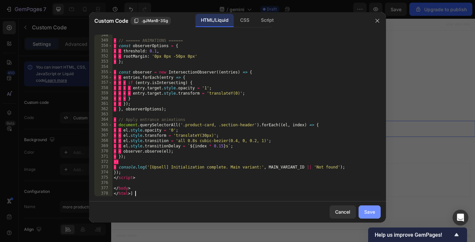
click at [366, 213] on div "Save" at bounding box center [369, 211] width 11 height 7
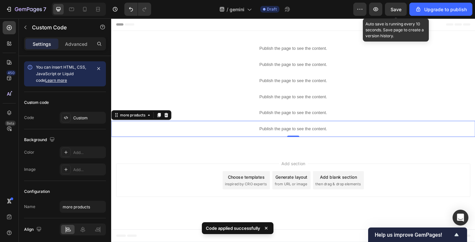
click at [399, 10] on span "Save" at bounding box center [396, 10] width 11 height 6
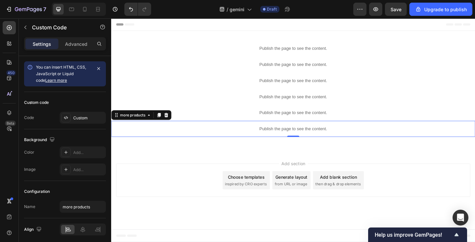
click at [193, 140] on p "Publish the page to see the content." at bounding box center [309, 138] width 396 height 7
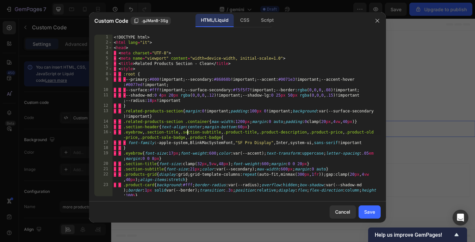
click at [187, 130] on div "<! DOCTYPE html > < html lang = "it" > < head > · < meta charset = "UTF-8" > · …" at bounding box center [246, 121] width 268 height 172
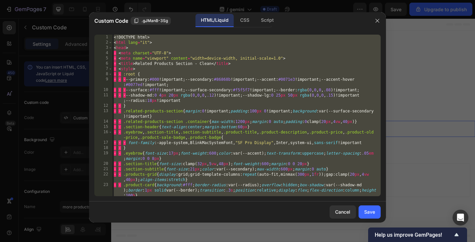
paste textarea "html>"
type textarea "</html>"
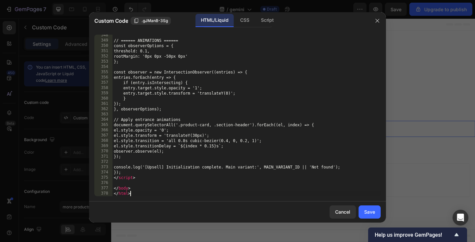
scroll to position [2002, 0]
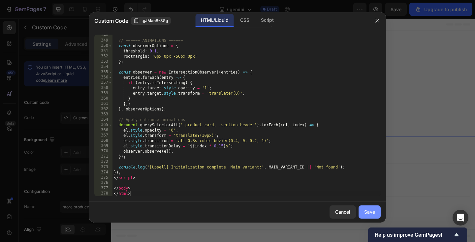
click at [374, 216] on button "Save" at bounding box center [370, 212] width 22 height 13
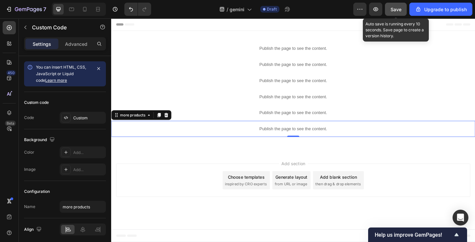
click at [397, 4] on button "Save" at bounding box center [396, 9] width 22 height 13
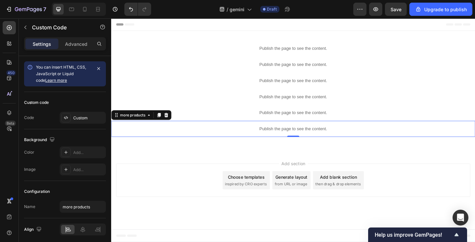
click at [196, 140] on p "Publish the page to see the content." at bounding box center [309, 138] width 396 height 7
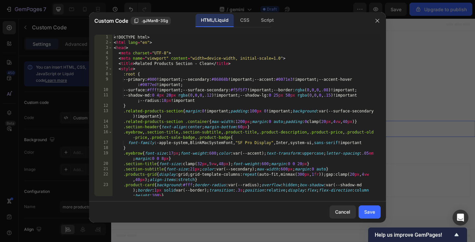
click at [189, 130] on div "<! DOCTYPE html > < html lang = "en" > < head > < meta charset = "UTF-8" > < me…" at bounding box center [246, 121] width 268 height 172
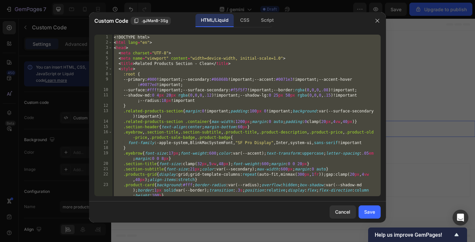
paste textarea
type textarea "</html>"
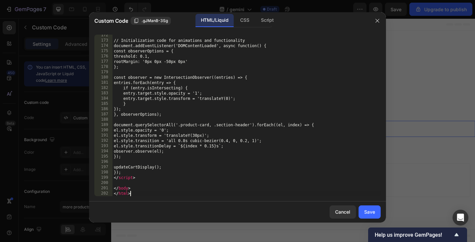
scroll to position [1105, 0]
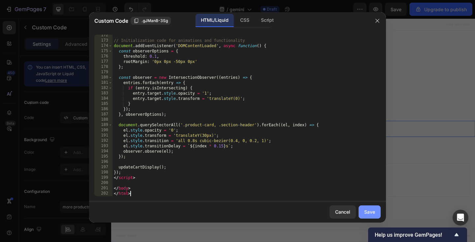
click at [372, 214] on div "Save" at bounding box center [369, 211] width 11 height 7
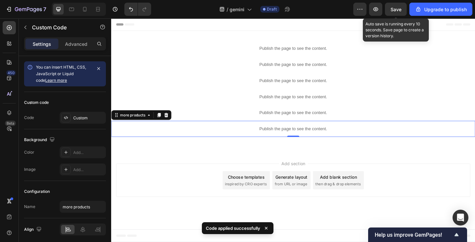
click at [394, 9] on span "Save" at bounding box center [396, 10] width 11 height 6
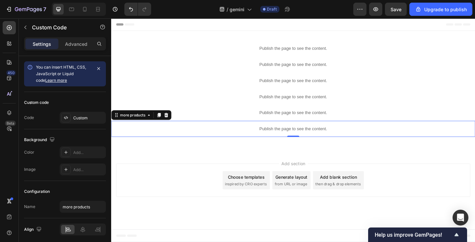
click at [240, 141] on p "Publish the page to see the content." at bounding box center [309, 138] width 396 height 7
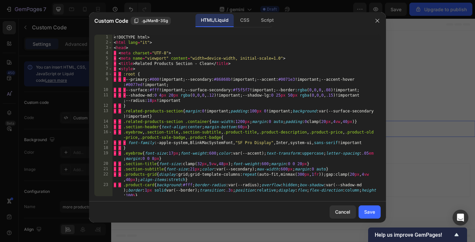
click at [230, 131] on div "<! DOCTYPE html > < html lang = "it" > < head > · < meta charset = "UTF-8" > · …" at bounding box center [246, 121] width 268 height 172
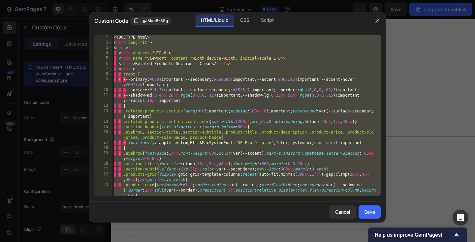
paste textarea
type textarea "</html>"
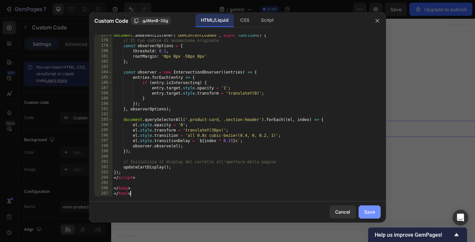
click at [374, 214] on div "Save" at bounding box center [369, 211] width 11 height 7
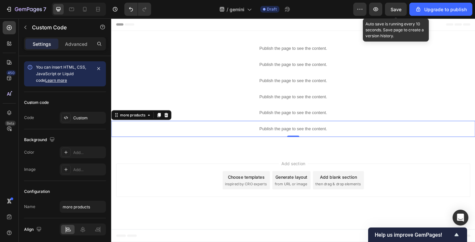
click at [397, 11] on span "Save" at bounding box center [396, 10] width 11 height 6
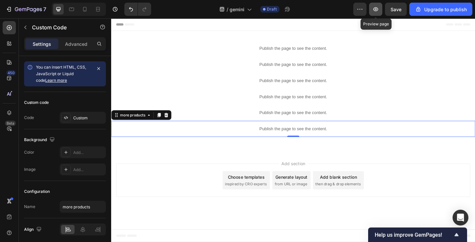
click at [376, 11] on icon "button" at bounding box center [375, 9] width 5 height 4
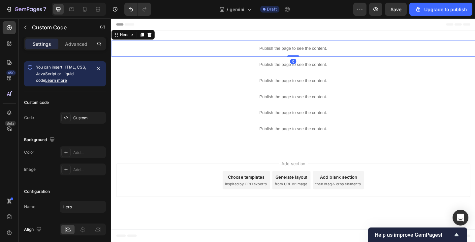
click at [174, 54] on p "Publish the page to see the content." at bounding box center [309, 51] width 396 height 7
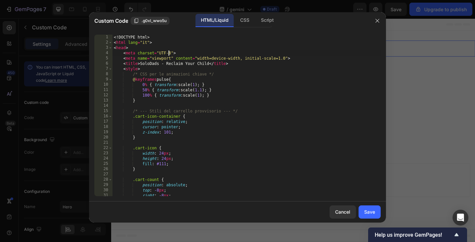
click at [169, 51] on div "<! DOCTYPE html > < html lang = "it" > < head > < meta charset = "UTF-8" > < me…" at bounding box center [246, 121] width 268 height 172
type textarea "</body> </html>"
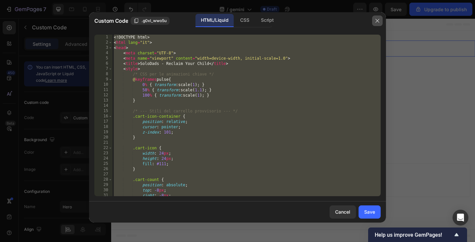
click at [379, 21] on icon "button" at bounding box center [377, 20] width 5 height 5
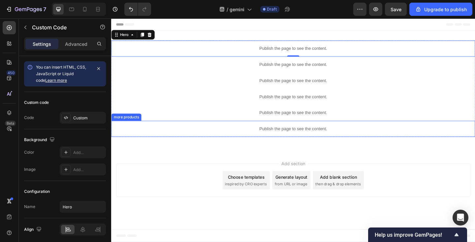
click at [283, 138] on p "Publish the page to see the content." at bounding box center [309, 138] width 396 height 7
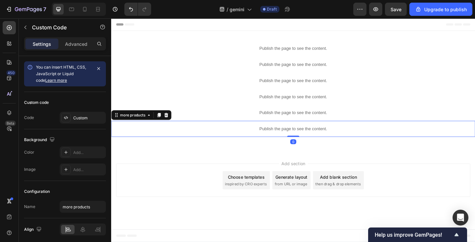
click at [283, 138] on p "Publish the page to see the content." at bounding box center [309, 138] width 396 height 7
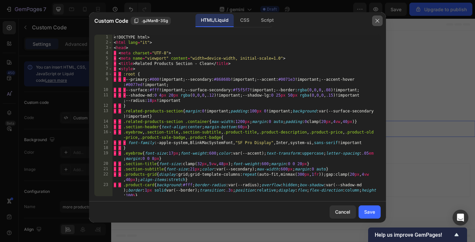
click at [375, 21] on icon "button" at bounding box center [377, 20] width 5 height 5
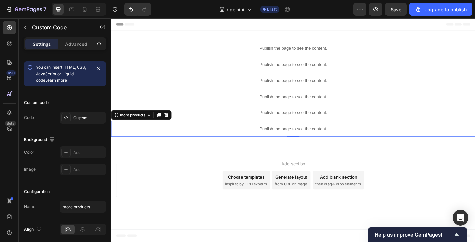
click at [228, 142] on p "Publish the page to see the content." at bounding box center [309, 138] width 396 height 7
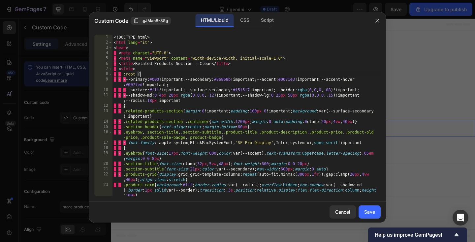
click at [177, 74] on div "<! DOCTYPE html > < html lang = "it" > < head > · < meta charset = "UTF-8" > · …" at bounding box center [246, 121] width 268 height 172
type textarea "</body> </html>"
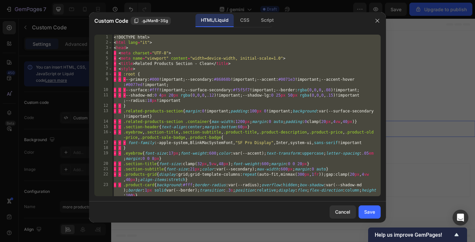
paste textarea
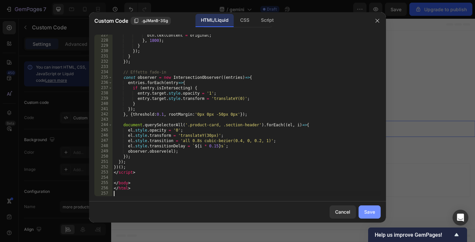
click at [366, 210] on div "Save" at bounding box center [369, 211] width 11 height 7
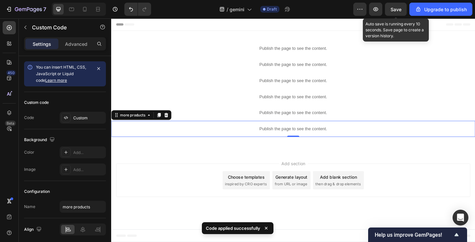
click at [396, 9] on span "Save" at bounding box center [396, 10] width 11 height 6
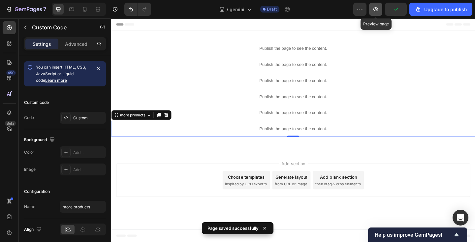
click at [379, 8] on icon "button" at bounding box center [375, 9] width 7 height 7
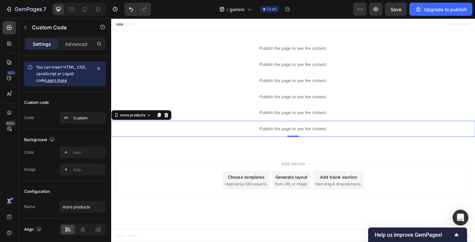
click at [198, 138] on p "Publish the page to see the content." at bounding box center [309, 138] width 396 height 7
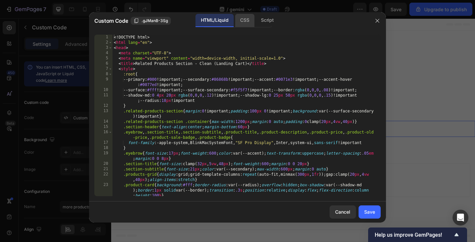
click at [248, 21] on div "CSS" at bounding box center [244, 20] width 19 height 13
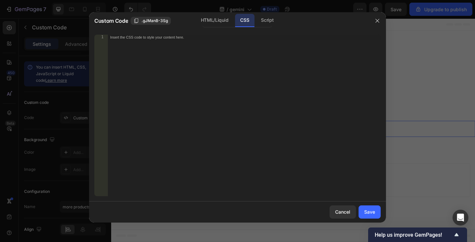
click at [228, 74] on div "Insert the CSS code to style your content here." at bounding box center [244, 121] width 273 height 172
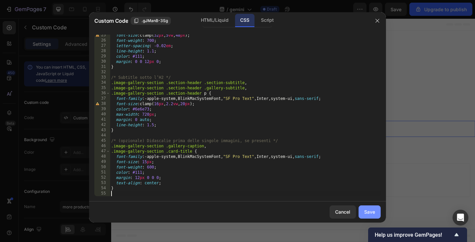
click at [366, 212] on div "Save" at bounding box center [369, 211] width 11 height 7
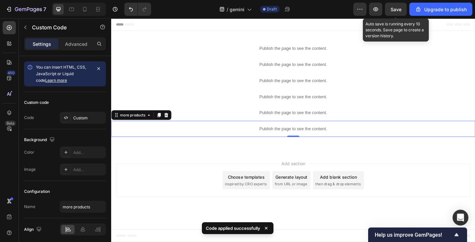
click at [397, 9] on span "Save" at bounding box center [396, 10] width 11 height 6
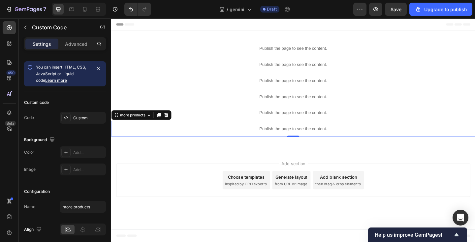
click at [201, 134] on div "Publish the page to see the content." at bounding box center [309, 138] width 396 height 17
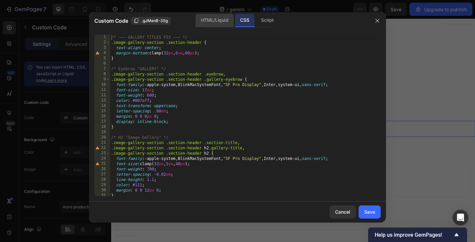
click at [216, 23] on div "HTML/Liquid" at bounding box center [215, 20] width 38 height 13
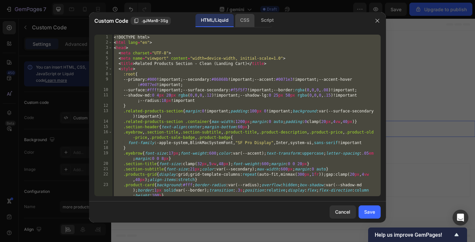
click at [245, 21] on div "CSS" at bounding box center [244, 20] width 19 height 13
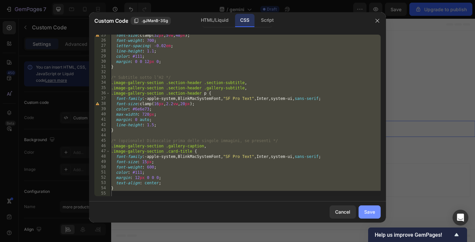
click at [371, 212] on div "Save" at bounding box center [369, 211] width 11 height 7
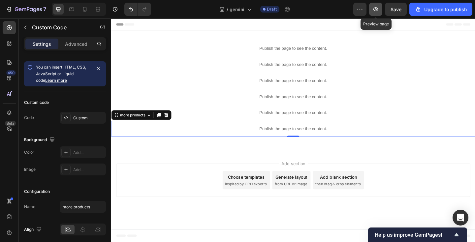
click at [380, 9] on button "button" at bounding box center [375, 9] width 13 height 13
click at [209, 136] on p "Publish the page to see the content." at bounding box center [309, 138] width 396 height 7
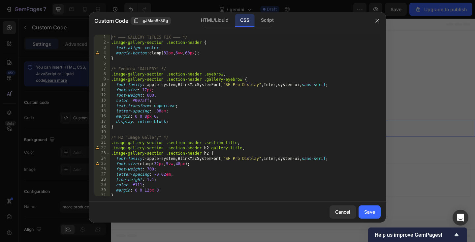
click at [207, 87] on div "/* ——— GALLERY TITLES FIX ——— */ .image-gallery-section .section-header { text-…" at bounding box center [245, 121] width 271 height 172
type textarea "}"
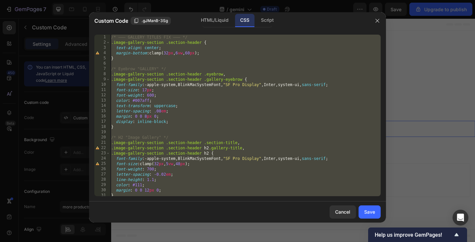
paste textarea
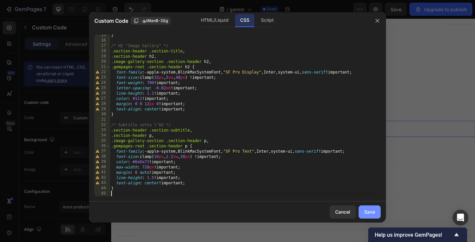
click at [368, 214] on div "Save" at bounding box center [369, 211] width 11 height 7
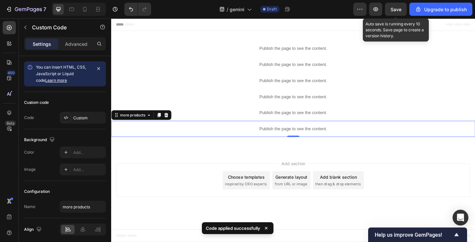
click at [394, 11] on span "Save" at bounding box center [396, 10] width 11 height 6
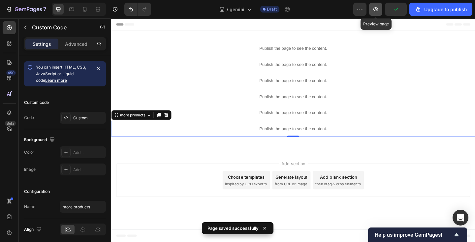
click at [376, 10] on icon "button" at bounding box center [375, 9] width 7 height 7
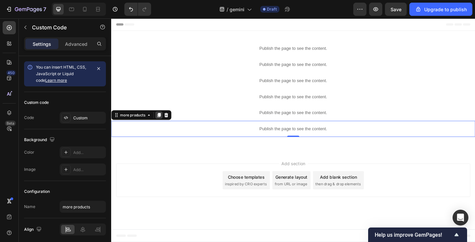
click at [162, 123] on icon at bounding box center [162, 123] width 5 height 5
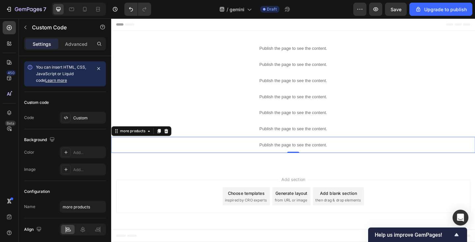
click at [188, 156] on p "Publish the page to see the content." at bounding box center [309, 156] width 396 height 7
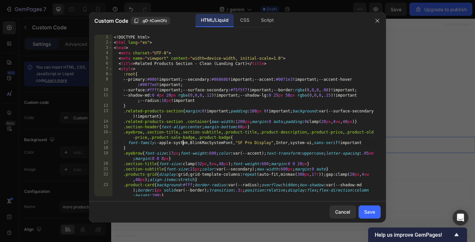
click at [182, 145] on div "<! DOCTYPE html > < html lang = "en" > < head > < meta charset = "UTF-8" > < me…" at bounding box center [246, 121] width 268 height 172
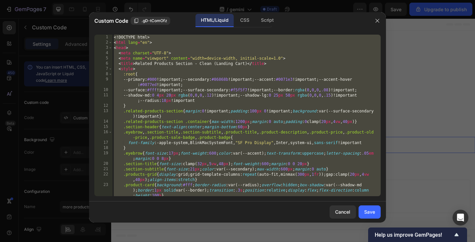
paste textarea
type textarea "</html>"
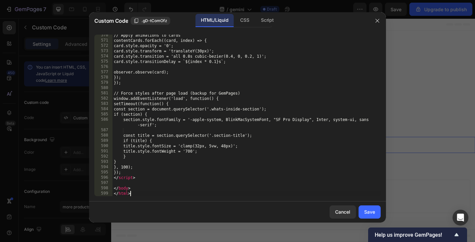
scroll to position [3084, 0]
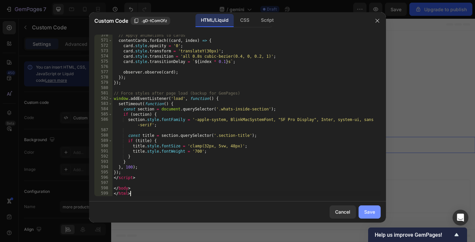
click at [365, 208] on button "Save" at bounding box center [370, 212] width 22 height 13
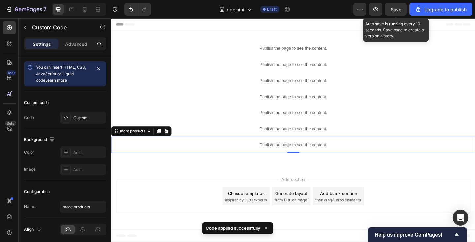
click at [396, 12] on span "Save" at bounding box center [396, 10] width 11 height 6
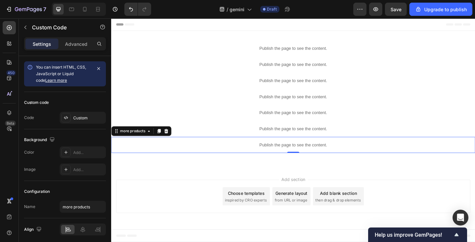
click at [155, 158] on p "Publish the page to see the content." at bounding box center [309, 156] width 396 height 7
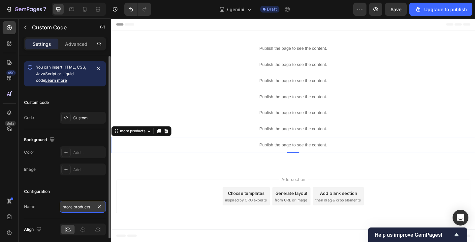
click at [79, 204] on input "more products" at bounding box center [83, 207] width 46 height 12
paste input "What's Inside/Conten"
type input "What's Inside/Contents"
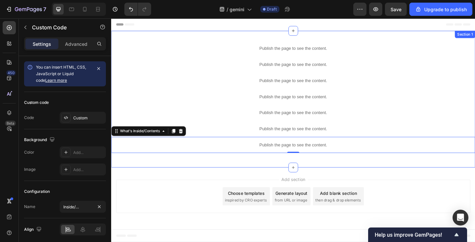
click at [193, 180] on div "Publish the page to see the content. Hero Publish the page to see the content. …" at bounding box center [309, 106] width 396 height 149
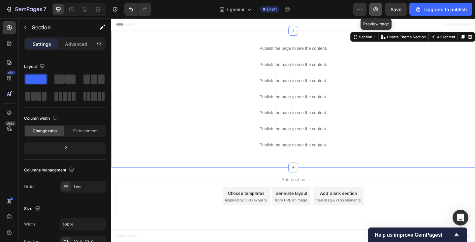
click at [374, 11] on icon "button" at bounding box center [375, 9] width 7 height 7
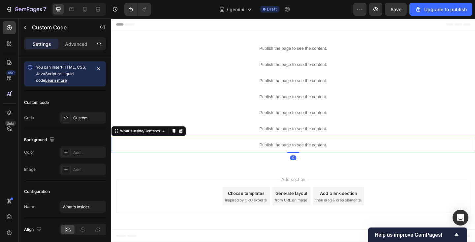
click at [229, 155] on p "Publish the page to see the content." at bounding box center [309, 156] width 396 height 7
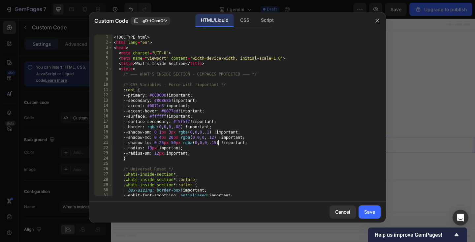
click at [219, 144] on div "<! DOCTYPE html > < html lang = "en" > < head > < meta charset = "UTF-8" > < me…" at bounding box center [246, 121] width 268 height 172
type textarea "</body> </html>"
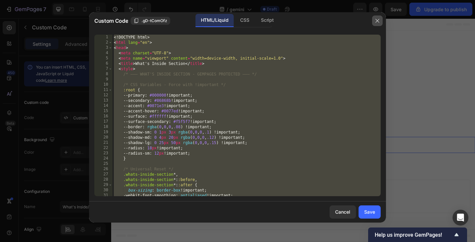
click at [376, 22] on icon "button" at bounding box center [377, 20] width 5 height 5
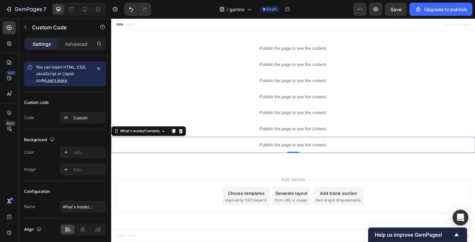
click at [239, 156] on p "Publish the page to see the content." at bounding box center [309, 156] width 396 height 7
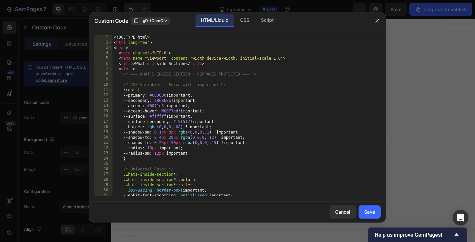
click at [229, 145] on div "<! DOCTYPE html > < html lang = "en" > < head > < meta charset = "UTF-8" > < me…" at bounding box center [246, 121] width 268 height 172
type textarea "</body> </html>"
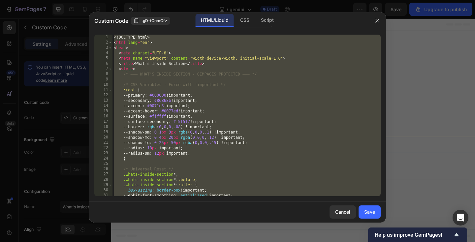
paste textarea
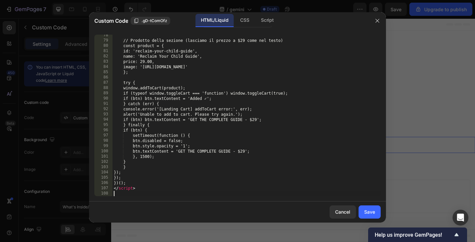
scroll to position [408, 0]
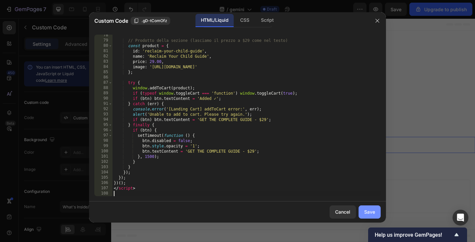
click at [367, 212] on div "Save" at bounding box center [369, 211] width 11 height 7
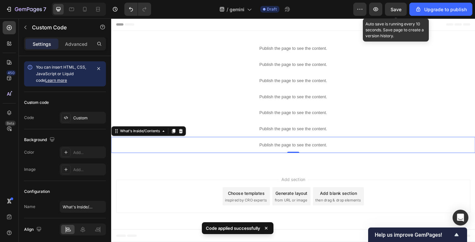
click at [395, 12] on span "Save" at bounding box center [396, 10] width 11 height 6
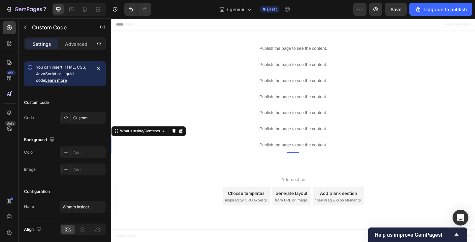
click at [151, 156] on p "Publish the page to see the content." at bounding box center [309, 156] width 396 height 7
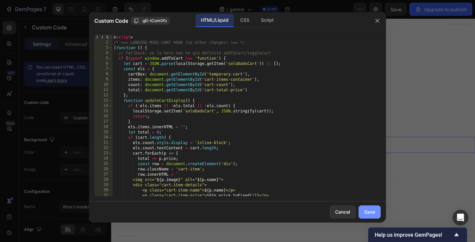
click at [362, 212] on button "Save" at bounding box center [370, 212] width 22 height 13
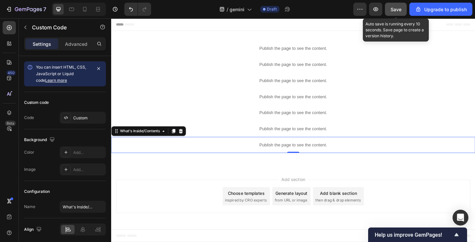
click at [394, 13] on button "Save" at bounding box center [396, 9] width 22 height 13
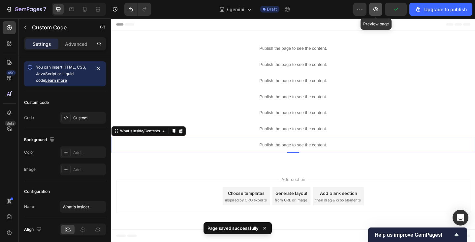
click at [379, 11] on icon "button" at bounding box center [375, 9] width 7 height 7
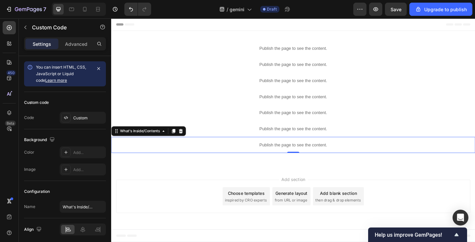
click at [223, 154] on p "Publish the page to see the content." at bounding box center [309, 156] width 396 height 7
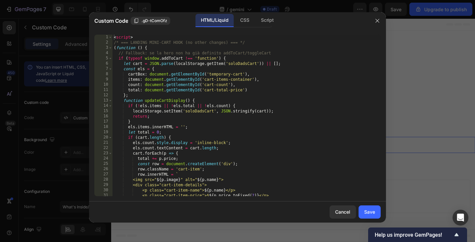
click at [214, 143] on div "< script > /* === LANDING MINI-CART HOOK (no other changes) === */ ( function (…" at bounding box center [246, 121] width 268 height 172
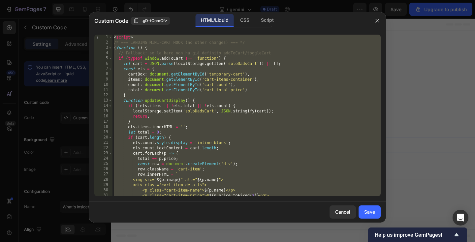
paste textarea "html>"
type textarea "</html>"
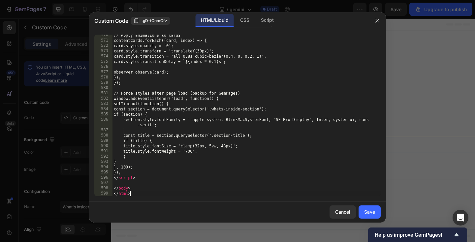
scroll to position [3084, 0]
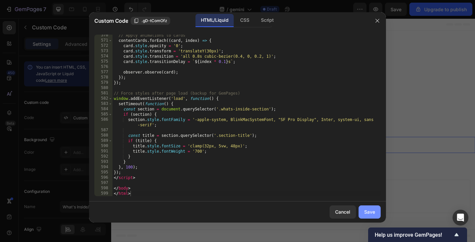
click at [366, 209] on div "Save" at bounding box center [369, 211] width 11 height 7
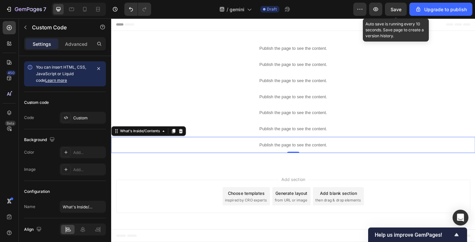
click at [395, 12] on span "Save" at bounding box center [396, 10] width 11 height 6
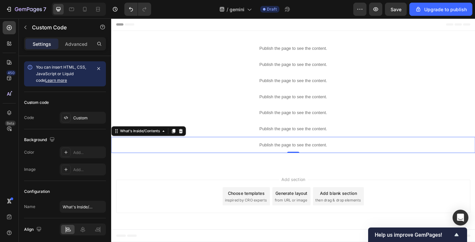
click at [240, 154] on p "Publish the page to see the content." at bounding box center [309, 156] width 396 height 7
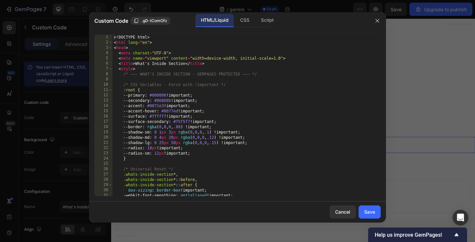
click at [228, 135] on div "<! DOCTYPE html > < html lang = "en" > < head > < meta charset = "UTF-8" > < me…" at bounding box center [246, 121] width 268 height 172
type textarea "</body> </html>"
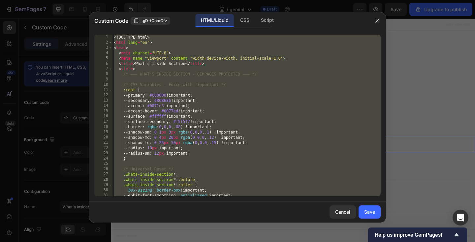
paste textarea
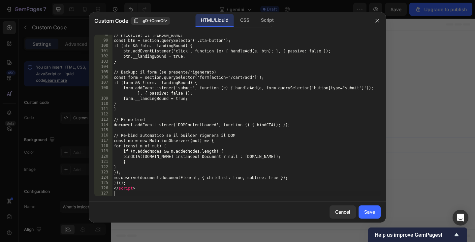
scroll to position [514, 0]
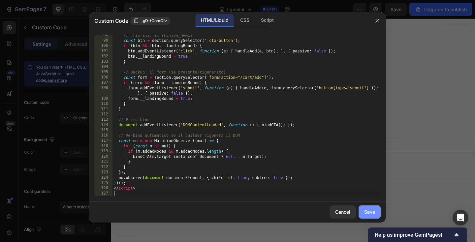
click at [371, 211] on div "Save" at bounding box center [369, 211] width 11 height 7
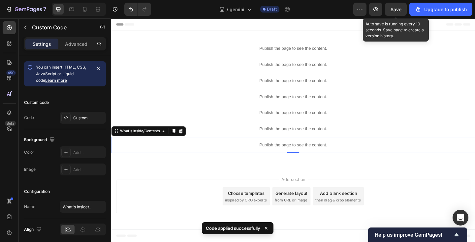
click at [395, 11] on span "Save" at bounding box center [396, 10] width 11 height 6
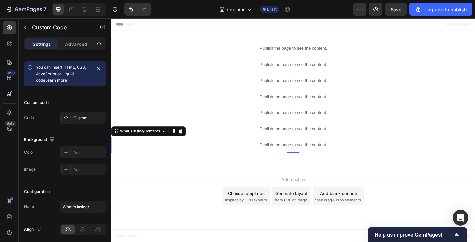
click at [177, 153] on p "Publish the page to see the content." at bounding box center [309, 156] width 396 height 7
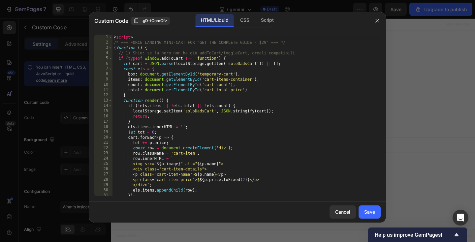
click at [172, 142] on div "< script > /* === FORCE LANDING MINI-CART FOR "GET THE COMPLETE GUIDE - $29" ==…" at bounding box center [246, 121] width 268 height 172
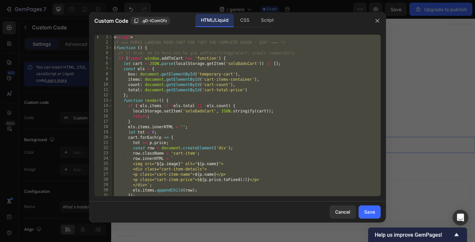
paste textarea "html>"
type textarea "</html>"
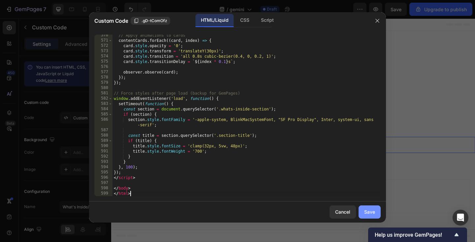
click at [369, 214] on div "Save" at bounding box center [369, 211] width 11 height 7
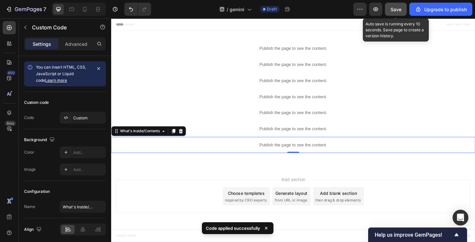
click at [397, 13] on button "Save" at bounding box center [396, 9] width 22 height 13
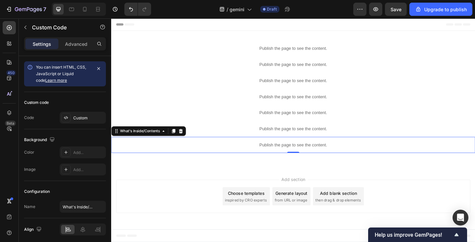
click at [176, 158] on p "Publish the page to see the content." at bounding box center [309, 156] width 396 height 7
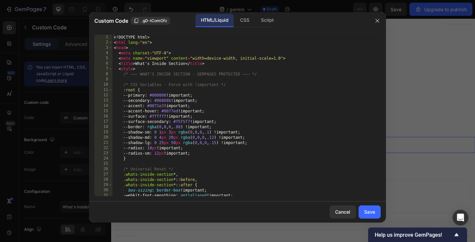
click at [171, 147] on div "<! DOCTYPE html > < html lang = "en" > < head > < meta charset = "UTF-8" > < me…" at bounding box center [246, 121] width 268 height 172
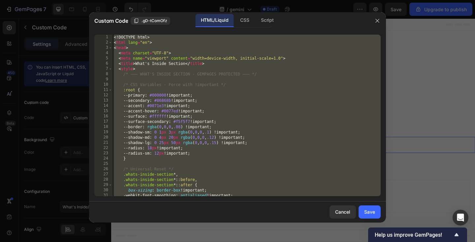
paste textarea
type textarea "</html>"
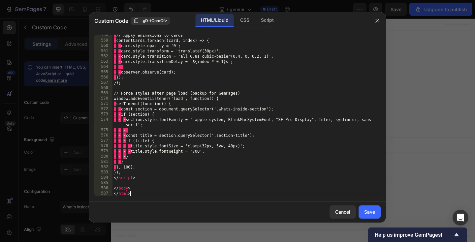
scroll to position [3026, 0]
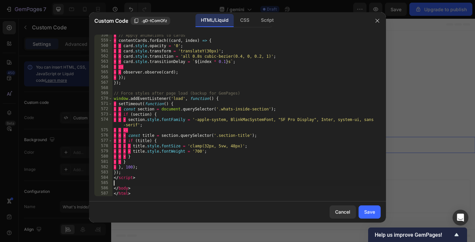
click at [340, 183] on div "· // Apply animations to cards · contentCards . forEach (( card , index ) => { …" at bounding box center [246, 119] width 268 height 172
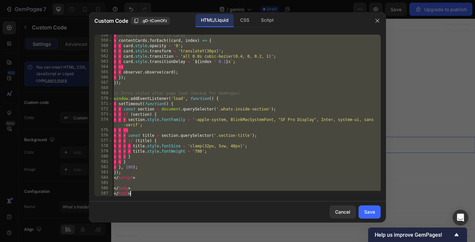
paste textarea
type textarea "</html>"
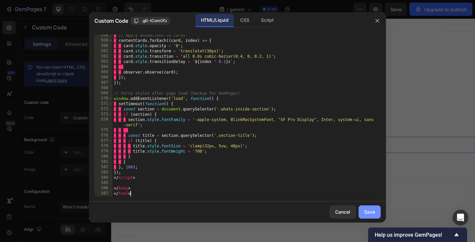
click at [364, 210] on div "Save" at bounding box center [369, 211] width 11 height 7
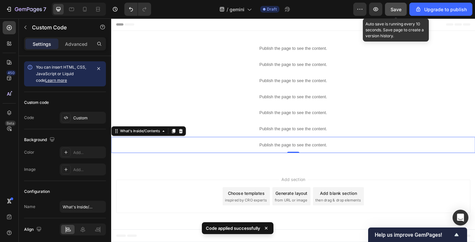
click at [395, 14] on button "Save" at bounding box center [396, 9] width 22 height 13
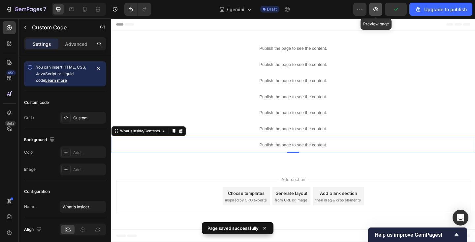
click at [376, 11] on icon "button" at bounding box center [375, 9] width 7 height 7
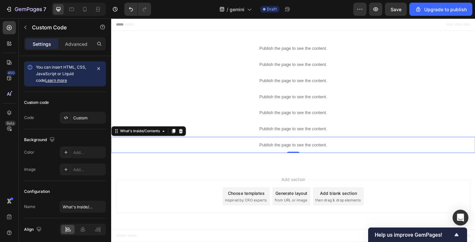
click at [210, 159] on p "Publish the page to see the content." at bounding box center [309, 156] width 396 height 7
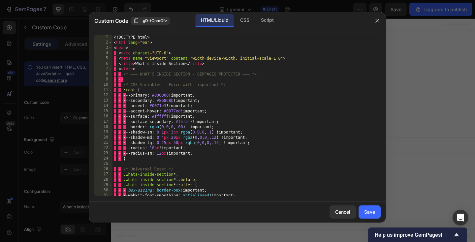
click at [202, 148] on div "<! DOCTYPE html > < html lang = "en" > < head > · < meta charset = "UTF-8" > · …" at bounding box center [246, 121] width 268 height 172
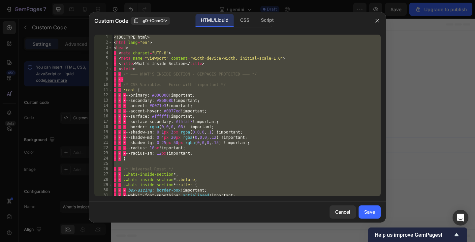
paste textarea
type textarea "</html>"
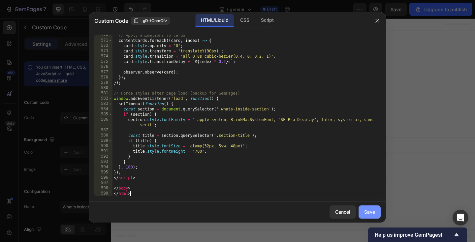
click at [371, 213] on div "Save" at bounding box center [369, 211] width 11 height 7
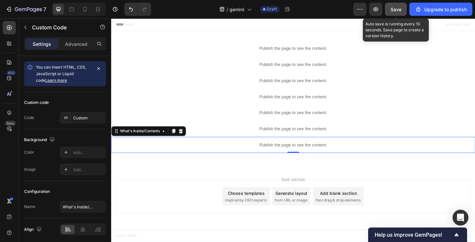
click at [397, 5] on button "Save" at bounding box center [396, 9] width 22 height 13
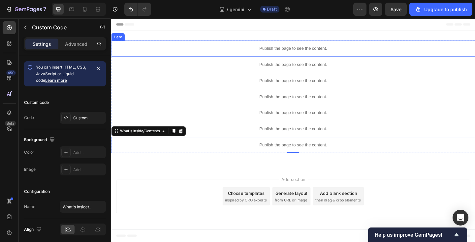
click at [177, 49] on p "Publish the page to see the content." at bounding box center [309, 51] width 396 height 7
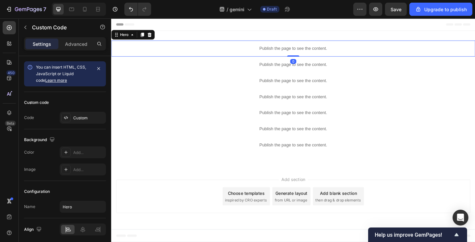
click at [177, 49] on p "Publish the page to see the content." at bounding box center [309, 51] width 396 height 7
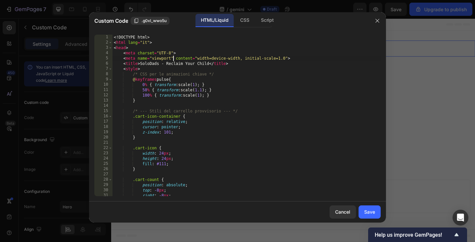
click at [174, 56] on div "<! DOCTYPE html > < html lang = "it" > < head > < meta charset = "UTF-8" > < me…" at bounding box center [246, 121] width 268 height 172
type textarea "</body> </html>"
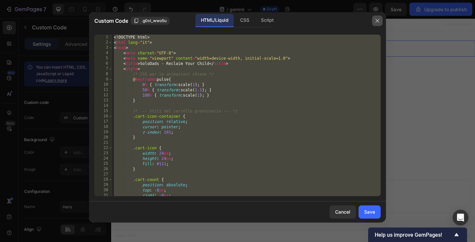
click at [377, 20] on icon "button" at bounding box center [377, 20] width 5 height 5
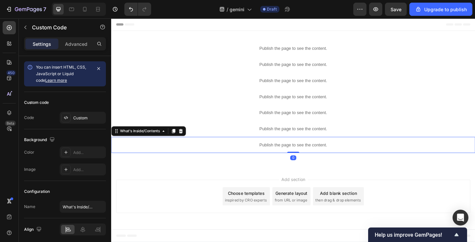
click at [273, 155] on p "Publish the page to see the content." at bounding box center [309, 156] width 396 height 7
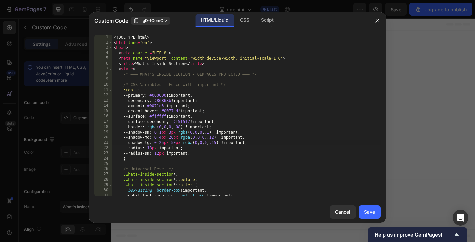
click at [260, 144] on div "<! DOCTYPE html > < html lang = "en" > < head > < meta charset = "UTF-8" > < me…" at bounding box center [246, 121] width 268 height 172
type textarea "</body> </html>"
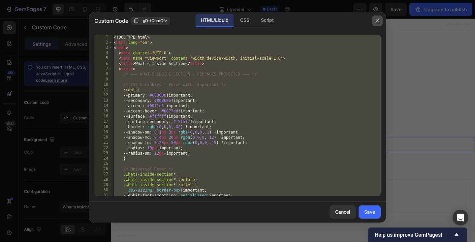
click at [377, 20] on icon "button" at bounding box center [377, 21] width 4 height 4
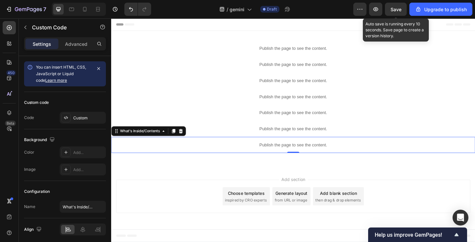
click at [395, 11] on span "Save" at bounding box center [396, 10] width 11 height 6
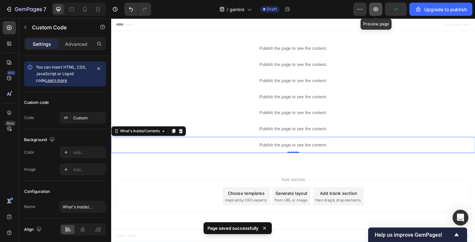
click at [381, 8] on button "button" at bounding box center [375, 9] width 13 height 13
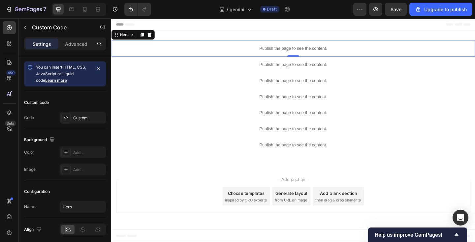
click at [211, 50] on p "Publish the page to see the content." at bounding box center [309, 51] width 396 height 7
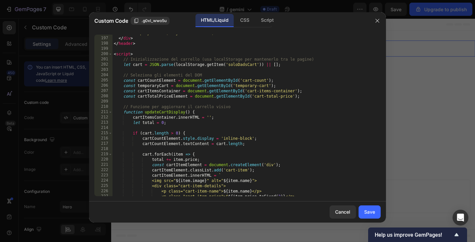
scroll to position [1224, 0]
click at [381, 17] on button "button" at bounding box center [377, 21] width 11 height 11
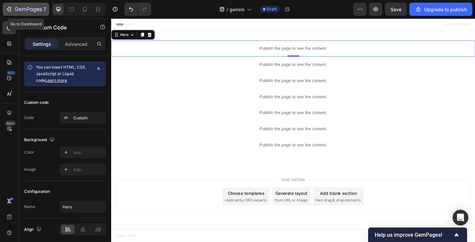
click at [35, 11] on icon "button" at bounding box center [34, 10] width 3 height 4
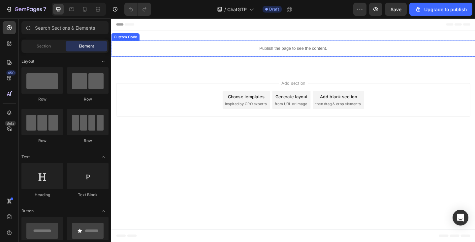
click at [242, 52] on p "Publish the page to see the content." at bounding box center [309, 51] width 396 height 7
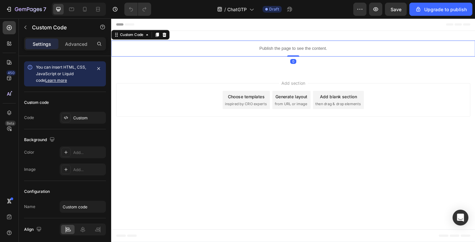
click at [242, 52] on p "Publish the page to see the content." at bounding box center [309, 51] width 396 height 7
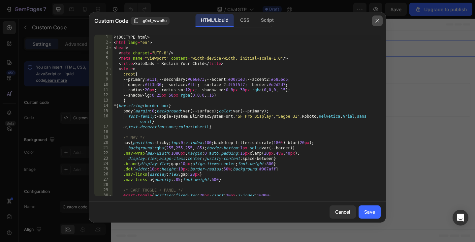
click at [377, 19] on icon "button" at bounding box center [377, 20] width 5 height 5
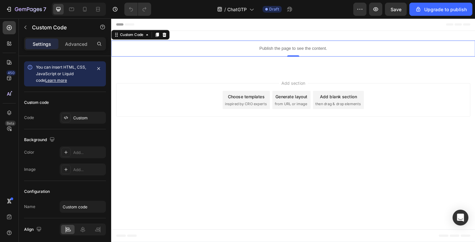
click at [208, 49] on p "Publish the page to see the content." at bounding box center [309, 51] width 396 height 7
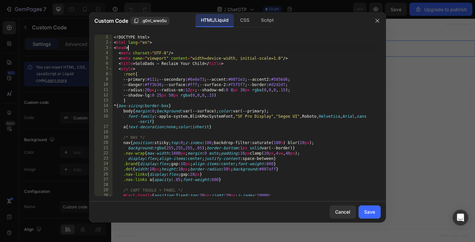
click at [200, 47] on div "<! DOCTYPE html > < html lang = "en" > < head > < meta charset = "UTF-8" /> < m…" at bounding box center [246, 121] width 268 height 172
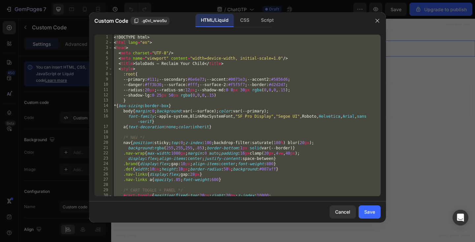
paste textarea "script>"
type textarea "</script>"
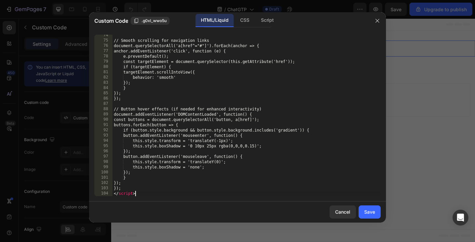
scroll to position [561, 0]
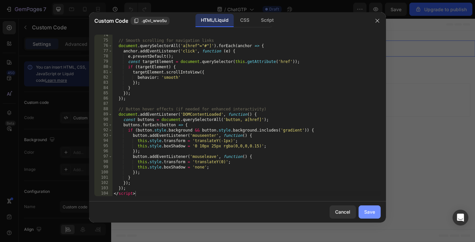
click at [373, 217] on button "Save" at bounding box center [370, 212] width 22 height 13
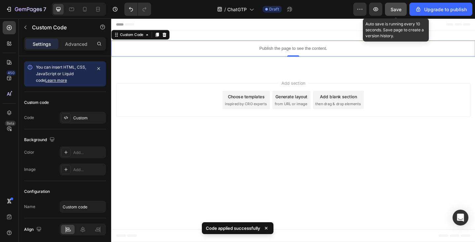
click at [398, 11] on span "Save" at bounding box center [396, 10] width 11 height 6
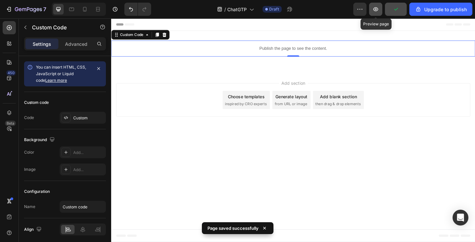
click at [378, 8] on icon "button" at bounding box center [375, 9] width 5 height 4
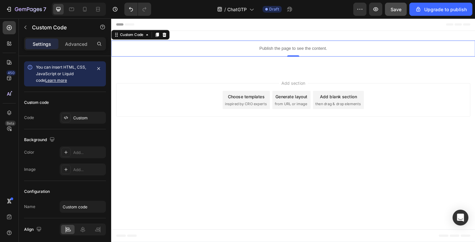
click at [231, 50] on p "Publish the page to see the content." at bounding box center [309, 51] width 396 height 7
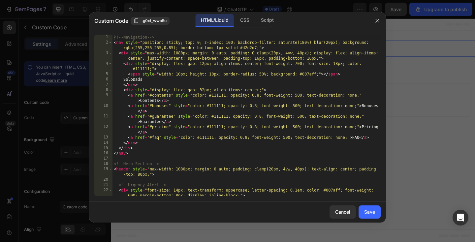
click at [221, 97] on div "<!-- Navigation --> < nav style = "position: sticky; top: 0; z-index: 100; back…" at bounding box center [246, 121] width 268 height 172
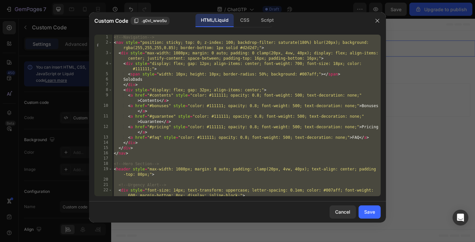
click at [167, 69] on div "<!-- Navigation --> < nav style = "position: sticky; top: 0; z-index: 100; back…" at bounding box center [246, 121] width 268 height 172
paste textarea
type textarea "</script>"
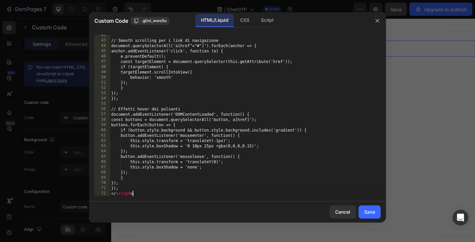
scroll to position [218, 0]
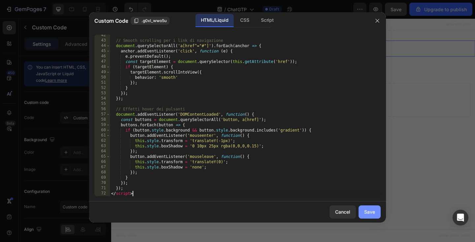
click at [371, 208] on button "Save" at bounding box center [370, 212] width 22 height 13
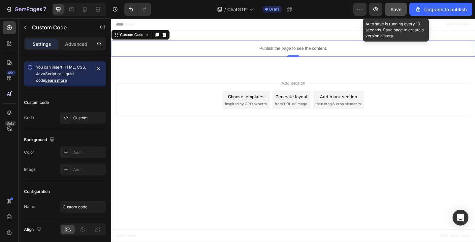
click at [396, 10] on span "Save" at bounding box center [396, 10] width 11 height 6
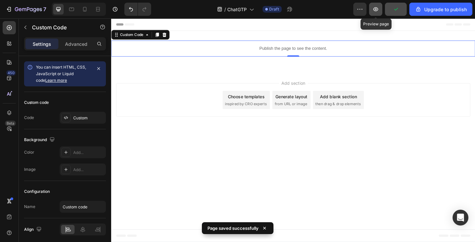
click at [374, 10] on icon "button" at bounding box center [375, 9] width 5 height 4
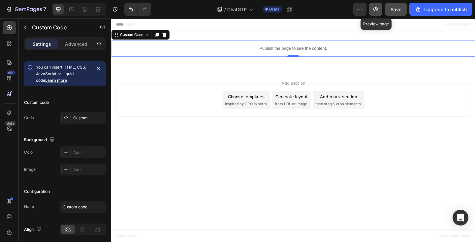
click at [378, 12] on icon "button" at bounding box center [375, 9] width 7 height 7
click at [218, 52] on p "Publish the page to see the content." at bounding box center [309, 51] width 396 height 7
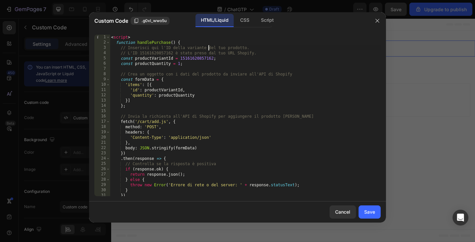
click at [209, 49] on div "< script > function handlePurchase ( ) { // Inserisci qui l'ID della variante d…" at bounding box center [245, 121] width 271 height 172
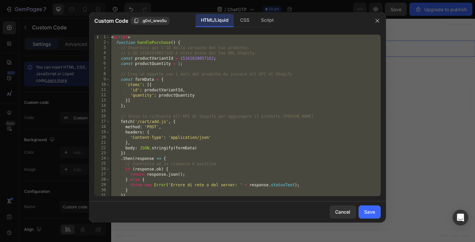
paste textarea
type textarea "</script>"
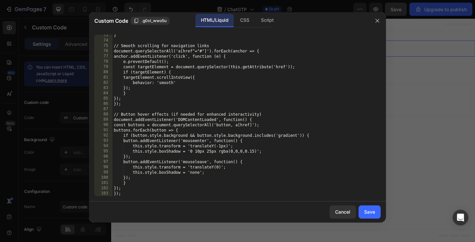
scroll to position [556, 0]
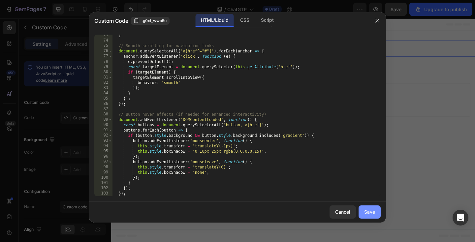
click at [372, 206] on button "Save" at bounding box center [370, 212] width 22 height 13
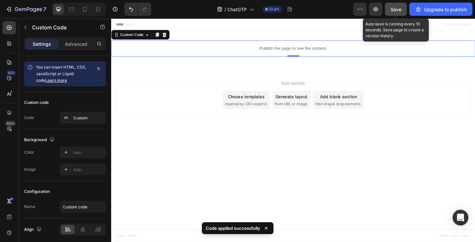
click at [396, 10] on span "Save" at bounding box center [396, 10] width 11 height 6
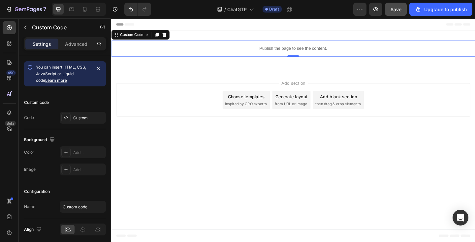
click at [201, 50] on p "Publish the page to see the content." at bounding box center [309, 51] width 396 height 7
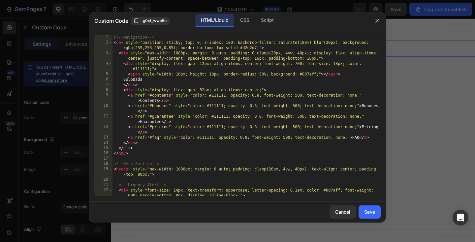
click at [191, 90] on div "<!-- Navigation --> < nav style = "position: sticky; top: 0; z-index: 100; back…" at bounding box center [246, 121] width 268 height 172
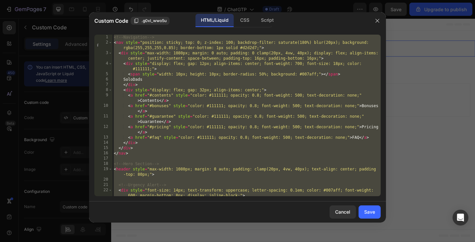
paste textarea
type textarea "</script>"
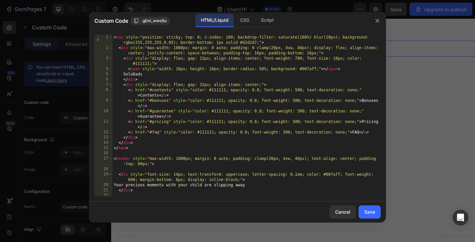
scroll to position [0, 0]
click at [376, 214] on button "Save" at bounding box center [370, 212] width 22 height 13
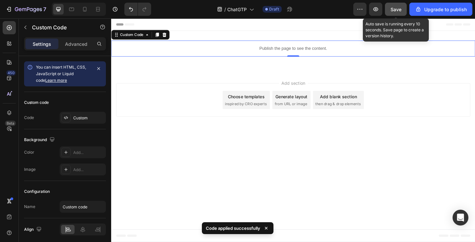
click at [394, 11] on span "Save" at bounding box center [396, 10] width 11 height 6
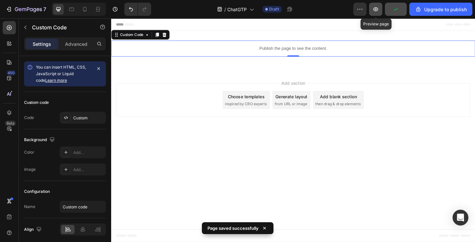
click at [378, 10] on icon "button" at bounding box center [375, 9] width 5 height 4
